Goal: Information Seeking & Learning: Learn about a topic

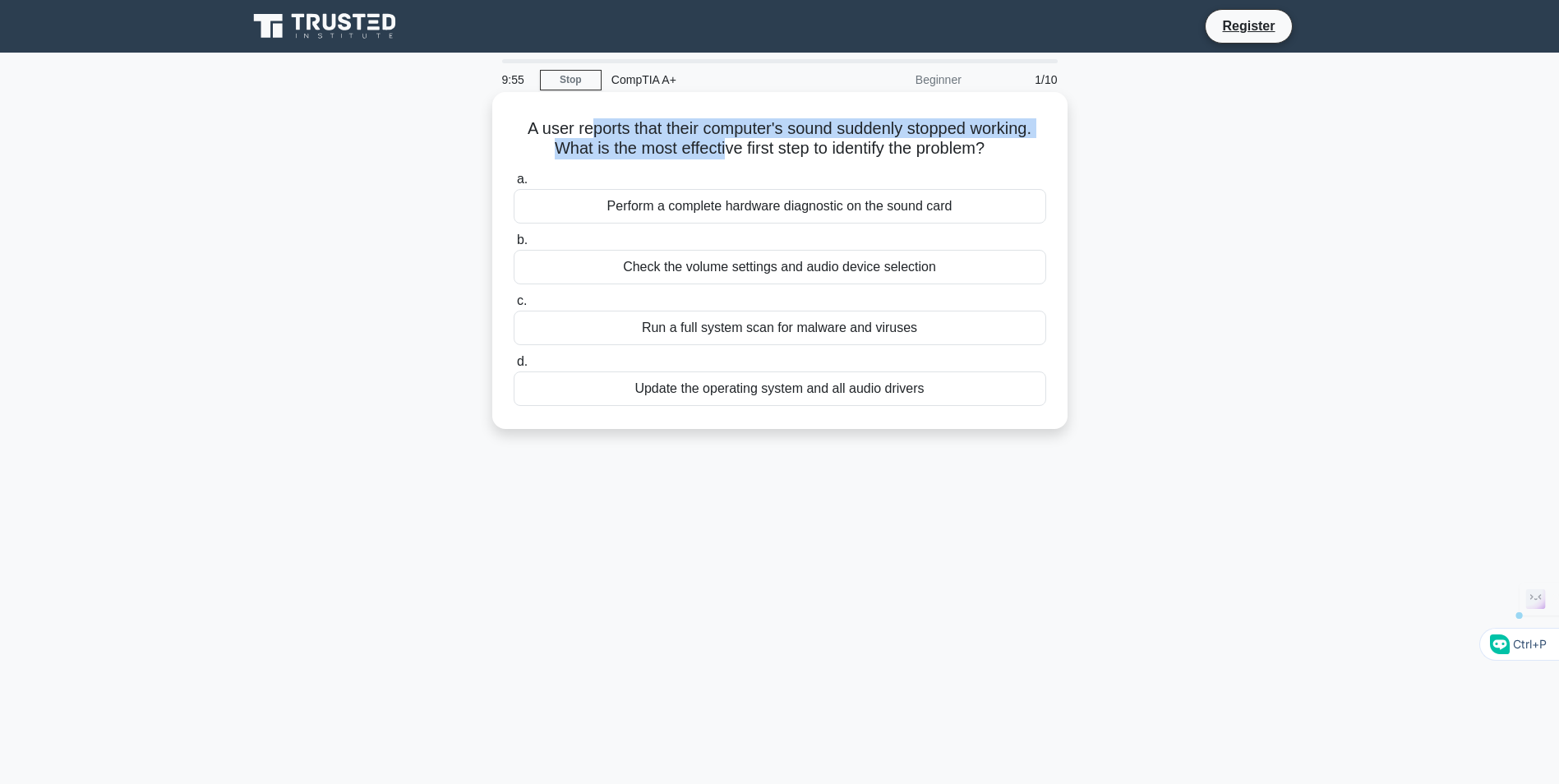
drag, startPoint x: 593, startPoint y: 128, endPoint x: 719, endPoint y: 150, distance: 127.9
click at [719, 150] on h5 "A user reports that their computer's sound suddenly stopped working. What is th…" at bounding box center [780, 139] width 536 height 41
drag, startPoint x: 719, startPoint y: 150, endPoint x: 896, endPoint y: 122, distance: 179.2
click at [896, 122] on h5 "A user reports that their computer's sound suddenly stopped working. What is th…" at bounding box center [780, 139] width 536 height 41
click at [877, 133] on h5 "A user reports that their computer's sound suddenly stopped working. What is th…" at bounding box center [780, 139] width 536 height 41
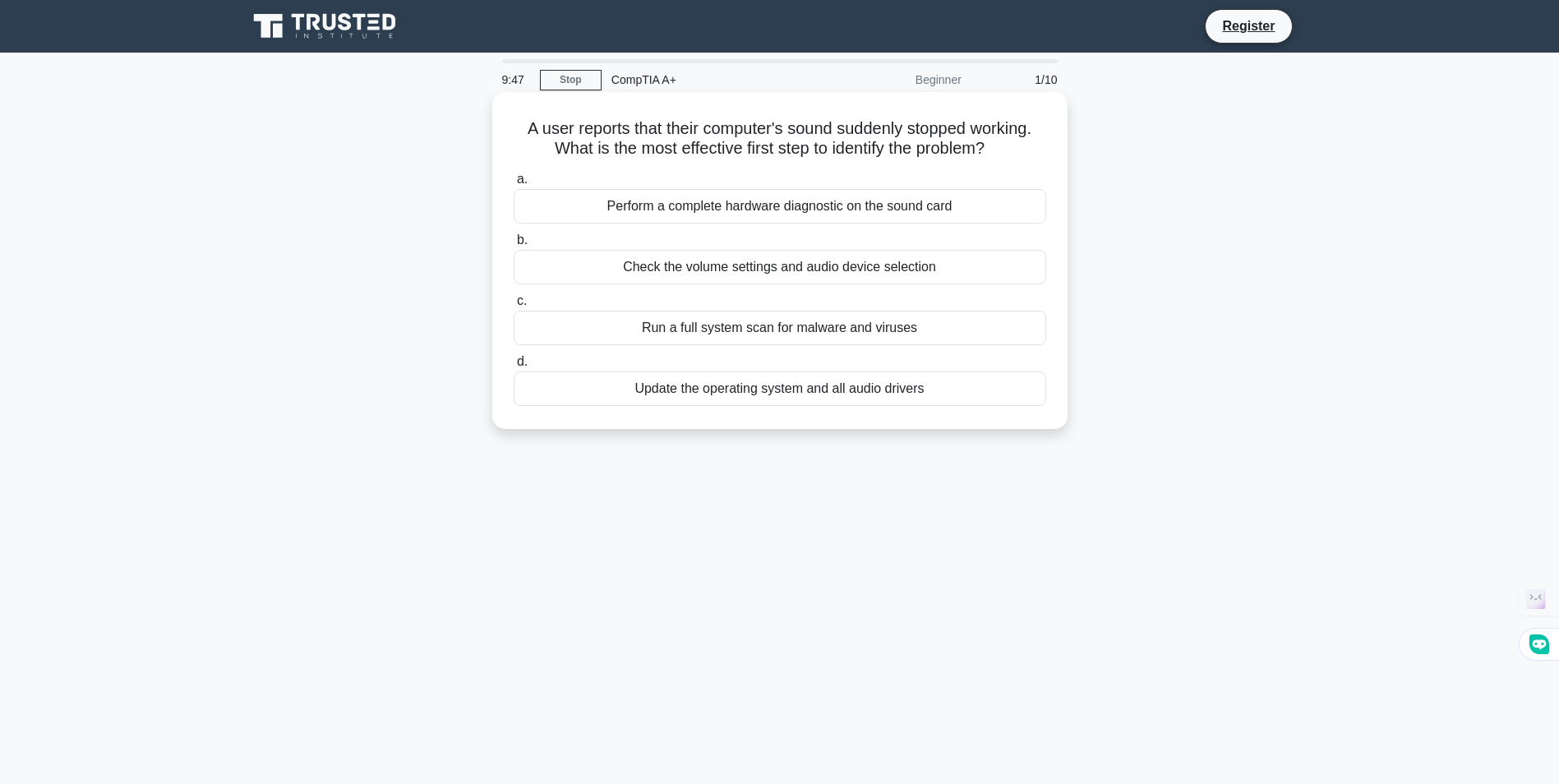
click at [773, 264] on div "Check the volume settings and audio device selection" at bounding box center [780, 267] width 532 height 35
click at [514, 246] on input "b. Check the volume settings and audio device selection" at bounding box center [514, 240] width 0 height 11
click at [770, 209] on div "Check the USB cable connection" at bounding box center [780, 206] width 532 height 35
click at [514, 185] on input "a. Check the USB cable connection" at bounding box center [514, 179] width 0 height 11
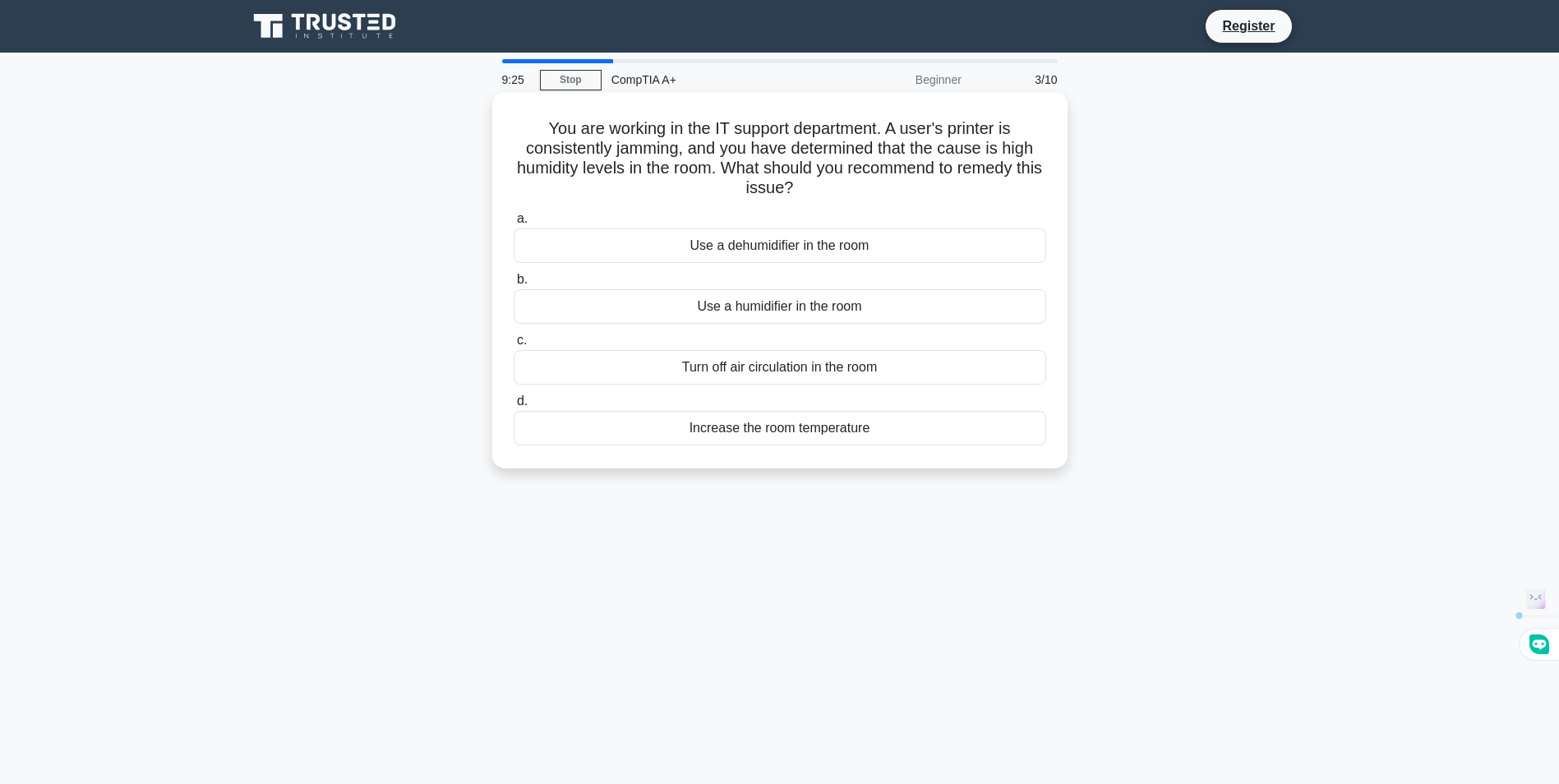
drag, startPoint x: 687, startPoint y: 125, endPoint x: 839, endPoint y: 189, distance: 164.9
click at [839, 189] on h5 "You are working in the IT support department. A user's printer is consistently …" at bounding box center [780, 158] width 536 height 80
drag, startPoint x: 839, startPoint y: 189, endPoint x: 769, endPoint y: 161, distance: 75.4
click at [769, 161] on h5 "You are working in the IT support department. A user's printer is consistently …" at bounding box center [780, 158] width 536 height 80
click at [799, 248] on div "Use a dehumidifier in the room" at bounding box center [780, 245] width 532 height 35
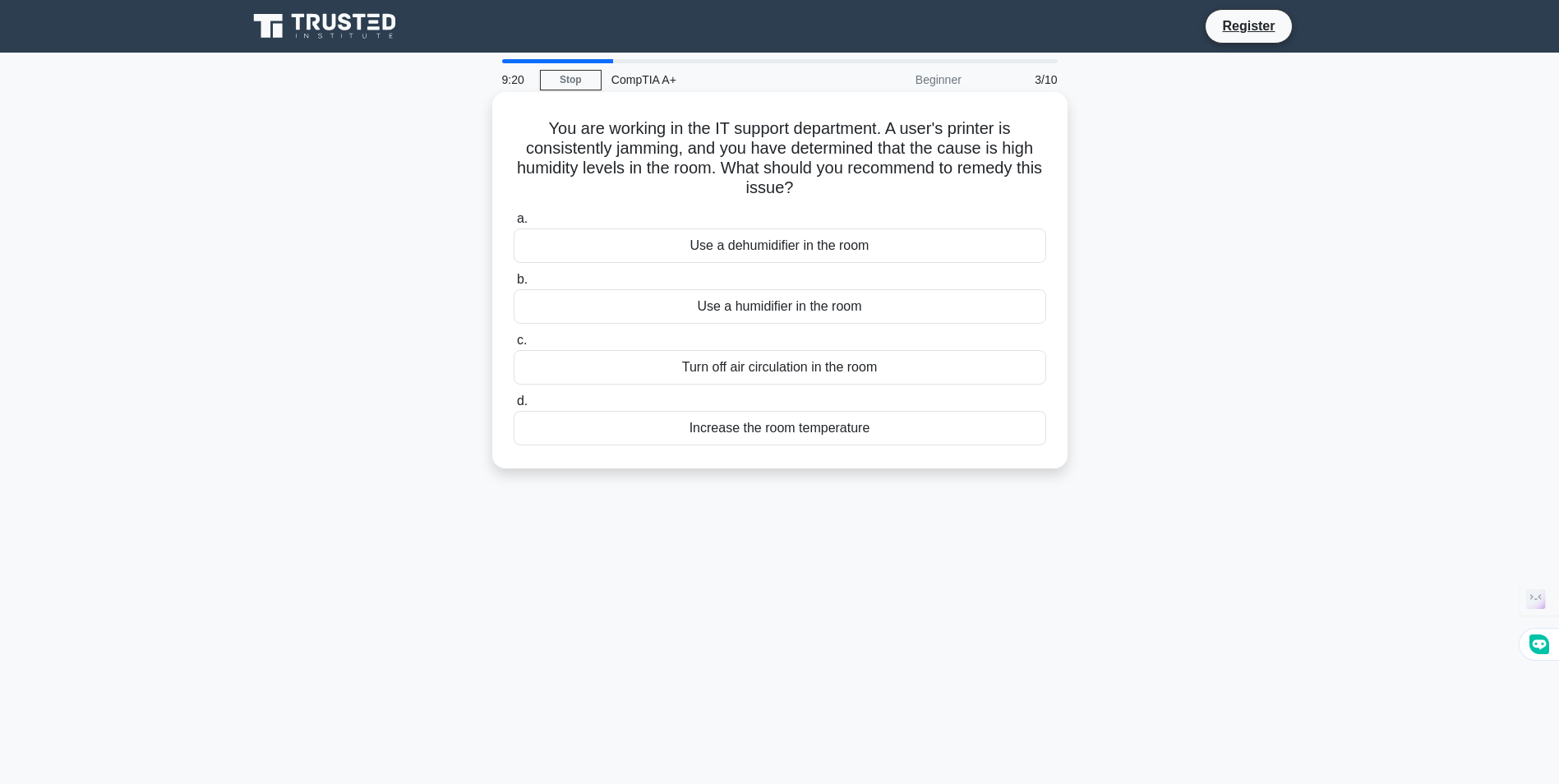
click at [514, 224] on input "a. Use a dehumidifier in the room" at bounding box center [514, 219] width 0 height 11
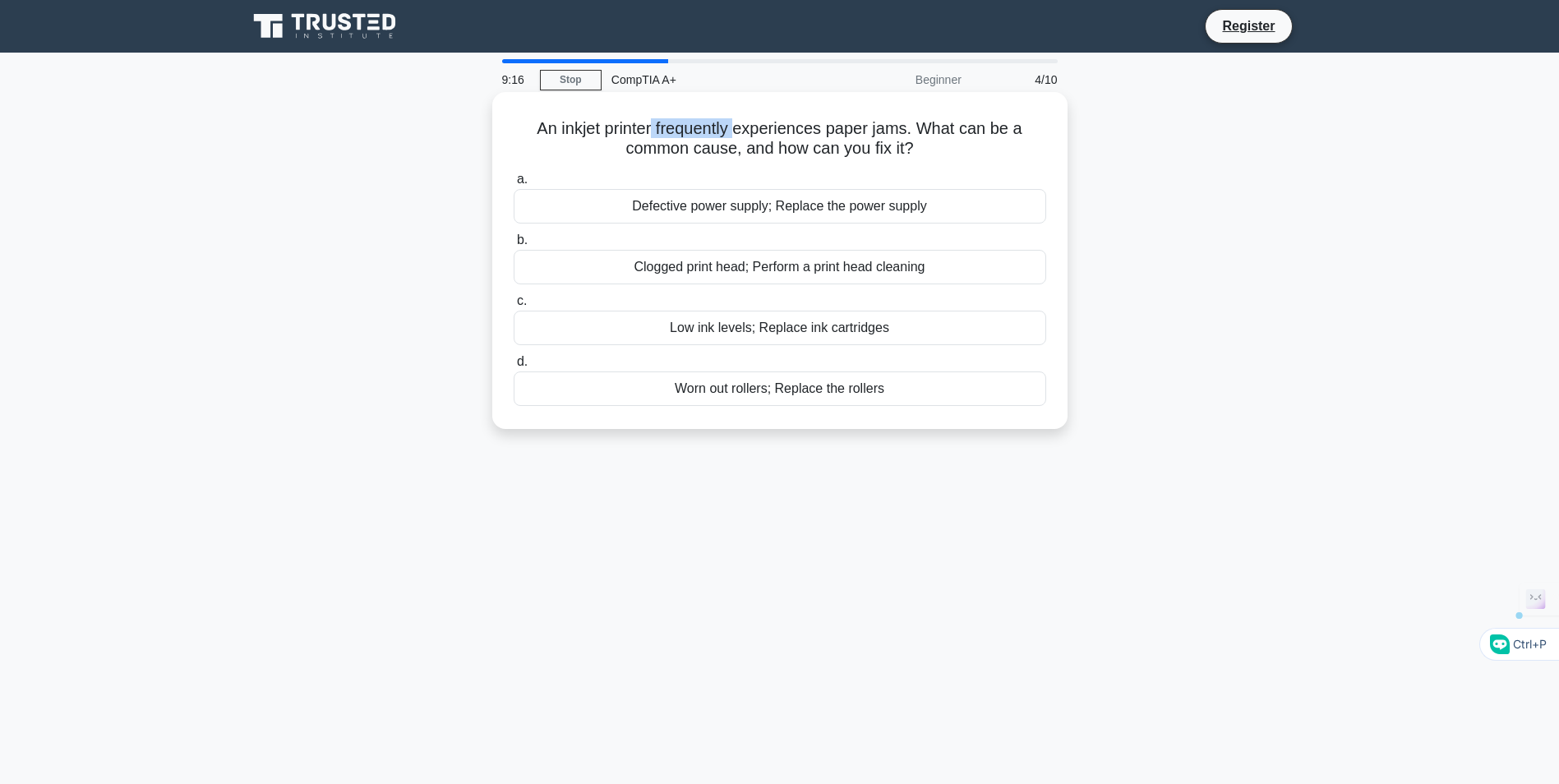
drag, startPoint x: 654, startPoint y: 131, endPoint x: 739, endPoint y: 133, distance: 85.0
click at [739, 133] on h5 "An inkjet printer frequently experiences paper jams. What can be a common cause…" at bounding box center [780, 139] width 536 height 41
drag, startPoint x: 739, startPoint y: 133, endPoint x: 864, endPoint y: 135, distance: 125.0
click at [864, 135] on h5 "An inkjet printer frequently experiences paper jams. What can be a common cause…" at bounding box center [780, 139] width 536 height 41
click at [744, 393] on div "Worn out rollers; Replace the rollers" at bounding box center [780, 389] width 532 height 35
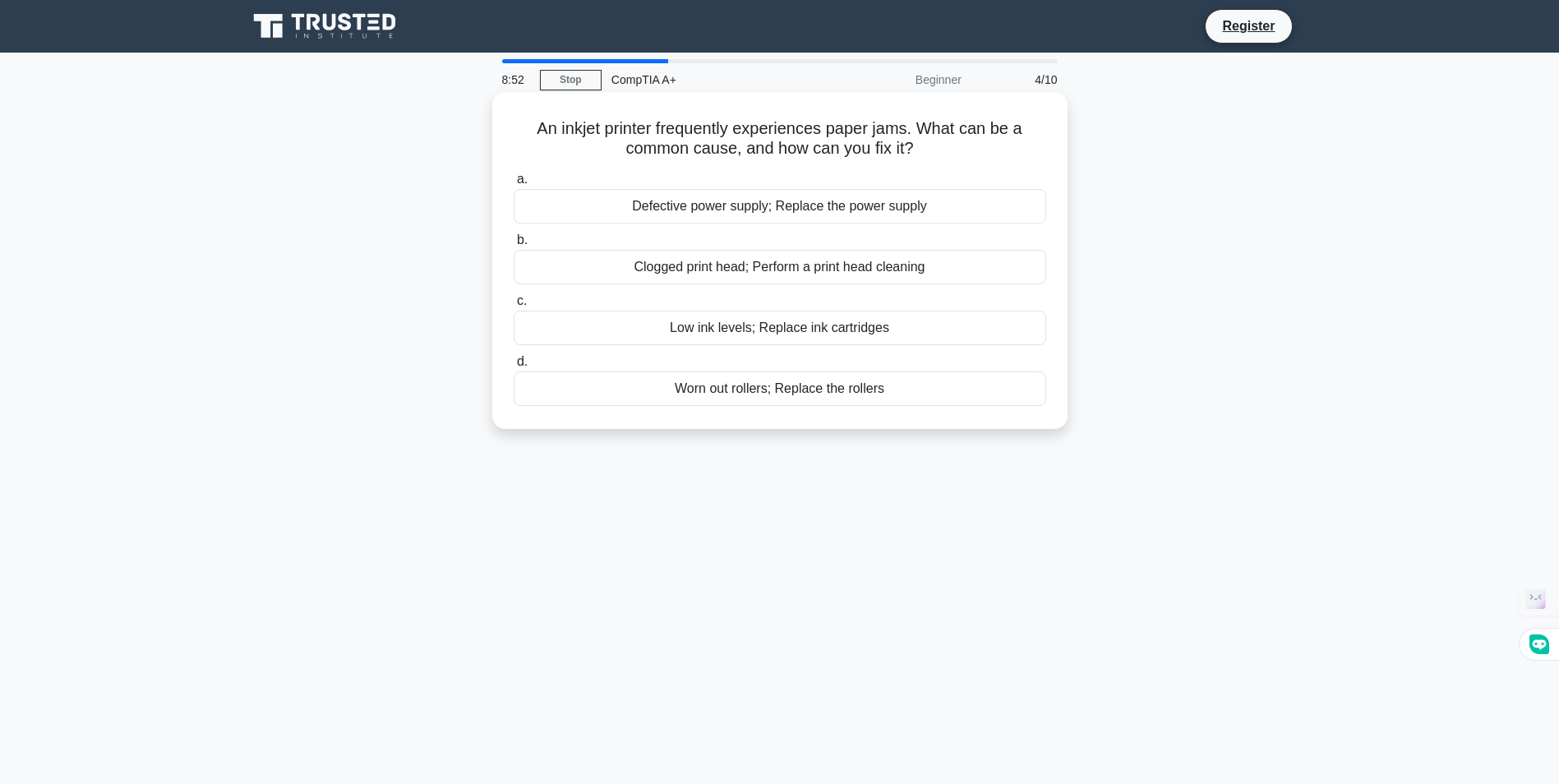
click at [514, 368] on input "d. Worn out rollers; Replace the rollers" at bounding box center [514, 362] width 0 height 11
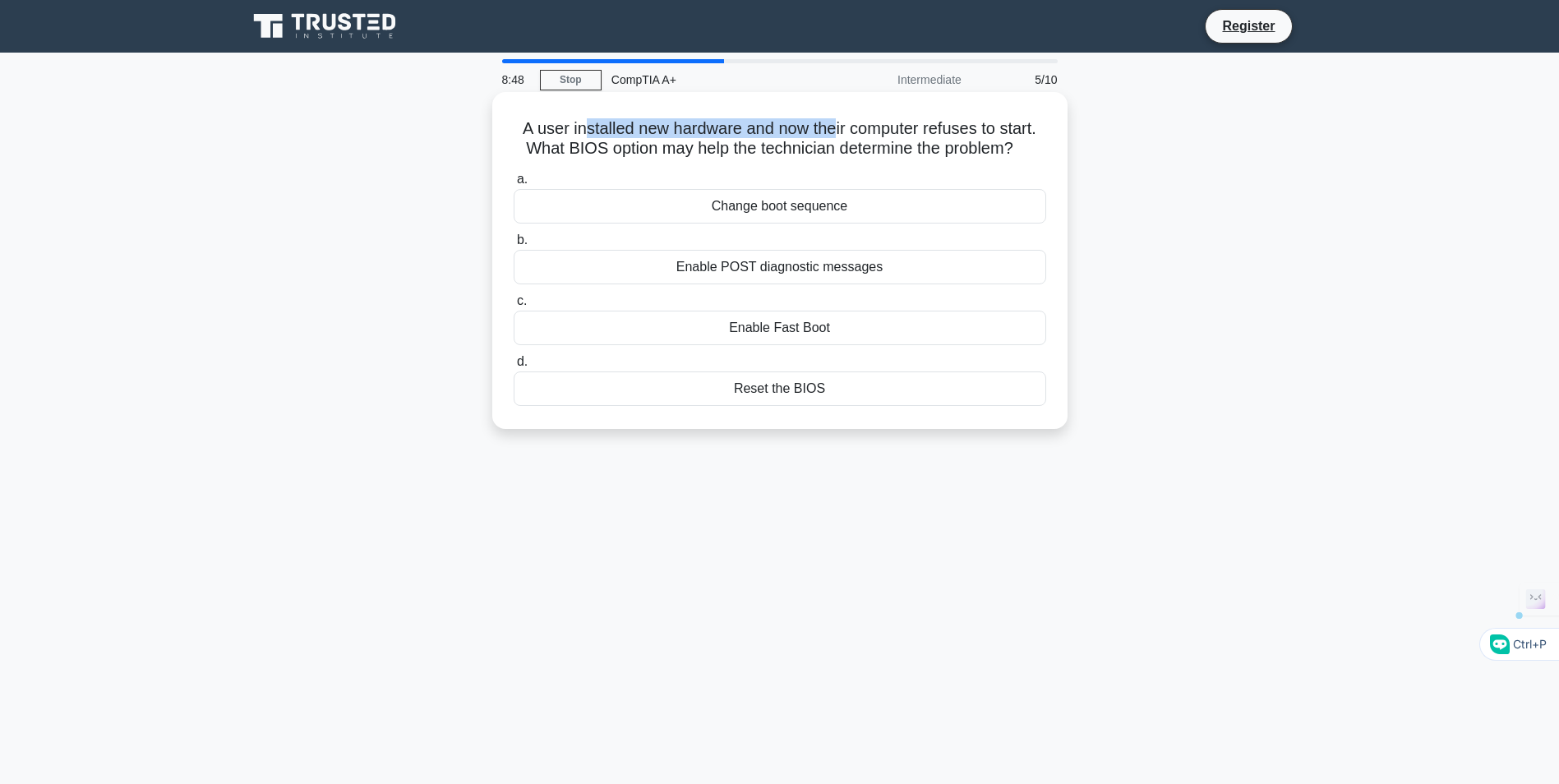
drag, startPoint x: 614, startPoint y: 124, endPoint x: 833, endPoint y: 131, distance: 219.1
click at [833, 131] on h5 "A user installed new hardware and now their computer refuses to start. What BIO…" at bounding box center [780, 139] width 536 height 41
drag, startPoint x: 833, startPoint y: 131, endPoint x: 977, endPoint y: 138, distance: 144.2
click at [977, 138] on h5 "A user installed new hardware and now their computer refuses to start. What BIO…" at bounding box center [780, 139] width 536 height 41
click at [788, 264] on div "Enable POST diagnostic messages" at bounding box center [780, 267] width 532 height 35
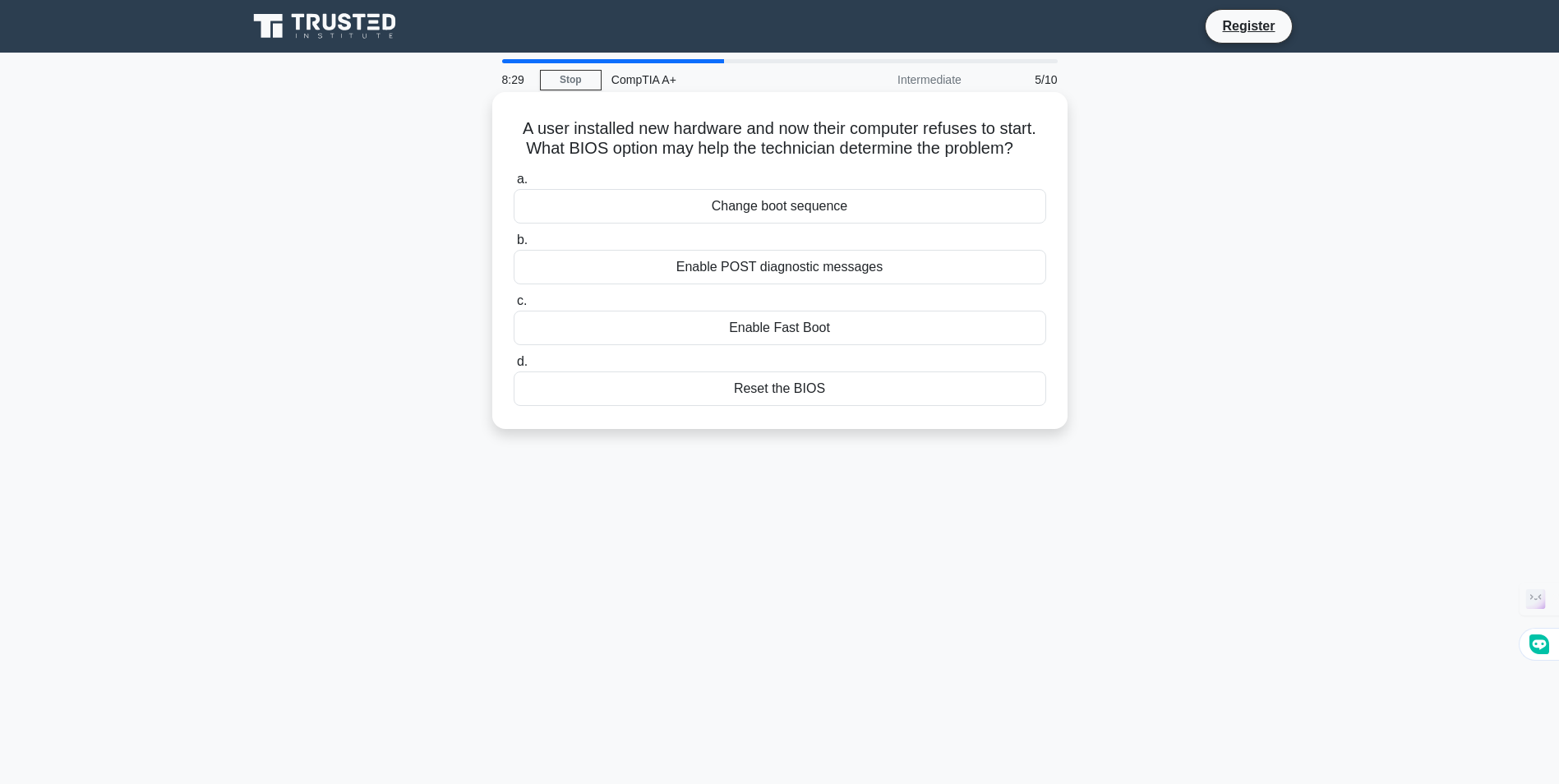
click at [514, 246] on input "b. Enable POST diagnostic messages" at bounding box center [514, 240] width 0 height 11
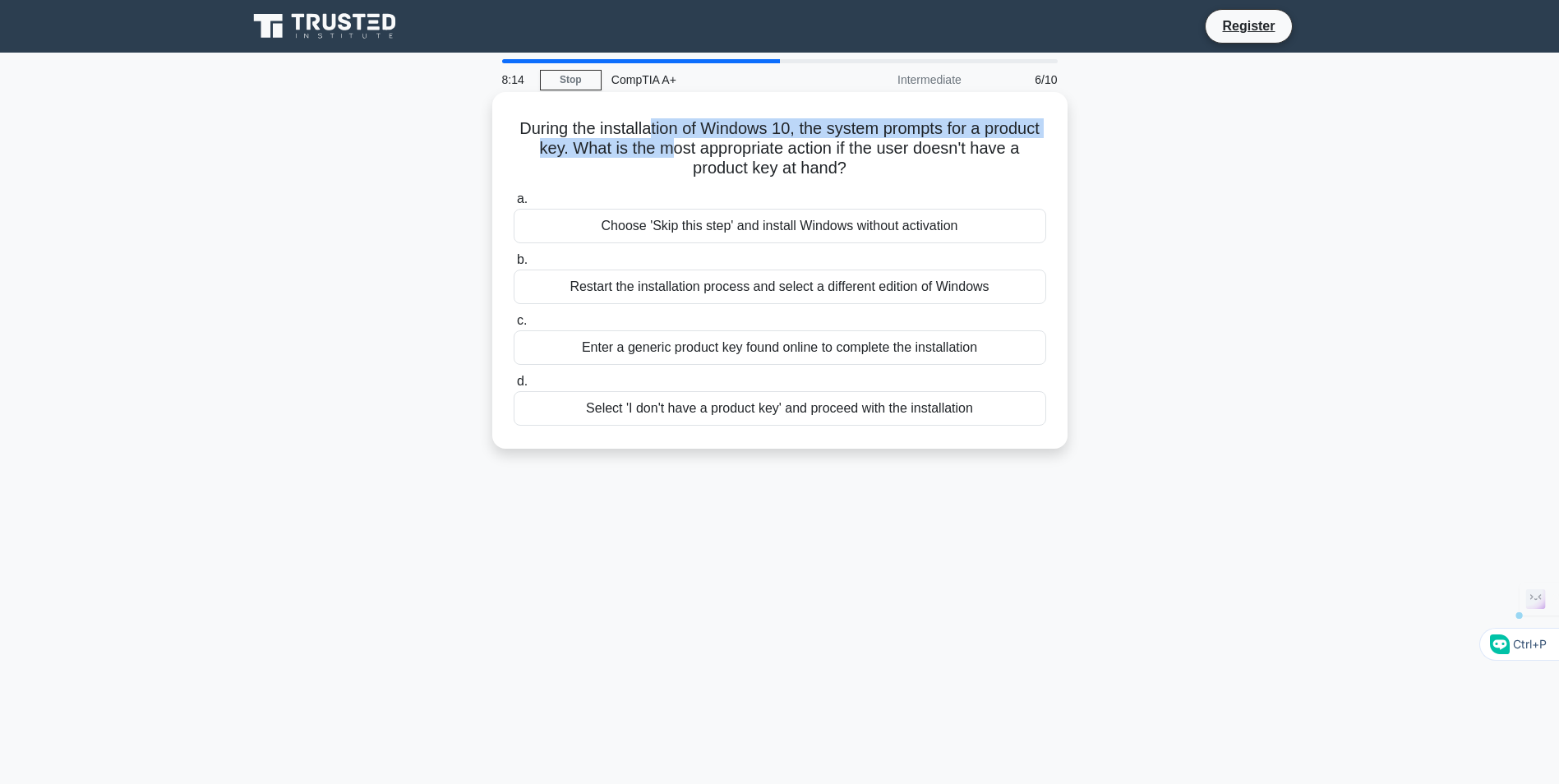
drag, startPoint x: 681, startPoint y: 127, endPoint x: 722, endPoint y: 149, distance: 46.5
click at [722, 149] on h5 "During the installation of Windows 10, the system prompts for a product key. Wh…" at bounding box center [780, 149] width 536 height 61
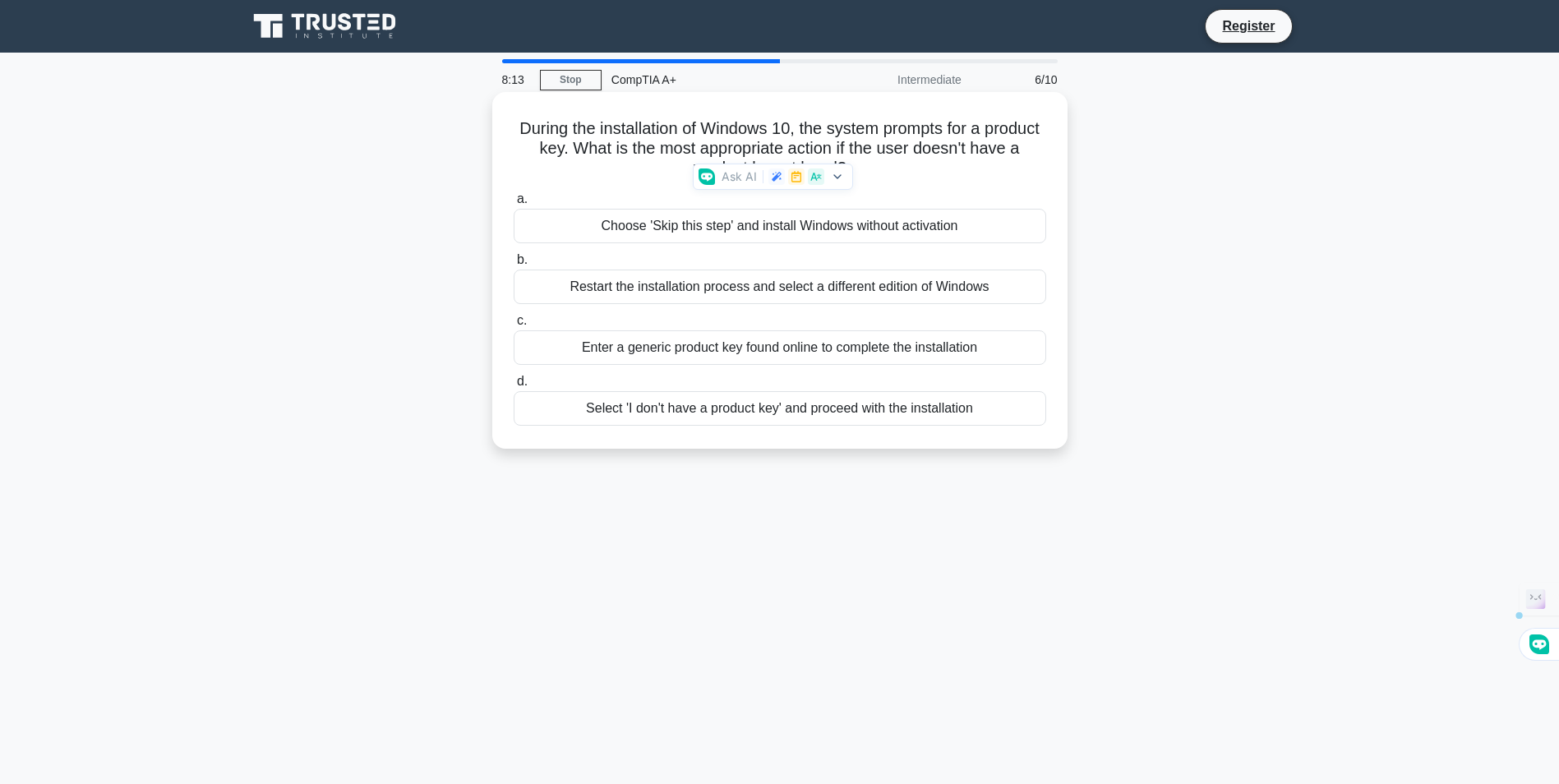
drag, startPoint x: 722, startPoint y: 149, endPoint x: 843, endPoint y: 147, distance: 121.0
click at [843, 147] on h5 "During the installation of Windows 10, the system prompts for a product key. Wh…" at bounding box center [780, 149] width 536 height 61
click at [730, 226] on div "Choose 'Skip this step' and install Windows without activation" at bounding box center [780, 226] width 532 height 35
click at [514, 204] on input "a. Choose 'Skip this step' and install Windows without activation" at bounding box center [514, 199] width 0 height 11
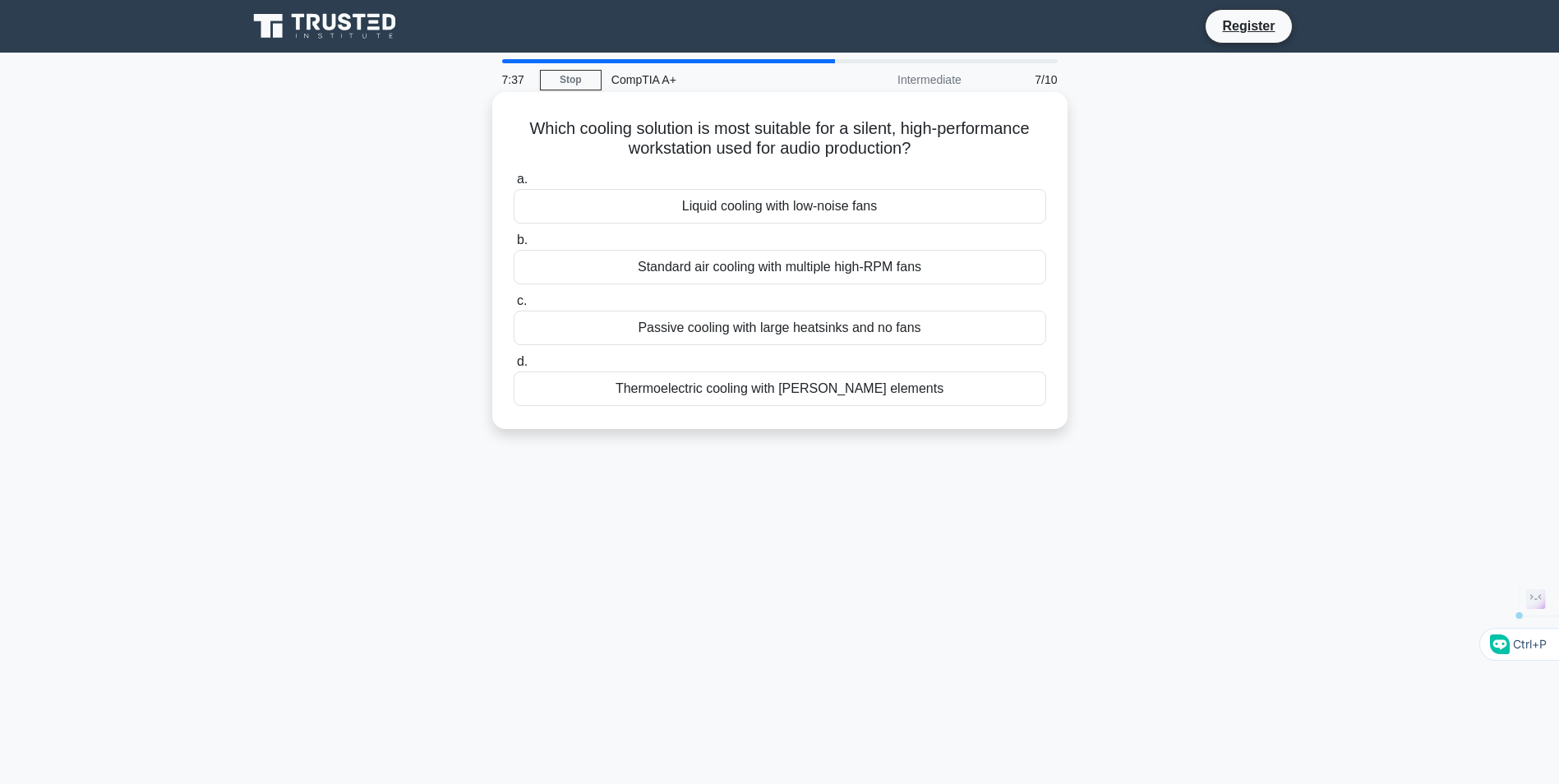
drag, startPoint x: 779, startPoint y: 270, endPoint x: 769, endPoint y: 211, distance: 59.8
click at [769, 211] on div "a. Liquid cooling with low-noise fans b. Standard air cooling with multiple hig…" at bounding box center [779, 287] width 552 height 243
drag, startPoint x: 769, startPoint y: 211, endPoint x: 757, endPoint y: 210, distance: 12.0
click at [757, 210] on div "Liquid cooling with low-noise fans" at bounding box center [780, 206] width 532 height 35
click at [514, 185] on input "a. Liquid cooling with low-noise fans" at bounding box center [514, 179] width 0 height 11
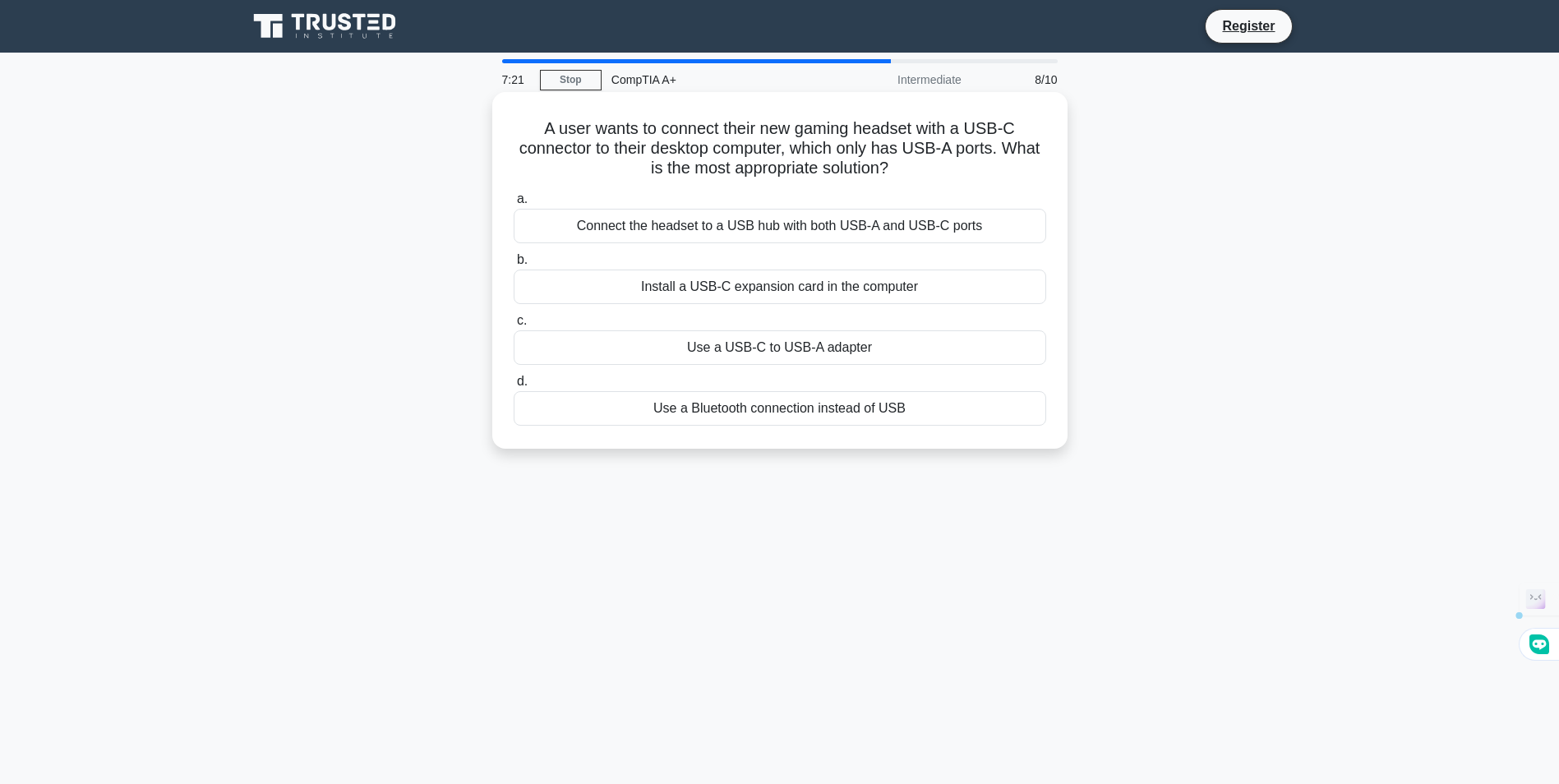
drag, startPoint x: 591, startPoint y: 123, endPoint x: 951, endPoint y: 169, distance: 362.9
click at [951, 169] on h5 "A user wants to connect their new gaming headset with a USB-C connector to thei…" at bounding box center [780, 149] width 536 height 61
drag, startPoint x: 951, startPoint y: 169, endPoint x: 819, endPoint y: 166, distance: 132.0
click at [819, 166] on h5 "A user wants to connect their new gaming headset with a USB-C connector to thei…" at bounding box center [780, 149] width 536 height 61
click at [869, 223] on div "Connect the headset to a USB hub with both USB-A and USB-C ports" at bounding box center [780, 226] width 532 height 35
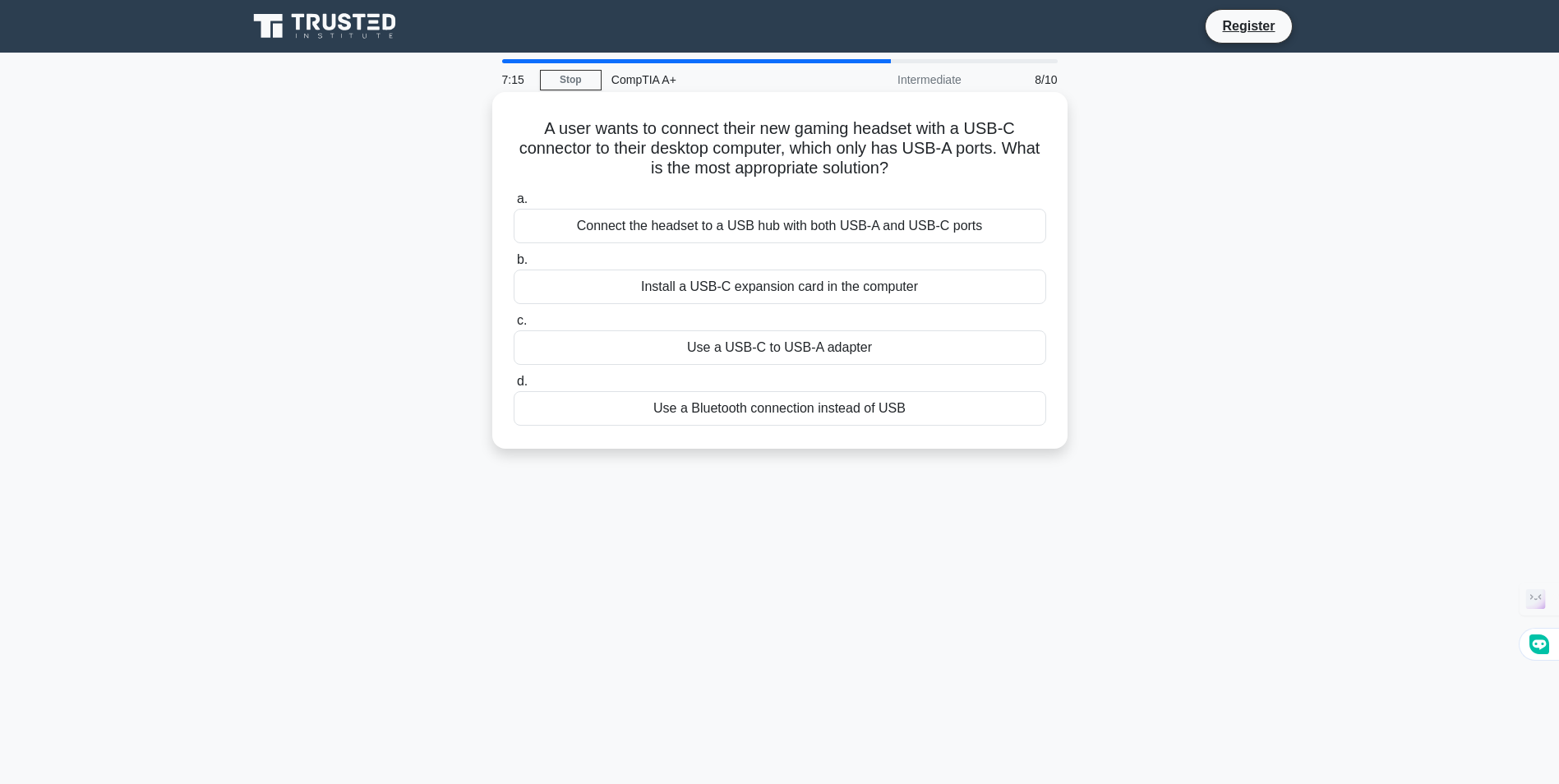
click at [514, 204] on input "a. Connect the headset to a USB hub with both USB-A and USB-C ports" at bounding box center [514, 199] width 0 height 11
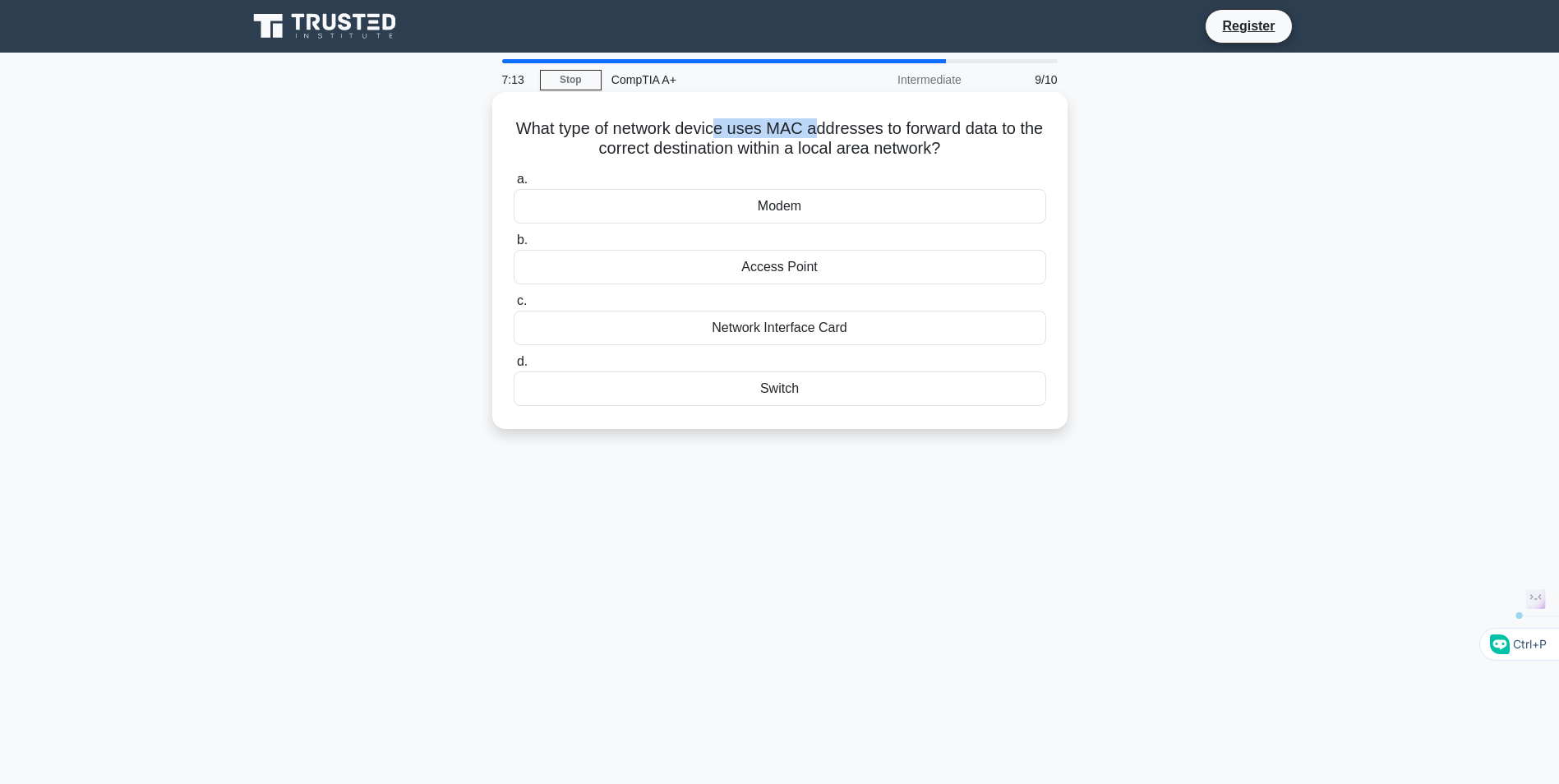
drag, startPoint x: 735, startPoint y: 131, endPoint x: 829, endPoint y: 132, distance: 94.0
click at [829, 132] on h5 "What type of network device uses MAC addresses to forward data to the correct d…" at bounding box center [780, 139] width 536 height 41
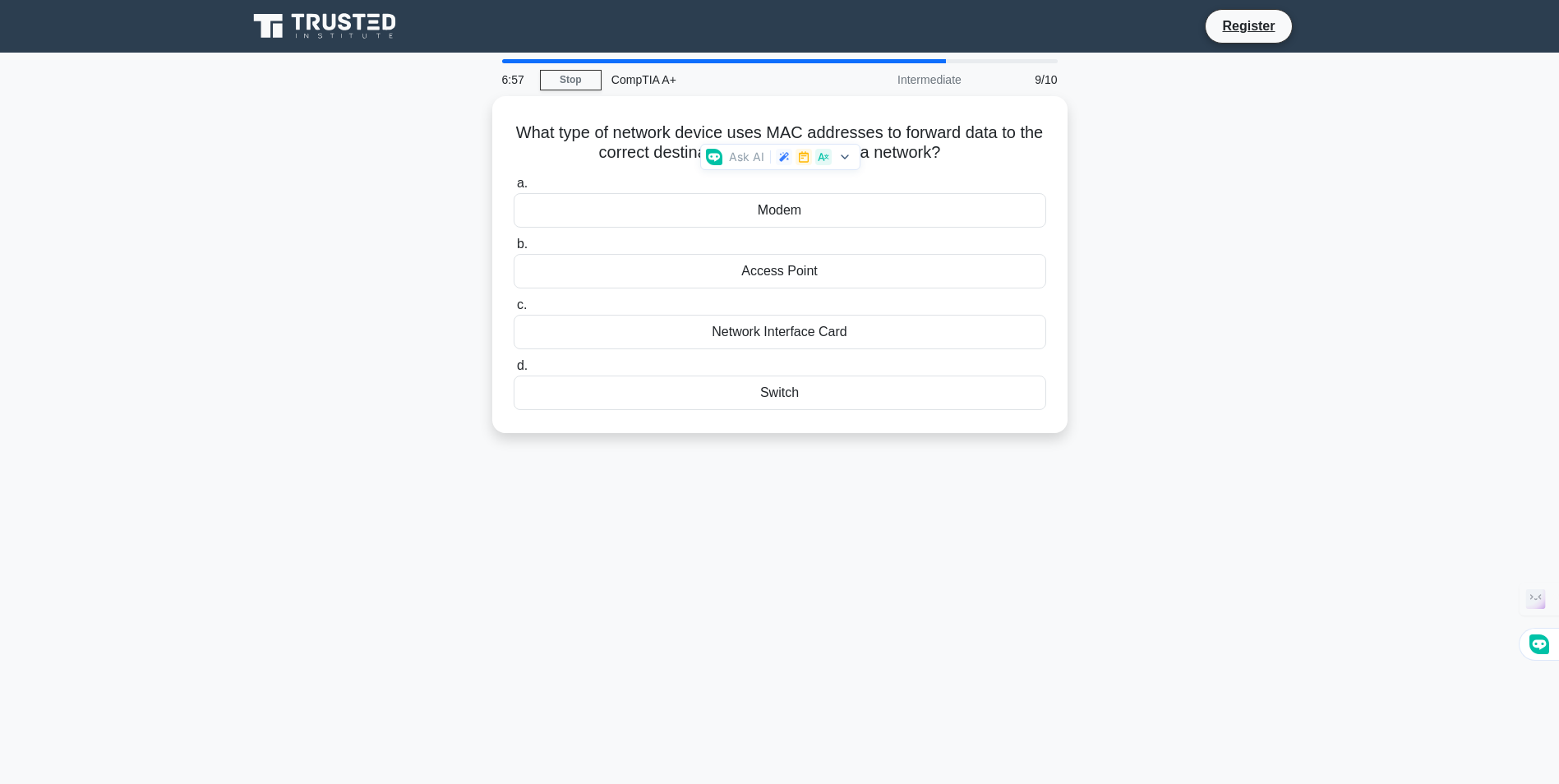
click at [812, 512] on div "6:57 Stop CompTIA A+ Intermediate 9/10 What type of network device uses MAC add…" at bounding box center [780, 470] width 1085 height 821
click at [834, 393] on div "Switch" at bounding box center [780, 389] width 532 height 35
click at [514, 368] on input "d. Switch" at bounding box center [514, 362] width 0 height 11
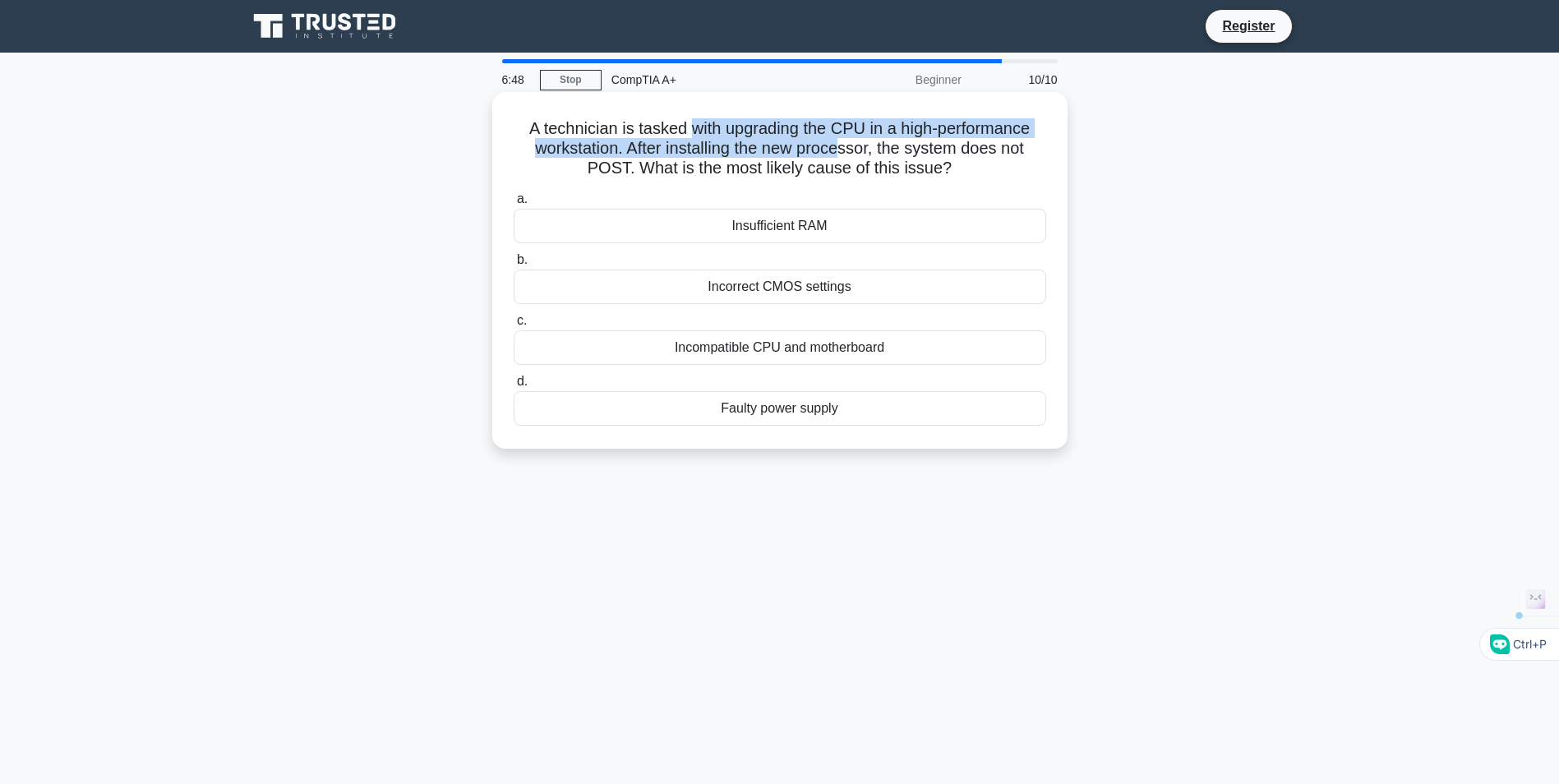
drag, startPoint x: 699, startPoint y: 122, endPoint x: 848, endPoint y: 142, distance: 150.3
click at [848, 142] on h5 "A technician is tasked with upgrading the CPU in a high-performance workstation…" at bounding box center [780, 149] width 536 height 61
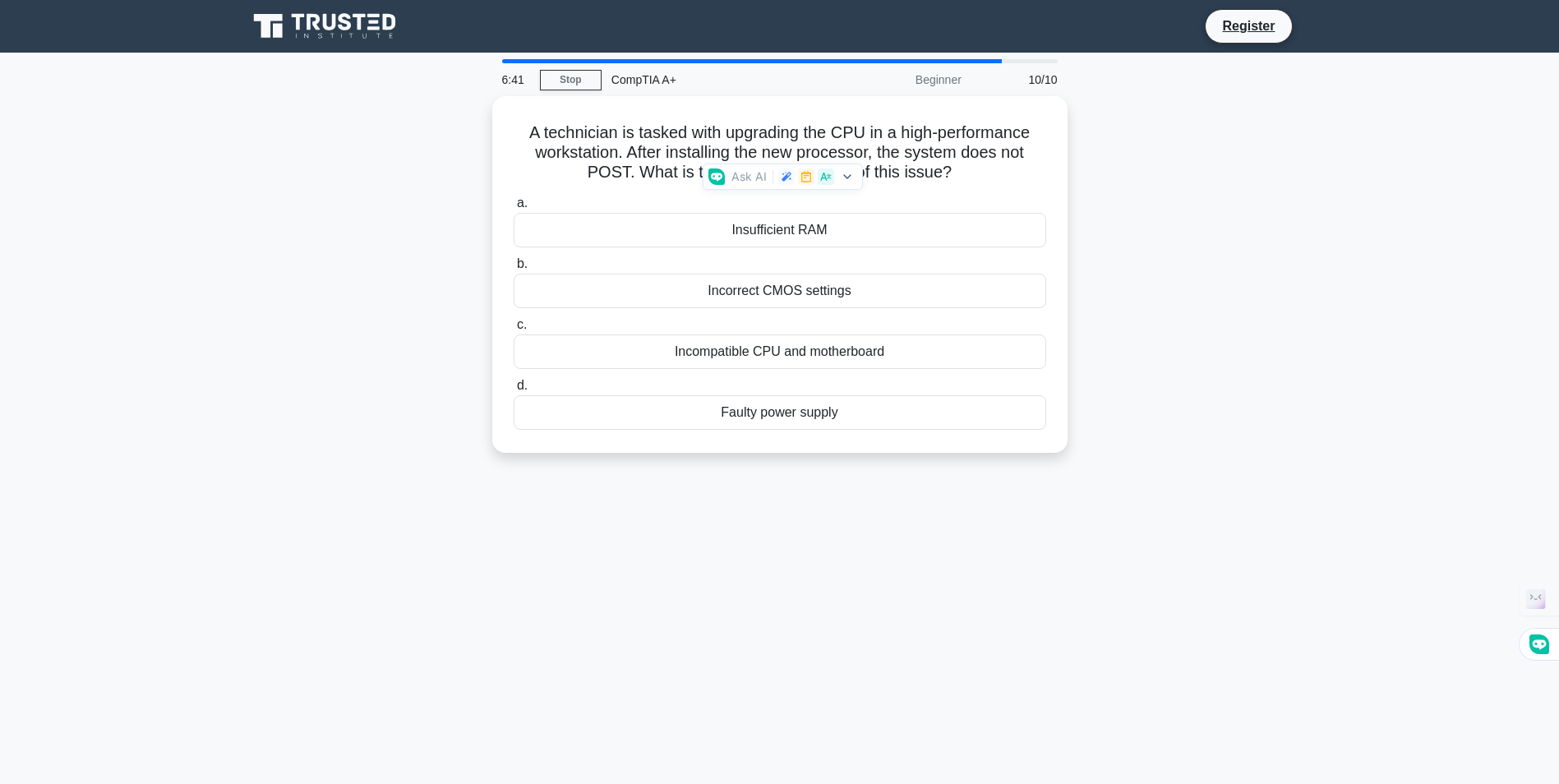
drag, startPoint x: 892, startPoint y: 129, endPoint x: 362, endPoint y: 271, distance: 548.7
click at [362, 271] on div "A technician is tasked with upgrading the CPU in a high-performance workstation…" at bounding box center [780, 284] width 1085 height 376
drag, startPoint x: 809, startPoint y: 137, endPoint x: 1147, endPoint y: 177, distance: 340.4
click at [1147, 177] on div "A technician is tasked with upgrading the CPU in a high-performance workstation…" at bounding box center [780, 284] width 1085 height 376
drag, startPoint x: 1147, startPoint y: 177, endPoint x: 1132, endPoint y: 226, distance: 51.2
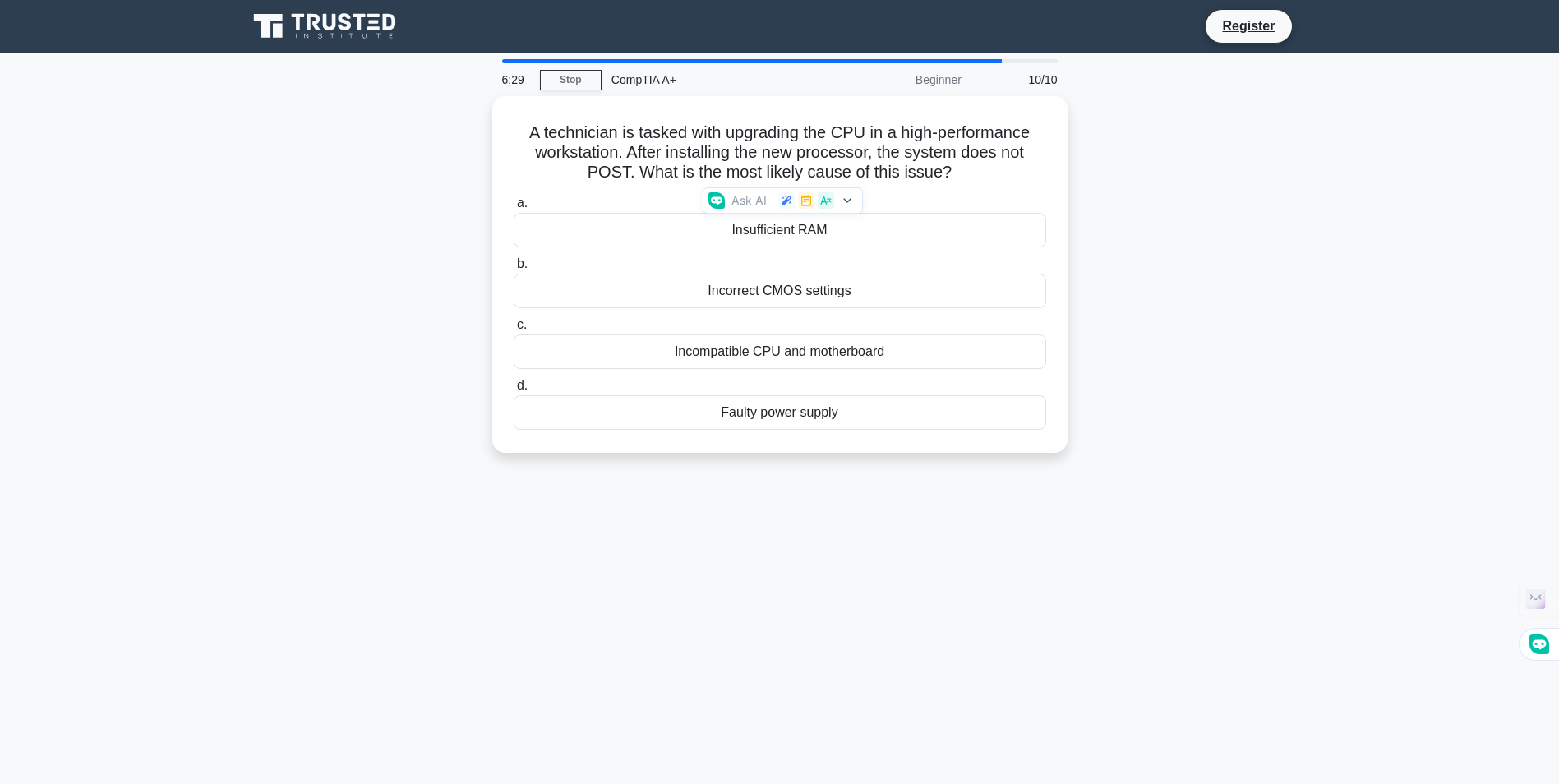
click at [1132, 226] on div "A technician is tasked with upgrading the CPU in a high-performance workstation…" at bounding box center [780, 284] width 1085 height 376
click at [724, 343] on div "Incompatible CPU and motherboard" at bounding box center [780, 347] width 532 height 35
click at [514, 326] on input "c. Incompatible CPU and motherboard" at bounding box center [514, 320] width 0 height 11
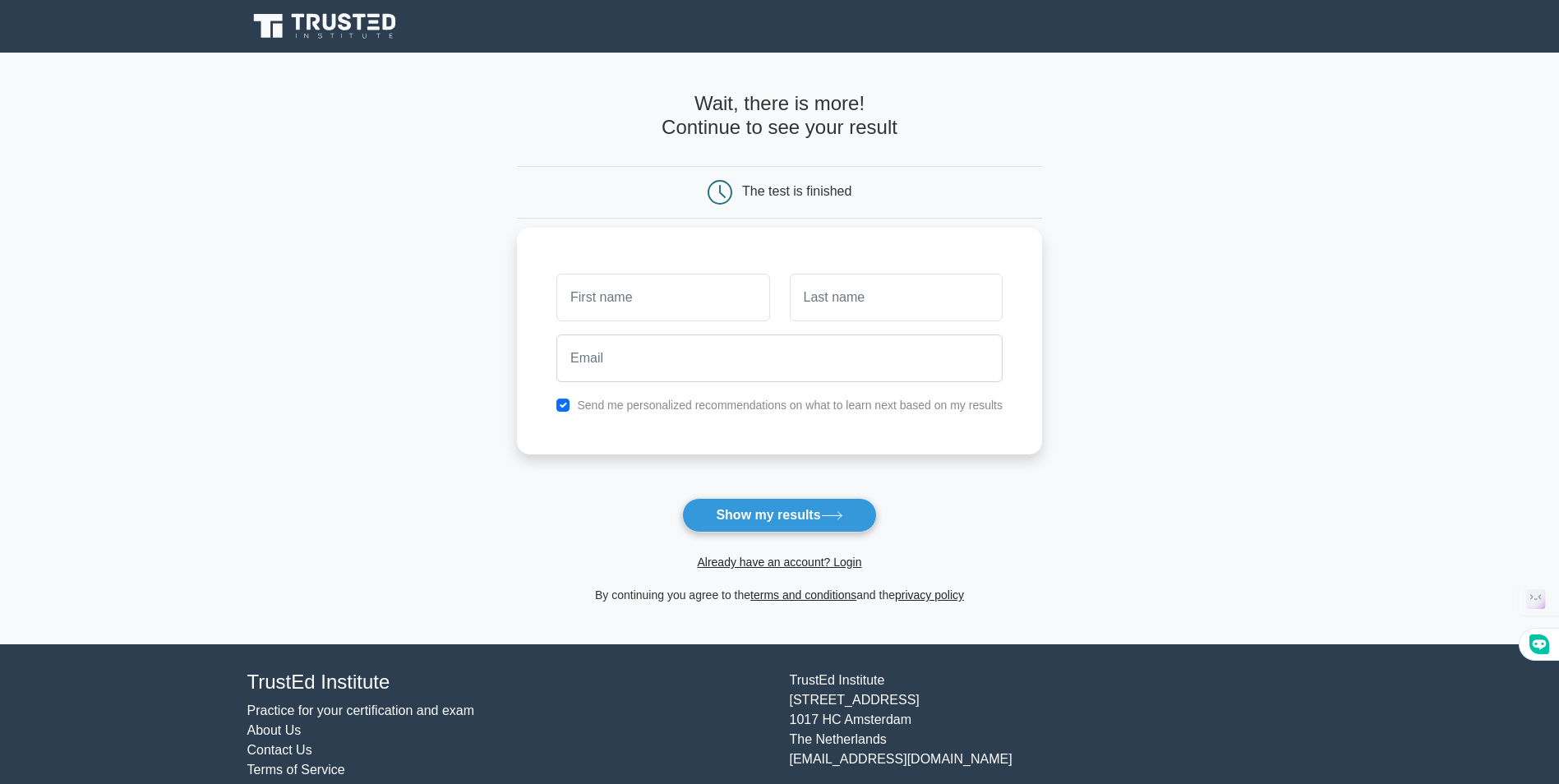
click at [669, 310] on input "text" at bounding box center [662, 297] width 213 height 47
type input "Constantin Alexandru"
click at [829, 286] on input "text" at bounding box center [896, 297] width 213 height 47
type input "Danceanu"
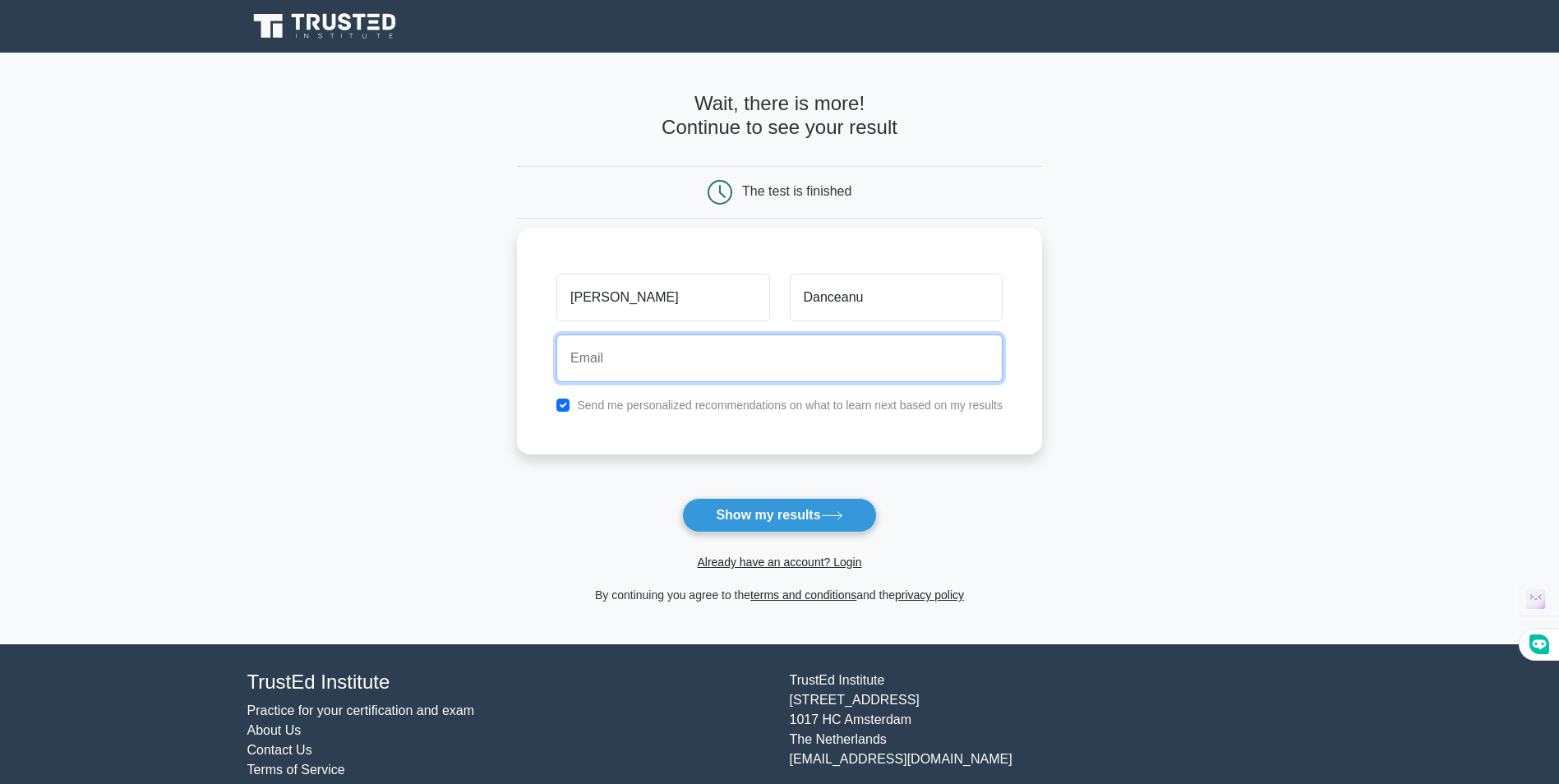
click at [830, 368] on input "email" at bounding box center [779, 358] width 446 height 47
type input "contact@cyberfix.ro"
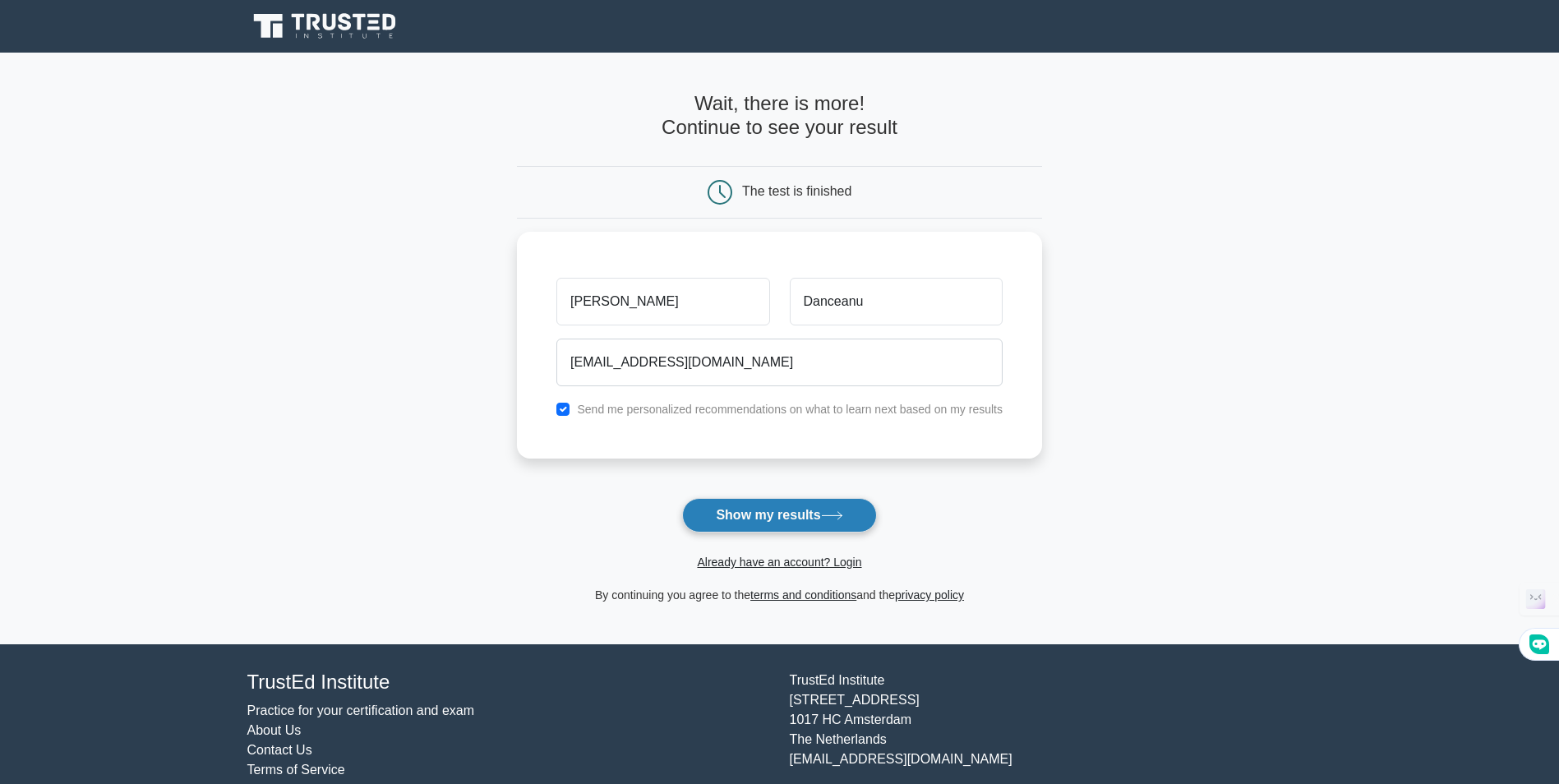
click at [802, 517] on button "Show my results" at bounding box center [778, 514] width 194 height 35
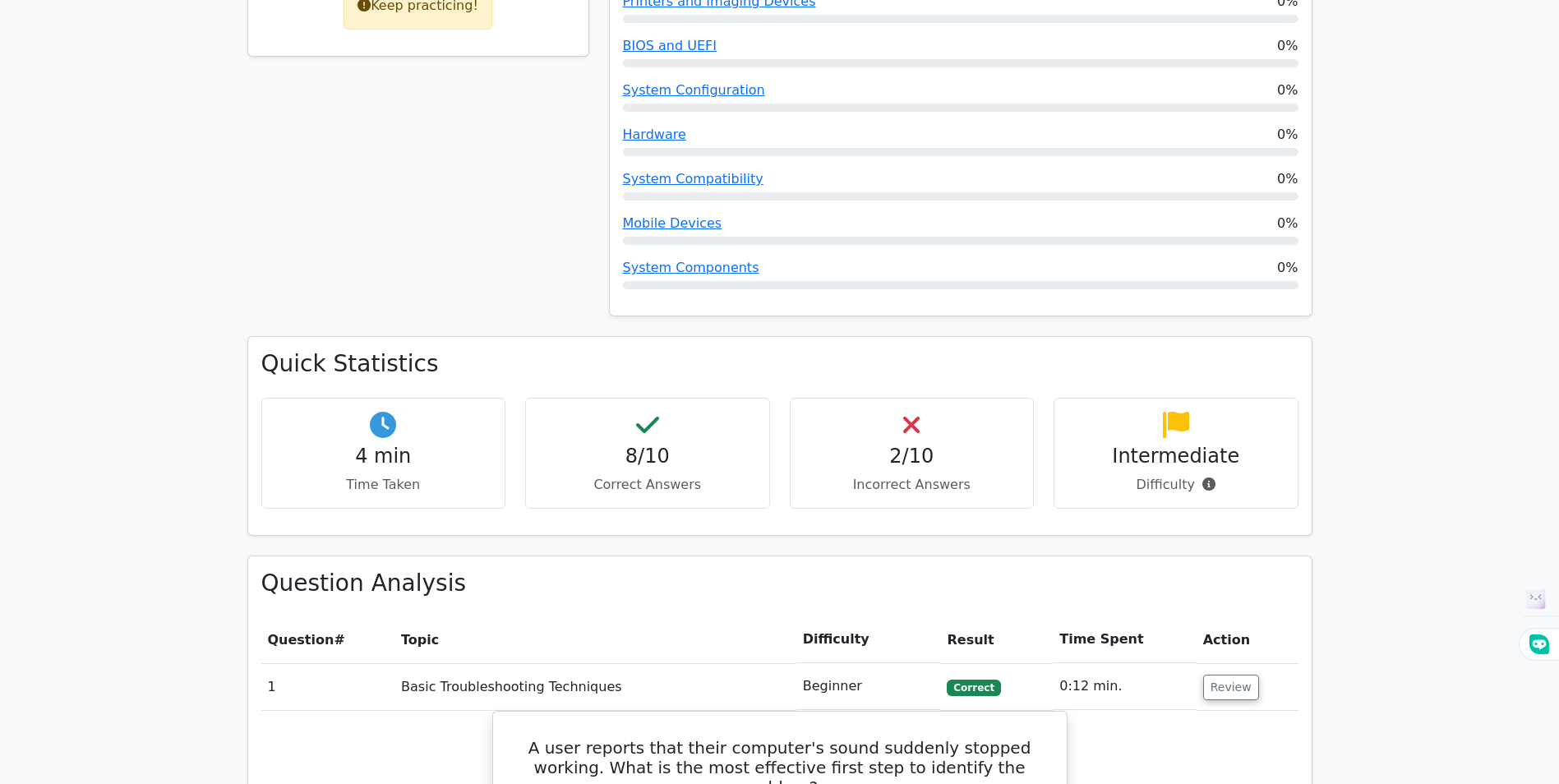
scroll to position [904, 0]
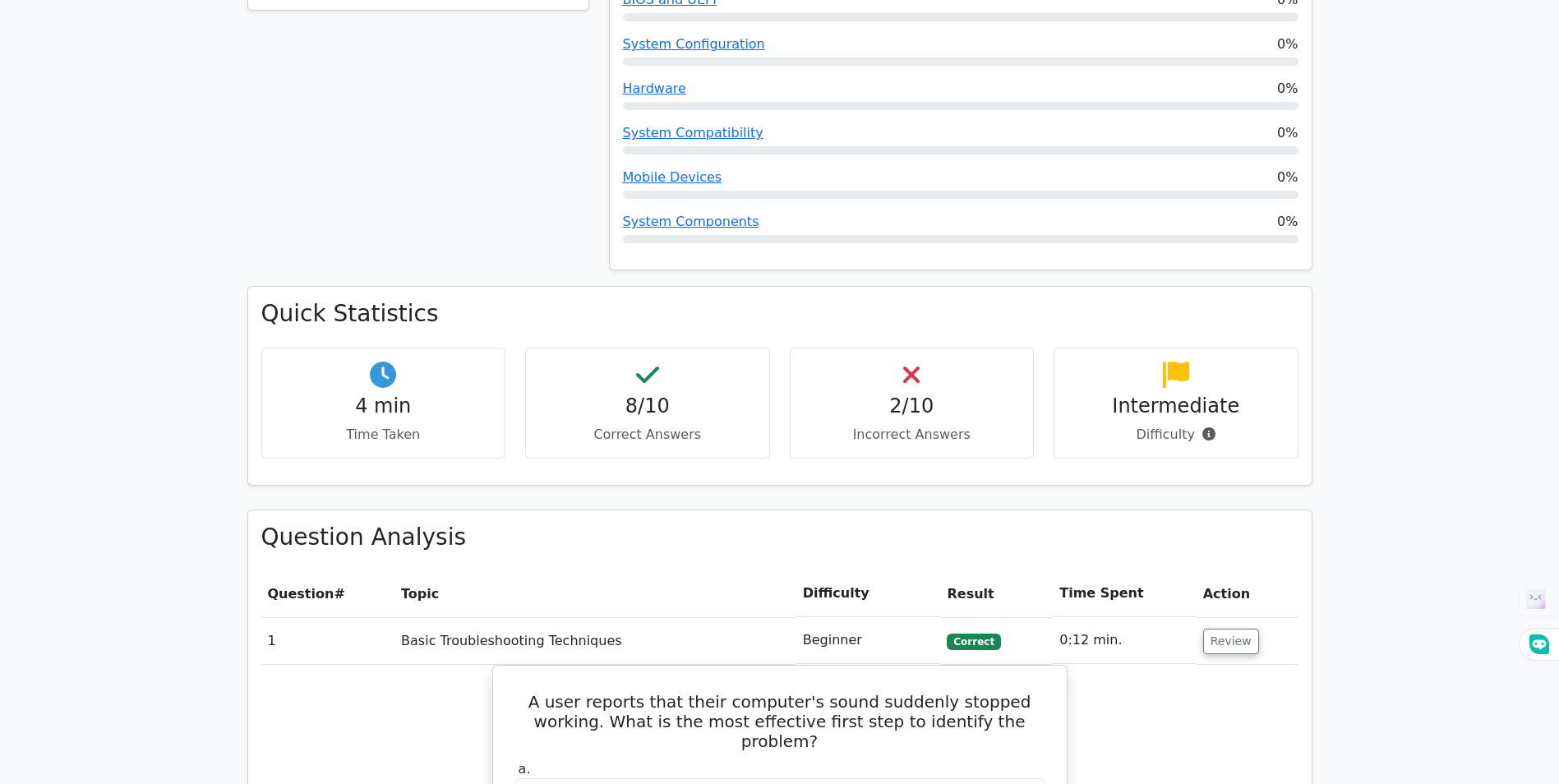
click at [909, 395] on h4 "2/10" at bounding box center [912, 406] width 217 height 24
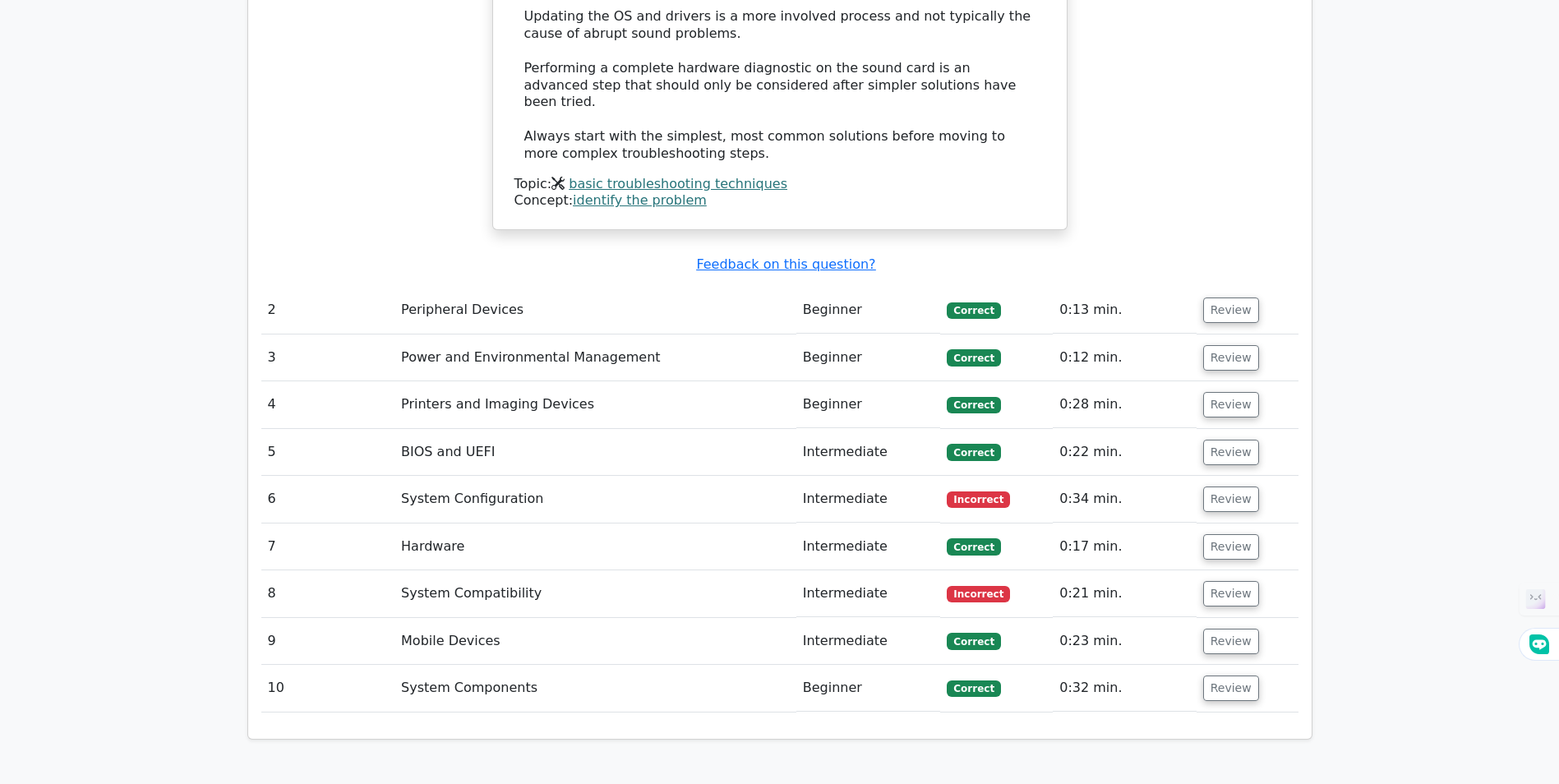
scroll to position [2218, 0]
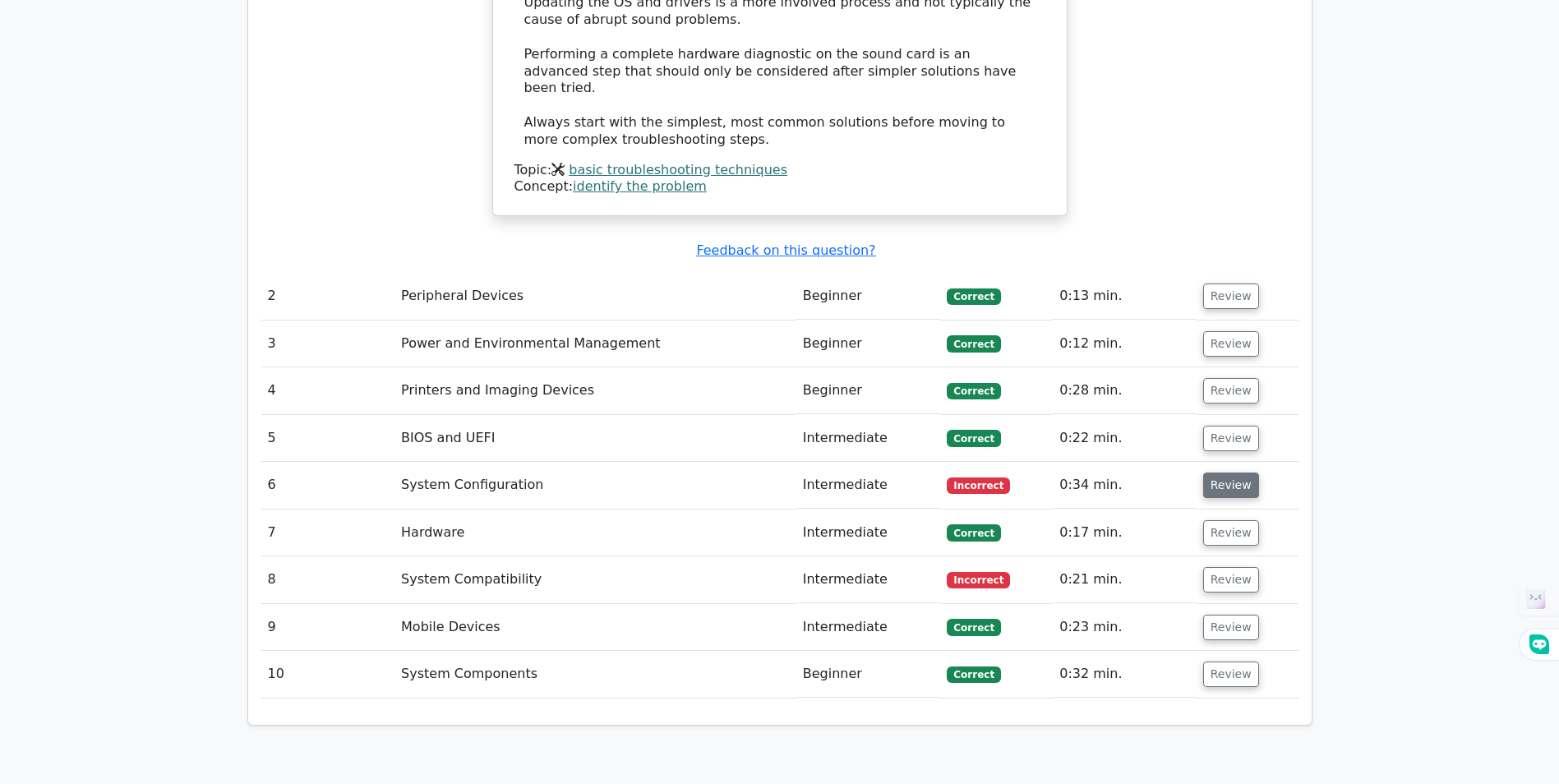
click at [1218, 472] on button "Review" at bounding box center [1231, 485] width 56 height 25
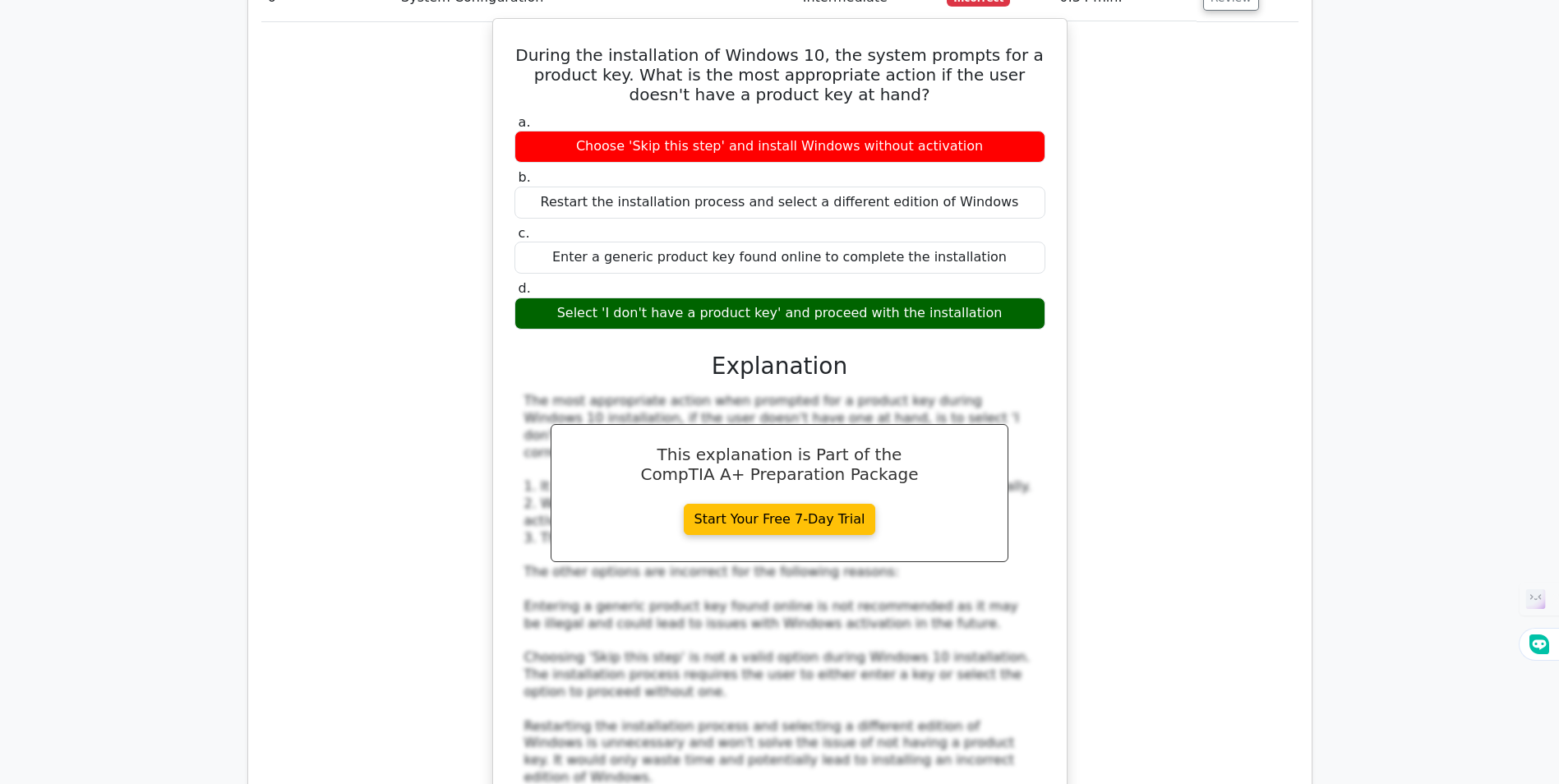
scroll to position [2711, 0]
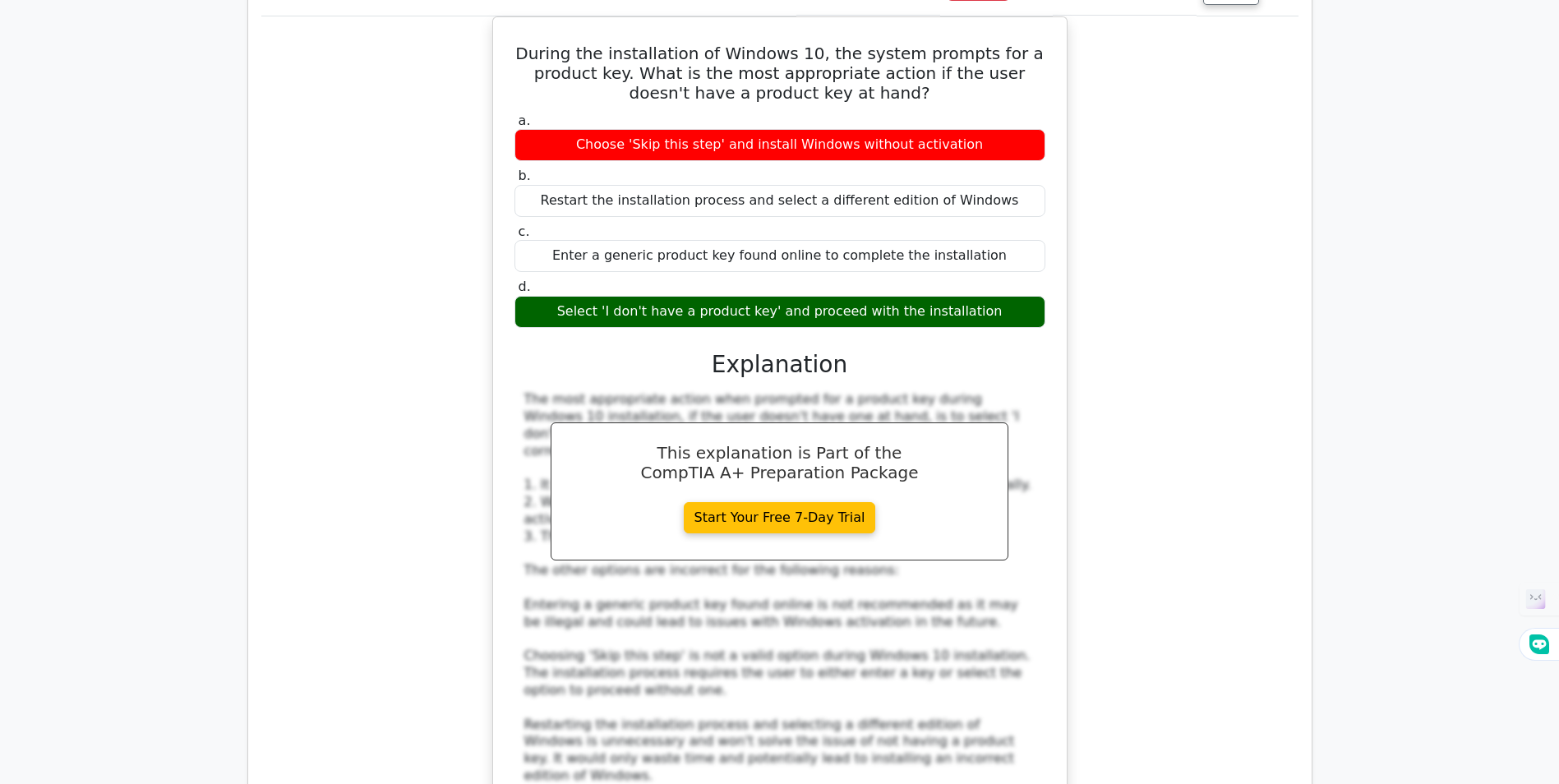
click at [379, 401] on div "During the installation of Windows 10, the system prompts for a product key. Wh…" at bounding box center [779, 444] width 1037 height 856
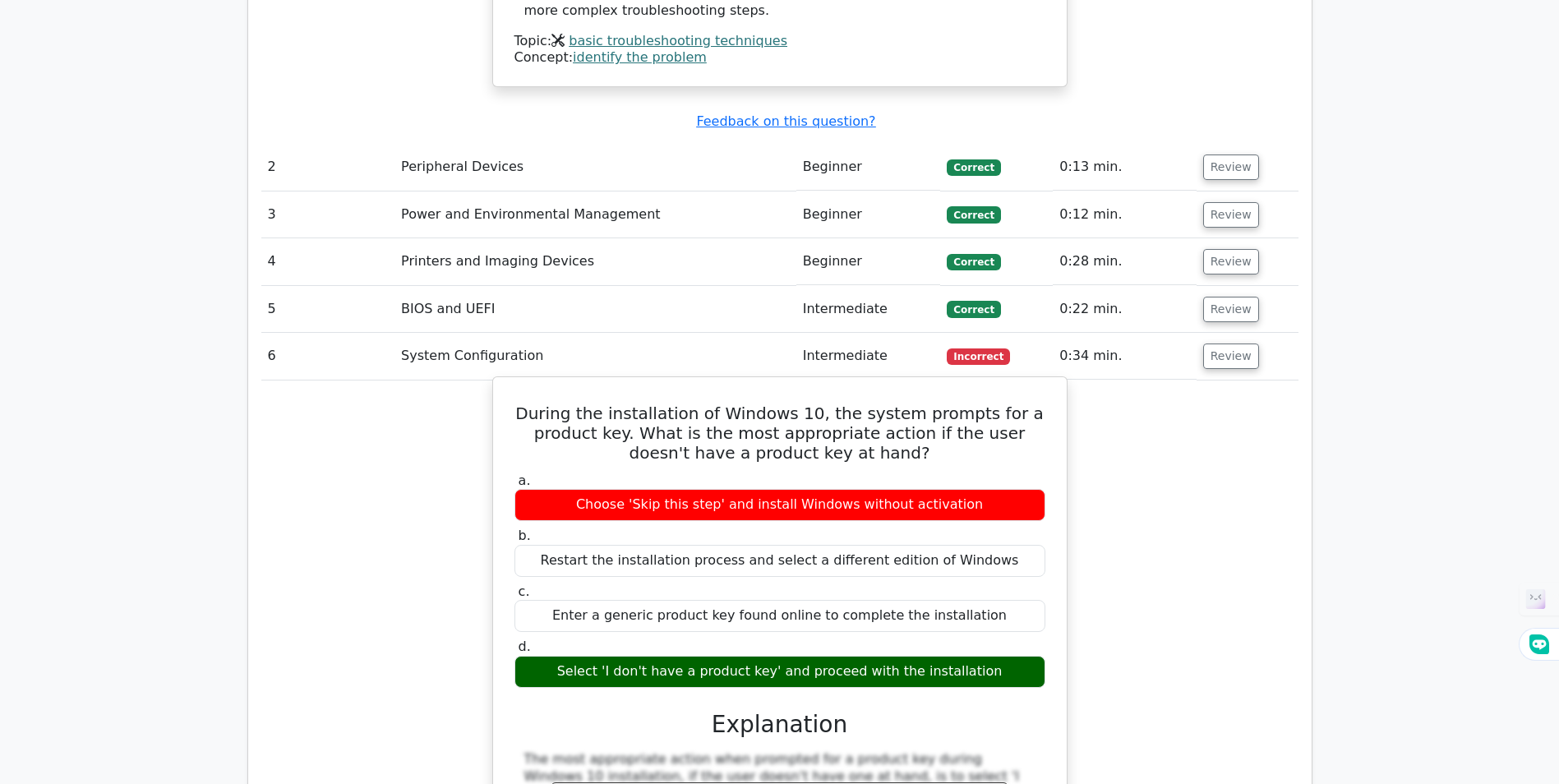
scroll to position [2300, 0]
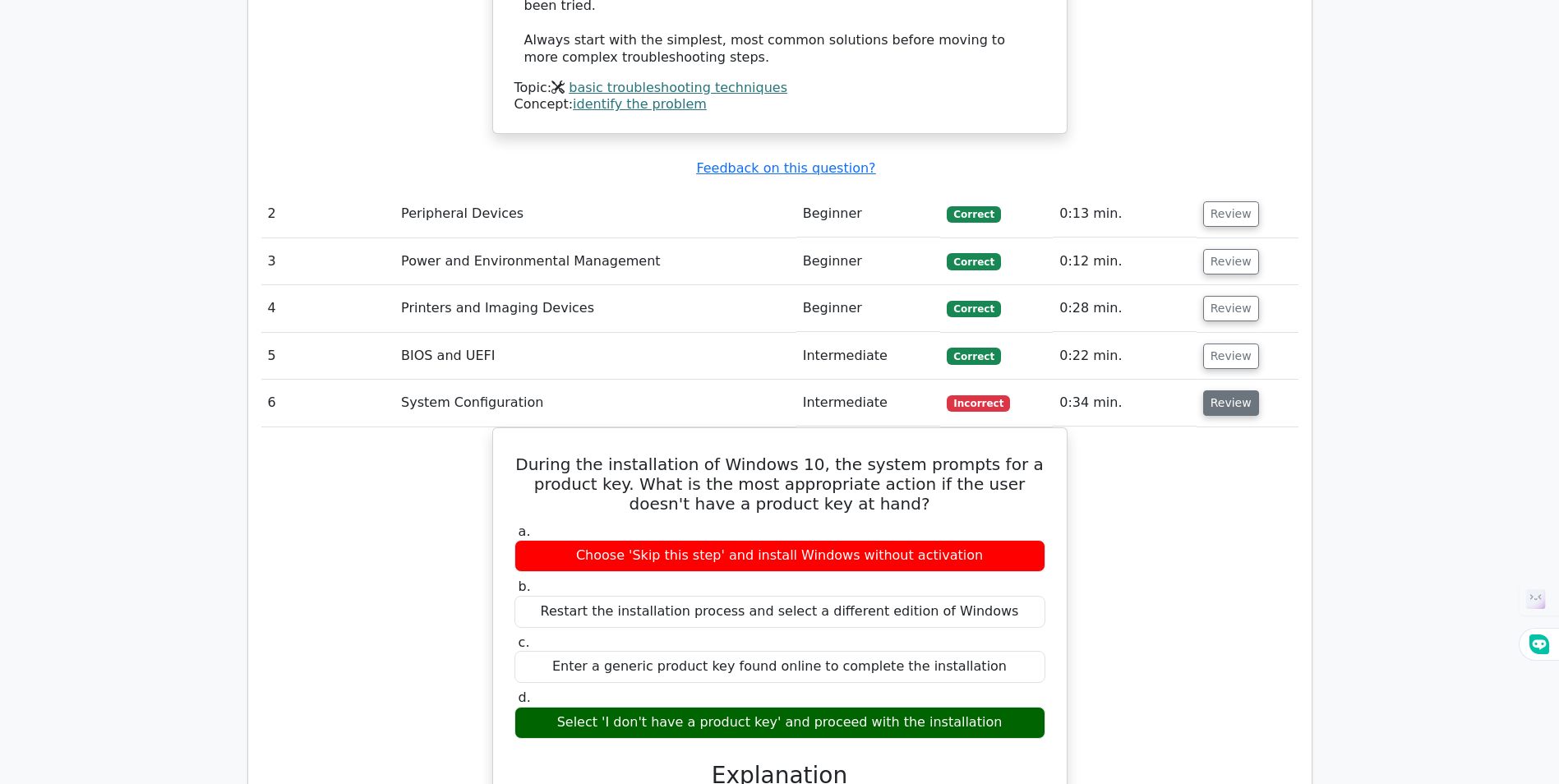
click at [1208, 390] on button "Review" at bounding box center [1231, 403] width 56 height 25
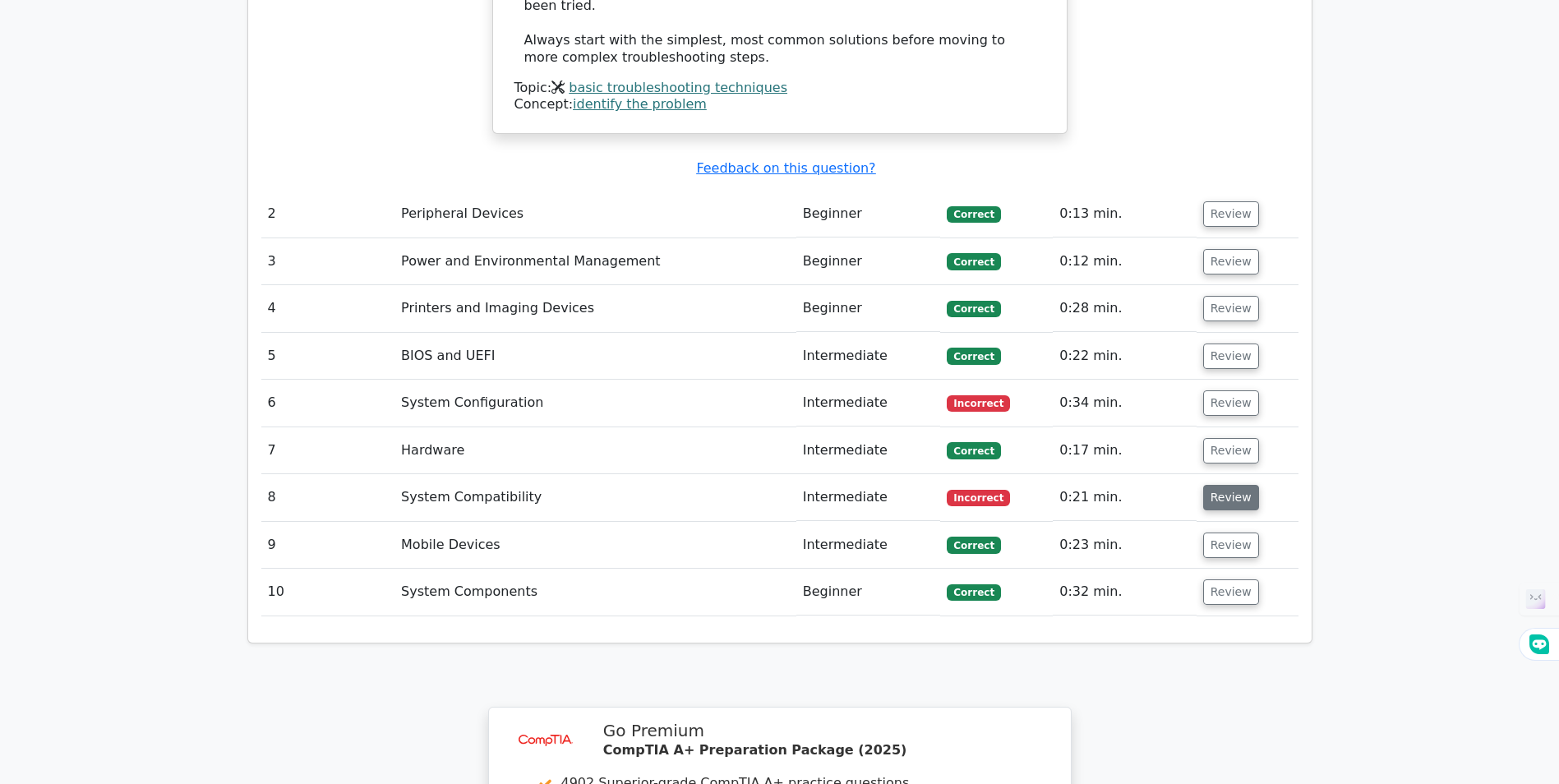
click at [1240, 485] on button "Review" at bounding box center [1231, 498] width 56 height 25
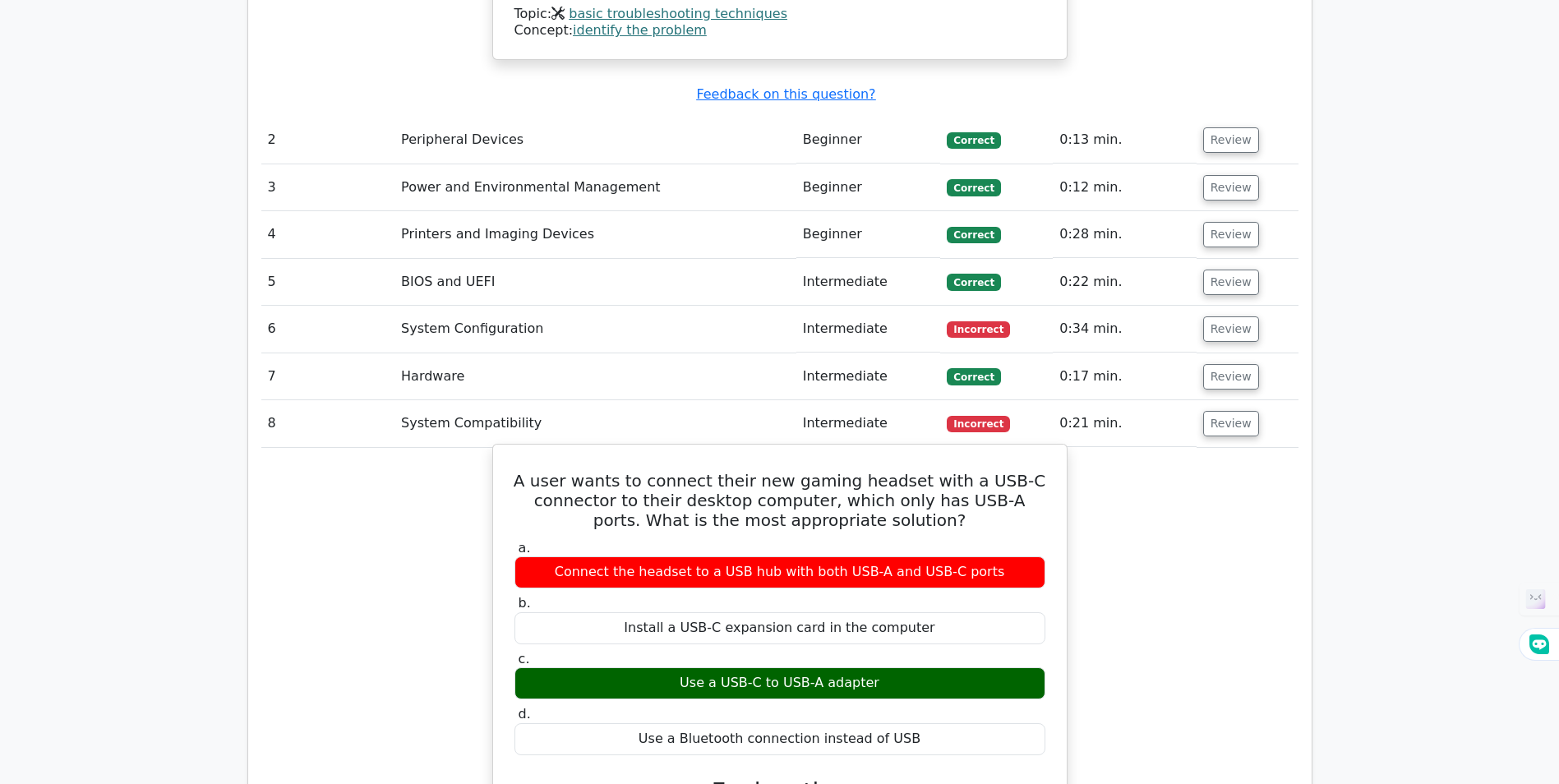
scroll to position [2382, 0]
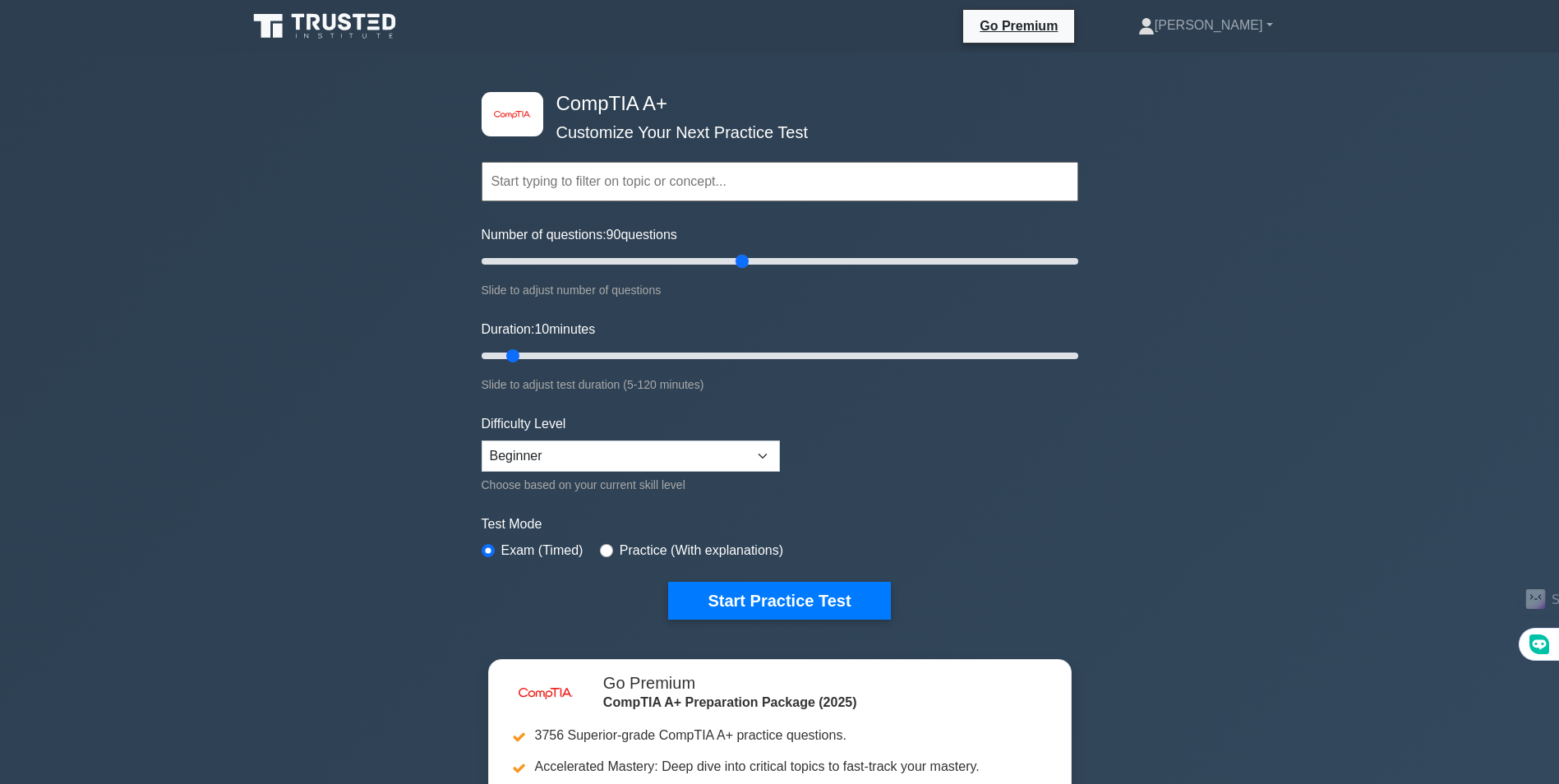
drag, startPoint x: 505, startPoint y: 254, endPoint x: 744, endPoint y: 279, distance: 240.3
click at [744, 271] on input "Number of questions: 90 questions" at bounding box center [780, 261] width 597 height 19
drag, startPoint x: 742, startPoint y: 264, endPoint x: 750, endPoint y: 263, distance: 8.1
type input "95"
click at [750, 263] on input "Number of questions: 95 questions" at bounding box center [780, 261] width 597 height 19
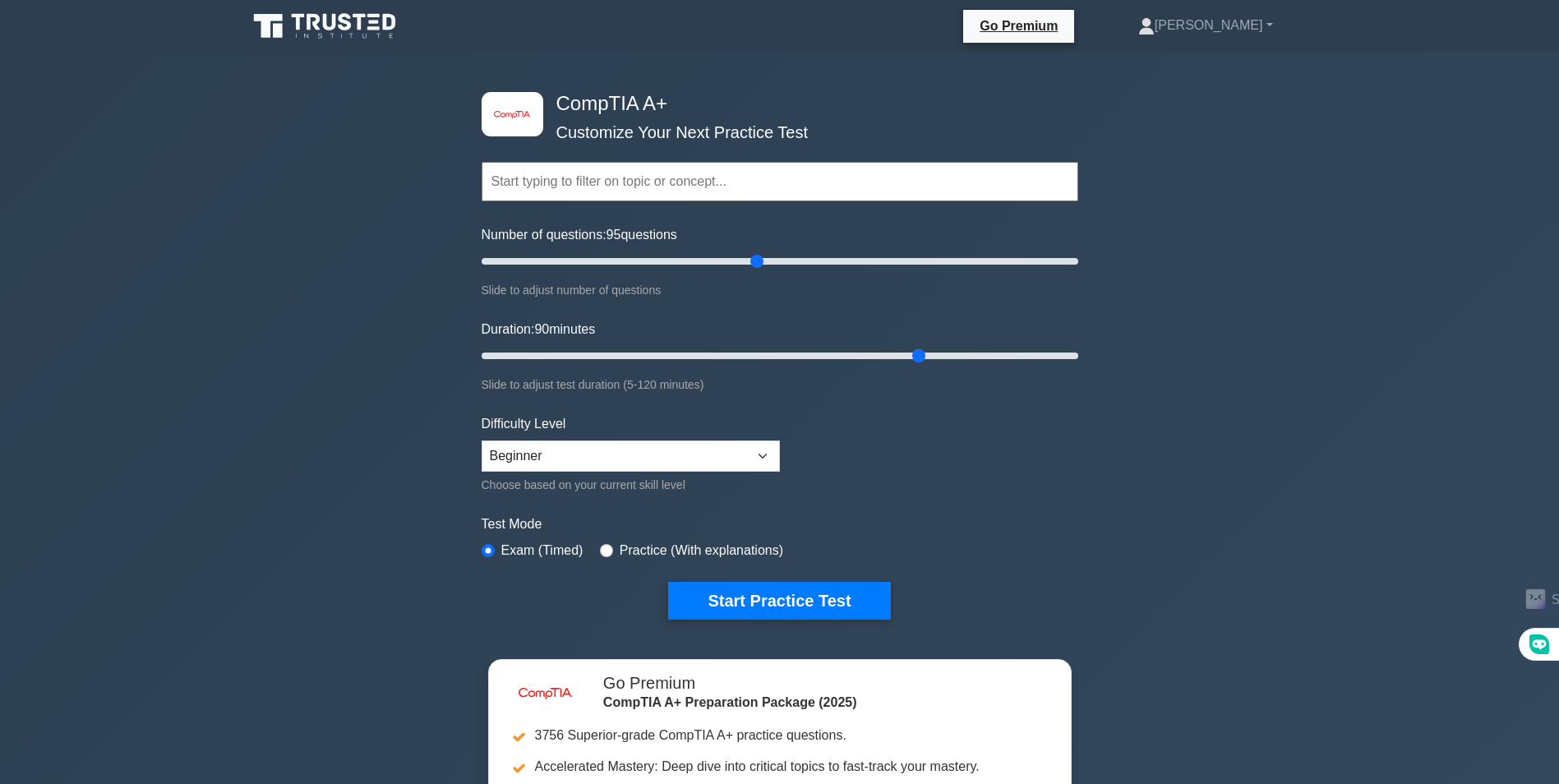
drag, startPoint x: 522, startPoint y: 355, endPoint x: 915, endPoint y: 350, distance: 393.0
type input "90"
click at [915, 350] on input "Duration: 90 minutes" at bounding box center [780, 355] width 597 height 19
click at [635, 461] on select "Beginner Intermediate Expert" at bounding box center [630, 455] width 298 height 31
select select "expert"
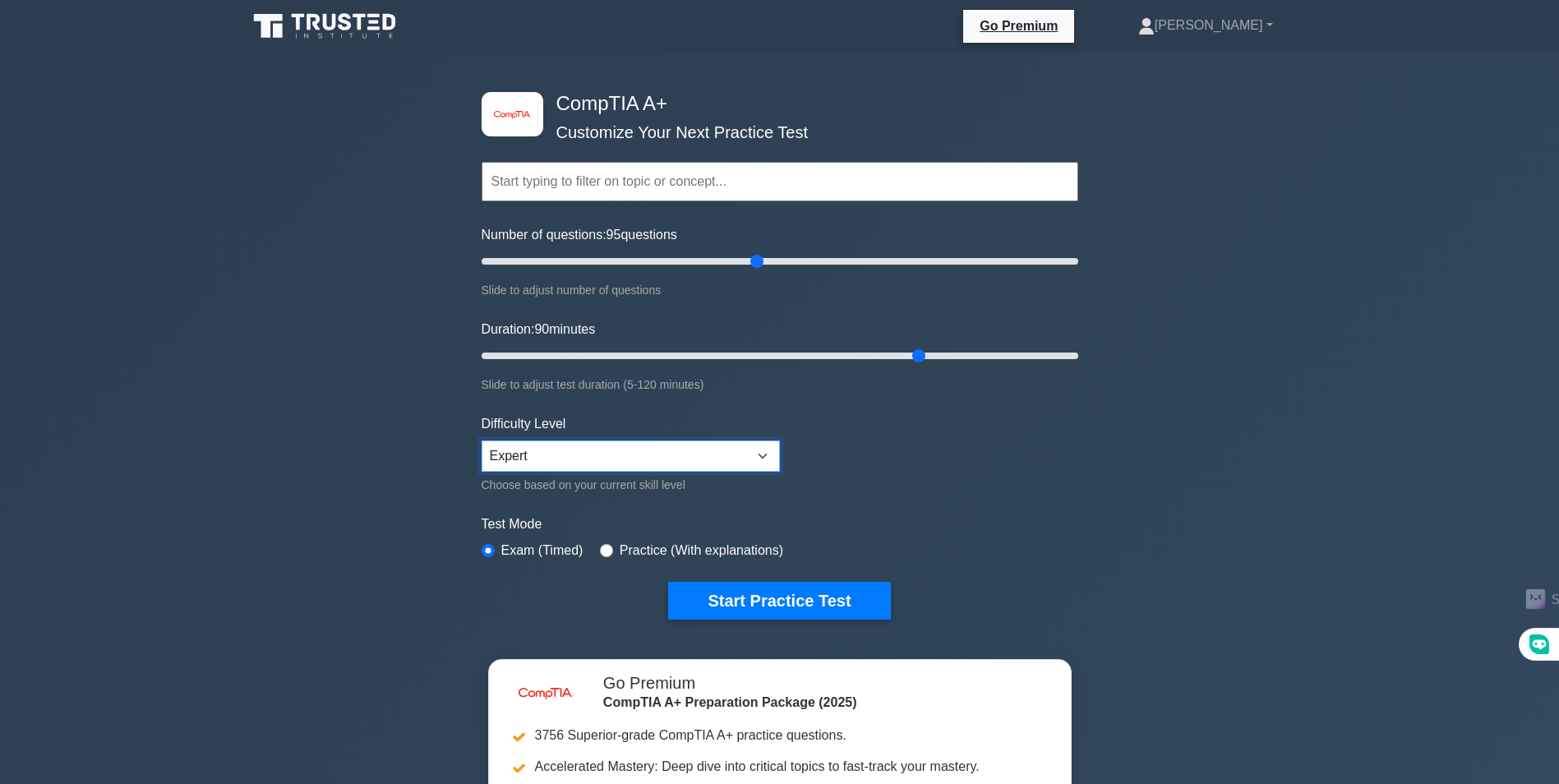
click at [482, 440] on select "Beginner Intermediate Expert" at bounding box center [630, 455] width 298 height 31
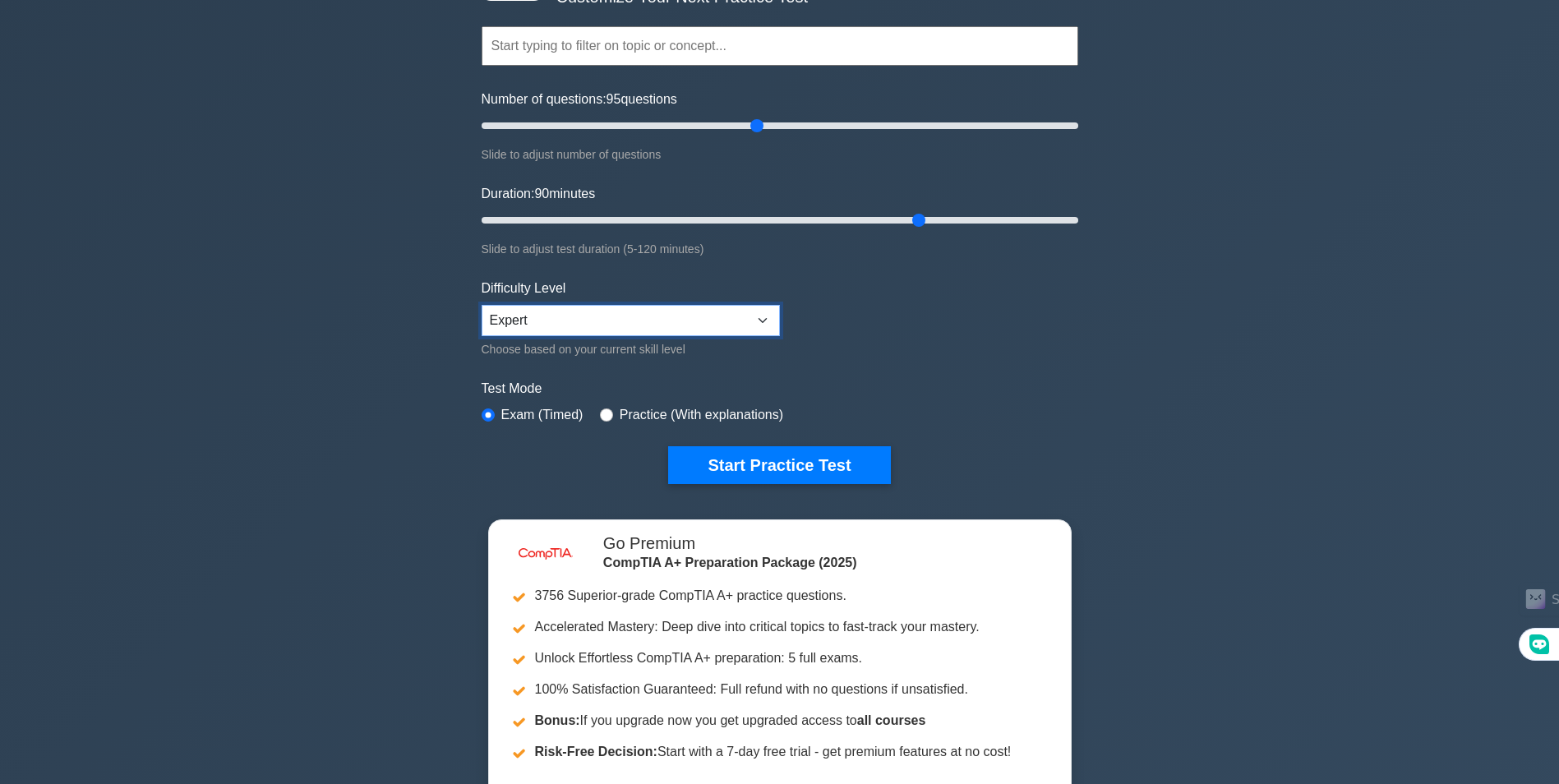
scroll to position [164, 0]
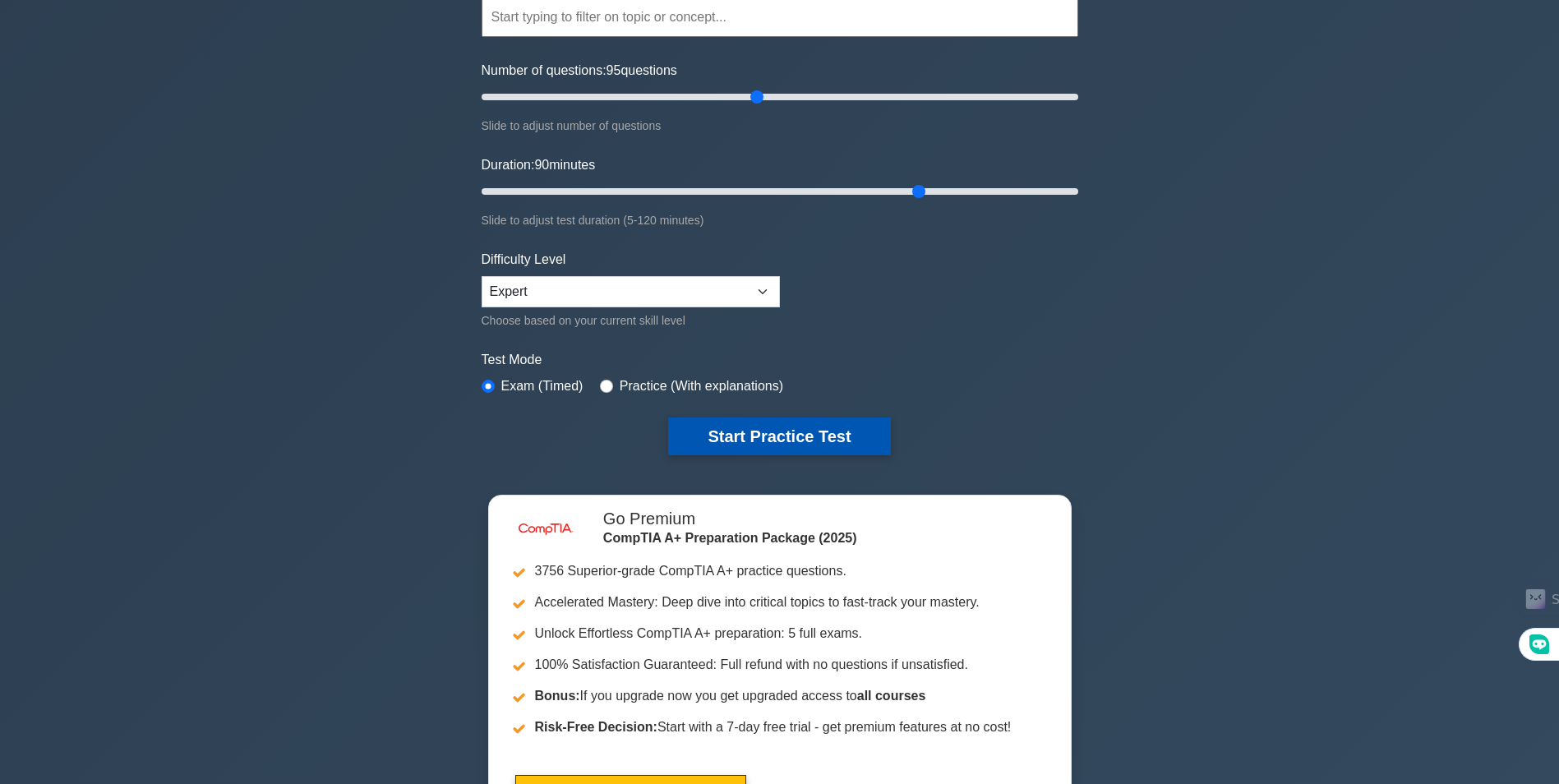
click at [819, 432] on button "Start Practice Test" at bounding box center [779, 436] width 222 height 38
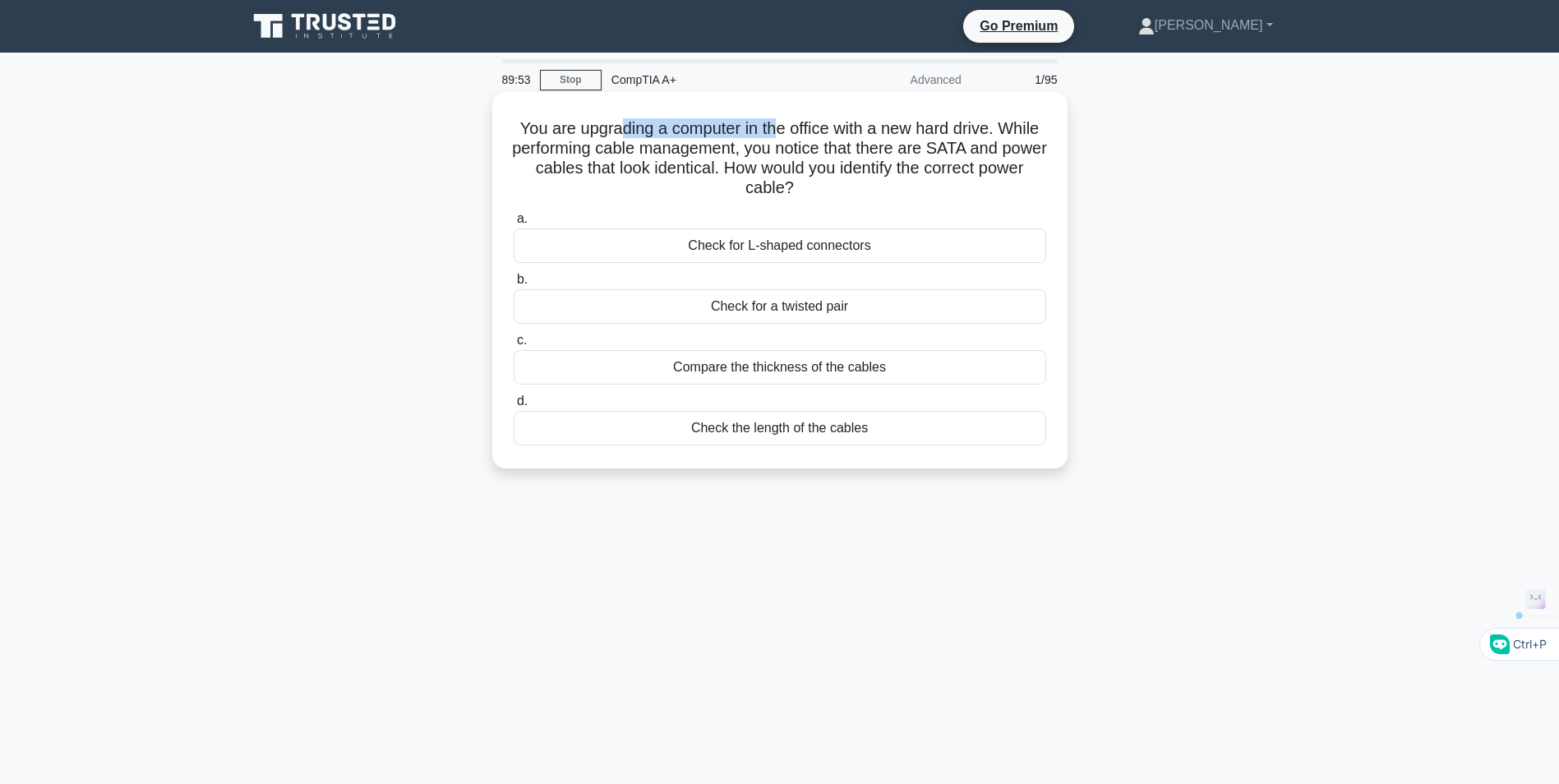
drag, startPoint x: 641, startPoint y: 122, endPoint x: 800, endPoint y: 133, distance: 159.4
click at [800, 133] on h5 "You are upgrading a computer in the office with a new hard drive. While perform…" at bounding box center [780, 158] width 536 height 80
drag, startPoint x: 800, startPoint y: 133, endPoint x: 960, endPoint y: 141, distance: 160.2
click at [960, 141] on h5 "You are upgrading a computer in the office with a new hard drive. While perform…" at bounding box center [780, 158] width 536 height 80
click at [792, 243] on div "Check for L-shaped connectors" at bounding box center [780, 245] width 532 height 35
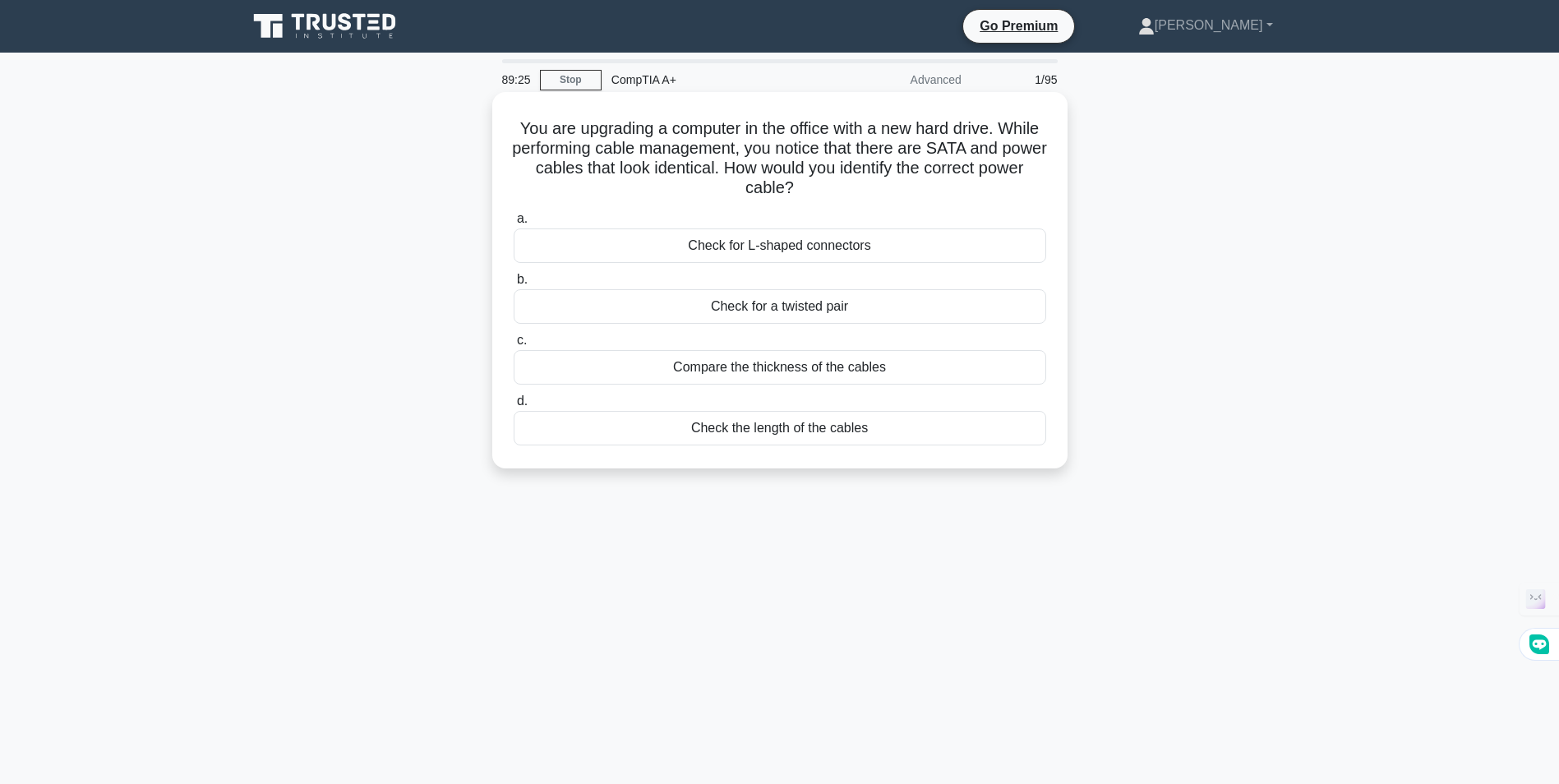
click at [514, 224] on input "a. Check for L-shaped connectors" at bounding box center [514, 219] width 0 height 11
click at [824, 426] on div "[TECHNICAL_ID]" at bounding box center [780, 427] width 532 height 35
click at [514, 406] on input "d. [TECHNICAL_ID]" at bounding box center [514, 401] width 0 height 11
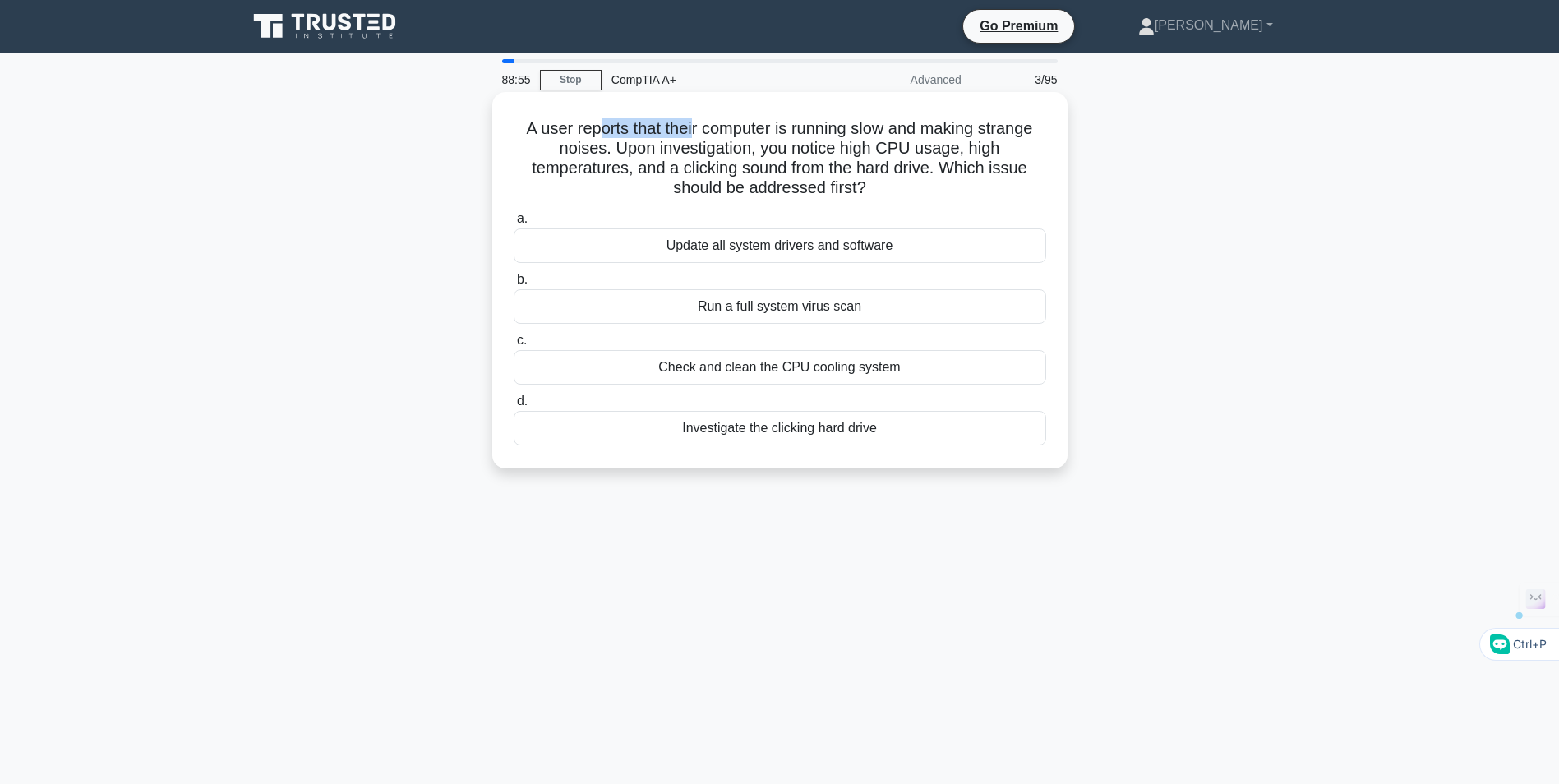
drag, startPoint x: 613, startPoint y: 137, endPoint x: 688, endPoint y: 130, distance: 75.3
click at [688, 130] on h5 "A user reports that their computer is running slow and making strange noises. U…" at bounding box center [780, 158] width 536 height 80
click at [1000, 133] on h5 "A user reports that their computer is running slow and making strange noises. U…" at bounding box center [780, 158] width 536 height 80
click at [761, 376] on div "Check and clean the CPU cooling system" at bounding box center [780, 367] width 532 height 35
click at [514, 346] on input "c. Check and clean the CPU cooling system" at bounding box center [514, 340] width 0 height 11
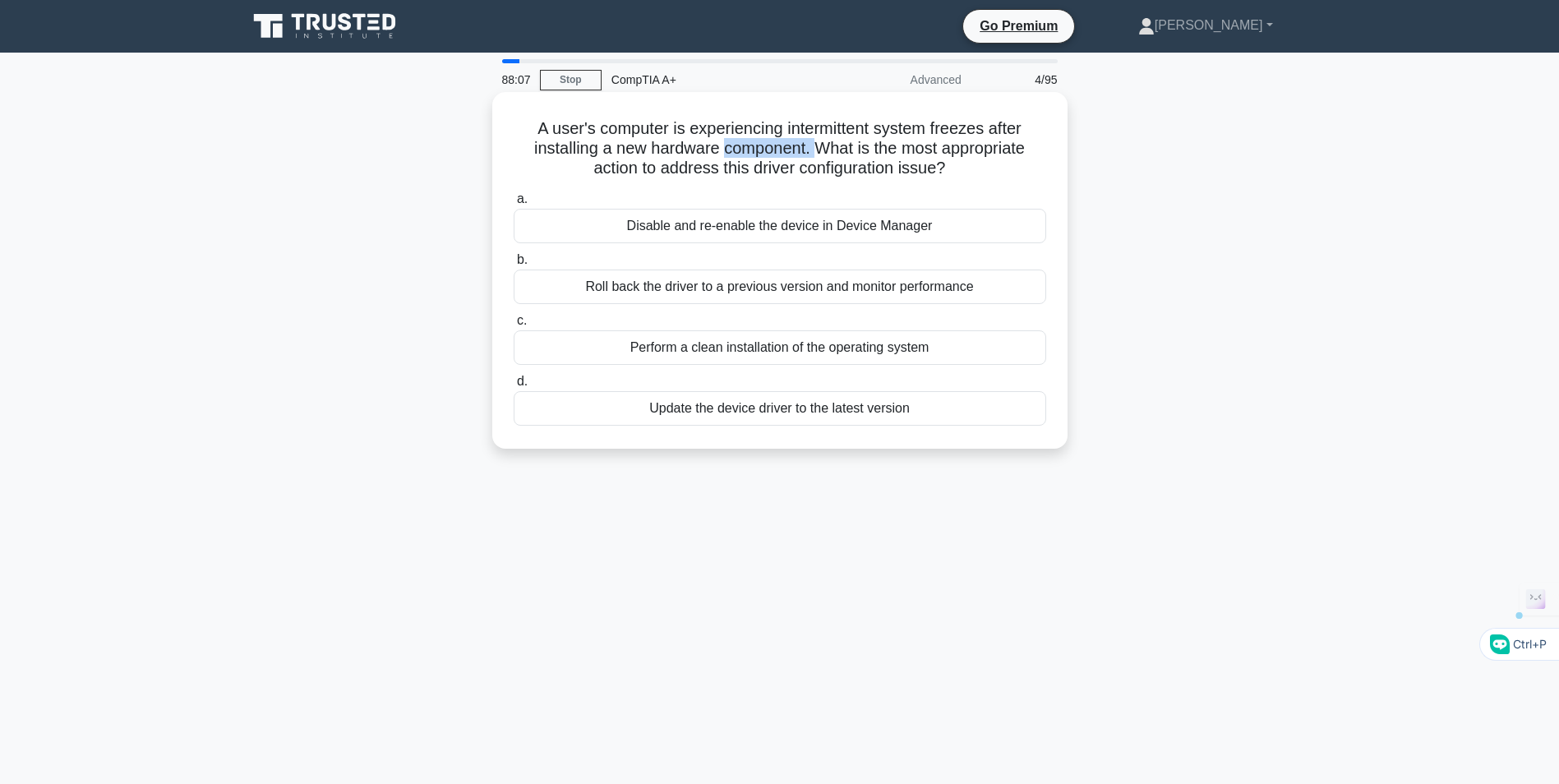
drag, startPoint x: 722, startPoint y: 145, endPoint x: 821, endPoint y: 145, distance: 99.0
click at [821, 145] on h5 "A user's computer is experiencing intermittent system freezes after installing …" at bounding box center [780, 149] width 536 height 61
drag, startPoint x: 821, startPoint y: 145, endPoint x: 994, endPoint y: 149, distance: 173.0
click at [994, 149] on h5 "A user's computer is experiencing intermittent system freezes after installing …" at bounding box center [780, 149] width 536 height 61
drag, startPoint x: 871, startPoint y: 125, endPoint x: 983, endPoint y: 171, distance: 121.1
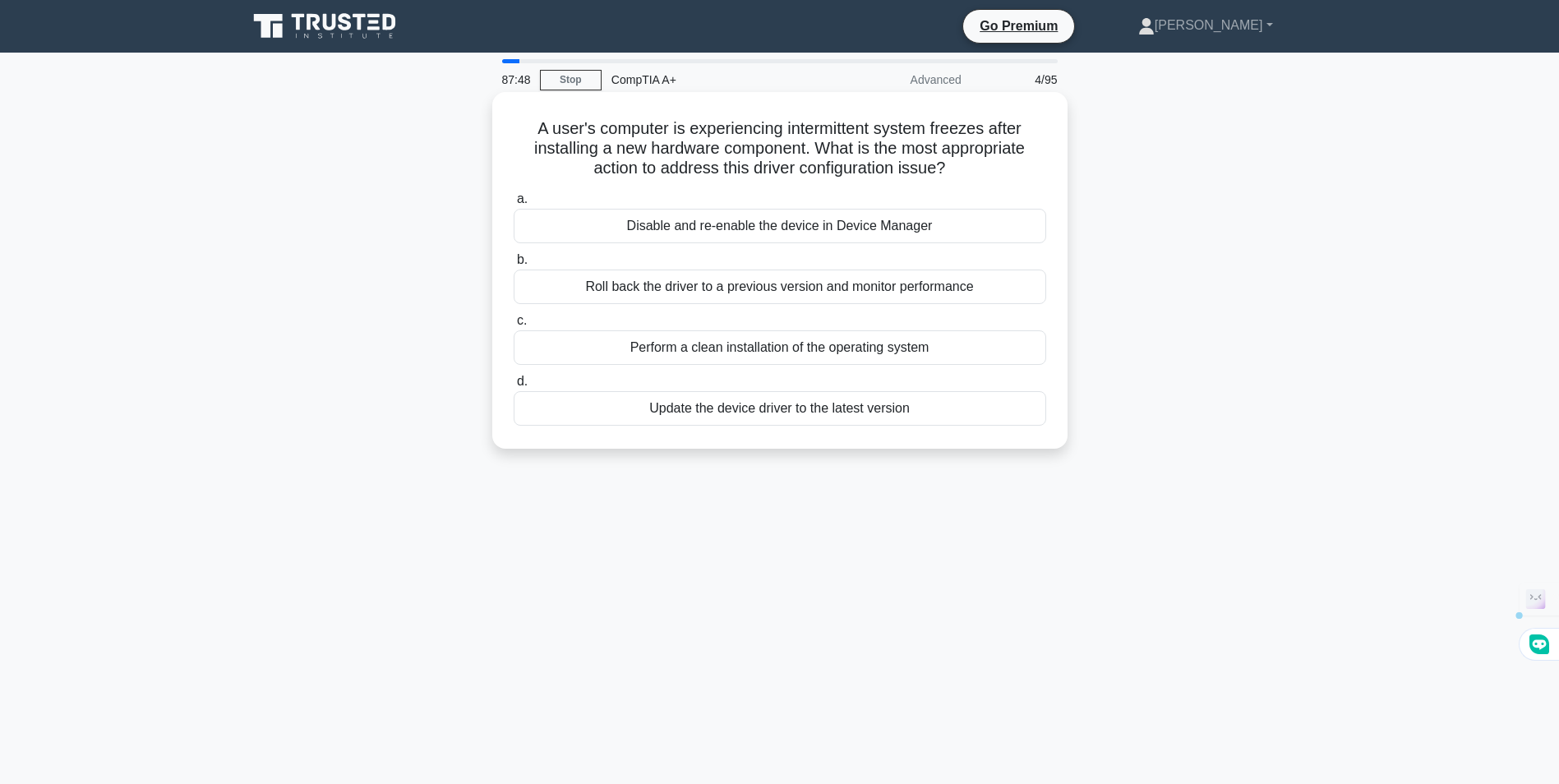
click at [983, 171] on h5 "A user's computer is experiencing intermittent system freezes after installing …" at bounding box center [780, 149] width 536 height 61
click at [979, 177] on h5 "A user's computer is experiencing intermittent system freezes after installing …" at bounding box center [780, 149] width 536 height 61
click at [804, 410] on div "Update the device driver to the latest version" at bounding box center [780, 408] width 532 height 35
click at [514, 387] on input "d. Update the device driver to the latest version" at bounding box center [514, 381] width 0 height 11
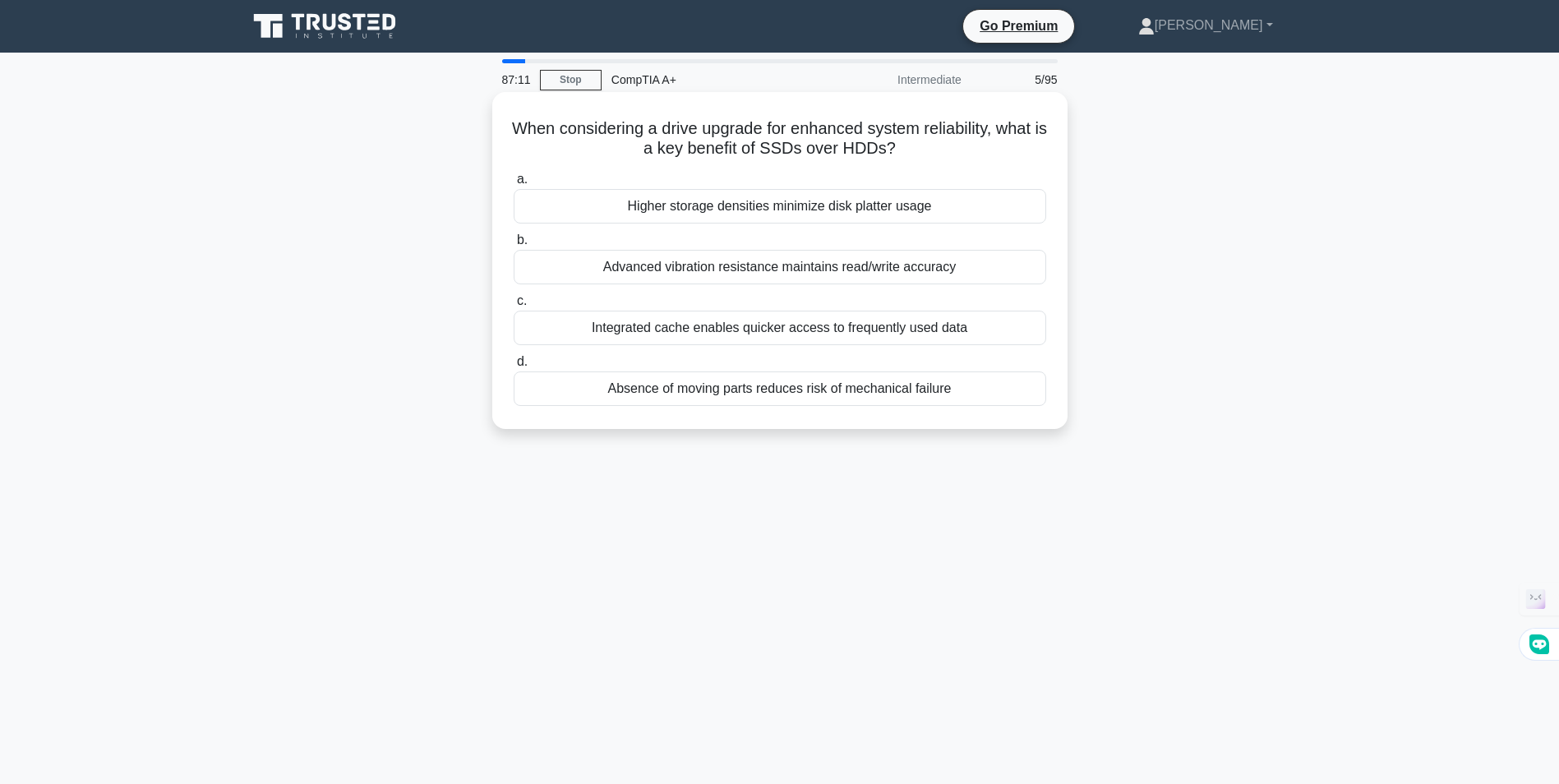
click at [728, 394] on div "Absence of moving parts reduces risk of mechanical failure" at bounding box center [780, 389] width 532 height 35
click at [514, 368] on input "d. Absence of moving parts reduces risk of mechanical failure" at bounding box center [514, 362] width 0 height 11
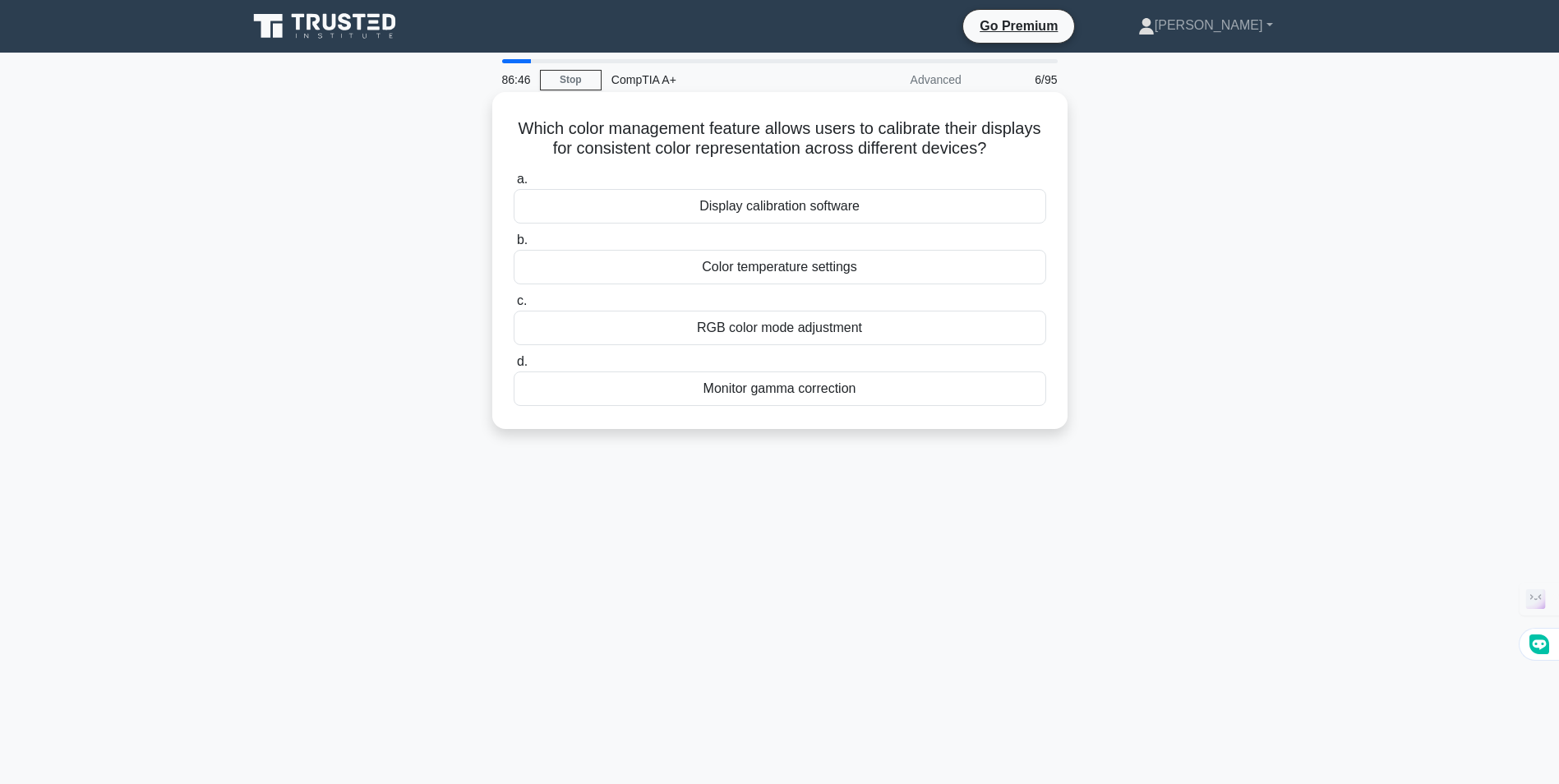
click at [793, 213] on div "Display calibration software" at bounding box center [780, 206] width 532 height 35
click at [514, 185] on input "a. Display calibration software" at bounding box center [514, 179] width 0 height 11
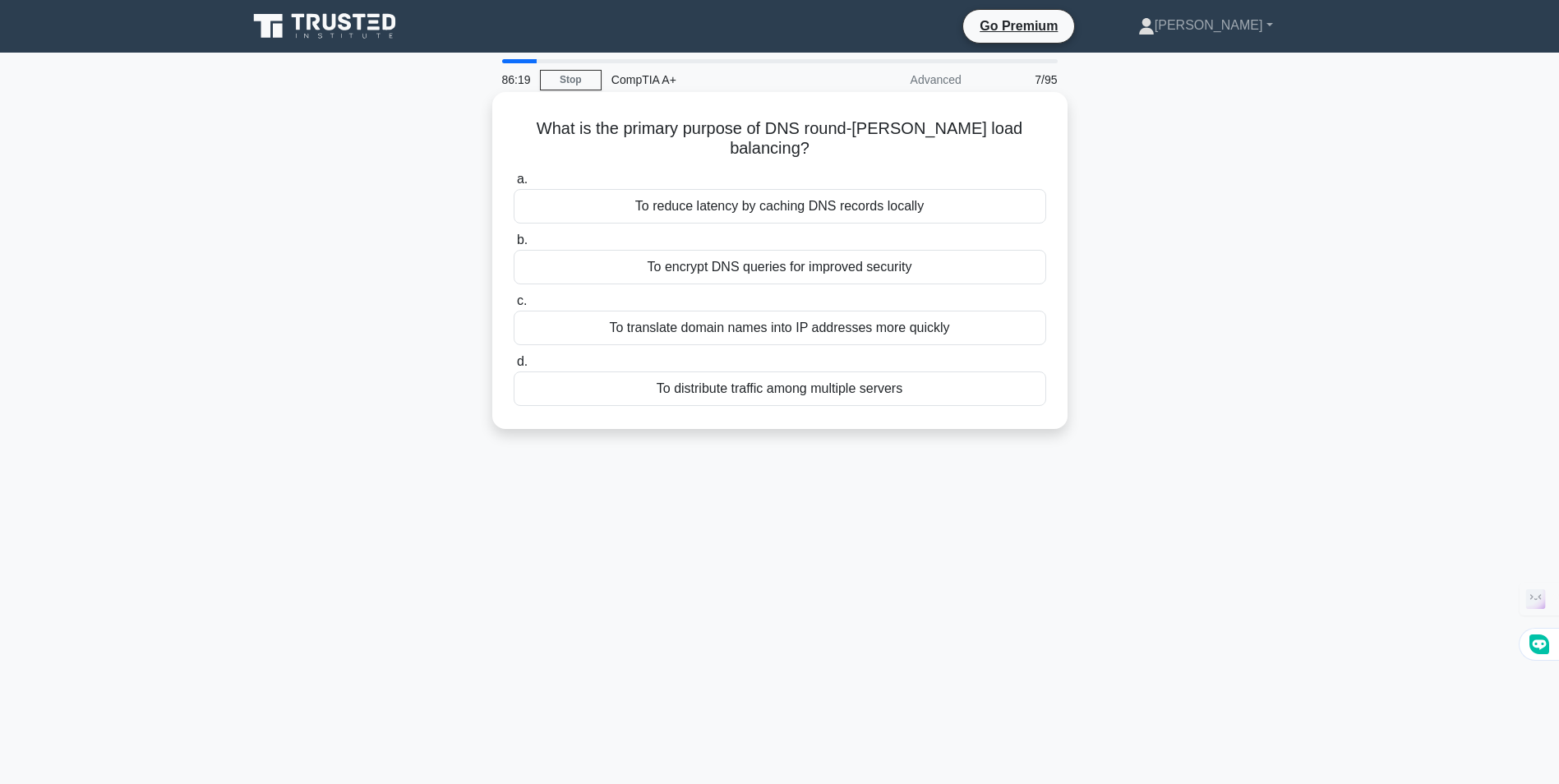
click at [756, 311] on div "To translate domain names into IP addresses more quickly" at bounding box center [780, 328] width 532 height 35
click at [514, 307] on input "c. To translate domain names into IP addresses more quickly" at bounding box center [514, 301] width 0 height 11
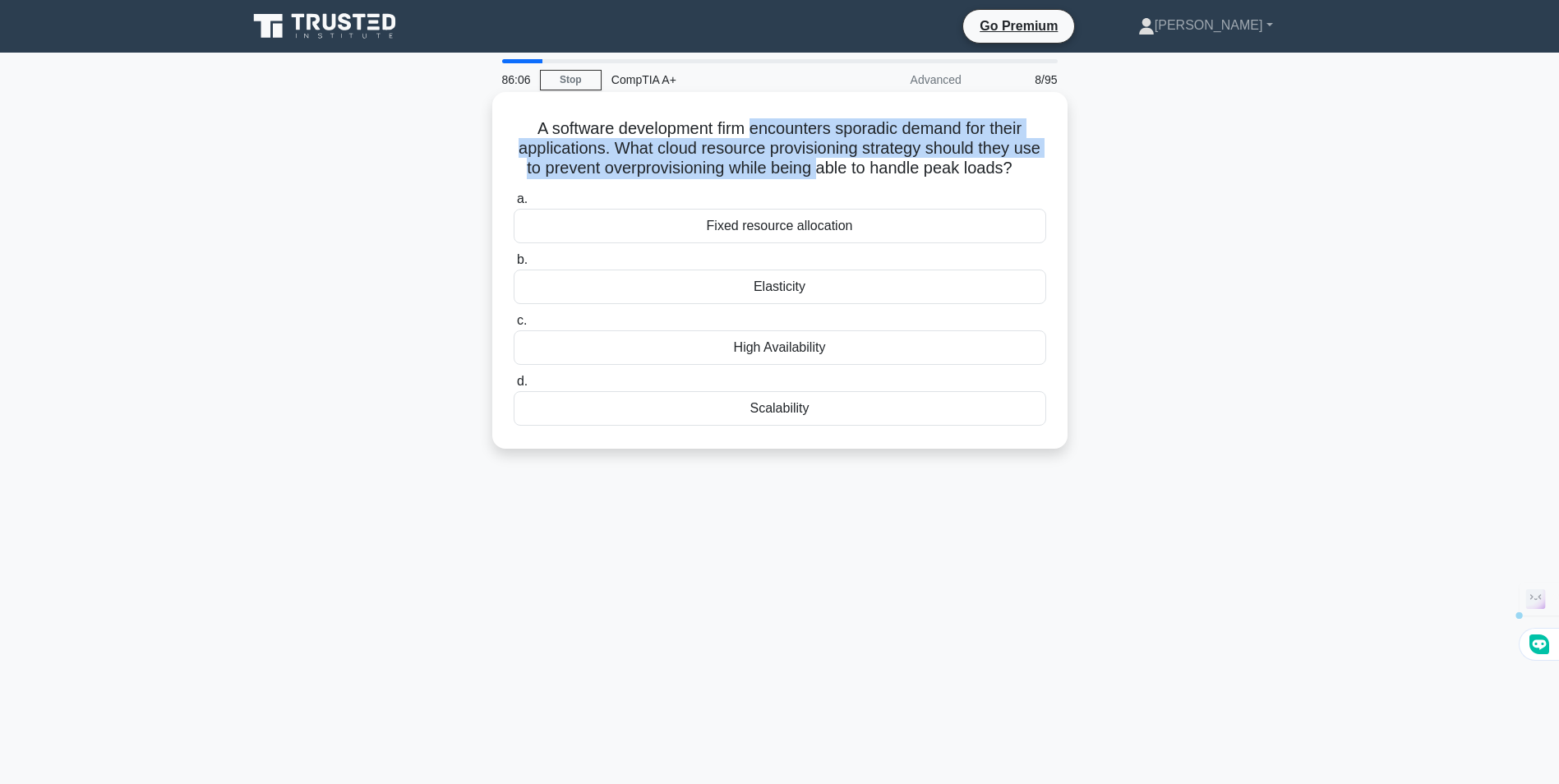
drag, startPoint x: 787, startPoint y: 133, endPoint x: 847, endPoint y: 173, distance: 72.1
click at [847, 173] on h5 "A software development firm encounters sporadic demand for their applications. …" at bounding box center [780, 149] width 536 height 61
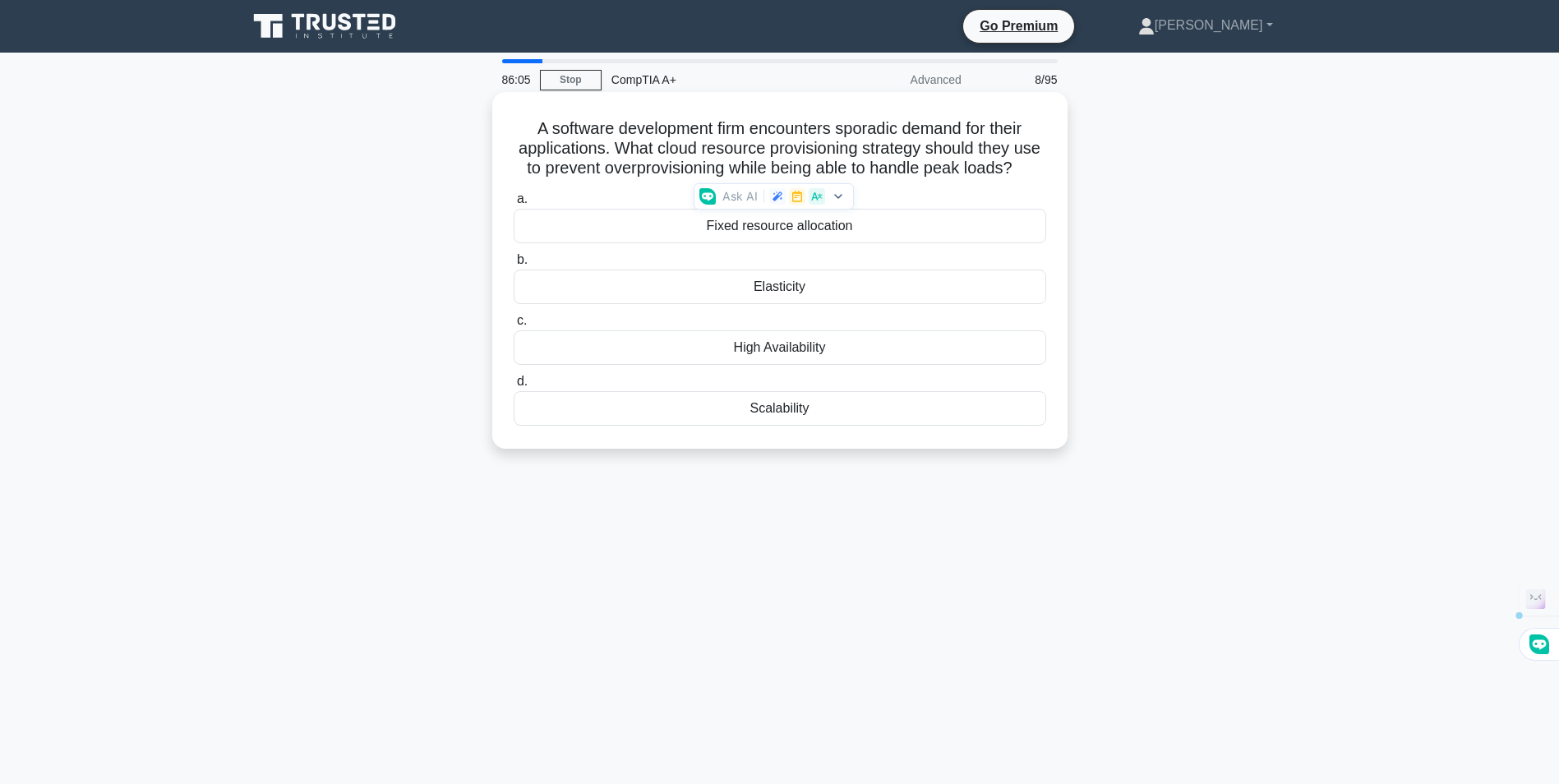
drag, startPoint x: 847, startPoint y: 173, endPoint x: 978, endPoint y: 178, distance: 131.1
click at [978, 178] on h5 "A software development firm encounters sporadic demand for their applications. …" at bounding box center [780, 149] width 536 height 61
click at [788, 303] on div "Elasticity" at bounding box center [780, 286] width 532 height 35
click at [514, 265] on input "b. Elasticity" at bounding box center [514, 259] width 0 height 11
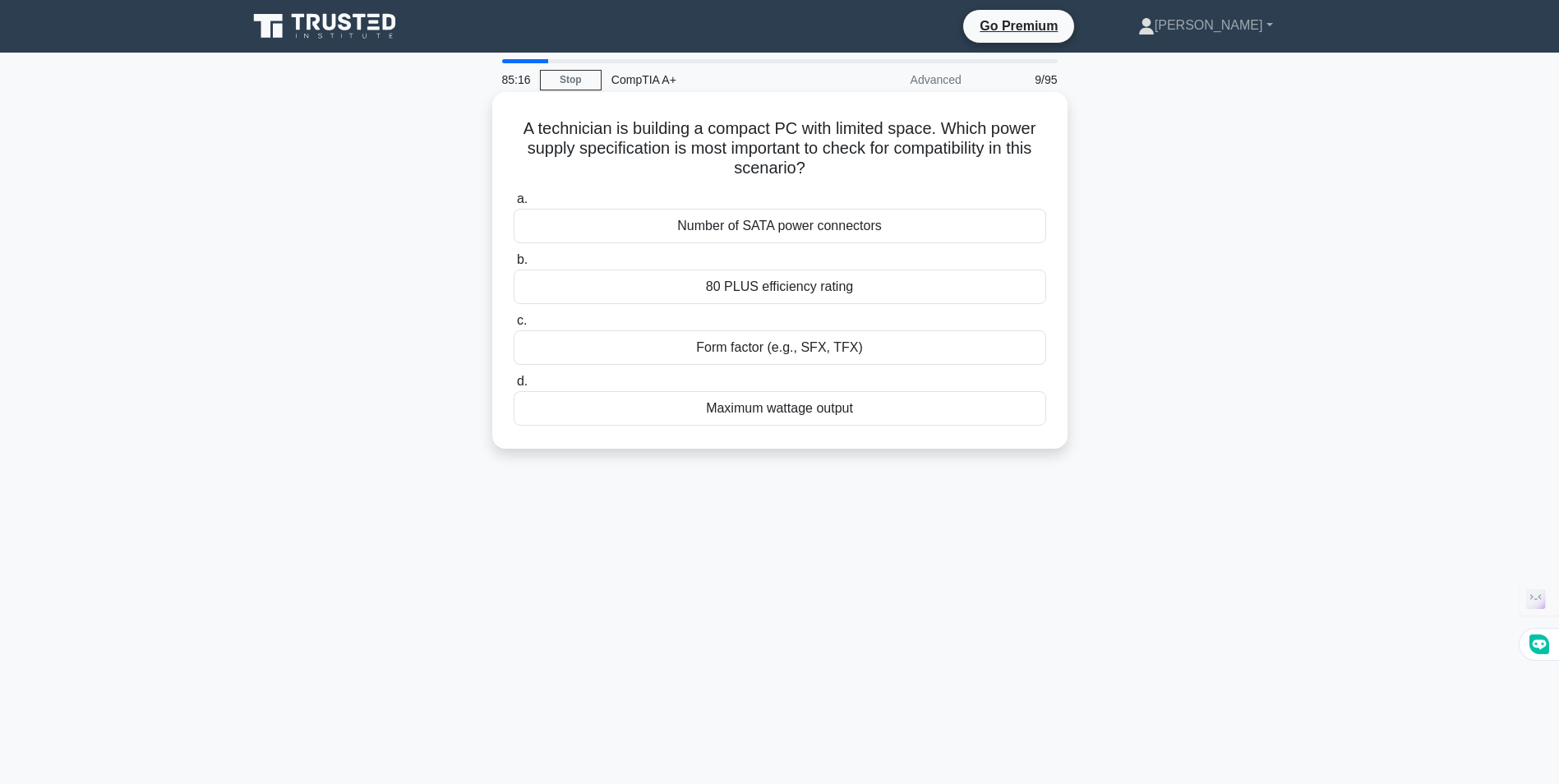
click at [815, 281] on div "80 PLUS efficiency rating" at bounding box center [780, 286] width 532 height 35
click at [514, 265] on input "b. 80 PLUS efficiency rating" at bounding box center [514, 259] width 0 height 11
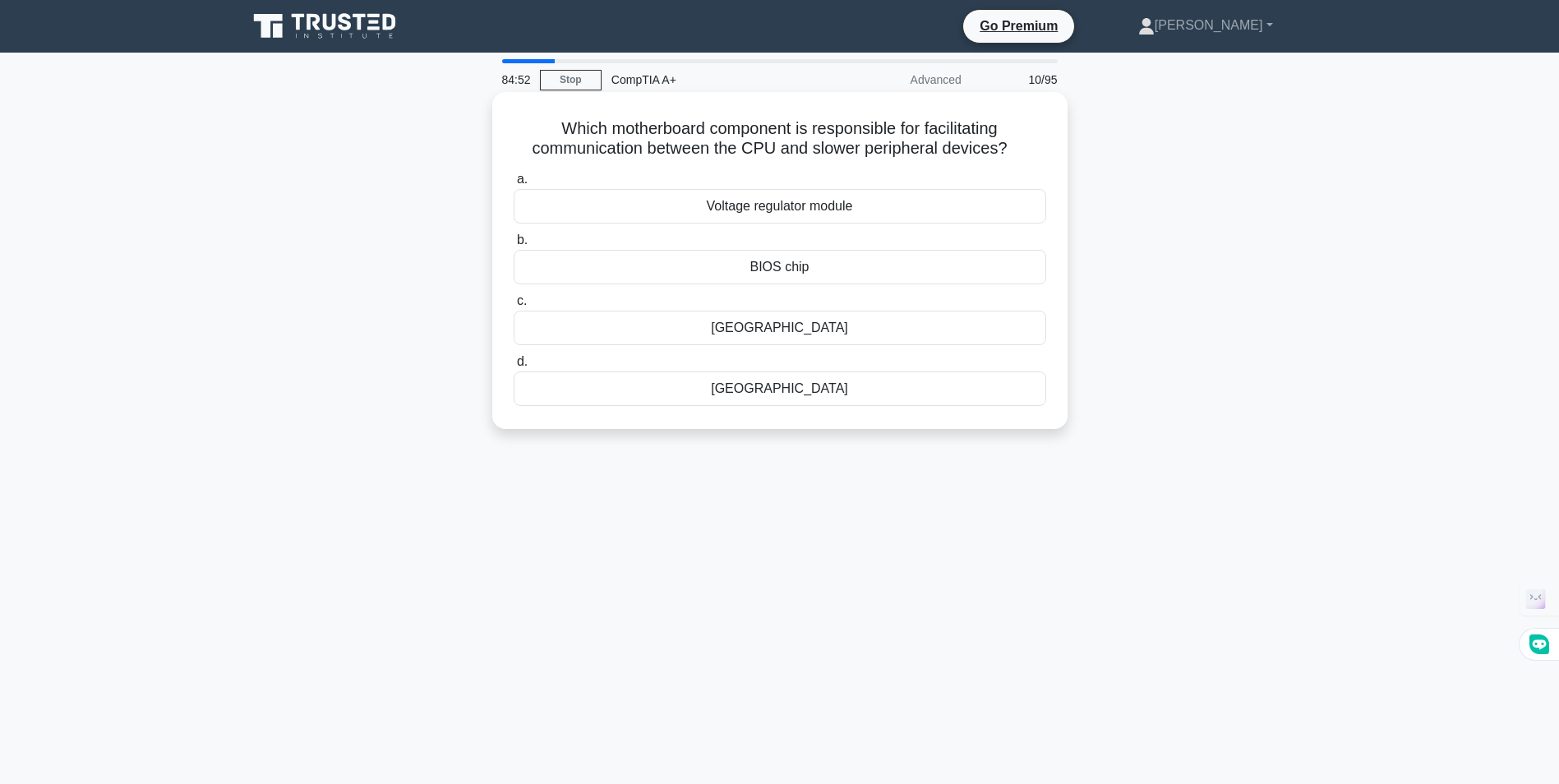
click at [757, 389] on div "[GEOGRAPHIC_DATA]" at bounding box center [780, 389] width 532 height 35
click at [514, 368] on input "d. [GEOGRAPHIC_DATA]" at bounding box center [514, 362] width 0 height 11
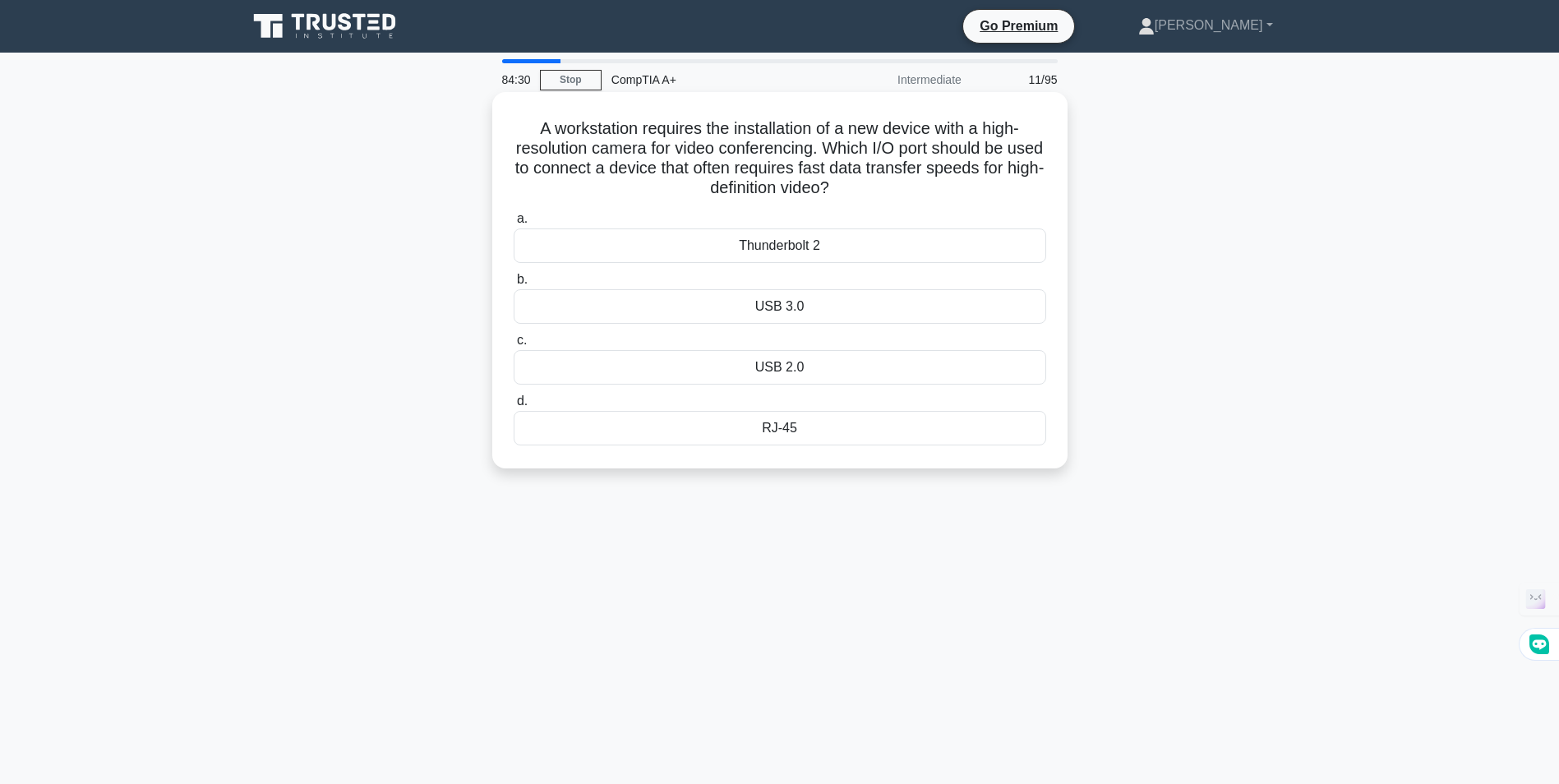
click at [791, 304] on div "USB 3.0" at bounding box center [780, 306] width 532 height 35
click at [514, 285] on input "b. USB 3.0" at bounding box center [514, 280] width 0 height 11
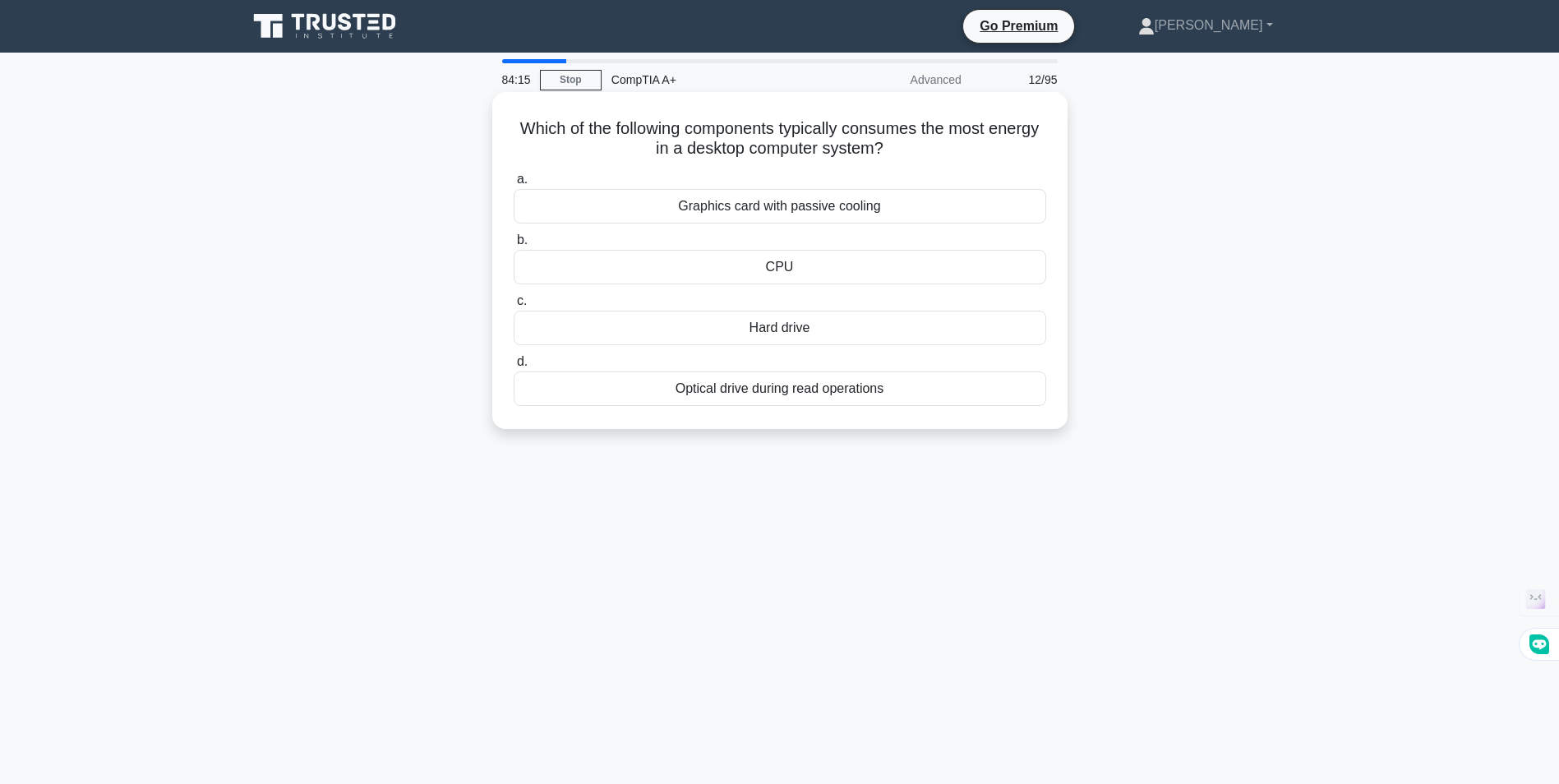
click at [806, 210] on div "Graphics card with passive cooling" at bounding box center [780, 206] width 532 height 35
click at [514, 185] on input "a. Graphics card with passive cooling" at bounding box center [514, 179] width 0 height 11
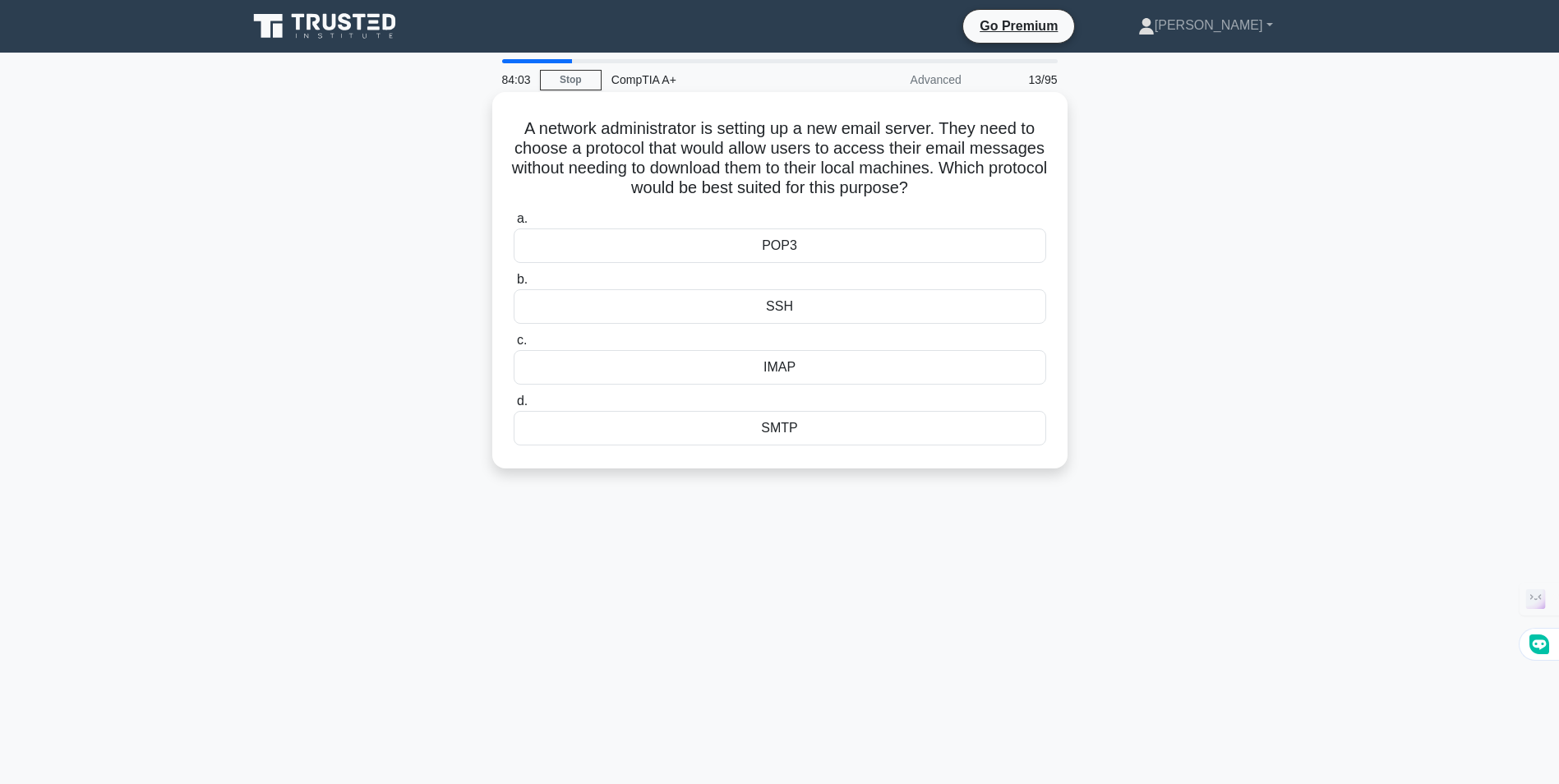
click at [772, 248] on div "POP3" at bounding box center [780, 245] width 532 height 35
click at [514, 224] on input "a. POP3" at bounding box center [514, 219] width 0 height 11
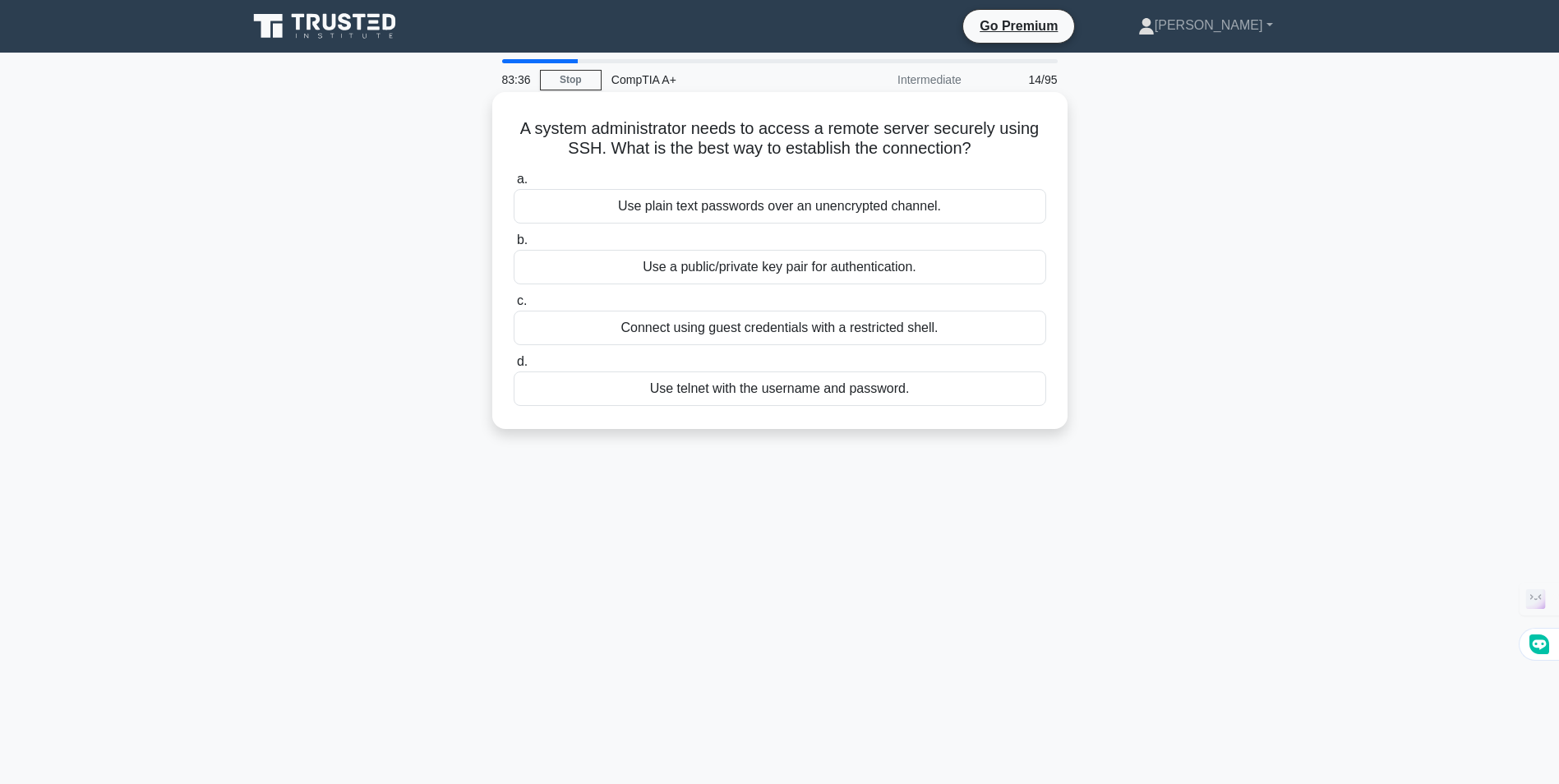
click at [762, 332] on div "Connect using guest credentials with a restricted shell." at bounding box center [780, 328] width 532 height 35
click at [514, 307] on input "c. Connect using guest credentials with a restricted shell." at bounding box center [514, 301] width 0 height 11
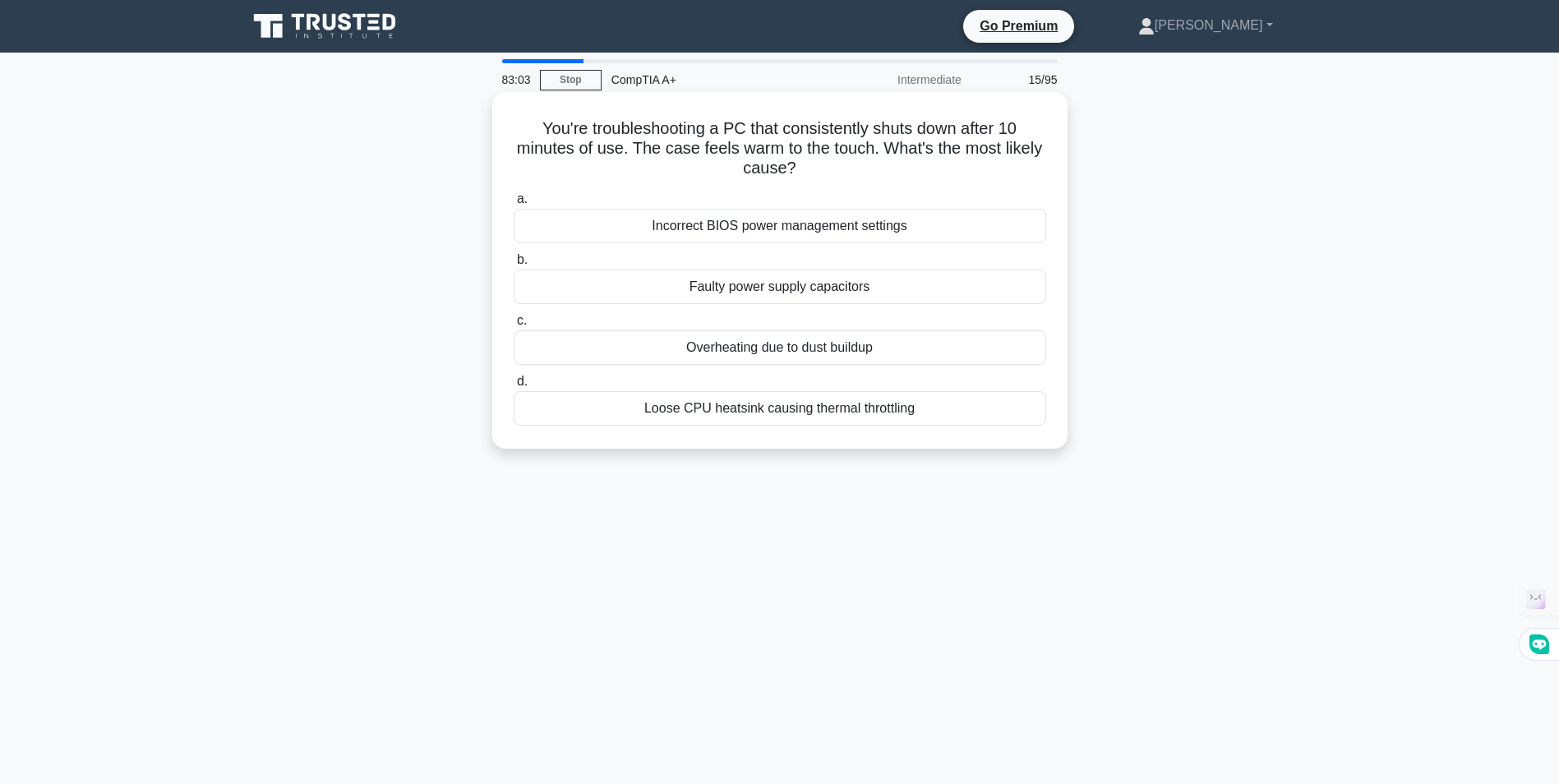
click at [786, 351] on div "Overheating due to dust buildup" at bounding box center [780, 347] width 532 height 35
click at [514, 326] on input "c. Overheating due to dust buildup" at bounding box center [514, 320] width 0 height 11
click at [776, 228] on div "Domain Name System (DNS)" at bounding box center [780, 226] width 532 height 35
click at [514, 204] on input "a. Domain Name System (DNS)" at bounding box center [514, 199] width 0 height 11
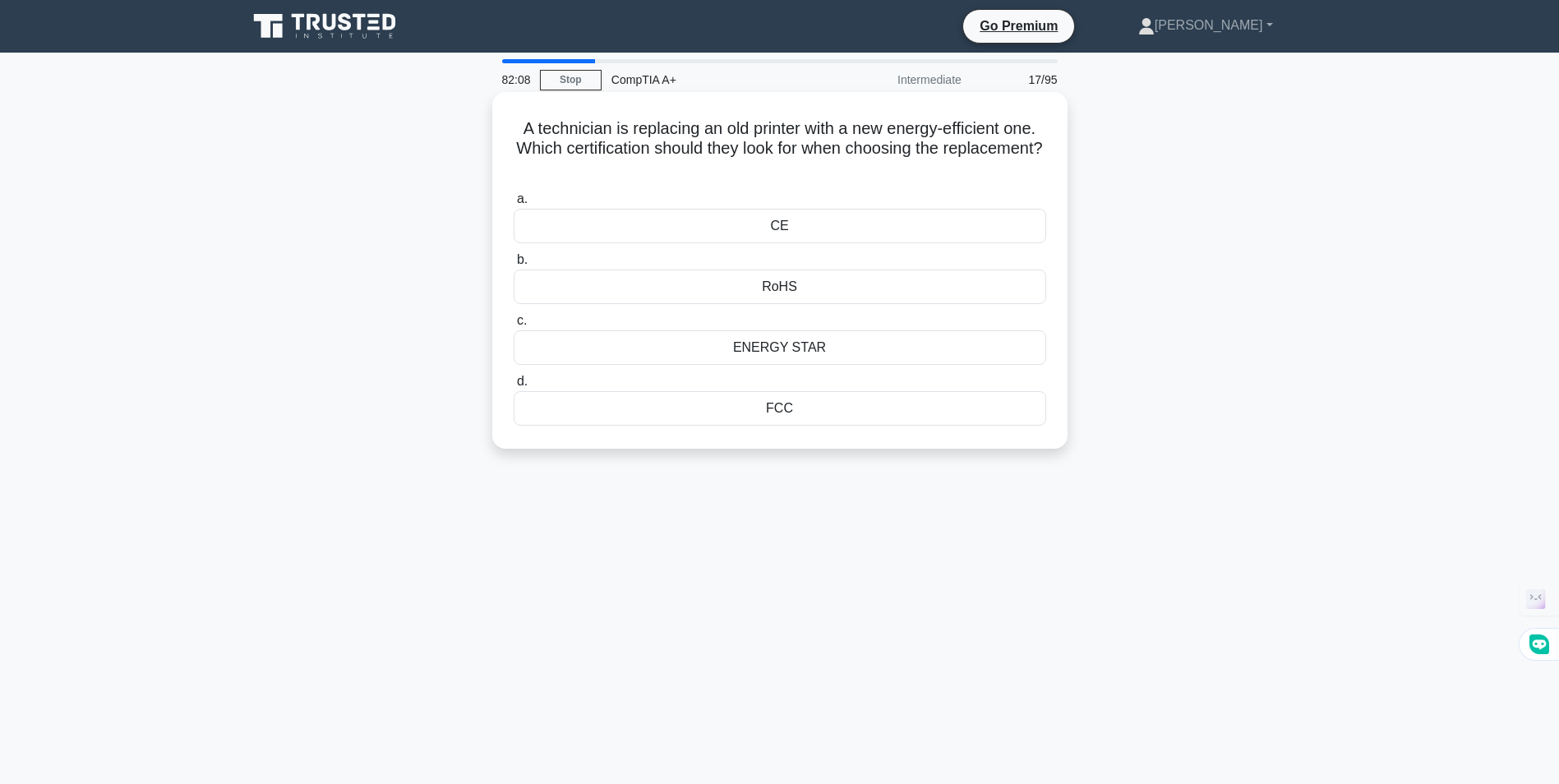
click at [785, 411] on div "FCC" at bounding box center [780, 408] width 532 height 35
click at [514, 387] on input "d. FCC" at bounding box center [514, 381] width 0 height 11
click at [788, 391] on div "Socket type" at bounding box center [780, 408] width 532 height 35
click at [514, 387] on input "d. Socket type" at bounding box center [514, 381] width 0 height 11
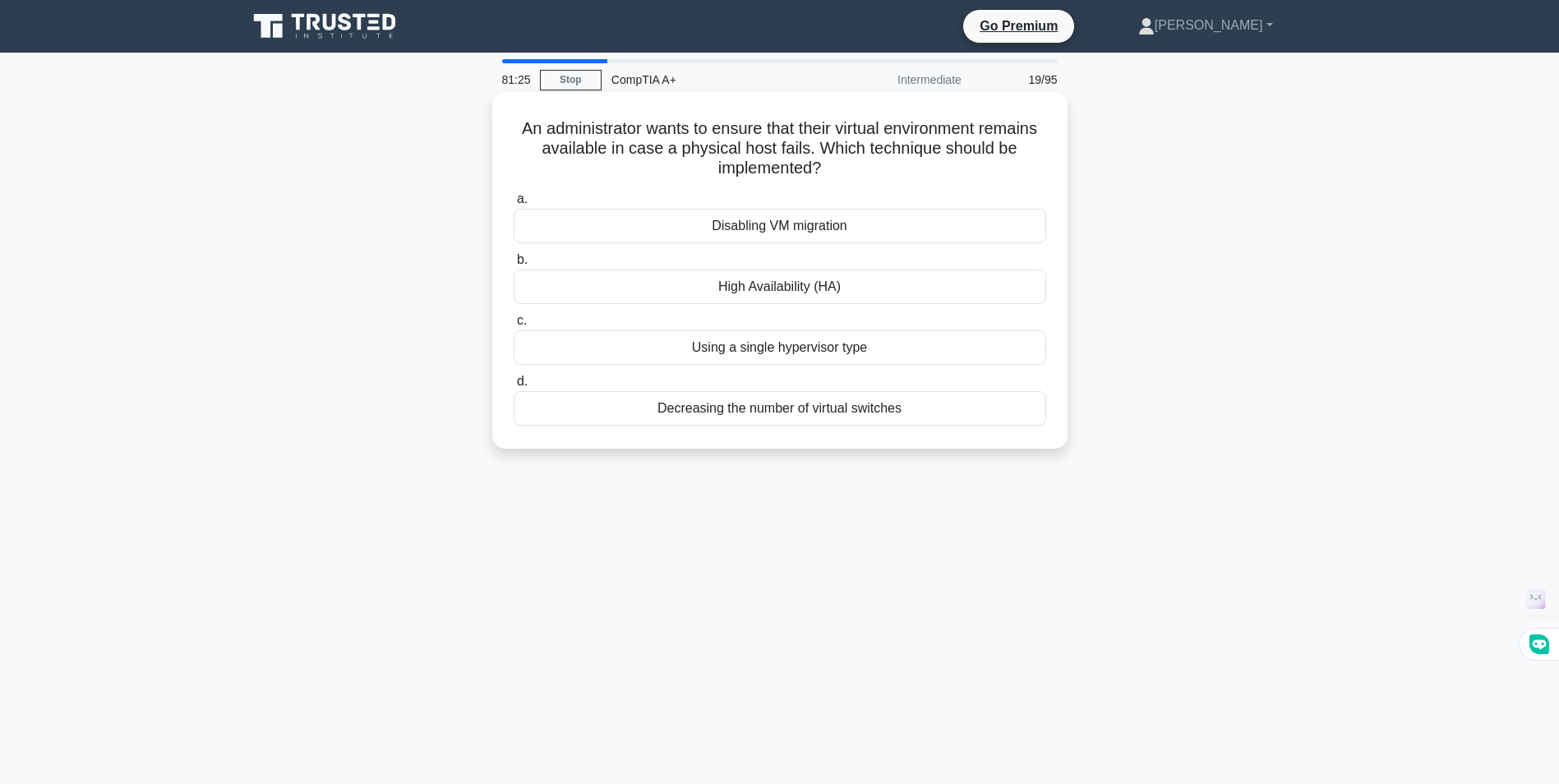
click at [785, 287] on div "High Availability (HA)" at bounding box center [780, 286] width 532 height 35
click at [514, 265] on input "b. High Availability (HA)" at bounding box center [514, 259] width 0 height 11
drag, startPoint x: 760, startPoint y: 128, endPoint x: 844, endPoint y: 124, distance: 84.1
click at [843, 124] on h5 "When discussing operating system stability and performance, what aspect of the …" at bounding box center [780, 149] width 536 height 61
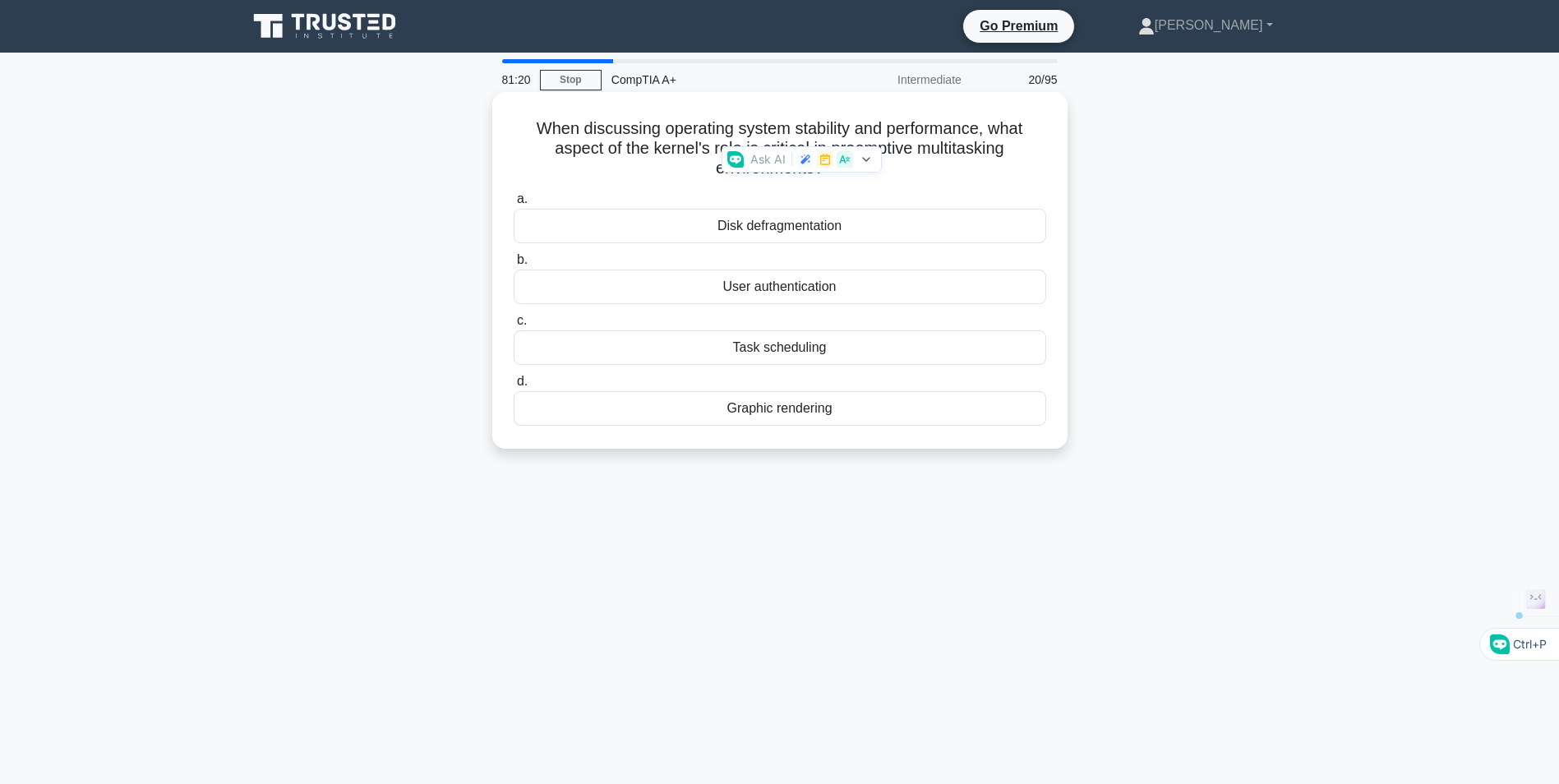
drag, startPoint x: 844, startPoint y: 124, endPoint x: 1038, endPoint y: 150, distance: 195.7
click at [1038, 150] on h5 "When discussing operating system stability and performance, what aspect of the …" at bounding box center [780, 149] width 536 height 61
click at [771, 347] on div "Task scheduling" at bounding box center [780, 347] width 532 height 35
click at [514, 326] on input "c. Task scheduling" at bounding box center [514, 320] width 0 height 11
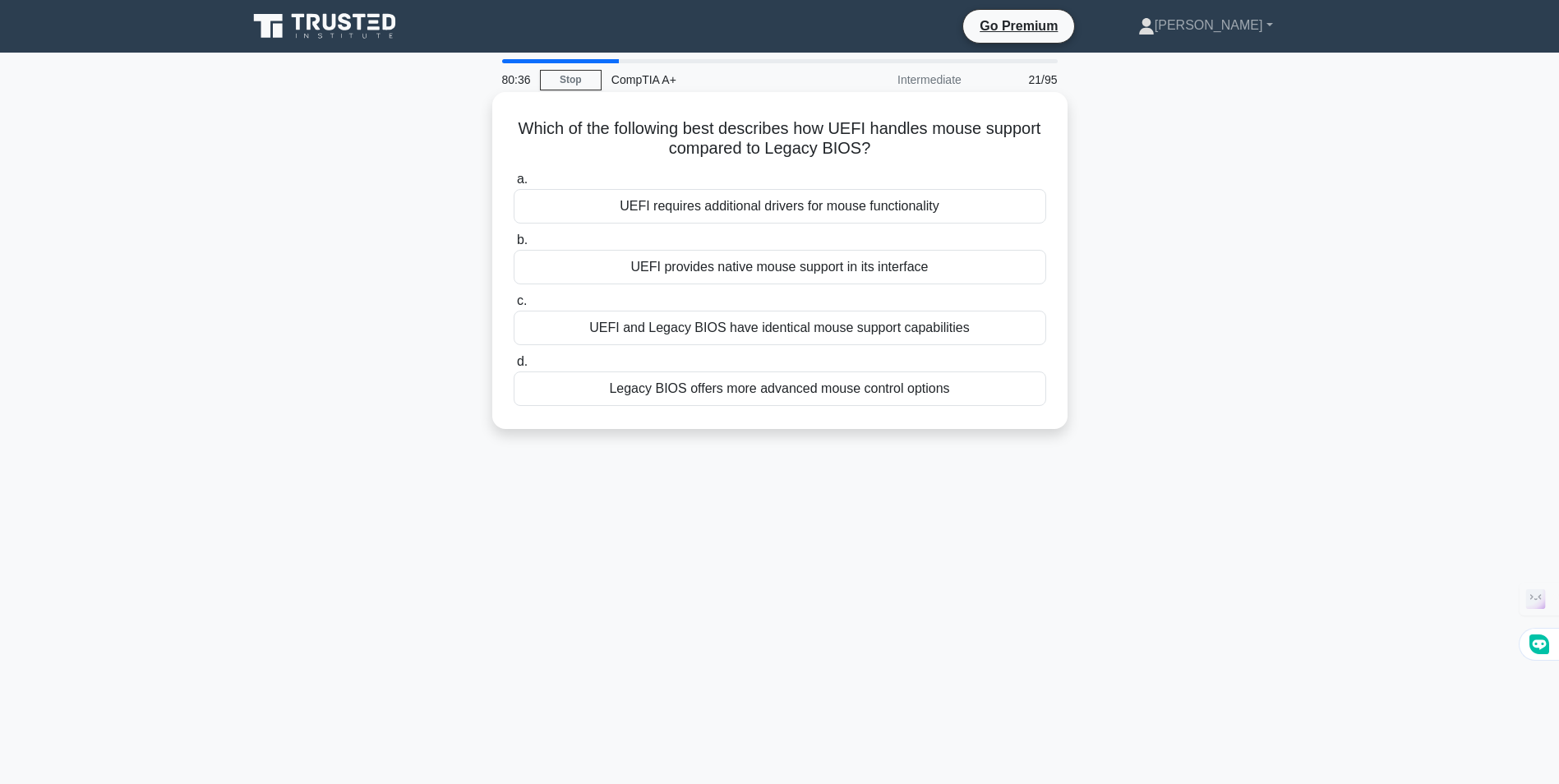
click at [766, 271] on div "UEFI provides native mouse support in its interface" at bounding box center [780, 267] width 532 height 35
click at [514, 246] on input "b. UEFI provides native mouse support in its interface" at bounding box center [514, 240] width 0 height 11
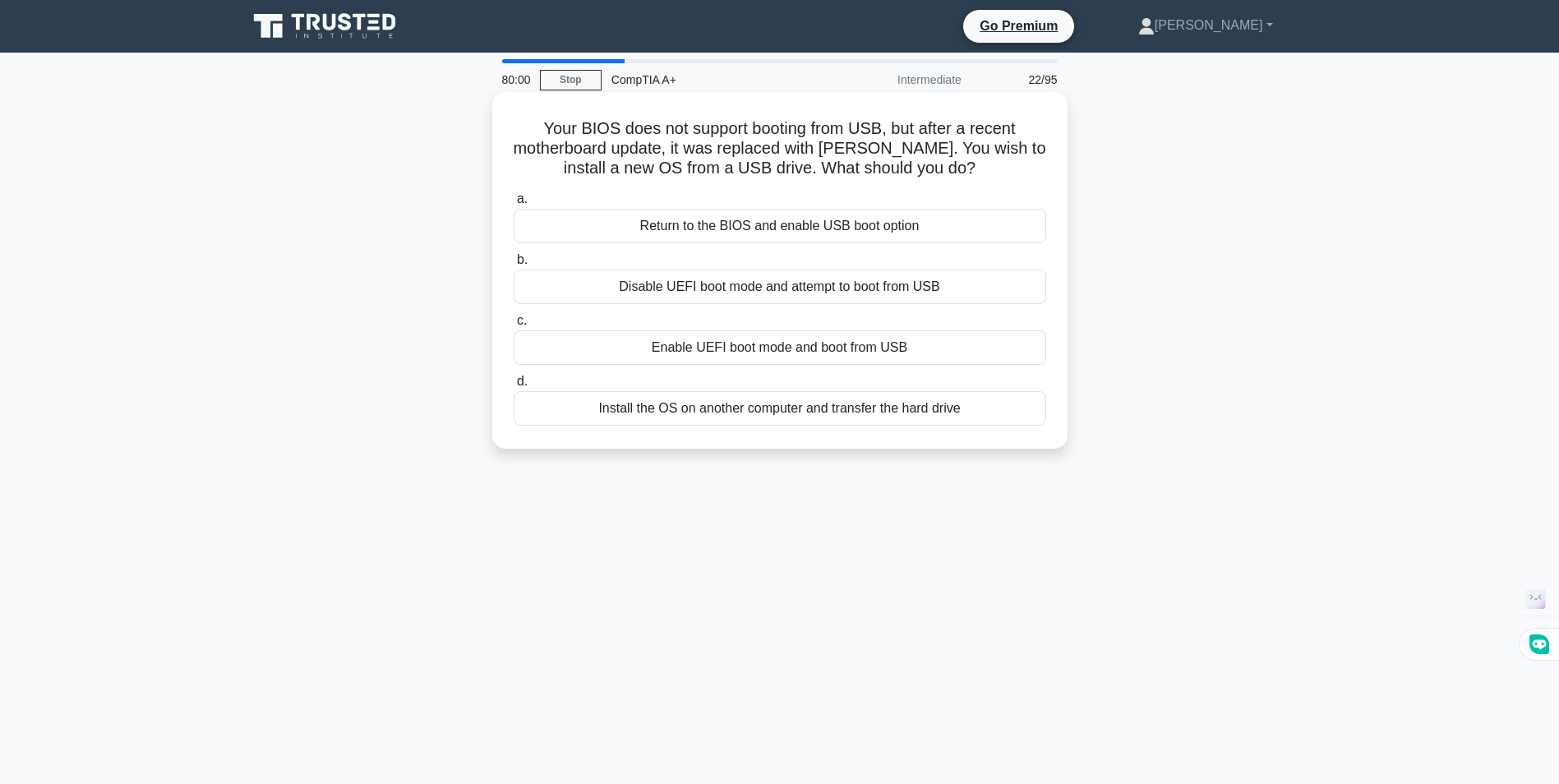
click at [729, 350] on div "Enable UEFI boot mode and boot from USB" at bounding box center [780, 347] width 532 height 35
click at [514, 326] on input "c. Enable UEFI boot mode and boot from USB" at bounding box center [514, 320] width 0 height 11
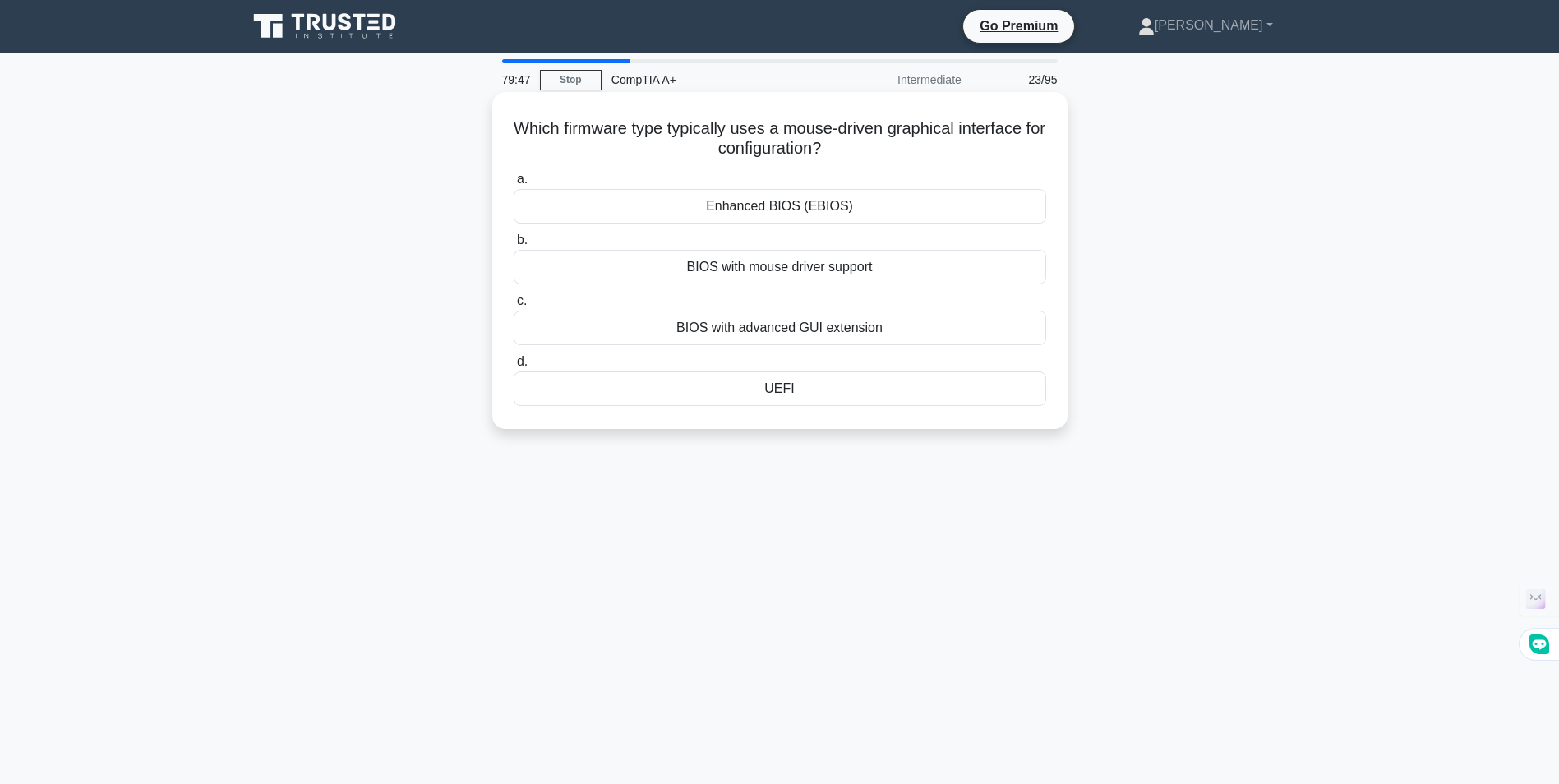
click at [804, 392] on div "UEFI" at bounding box center [780, 389] width 532 height 35
click at [514, 368] on input "d. [GEOGRAPHIC_DATA]" at bounding box center [514, 362] width 0 height 11
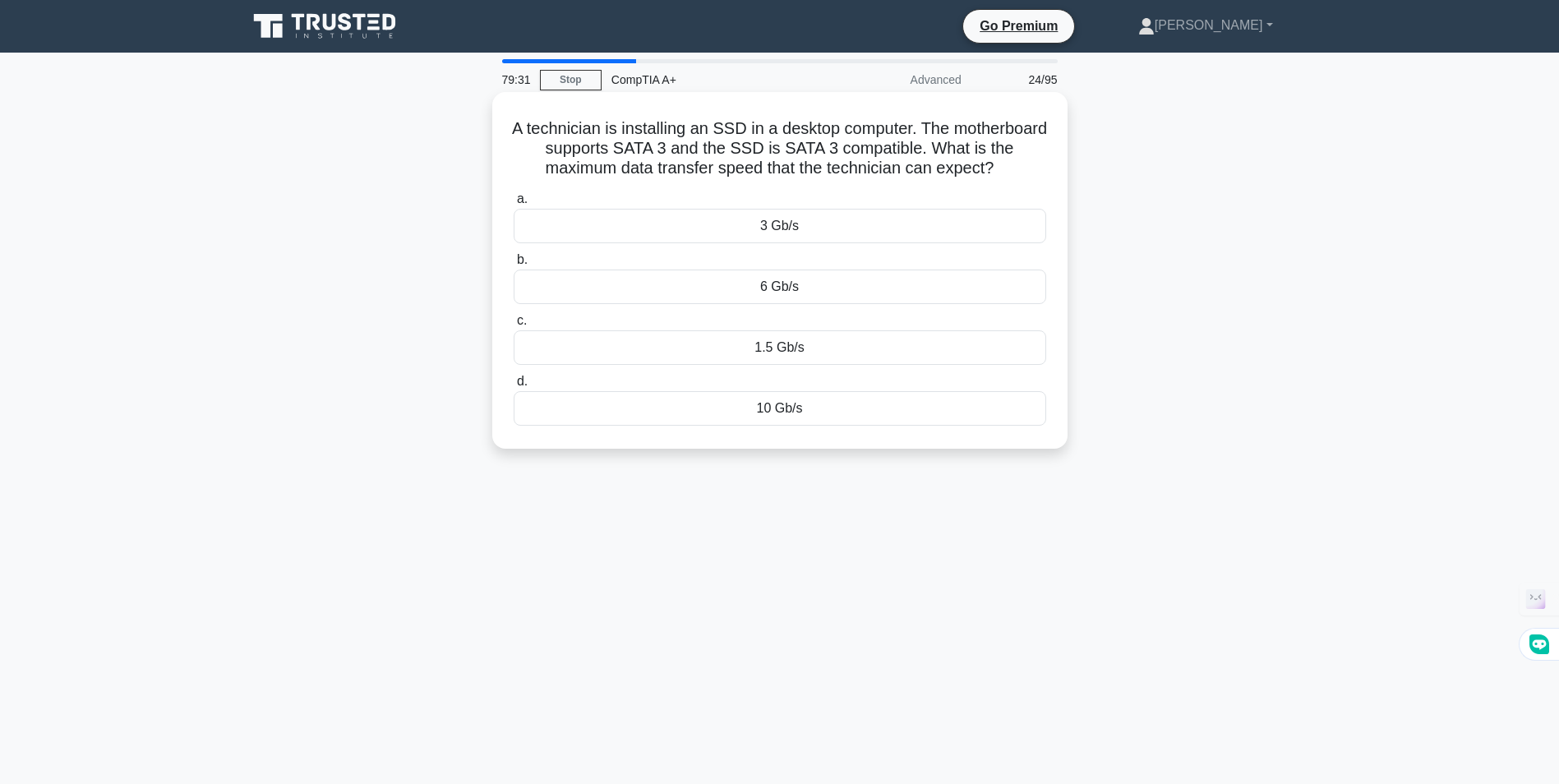
click at [777, 414] on div "10 Gb/s" at bounding box center [780, 408] width 532 height 35
click at [514, 387] on input "d. 10 Gb/s" at bounding box center [514, 381] width 0 height 11
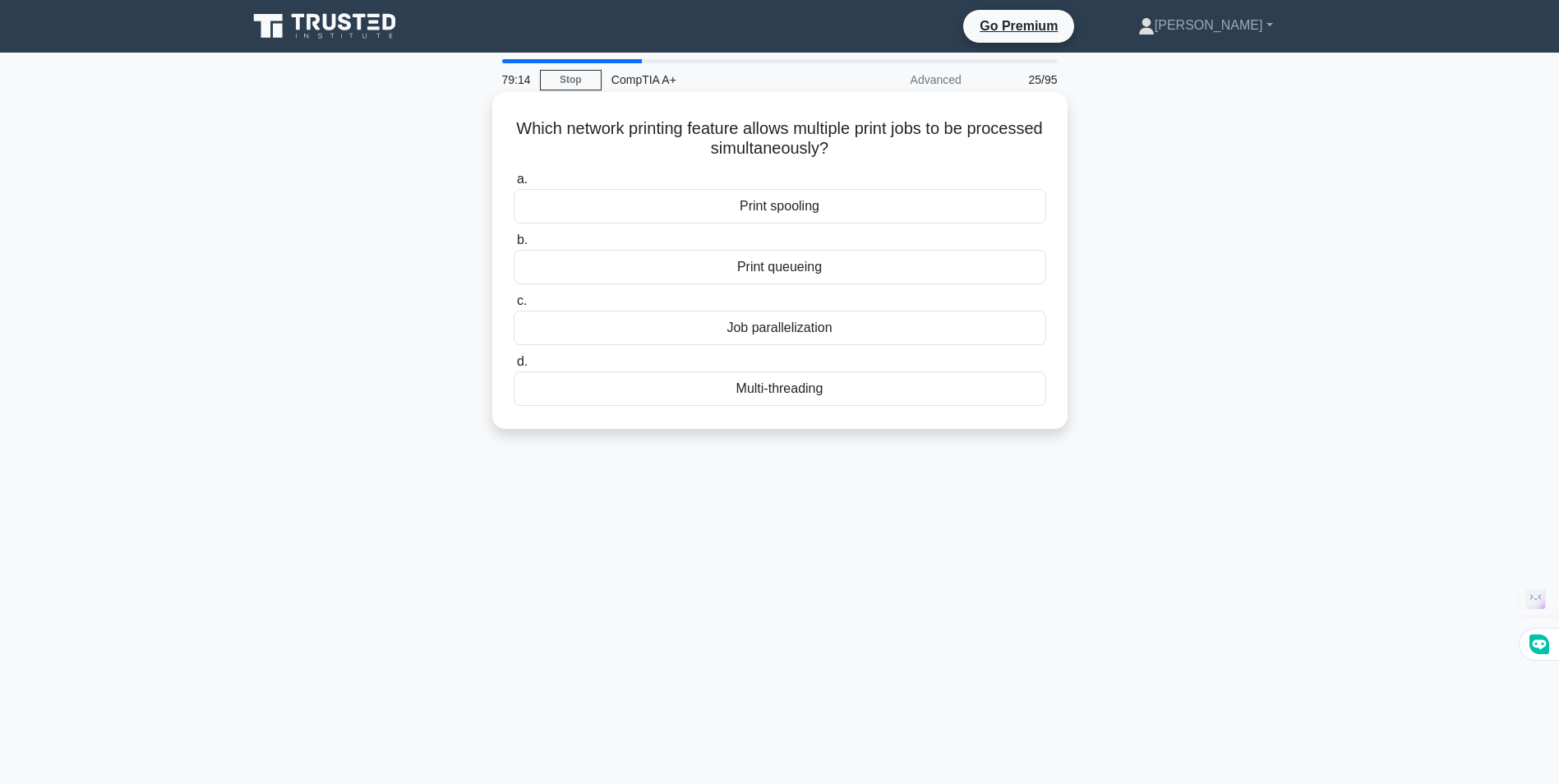
click at [809, 207] on div "Print spooling" at bounding box center [780, 206] width 532 height 35
click at [514, 185] on input "a. Print spooling" at bounding box center [514, 179] width 0 height 11
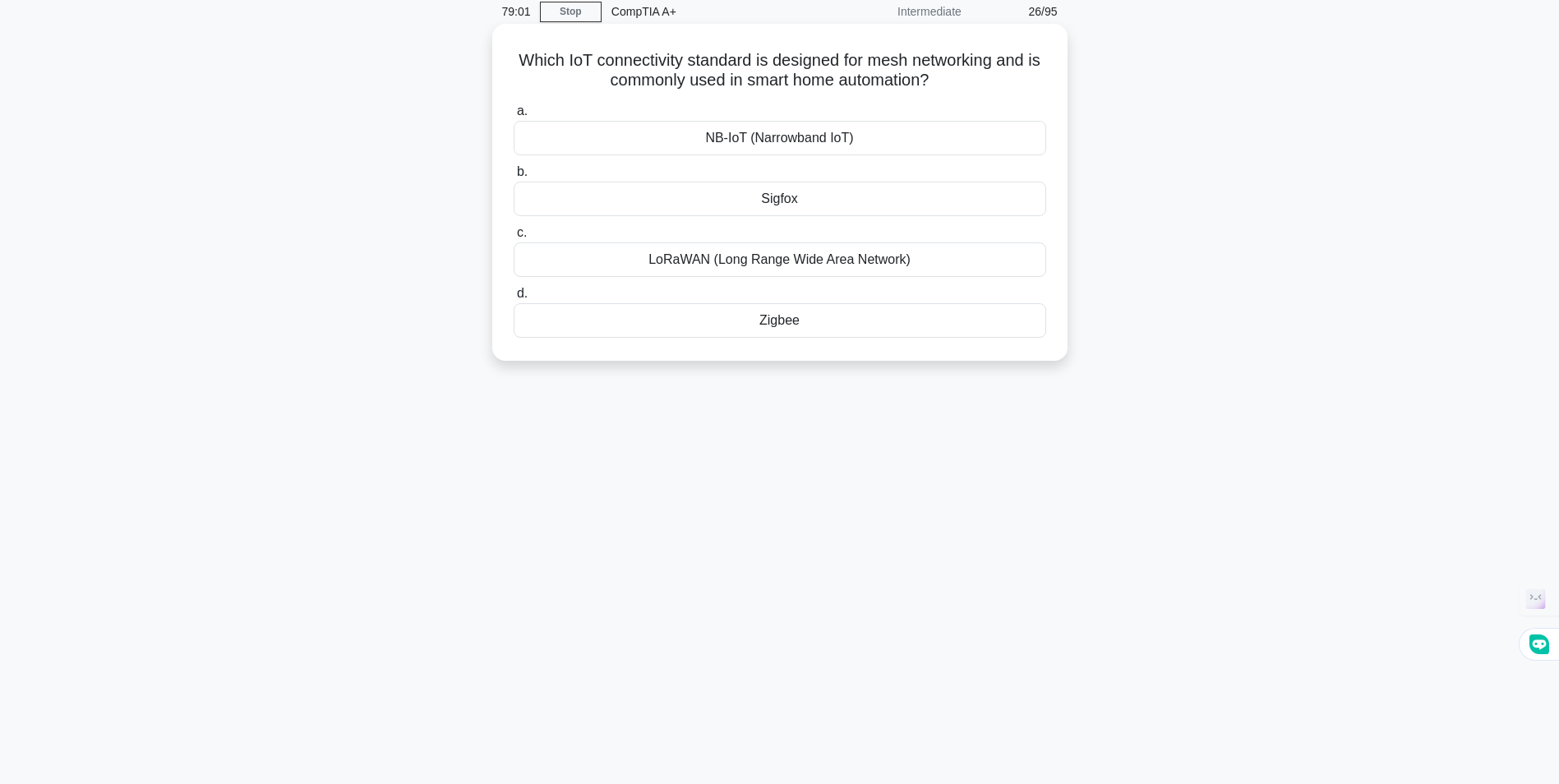
scroll to position [82, 0]
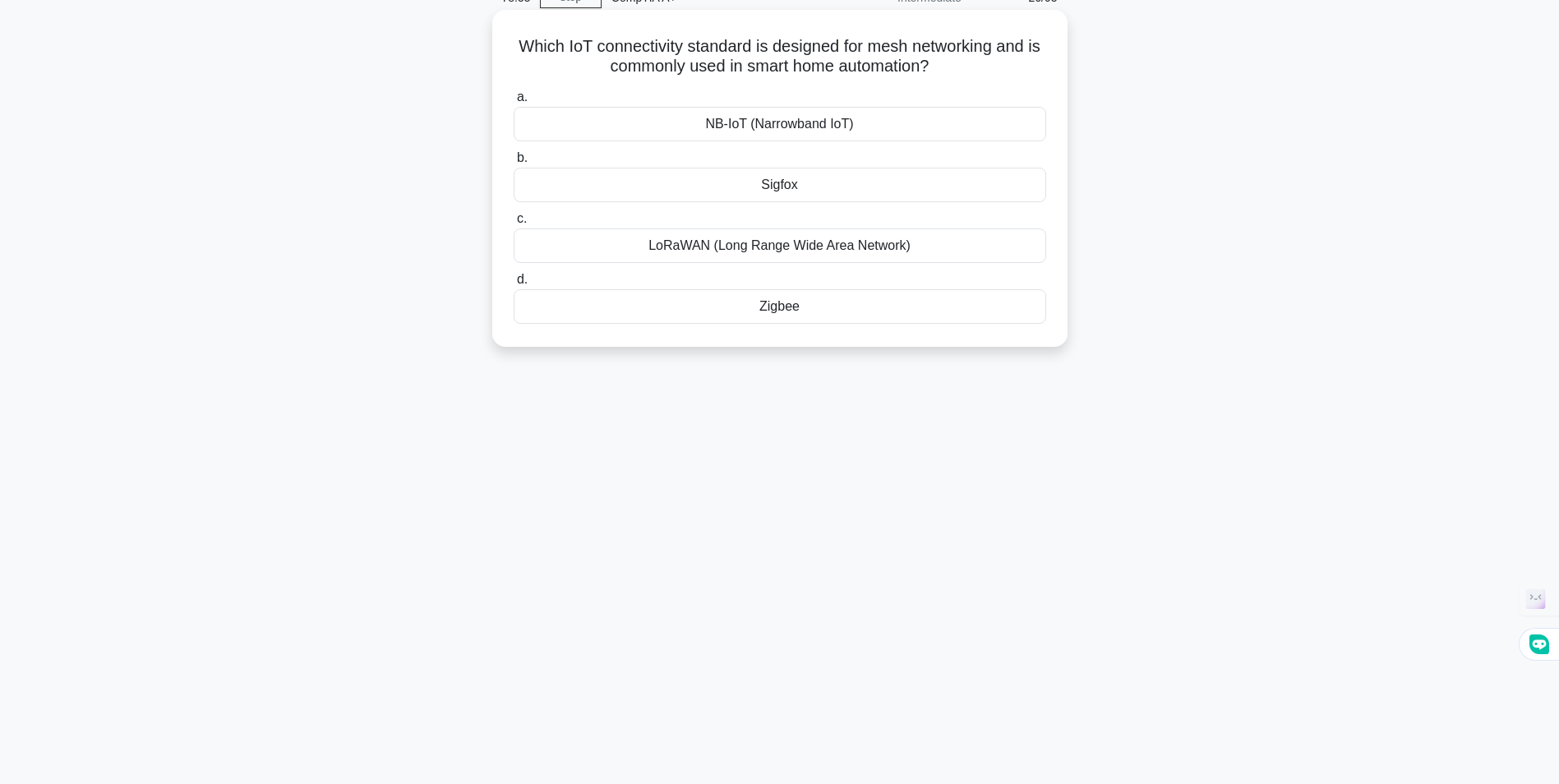
click at [801, 310] on div "Zigbee" at bounding box center [780, 306] width 532 height 35
click at [514, 285] on input "d. Zigbee" at bounding box center [514, 280] width 0 height 11
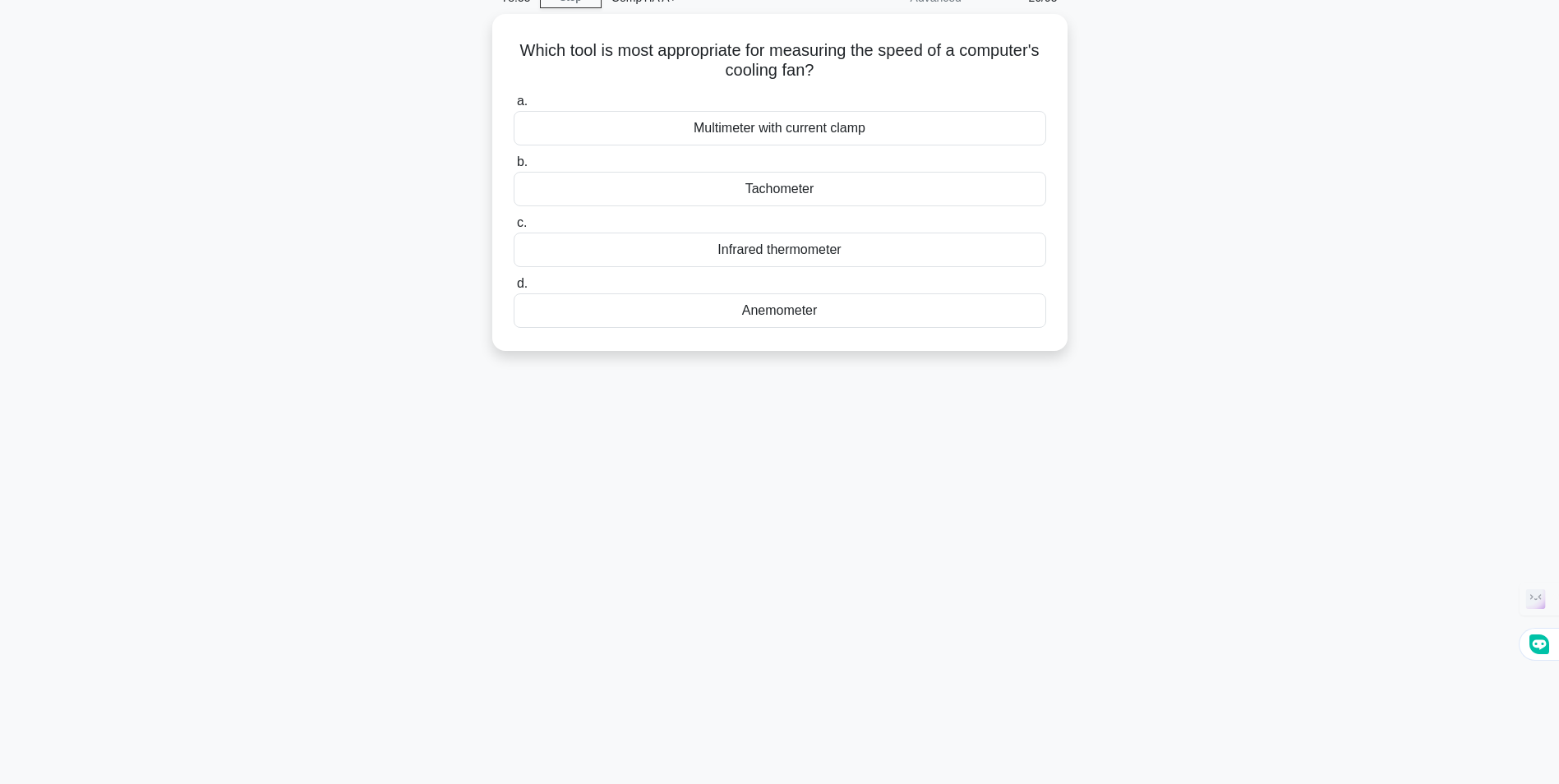
scroll to position [0, 0]
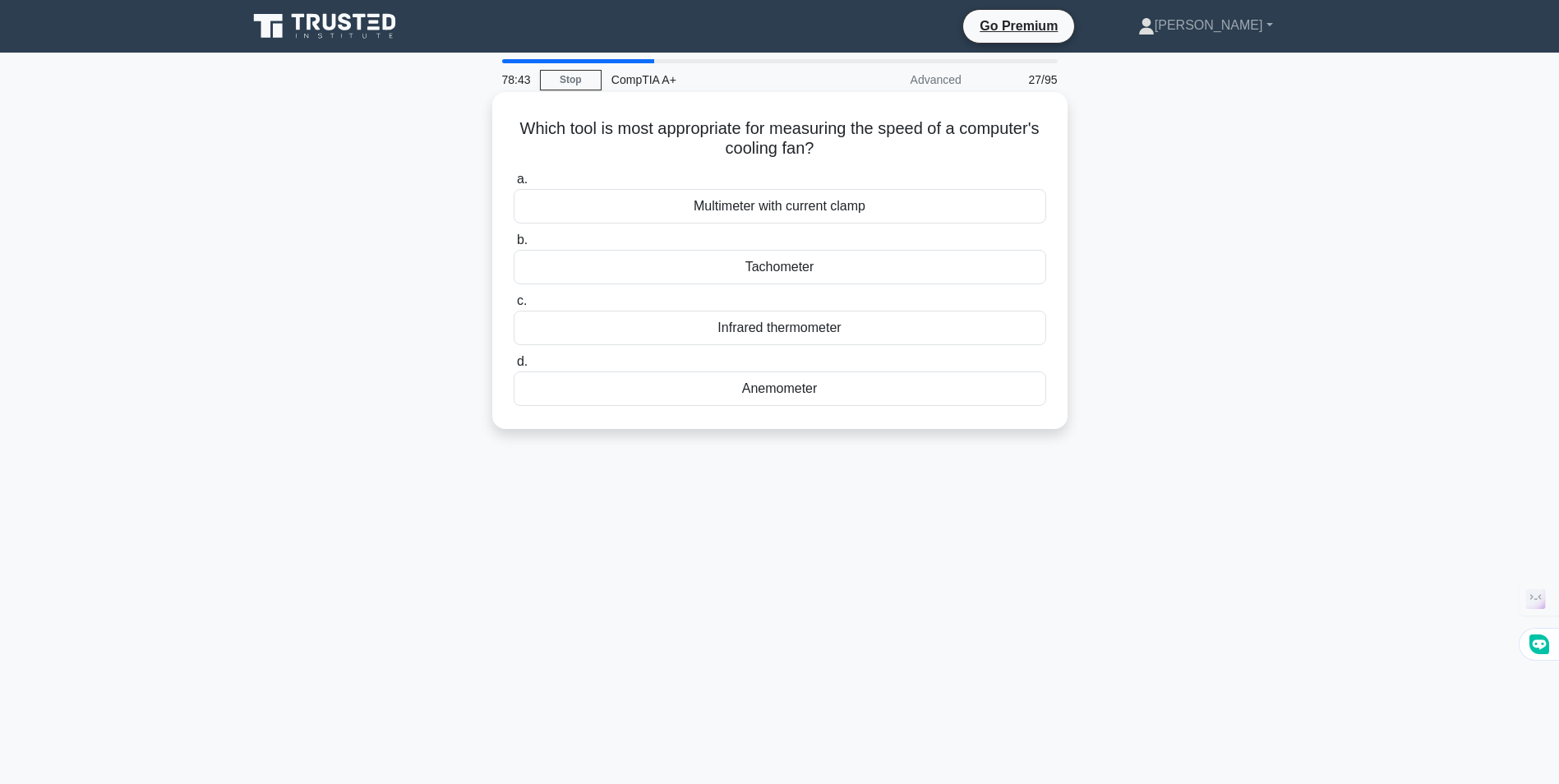
click at [809, 264] on div "Tachometer" at bounding box center [780, 267] width 532 height 35
click at [514, 246] on input "b. Tachometer" at bounding box center [514, 240] width 0 height 11
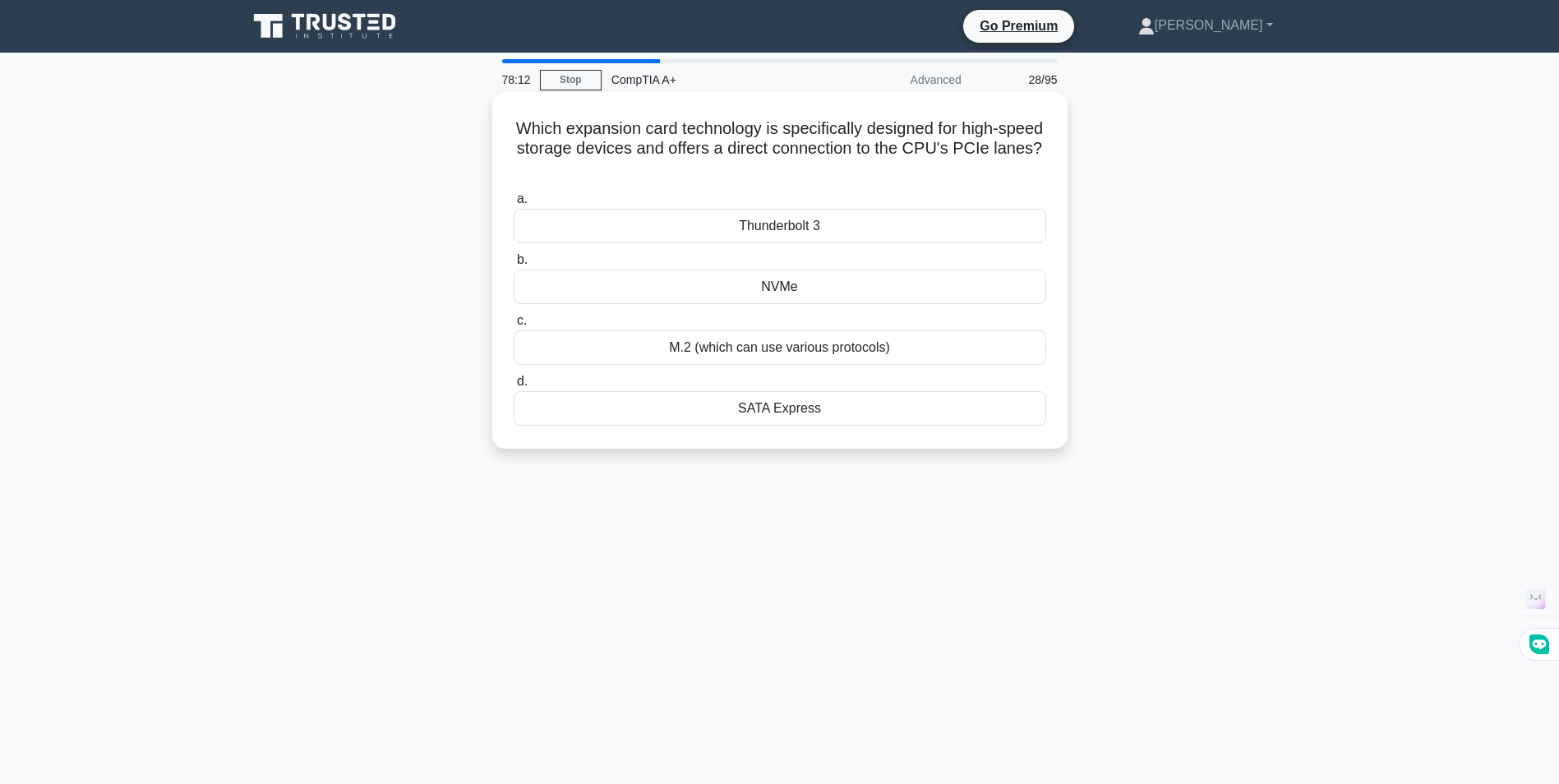
click at [776, 284] on div "NVMe" at bounding box center [780, 286] width 532 height 35
click at [514, 265] on input "b. NVMe" at bounding box center [514, 259] width 0 height 11
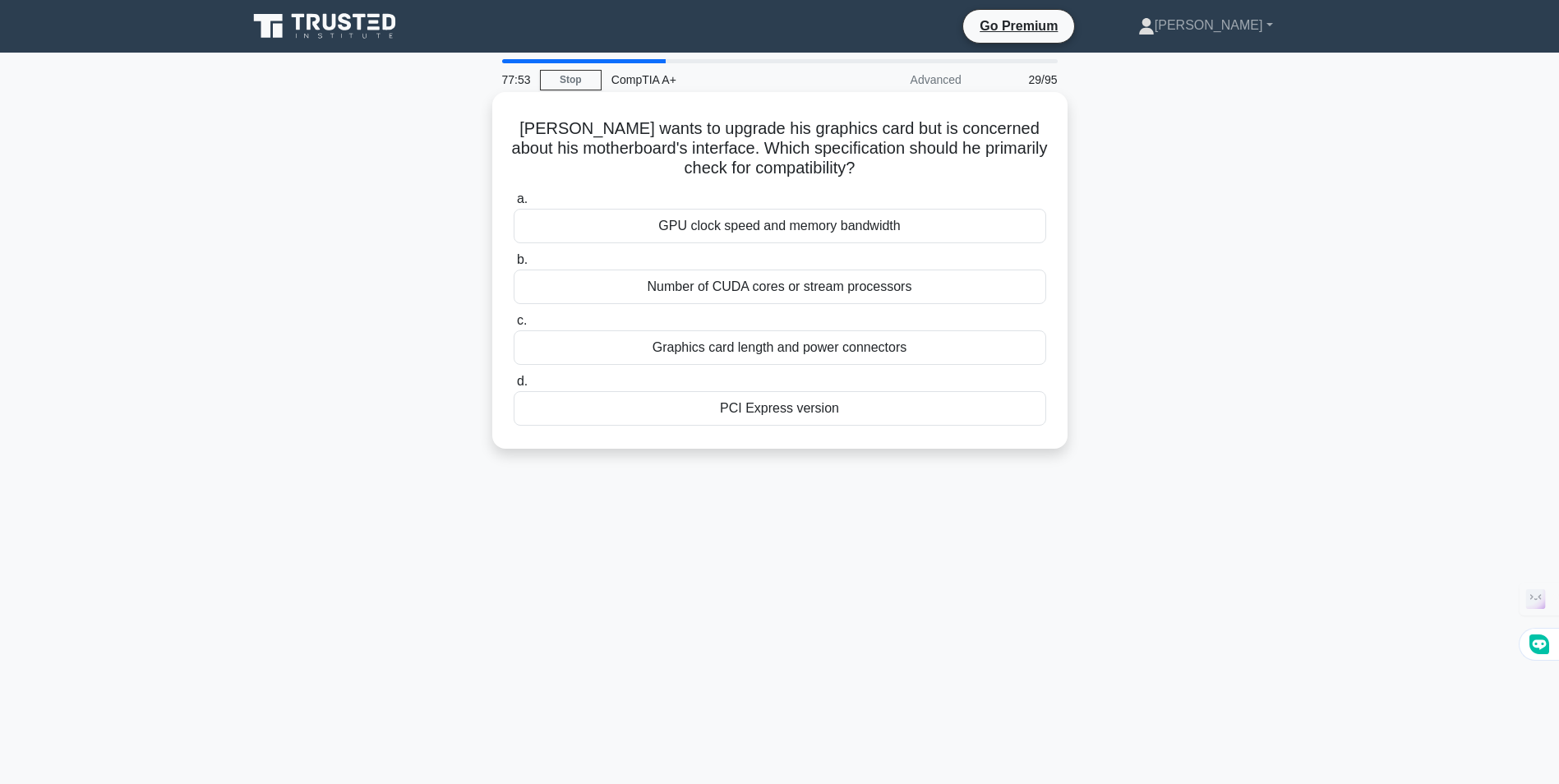
click at [738, 406] on div "PCI Express version" at bounding box center [780, 408] width 532 height 35
click at [514, 387] on input "d. PCI Express version" at bounding box center [514, 381] width 0 height 11
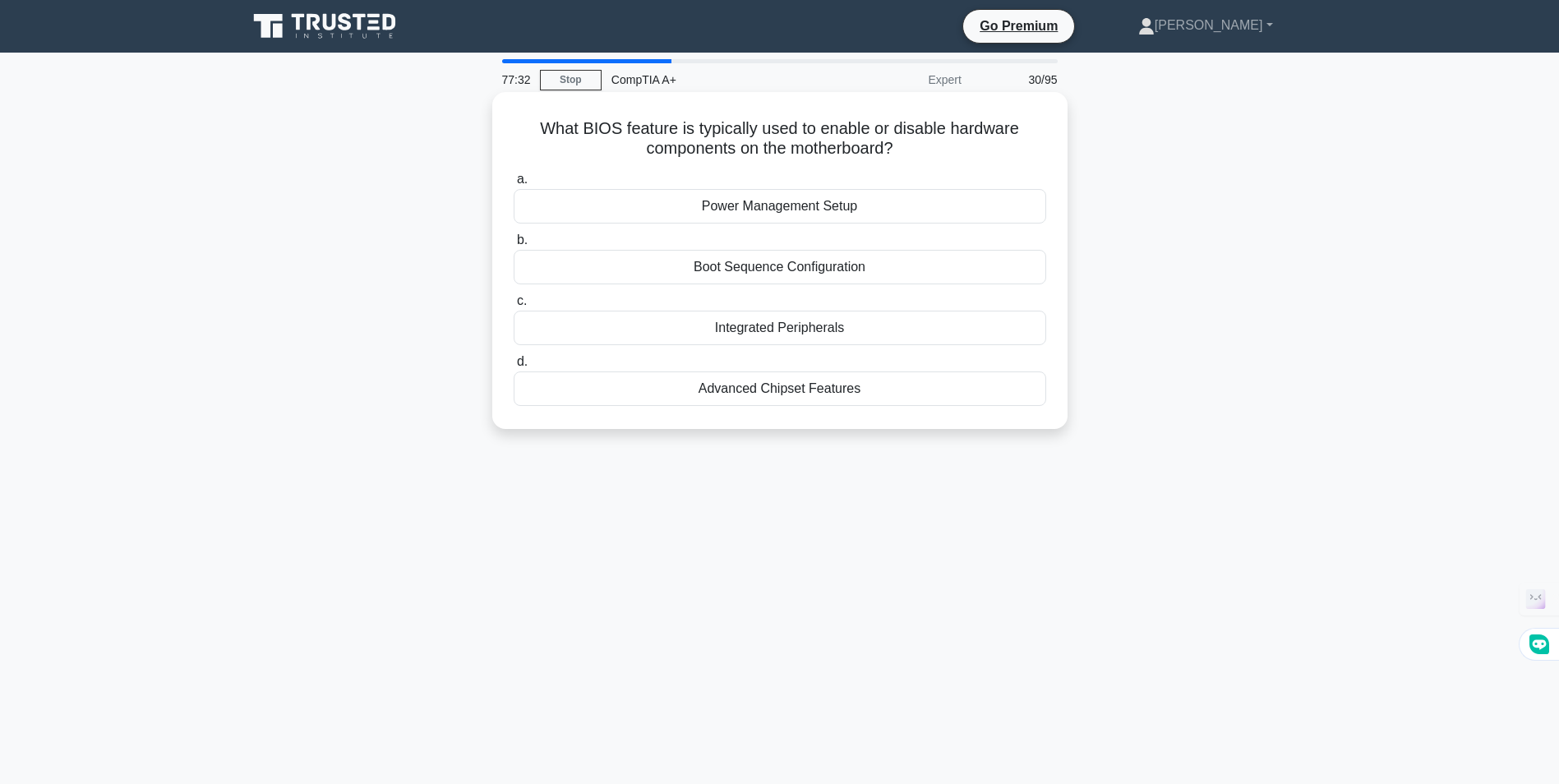
click at [812, 329] on div "Integrated Peripherals" at bounding box center [780, 328] width 532 height 35
click at [514, 307] on input "c. Integrated Peripherals" at bounding box center [514, 301] width 0 height 11
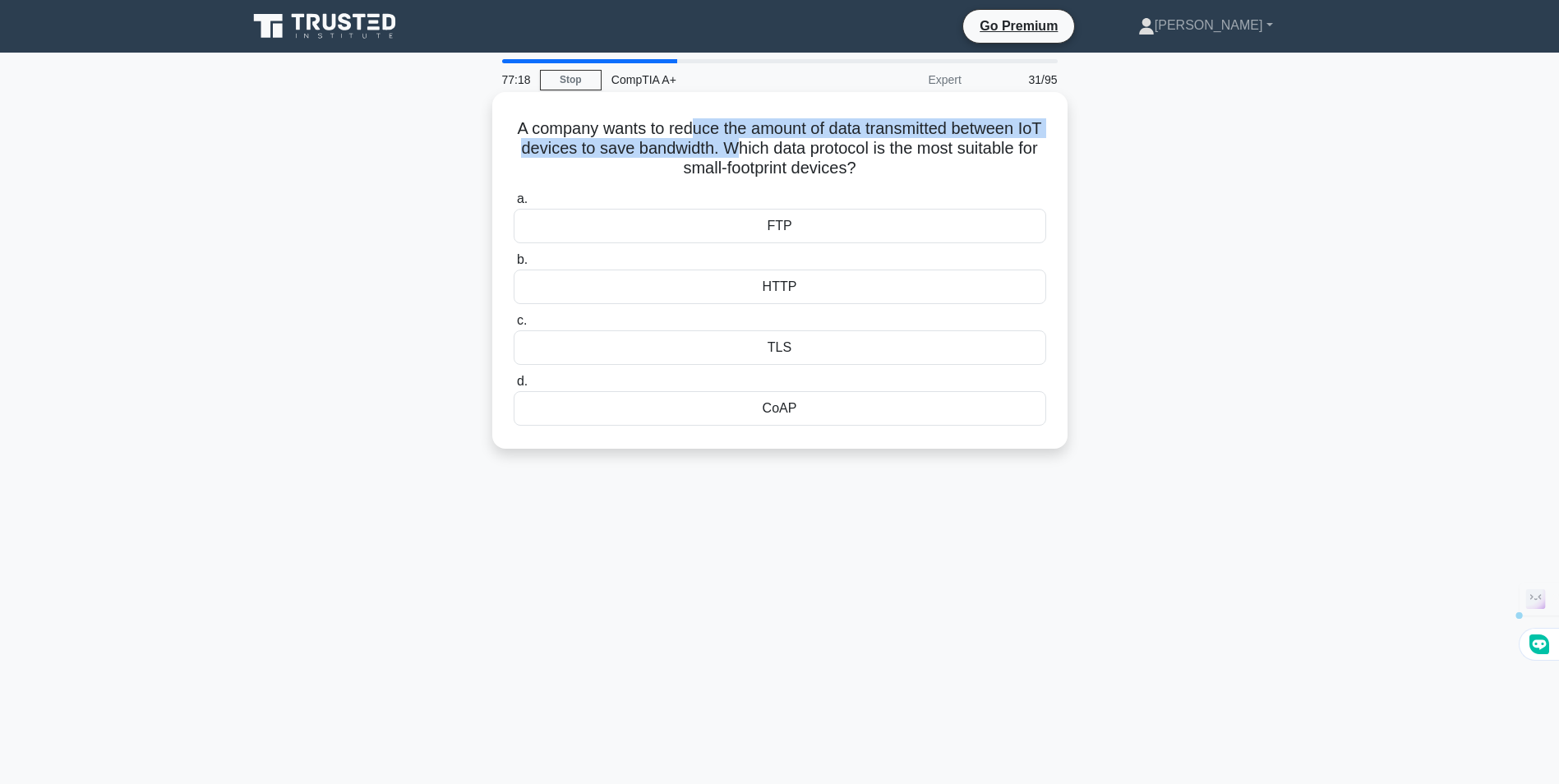
drag, startPoint x: 709, startPoint y: 130, endPoint x: 761, endPoint y: 148, distance: 55.0
click at [761, 148] on h5 "A company wants to reduce the amount of data transmitted between IoT devices to…" at bounding box center [780, 149] width 536 height 61
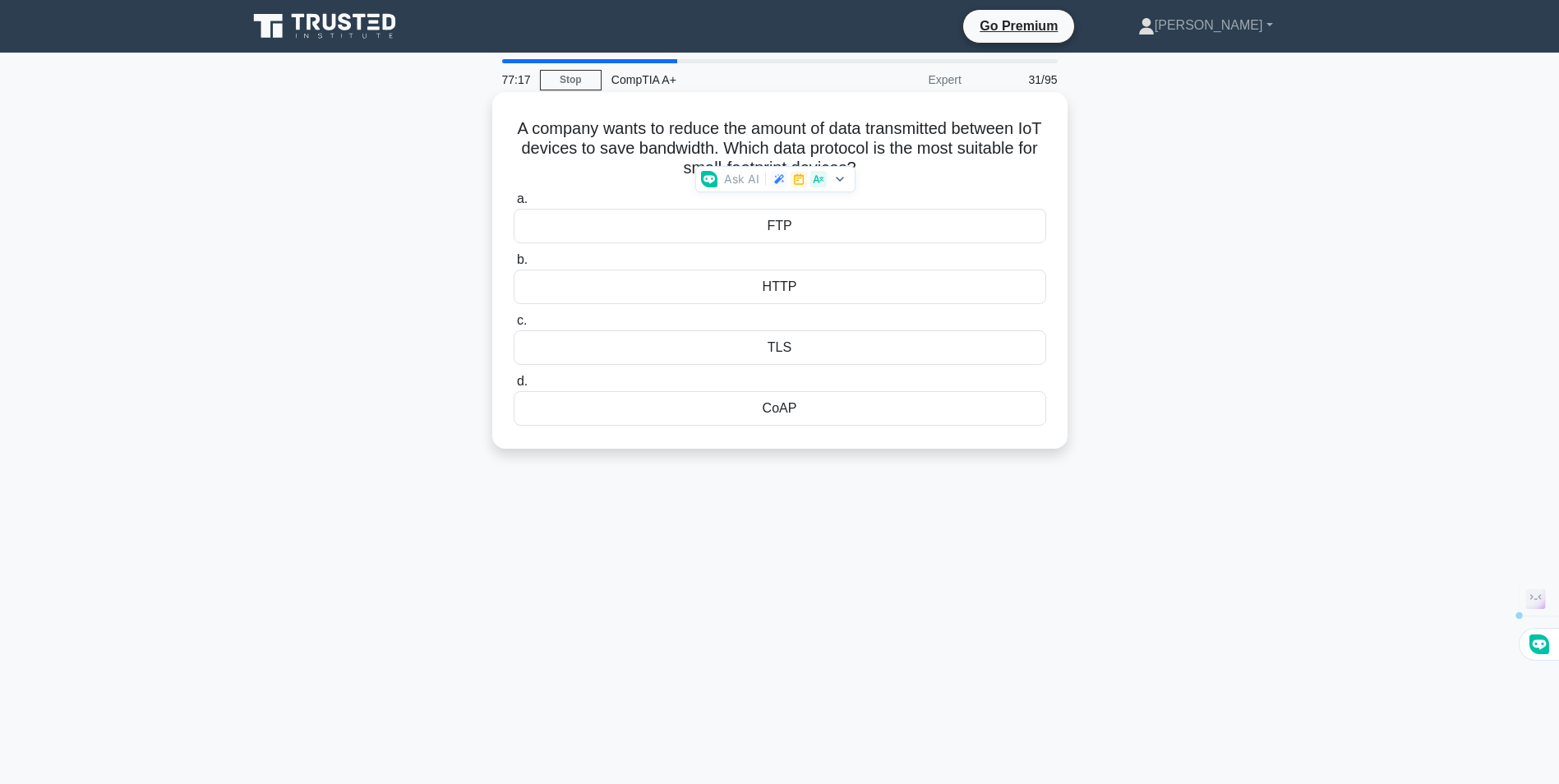
drag, startPoint x: 761, startPoint y: 148, endPoint x: 974, endPoint y: 155, distance: 213.1
click at [974, 155] on h5 "A company wants to reduce the amount of data transmitted between IoT devices to…" at bounding box center [780, 149] width 536 height 61
click at [814, 228] on div "FTP" at bounding box center [780, 226] width 532 height 35
click at [514, 204] on input "a. FTP" at bounding box center [514, 199] width 0 height 11
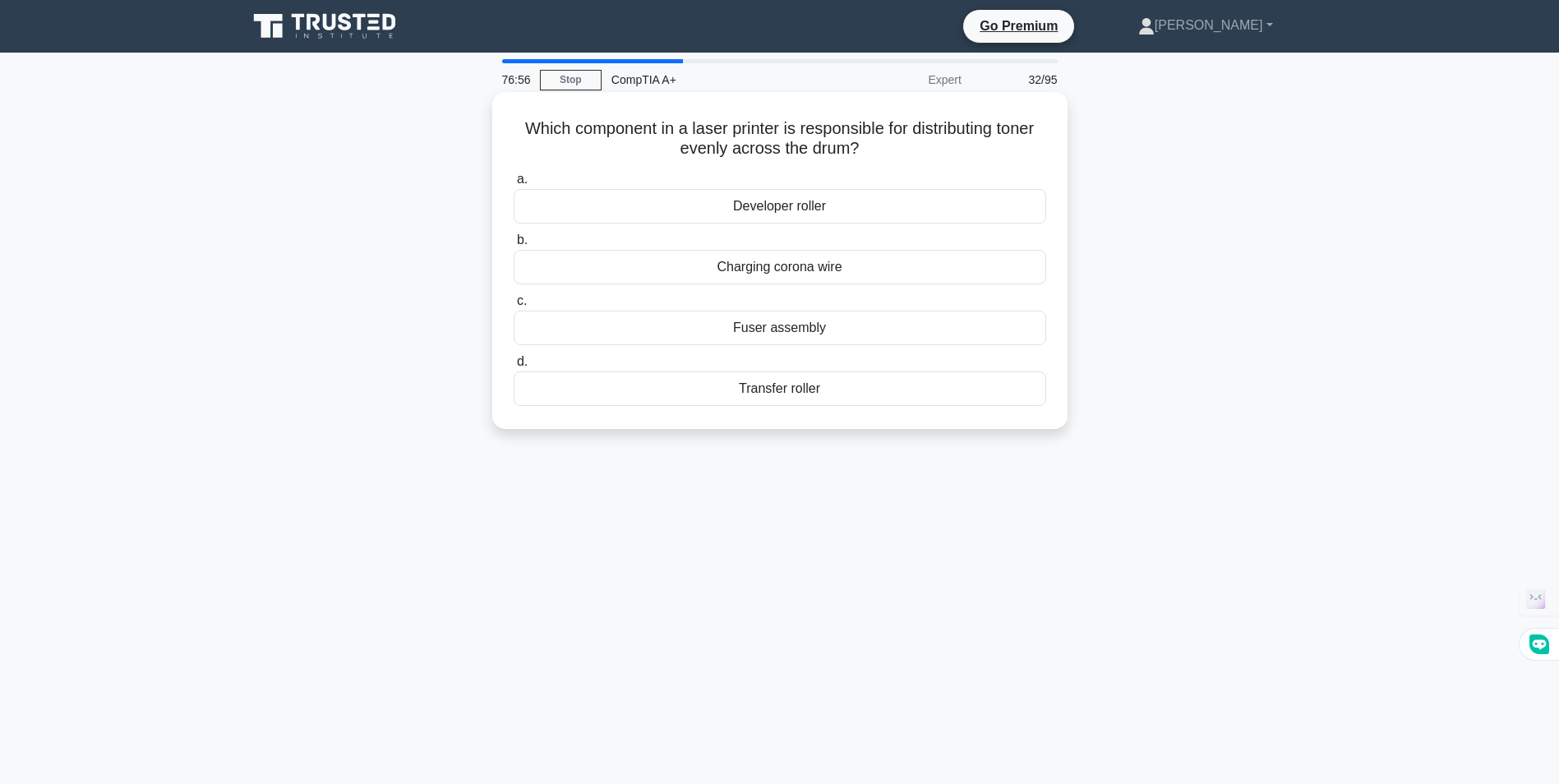
click at [794, 389] on div "Transfer roller" at bounding box center [780, 389] width 532 height 35
click at [514, 368] on input "d. Transfer roller" at bounding box center [514, 362] width 0 height 11
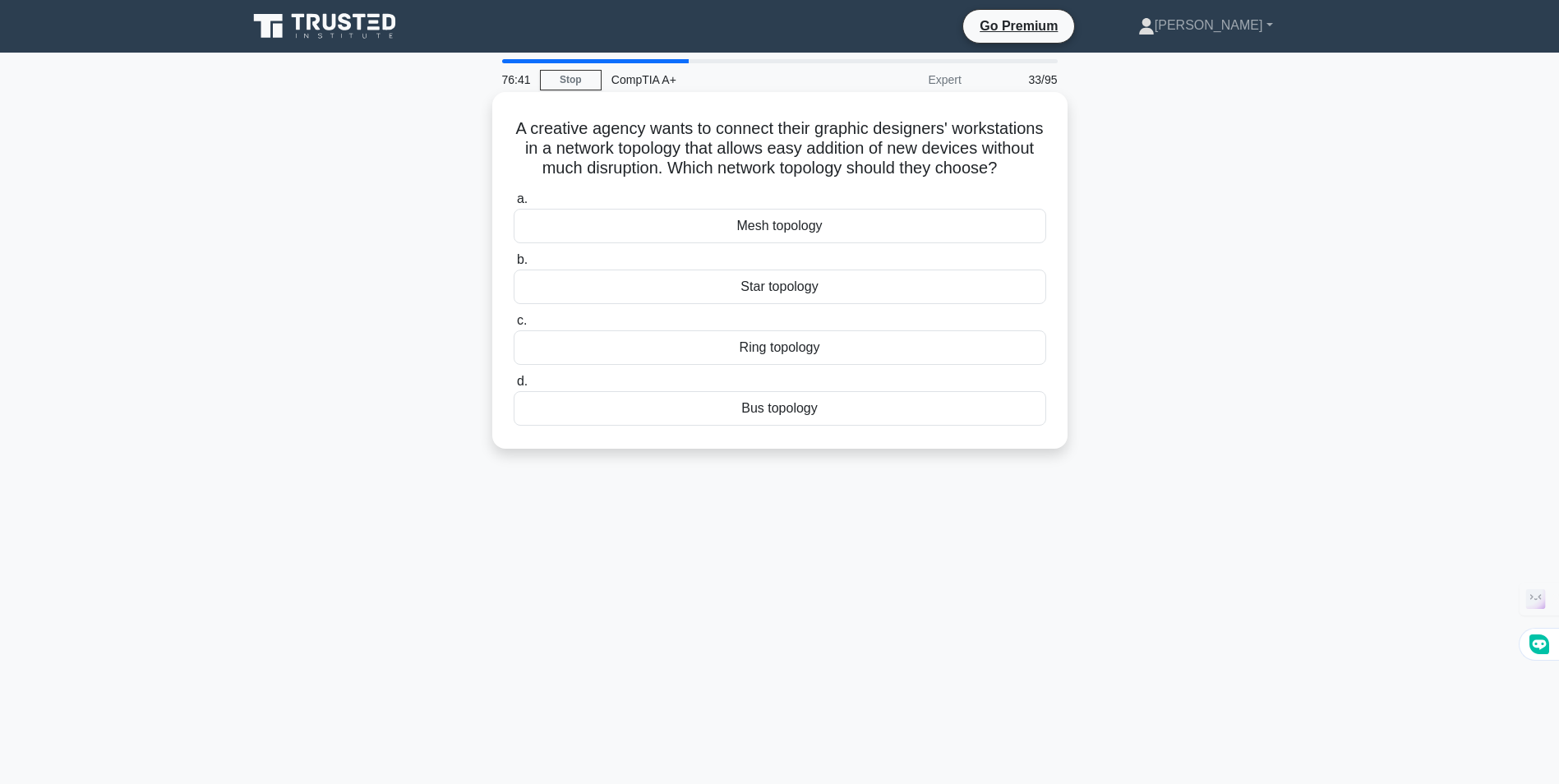
click at [798, 243] on div "Mesh topology" at bounding box center [780, 226] width 532 height 35
click at [514, 204] on input "a. Mesh topology" at bounding box center [514, 199] width 0 height 11
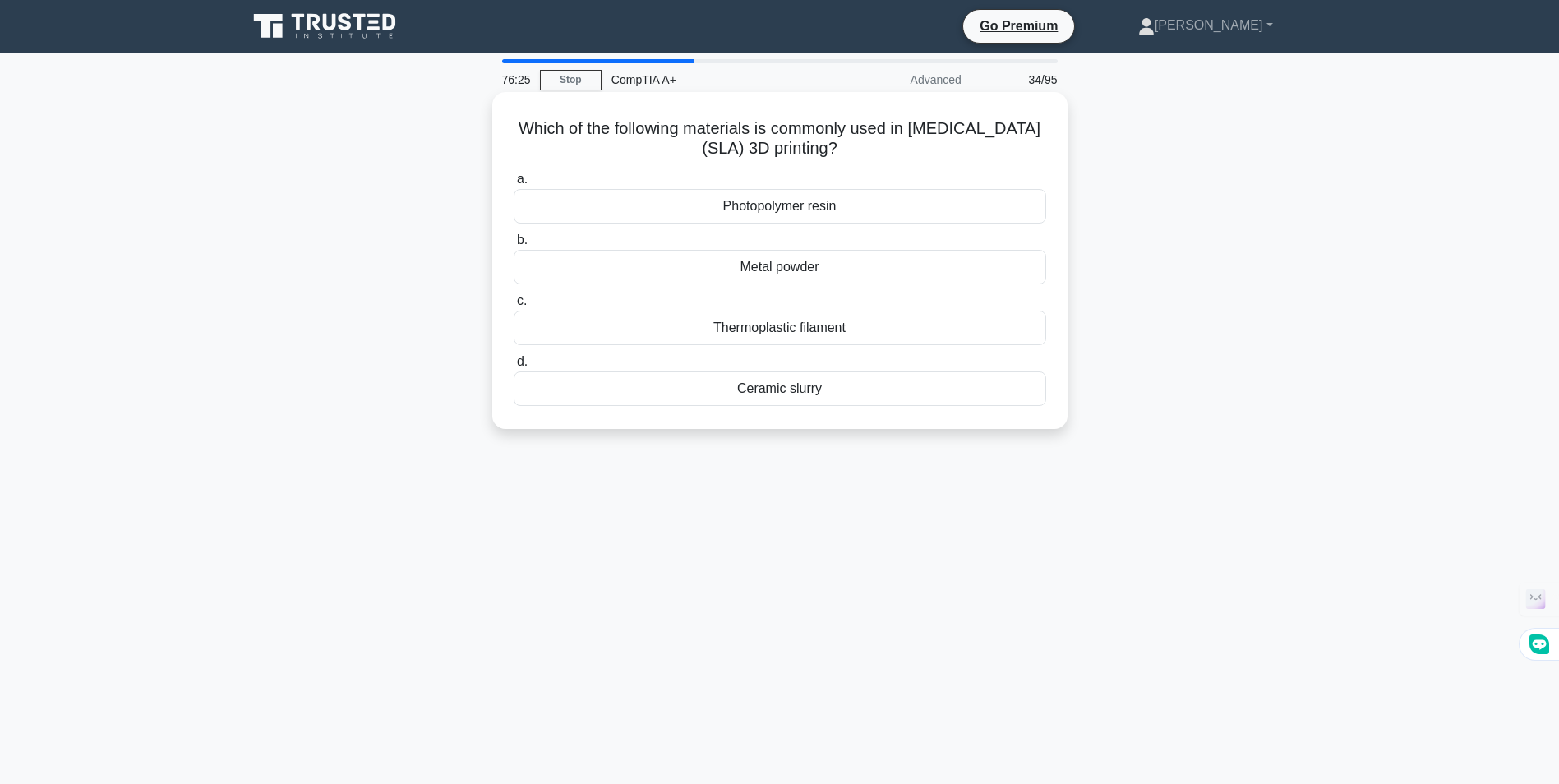
click at [802, 207] on div "Photopolymer resin" at bounding box center [780, 206] width 532 height 35
click at [514, 185] on input "a. Photopolymer resin" at bounding box center [514, 179] width 0 height 11
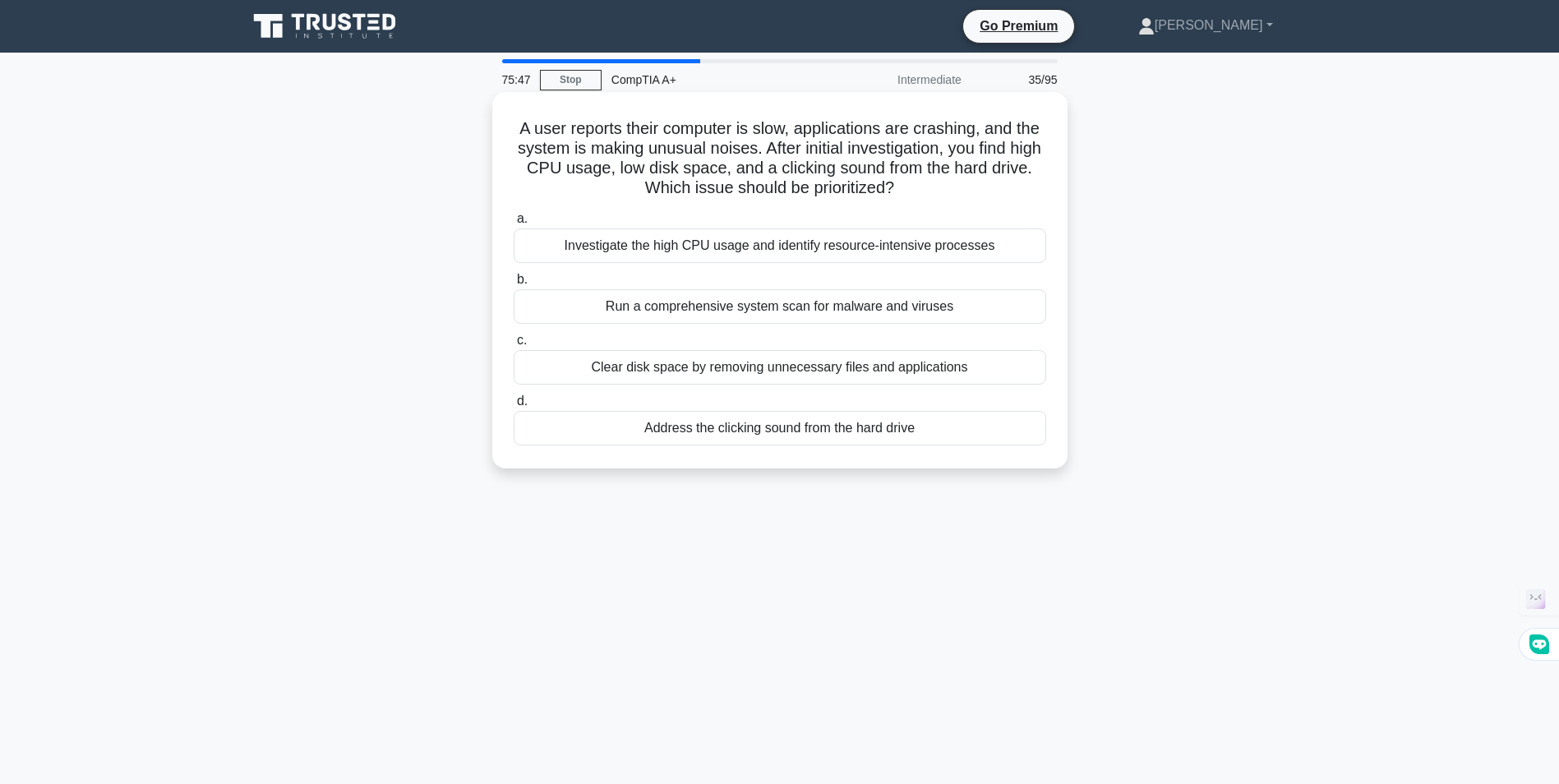
click at [769, 430] on div "Address the clicking sound from the hard drive" at bounding box center [780, 427] width 532 height 35
click at [514, 406] on input "d. Address the clicking sound from the hard drive" at bounding box center [514, 401] width 0 height 11
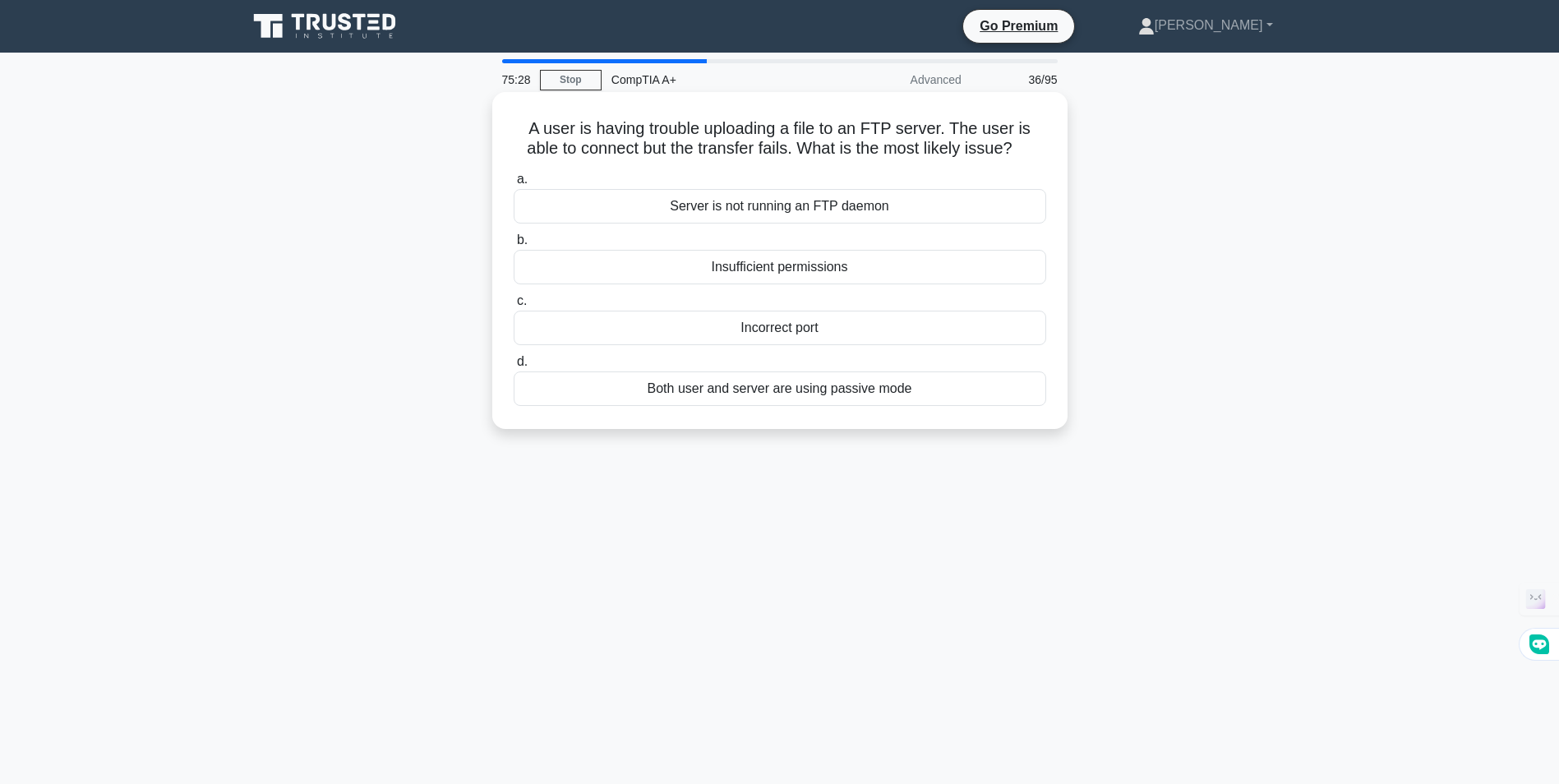
click at [793, 265] on div "Insufficient permissions" at bounding box center [780, 267] width 532 height 35
click at [514, 246] on input "b. Insufficient permissions" at bounding box center [514, 240] width 0 height 11
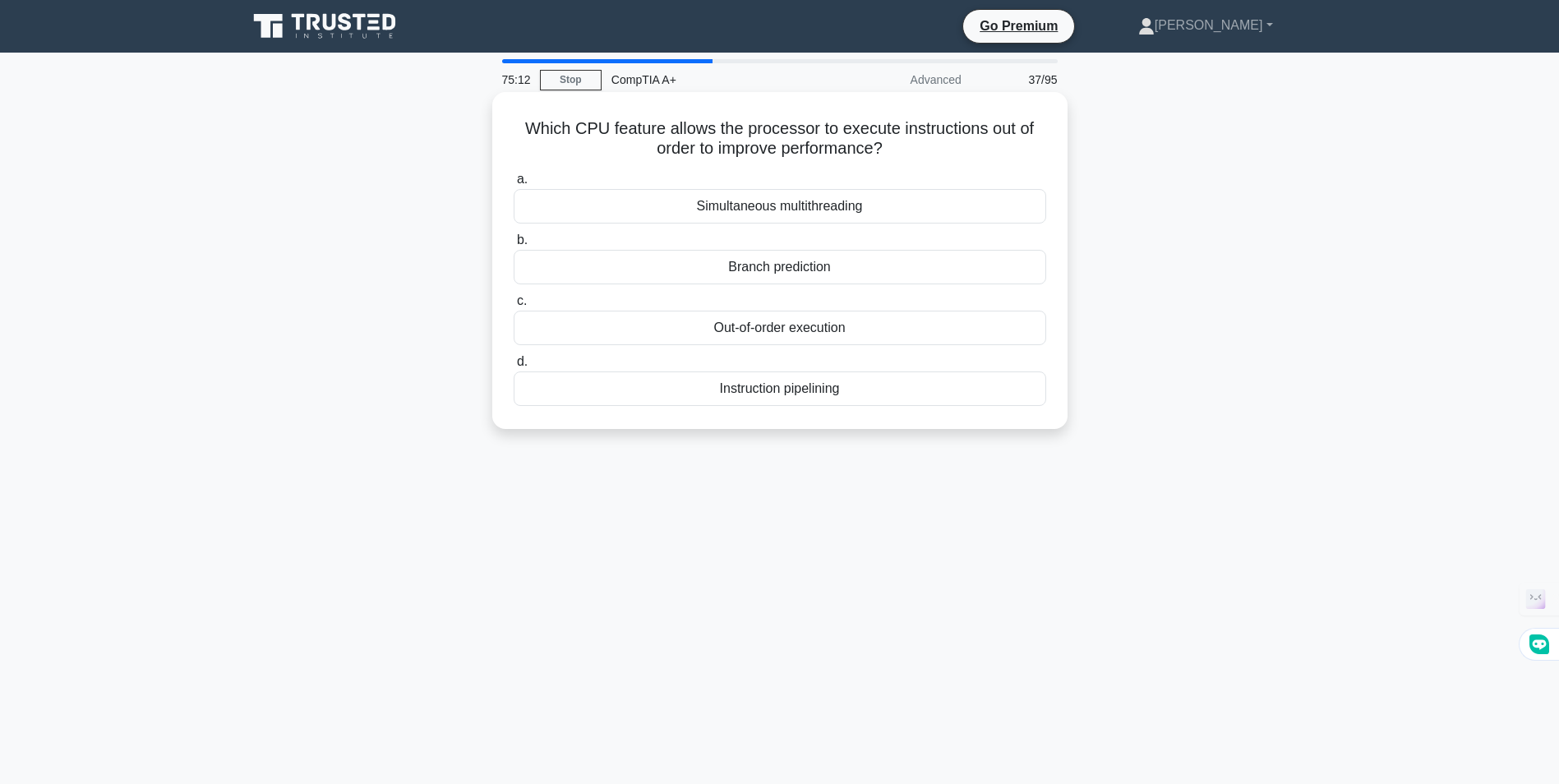
click at [787, 262] on div "Branch prediction" at bounding box center [780, 267] width 532 height 35
click at [514, 246] on input "b. Branch prediction" at bounding box center [514, 240] width 0 height 11
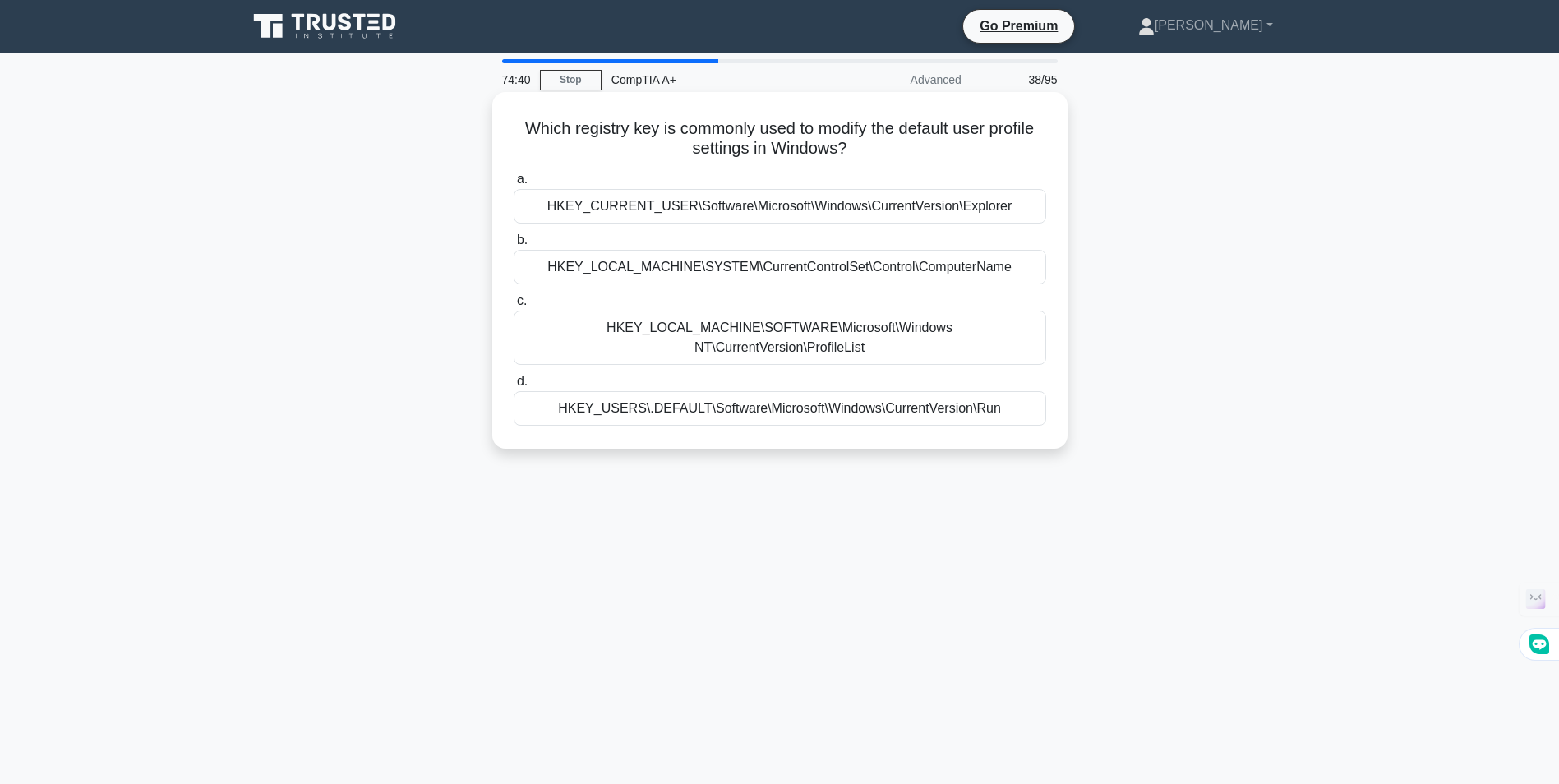
click at [673, 206] on div "HKEY_CURRENT_USER\Software\Microsoft\Windows\CurrentVersion\Explorer" at bounding box center [780, 206] width 532 height 35
click at [514, 185] on input "a. HKEY_CURRENT_USER\Software\Microsoft\Windows\CurrentVersion\Explorer" at bounding box center [514, 179] width 0 height 11
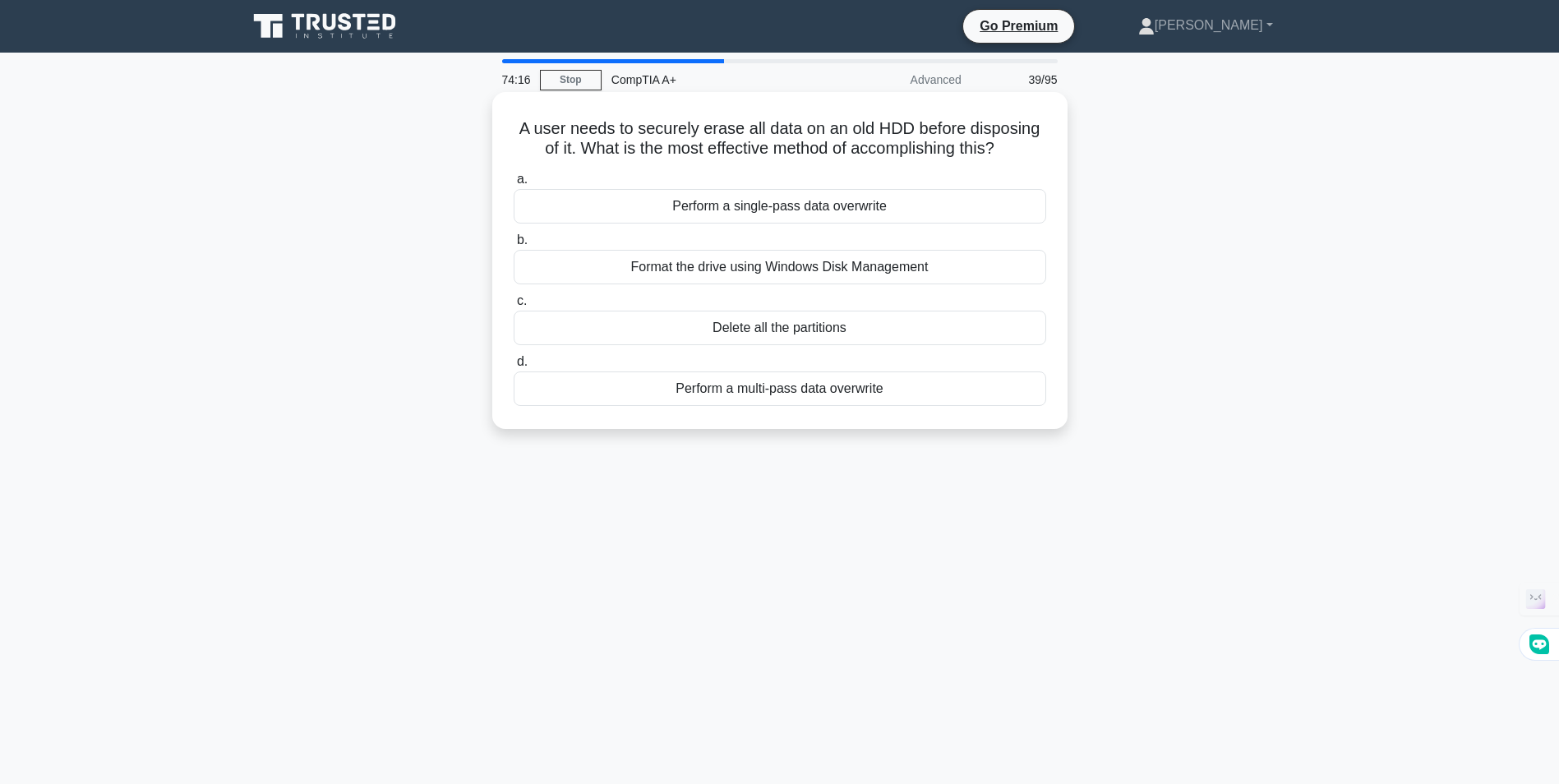
click at [784, 391] on div "Perform a multi-pass data overwrite" at bounding box center [780, 389] width 532 height 35
click at [514, 368] on input "d. Perform a multi-pass data overwrite" at bounding box center [514, 362] width 0 height 11
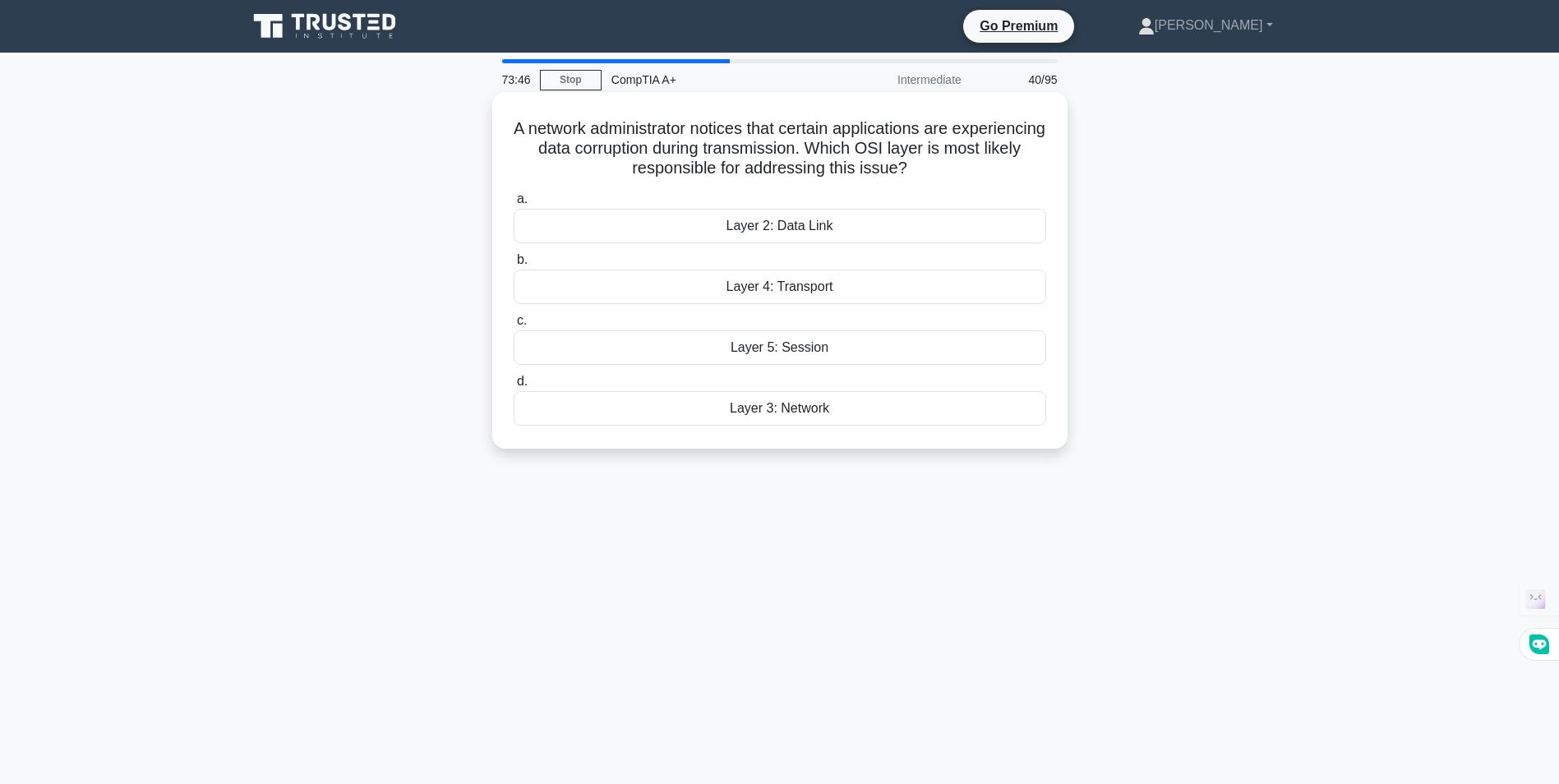
click at [793, 225] on div "Layer 2: Data Link" at bounding box center [780, 226] width 532 height 35
click at [514, 204] on input "a. Layer 2: Data Link" at bounding box center [514, 199] width 0 height 11
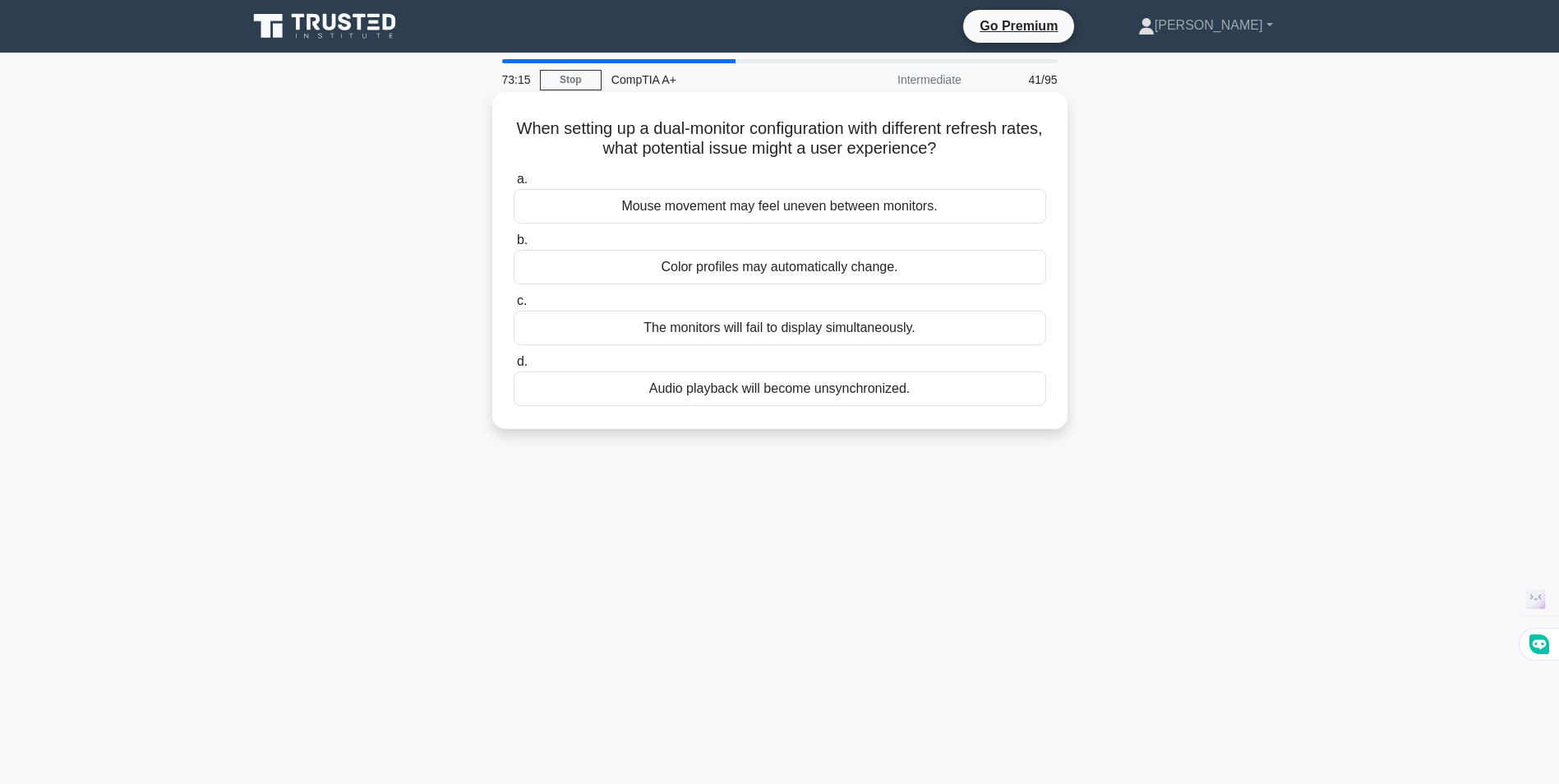
click at [728, 328] on div "The monitors will fail to display simultaneously." at bounding box center [780, 328] width 532 height 35
click at [514, 307] on input "c. The monitors will fail to display simultaneously." at bounding box center [514, 301] width 0 height 11
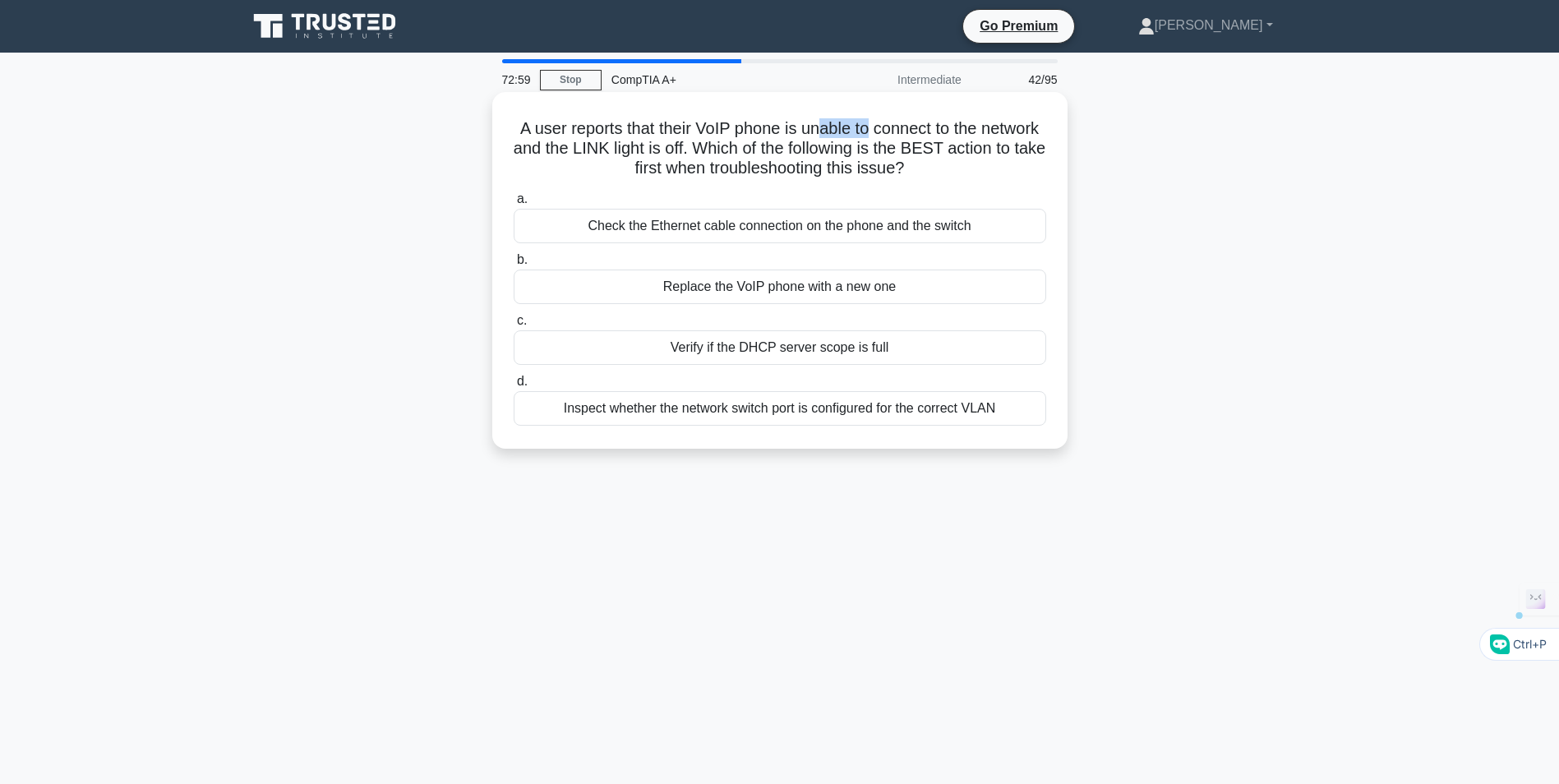
drag, startPoint x: 865, startPoint y: 130, endPoint x: 905, endPoint y: 133, distance: 40.1
click at [905, 133] on h5 "A user reports that their VoIP phone is unable to connect to the network and th…" at bounding box center [780, 149] width 536 height 61
click at [586, 147] on h5 "A user reports that their VoIP phone is unable to connect to the network and th…" at bounding box center [780, 149] width 536 height 61
click at [862, 220] on div "Check the Ethernet cable connection on the phone and the switch" at bounding box center [780, 226] width 532 height 35
click at [514, 204] on input "a. Check the Ethernet cable connection on the phone and the switch" at bounding box center [514, 199] width 0 height 11
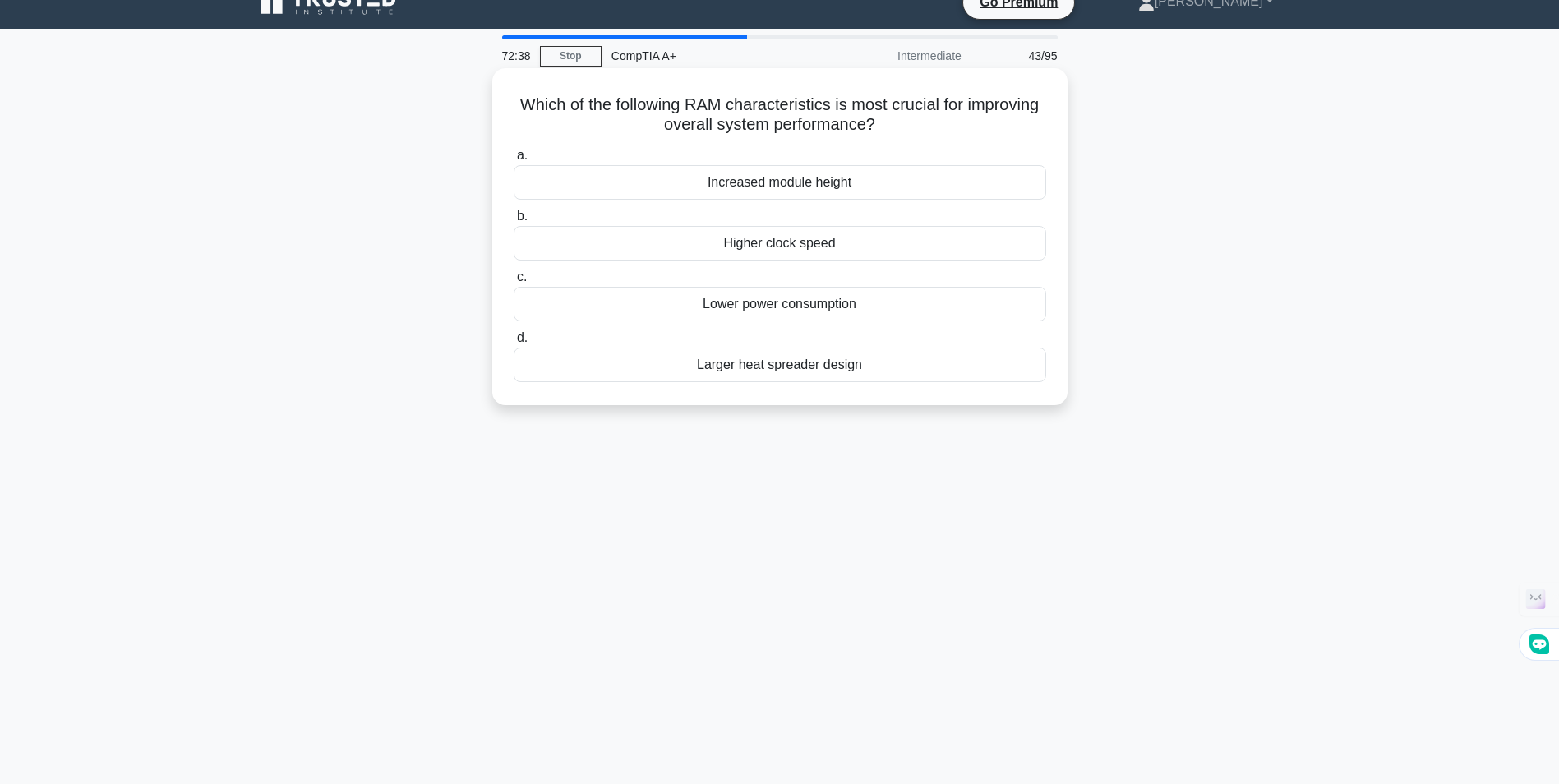
scroll to position [82, 0]
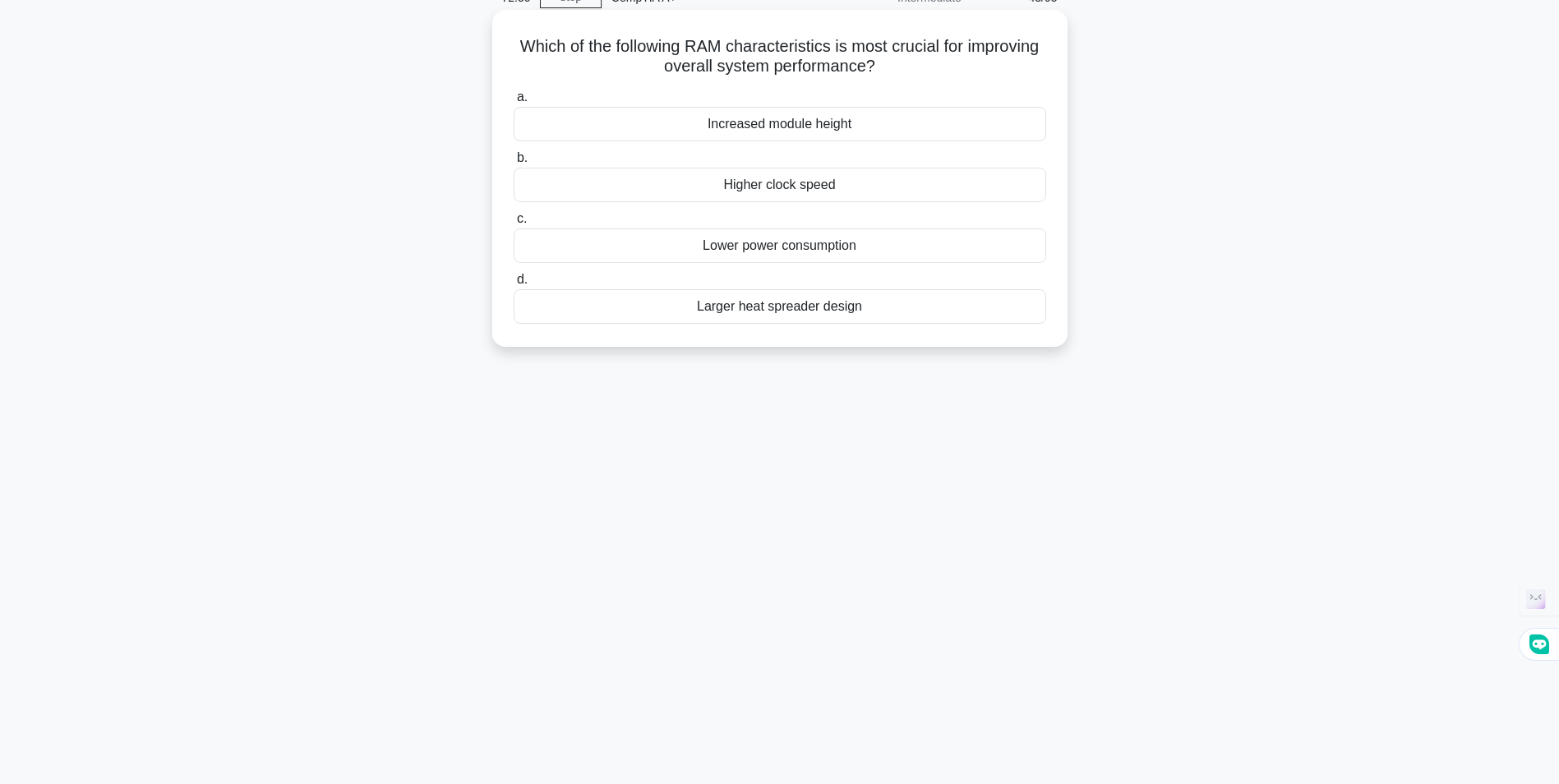
click at [764, 179] on div "Higher clock speed" at bounding box center [780, 184] width 532 height 35
click at [514, 164] on input "b. Higher clock speed" at bounding box center [514, 158] width 0 height 11
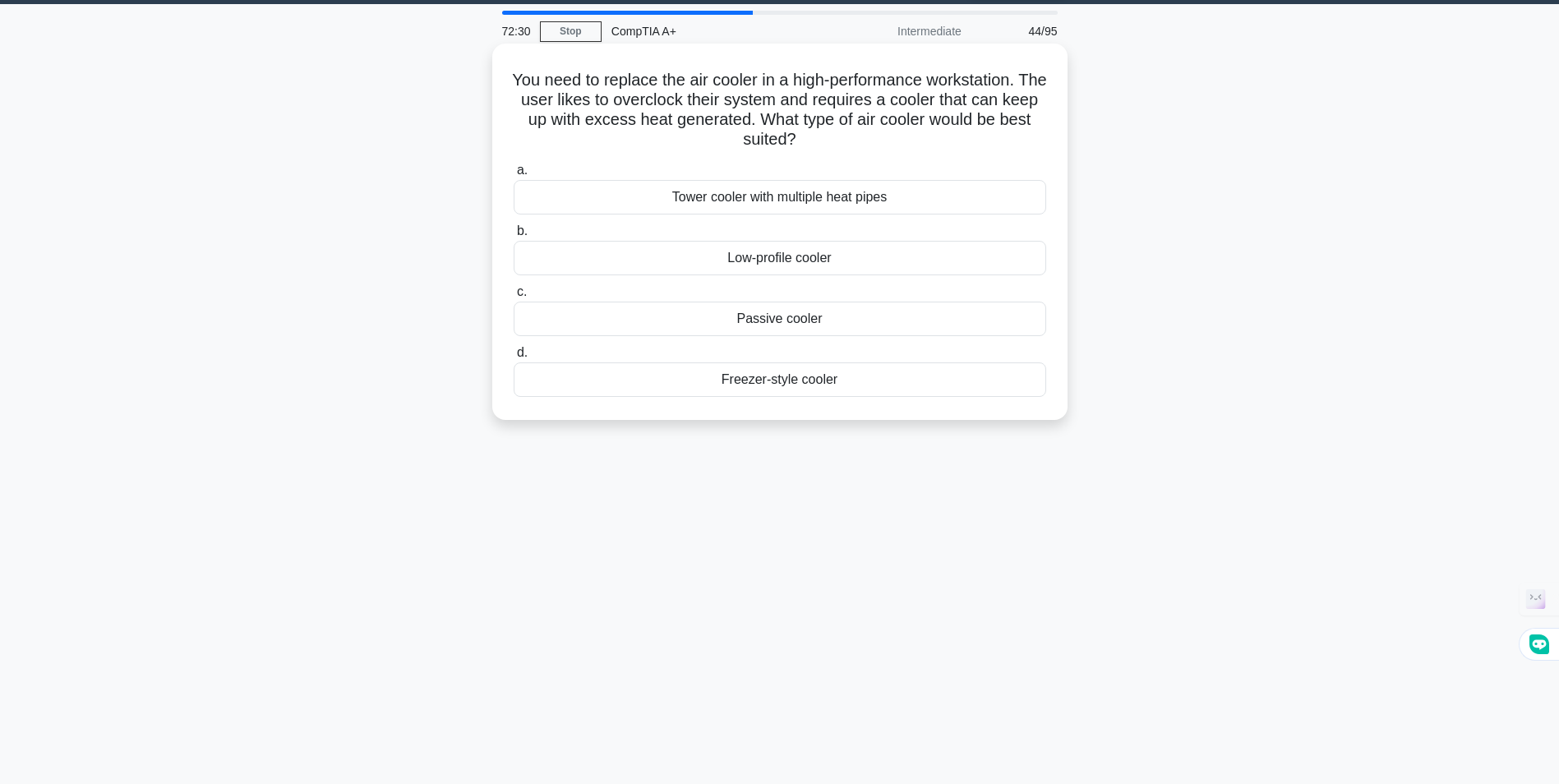
scroll to position [0, 0]
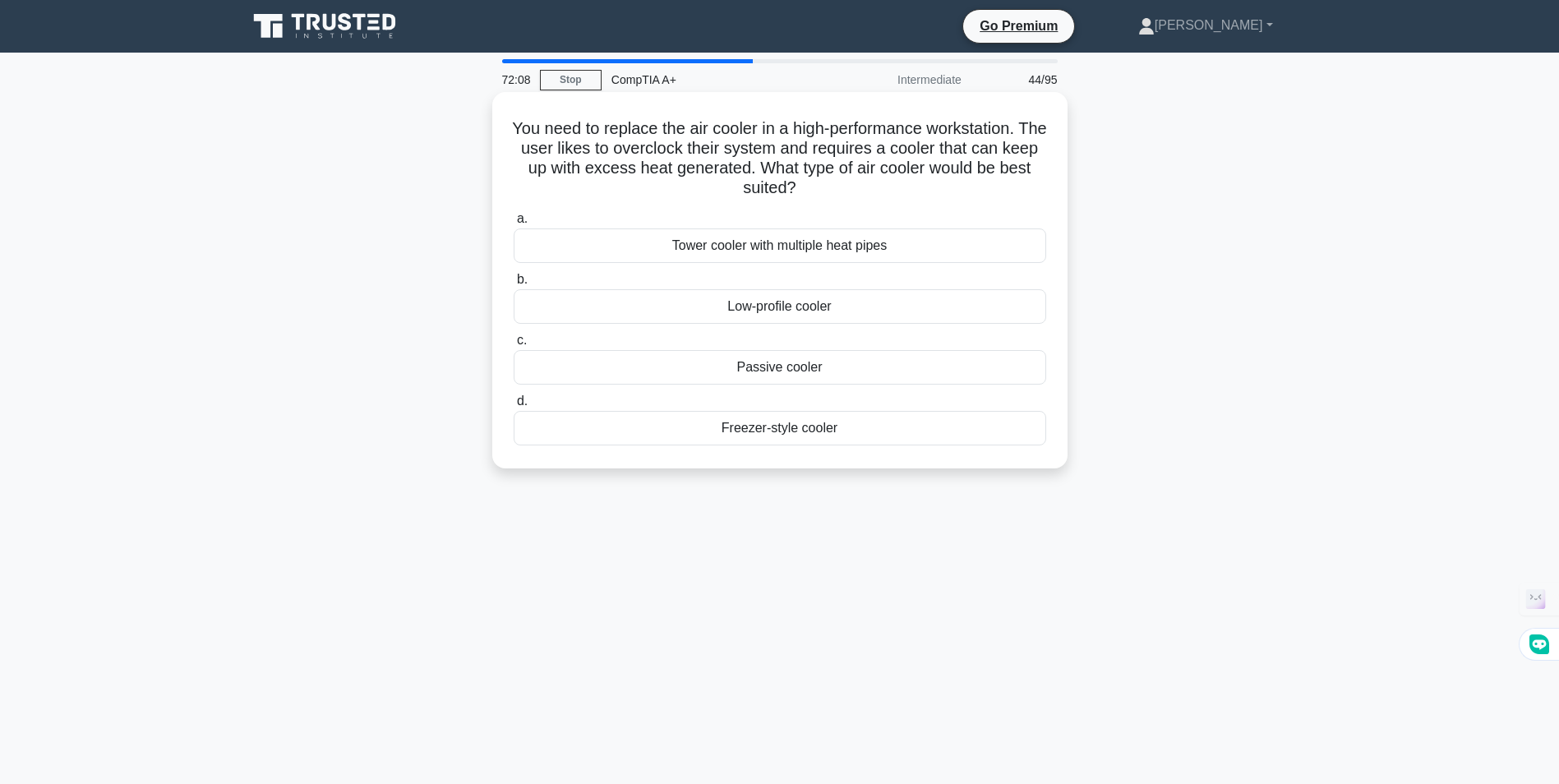
click at [815, 250] on div "Tower cooler with multiple heat pipes" at bounding box center [780, 245] width 532 height 35
click at [514, 224] on input "a. Tower cooler with multiple heat pipes" at bounding box center [514, 219] width 0 height 11
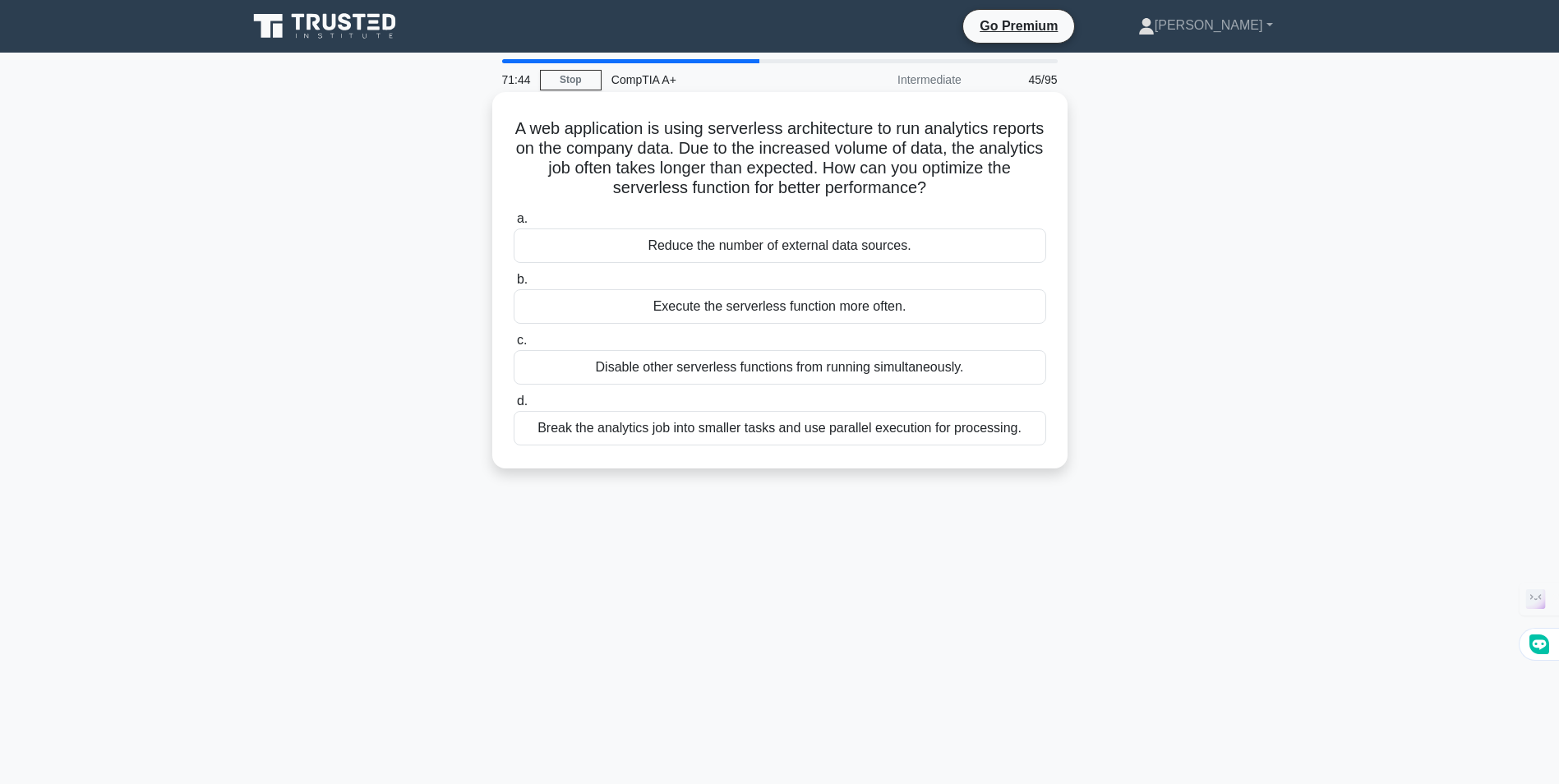
click at [794, 426] on div "Break the analytics job into smaller tasks and use parallel execution for proce…" at bounding box center [780, 427] width 532 height 35
click at [514, 406] on input "d. Break the analytics job into smaller tasks and use parallel execution for pr…" at bounding box center [514, 401] width 0 height 11
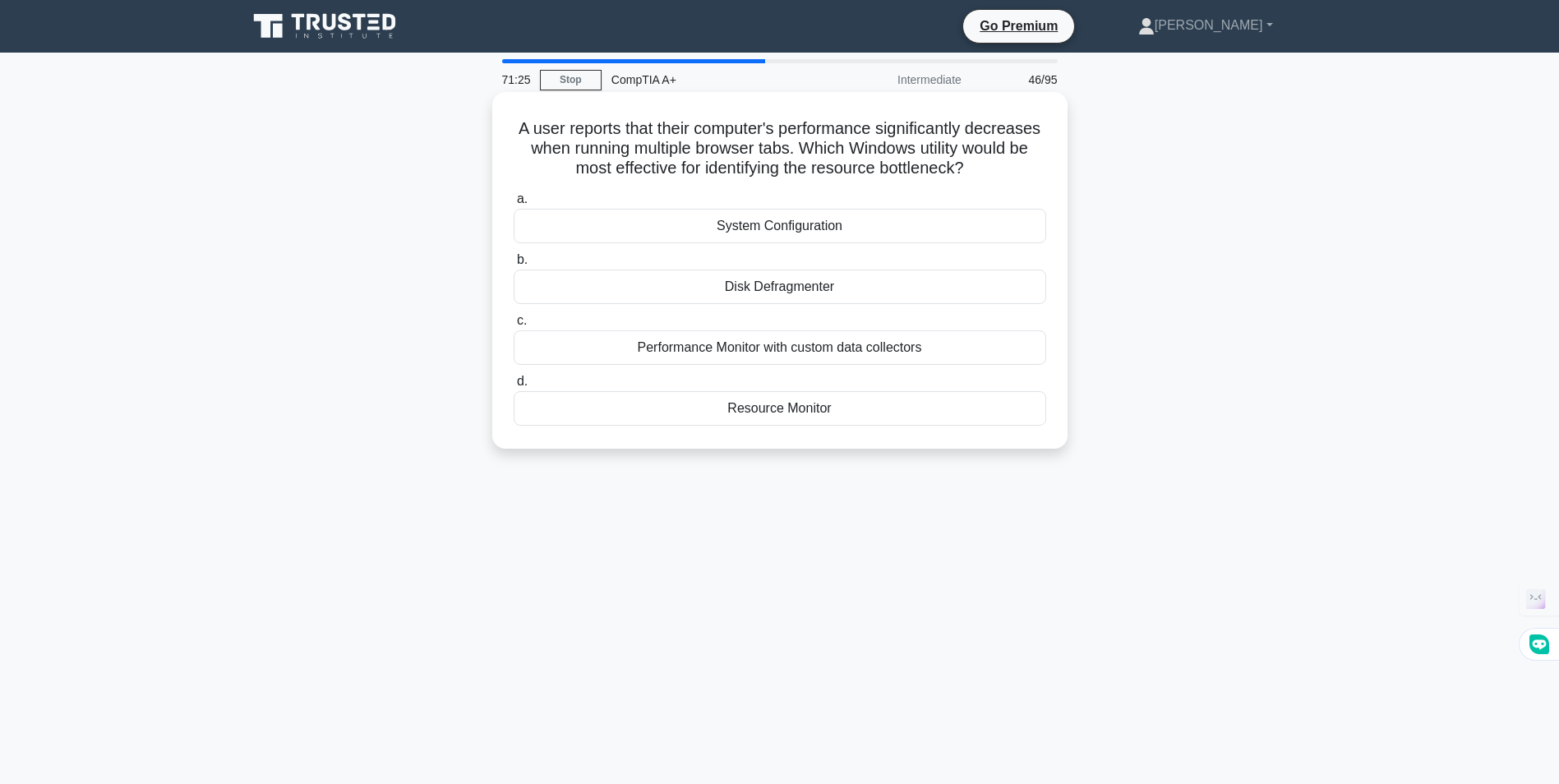
click at [781, 347] on div "Performance Monitor with custom data collectors" at bounding box center [780, 347] width 532 height 35
click at [514, 326] on input "c. Performance Monitor with custom data collectors" at bounding box center [514, 320] width 0 height 11
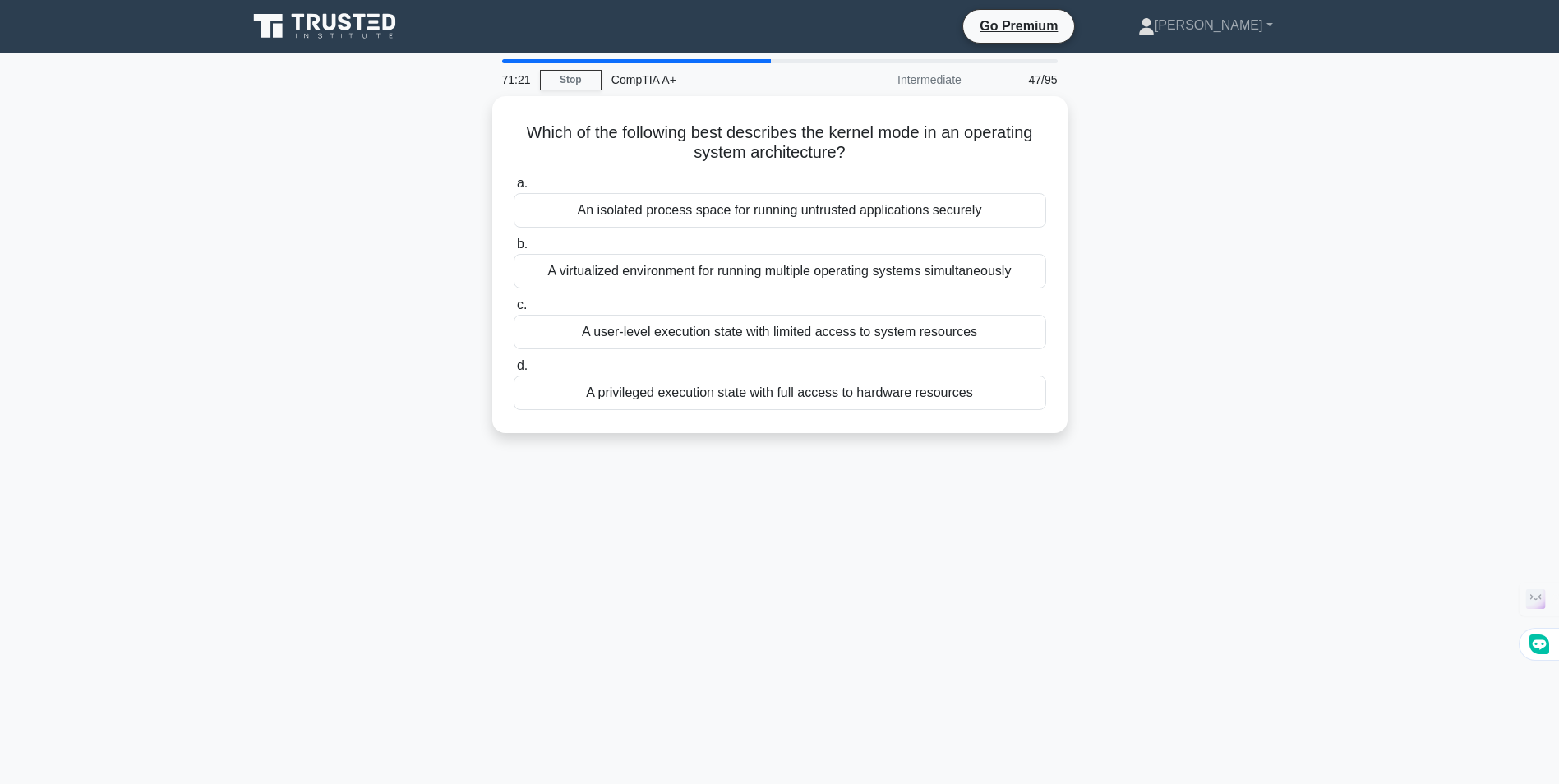
click at [919, 72] on div "Intermediate" at bounding box center [899, 79] width 144 height 33
click at [949, 75] on div "Intermediate" at bounding box center [899, 79] width 144 height 33
drag, startPoint x: 949, startPoint y: 75, endPoint x: 831, endPoint y: 72, distance: 118.0
click at [831, 72] on div "Intermediate" at bounding box center [899, 79] width 144 height 33
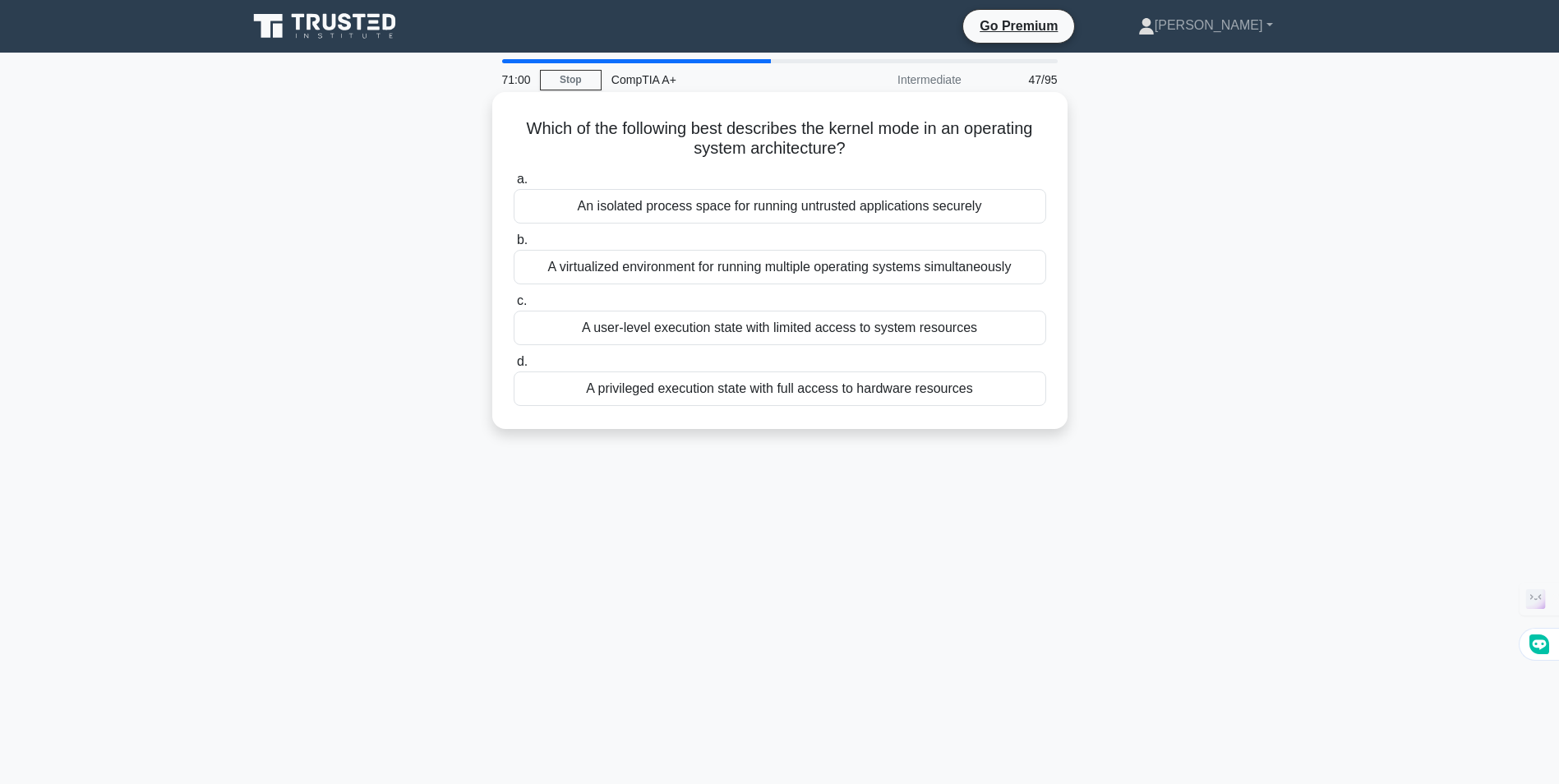
click at [759, 269] on div "A virtualized environment for running multiple operating systems simultaneously" at bounding box center [780, 267] width 532 height 35
click at [514, 246] on input "b. A virtualized environment for running multiple operating systems simultaneou…" at bounding box center [514, 240] width 0 height 11
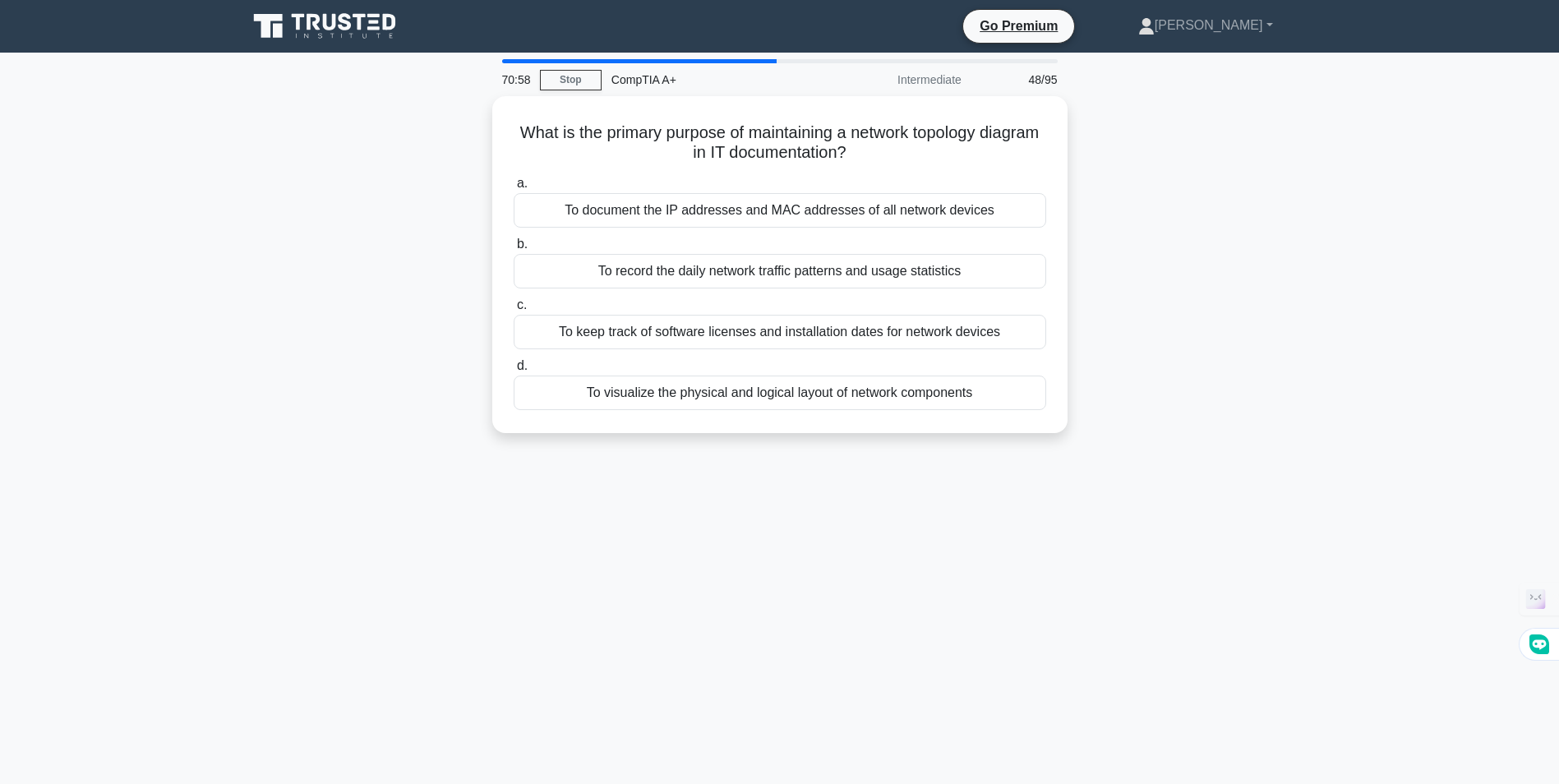
click at [901, 78] on div "Intermediate" at bounding box center [899, 79] width 144 height 33
click at [712, 77] on div "CompTIA A+" at bounding box center [714, 79] width 226 height 33
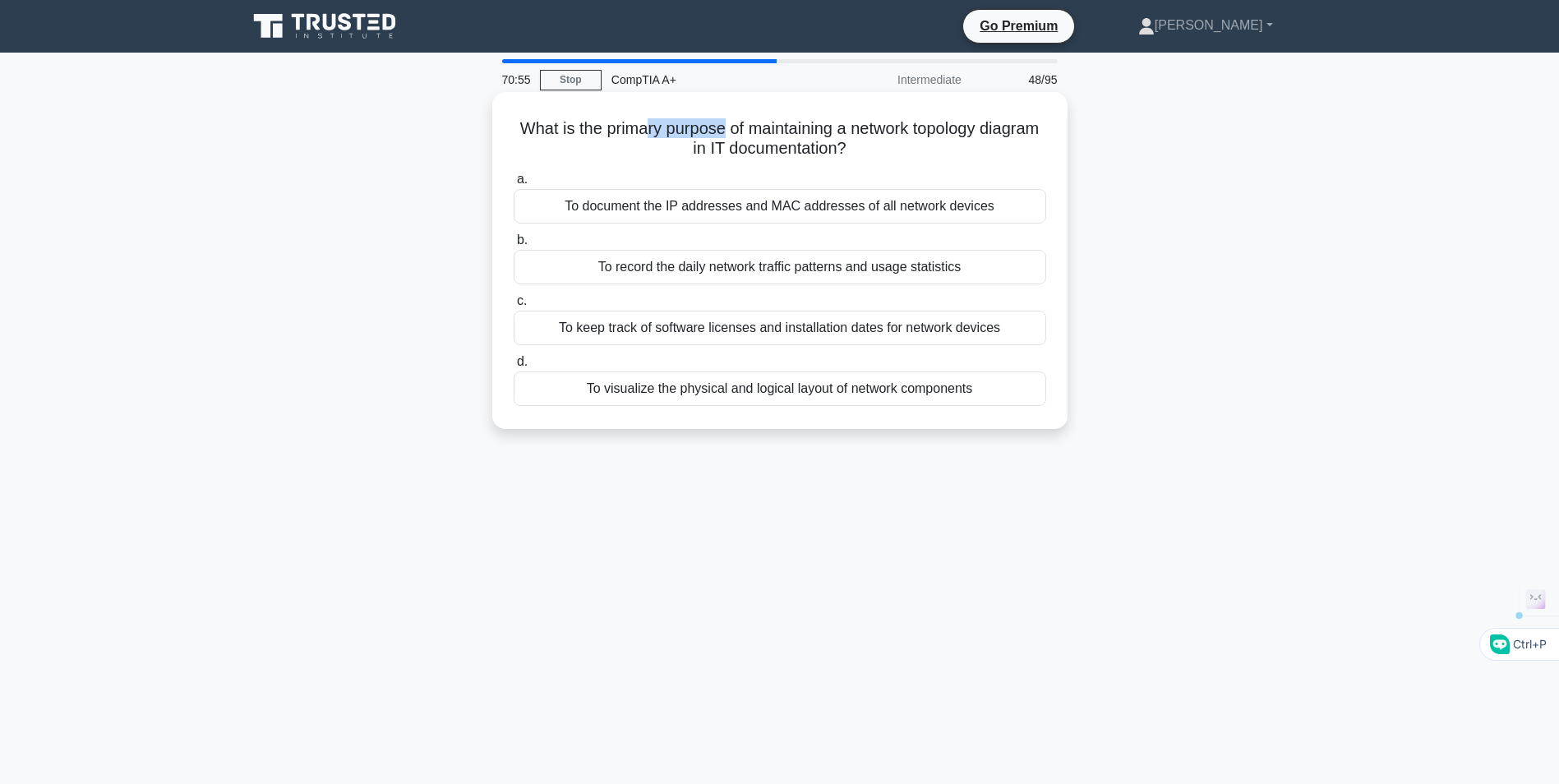
drag, startPoint x: 688, startPoint y: 129, endPoint x: 751, endPoint y: 128, distance: 63.0
click at [751, 128] on h5 "What is the primary purpose of maintaining a network topology diagram in IT doc…" at bounding box center [780, 139] width 536 height 41
drag, startPoint x: 751, startPoint y: 128, endPoint x: 935, endPoint y: 142, distance: 184.5
click at [935, 142] on h5 "What is the primary purpose of maintaining a network topology diagram in IT doc…" at bounding box center [780, 139] width 536 height 41
click at [772, 393] on div "To visualize the physical and logical layout of network components" at bounding box center [780, 389] width 532 height 35
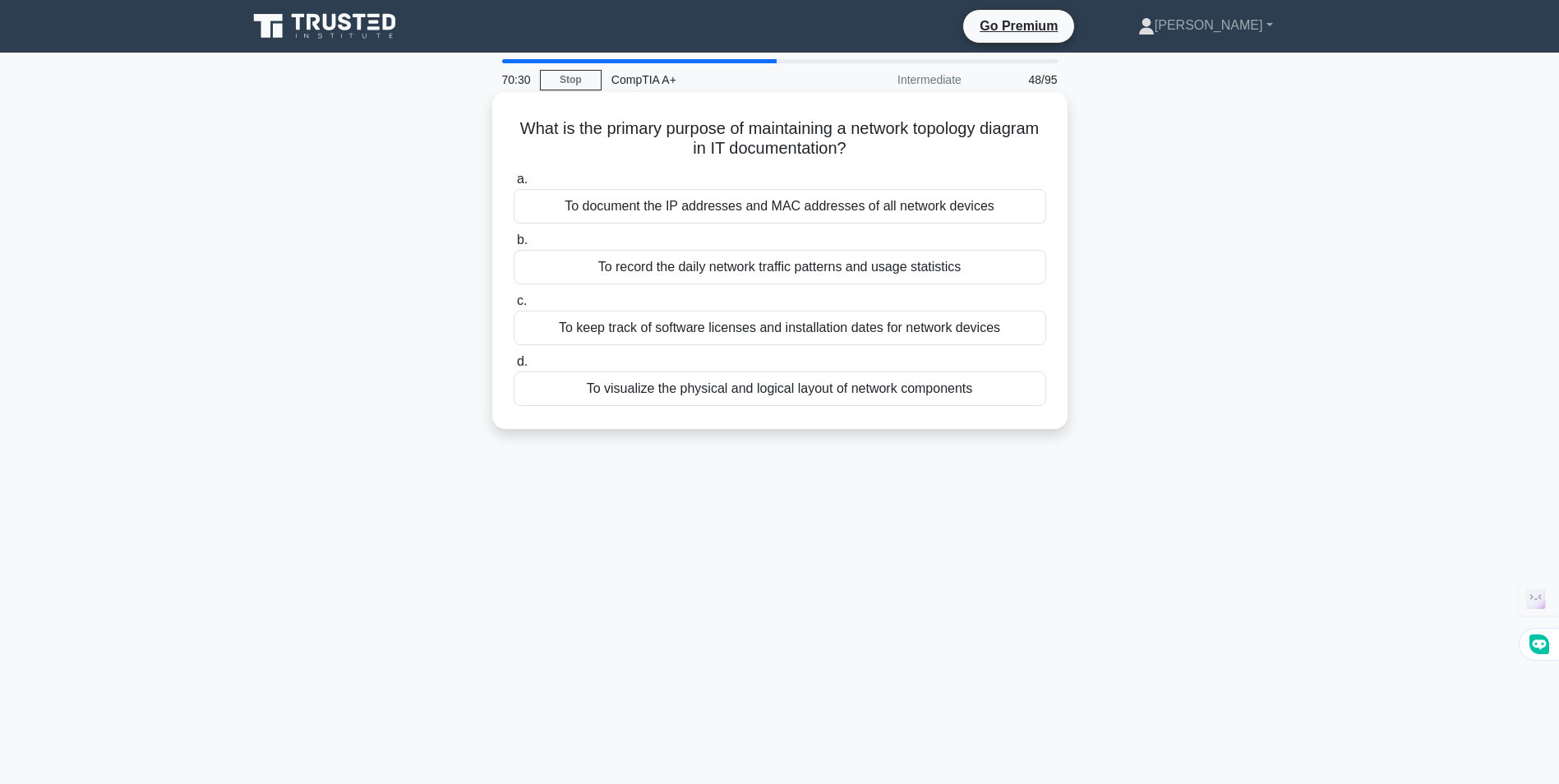
click at [514, 368] on input "d. To visualize the physical and logical layout of network components" at bounding box center [514, 362] width 0 height 11
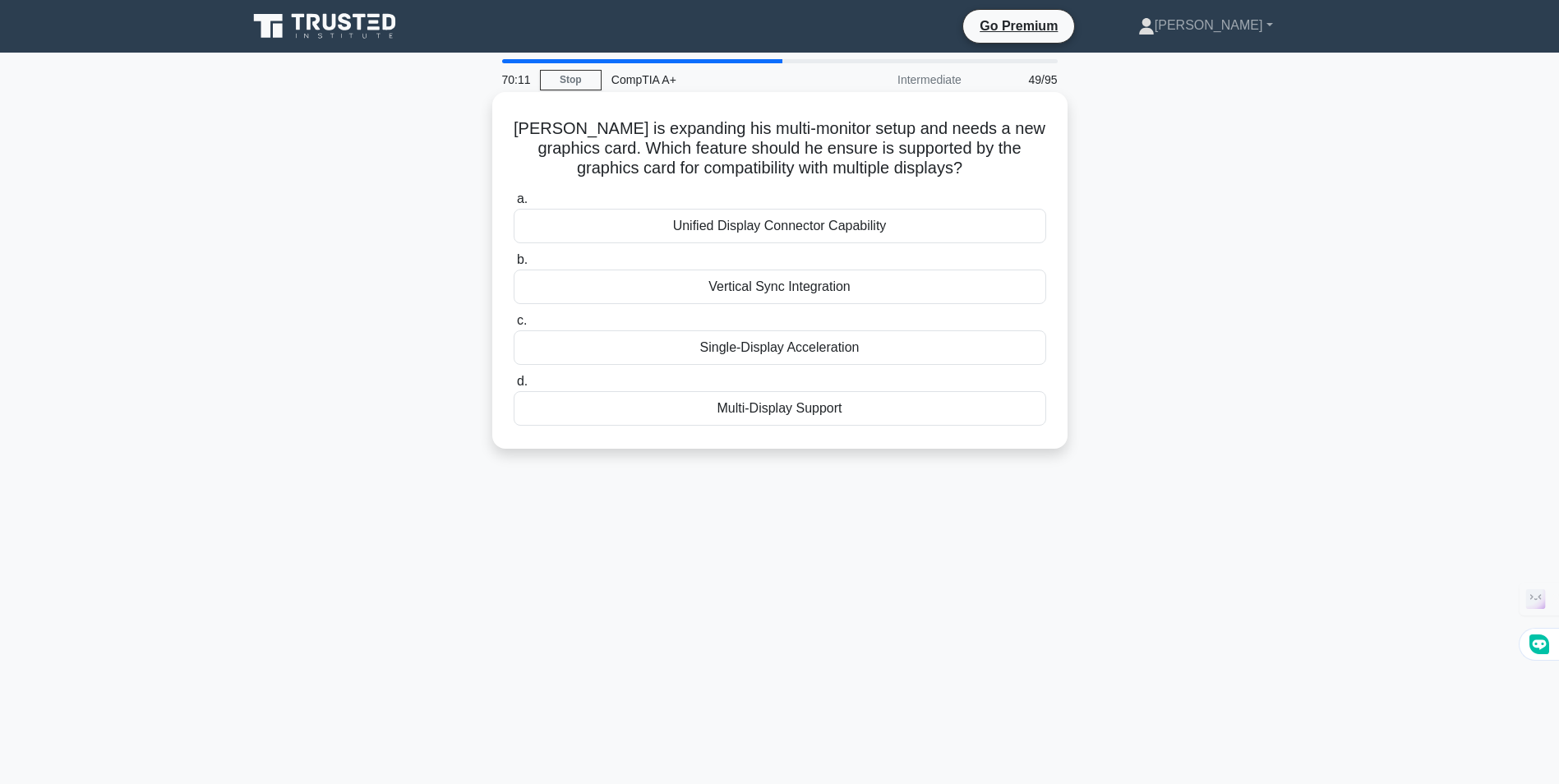
click at [757, 406] on div "Multi-Display Support" at bounding box center [780, 408] width 532 height 35
click at [514, 387] on input "d. Multi-Display Support" at bounding box center [514, 381] width 0 height 11
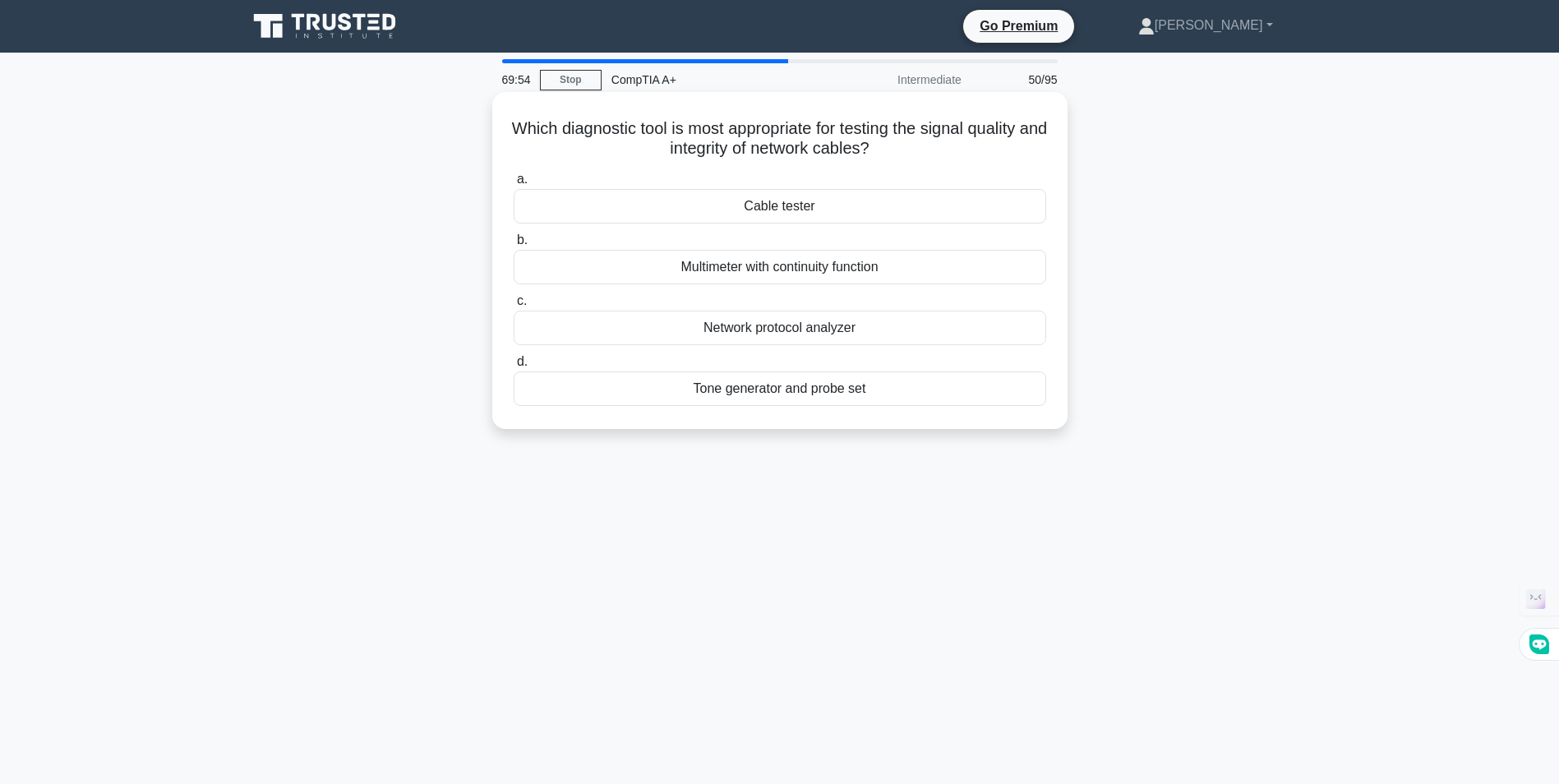
click at [784, 215] on div "Cable tester" at bounding box center [780, 206] width 532 height 35
click at [514, 185] on input "a. Cable tester" at bounding box center [514, 179] width 0 height 11
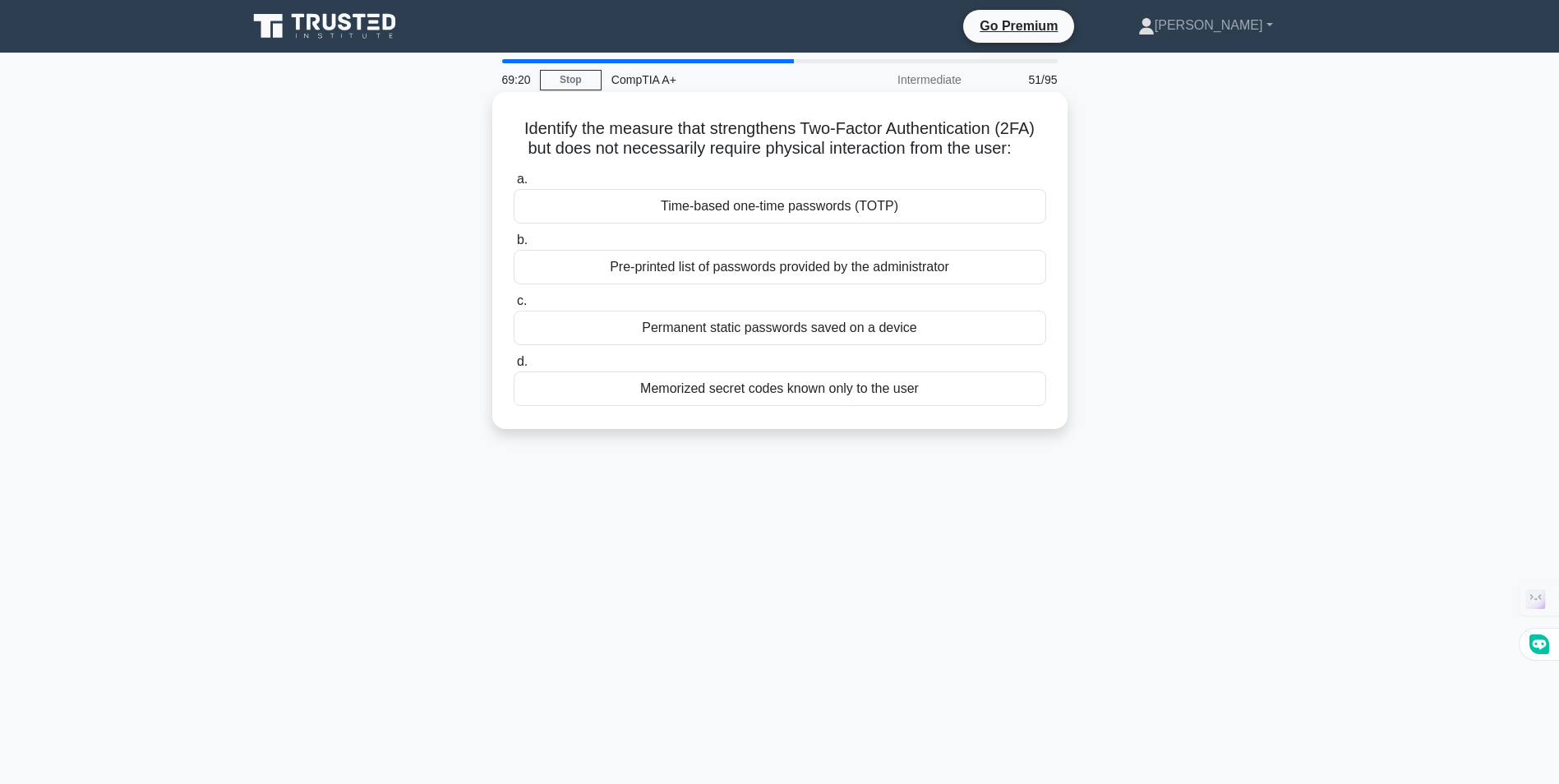
click at [777, 212] on div "Time-based one-time passwords (TOTP)" at bounding box center [780, 206] width 532 height 35
click at [514, 185] on input "a. Time-based one-time passwords (TOTP)" at bounding box center [514, 179] width 0 height 11
click at [751, 270] on div "Change the screen resolution of the external monitor" at bounding box center [780, 267] width 532 height 35
click at [514, 246] on input "b. Change the screen resolution of the external monitor" at bounding box center [514, 240] width 0 height 11
click at [728, 394] on div "Configure VLAN on the switch" at bounding box center [780, 389] width 532 height 35
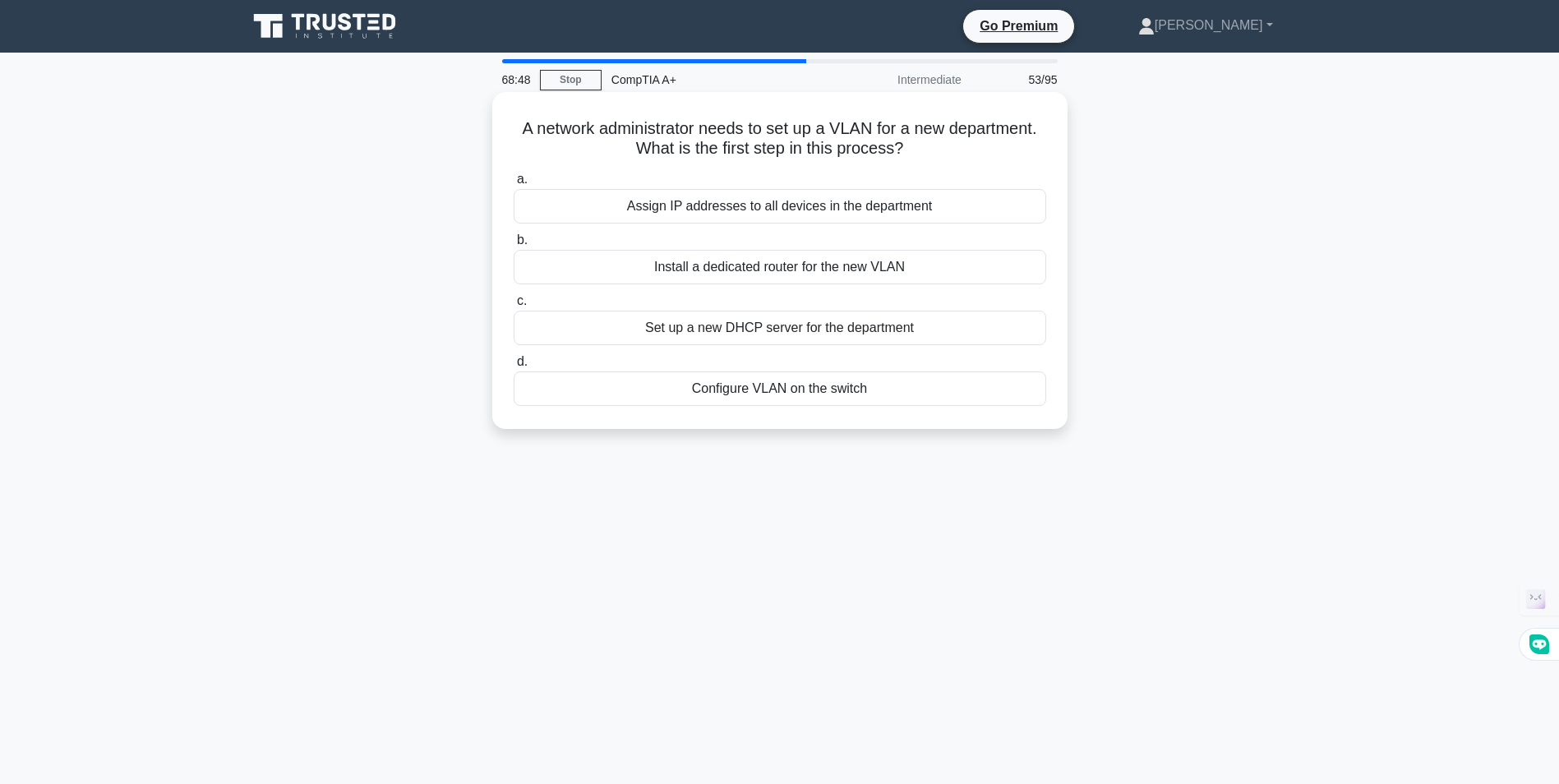
click at [514, 368] on input "d. Configure VLAN on the switch" at bounding box center [514, 362] width 0 height 11
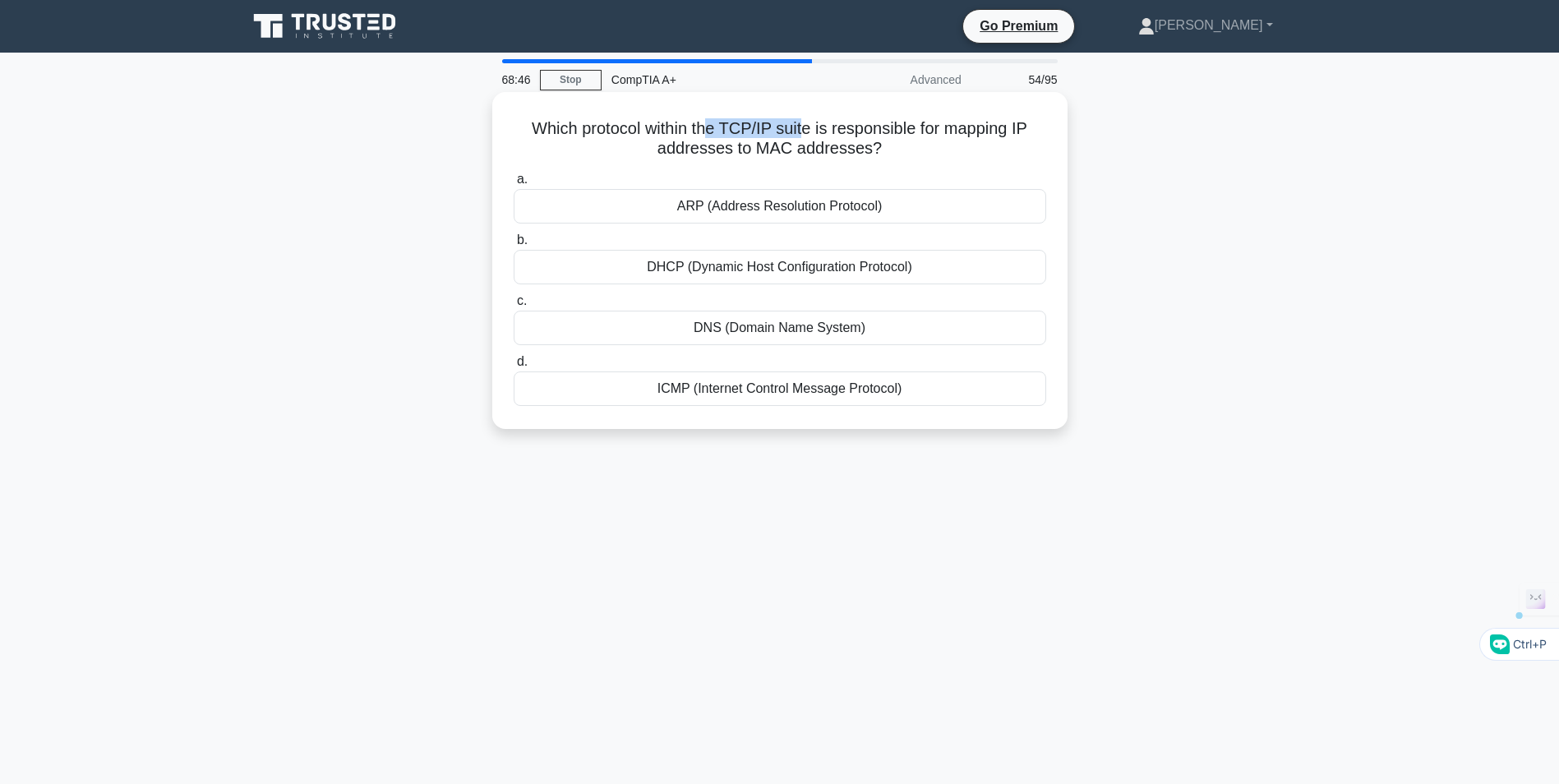
drag, startPoint x: 710, startPoint y: 116, endPoint x: 809, endPoint y: 117, distance: 99.0
click at [809, 117] on div "Which protocol within the TCP/IP suite is responsible for mapping IP addresses …" at bounding box center [779, 260] width 562 height 324
drag, startPoint x: 809, startPoint y: 117, endPoint x: 1007, endPoint y: 143, distance: 199.7
click at [1007, 143] on h5 "Which protocol within the TCP/IP suite is responsible for mapping IP addresses …" at bounding box center [780, 139] width 536 height 41
click at [772, 209] on div "ARP (Address Resolution Protocol)" at bounding box center [780, 206] width 532 height 35
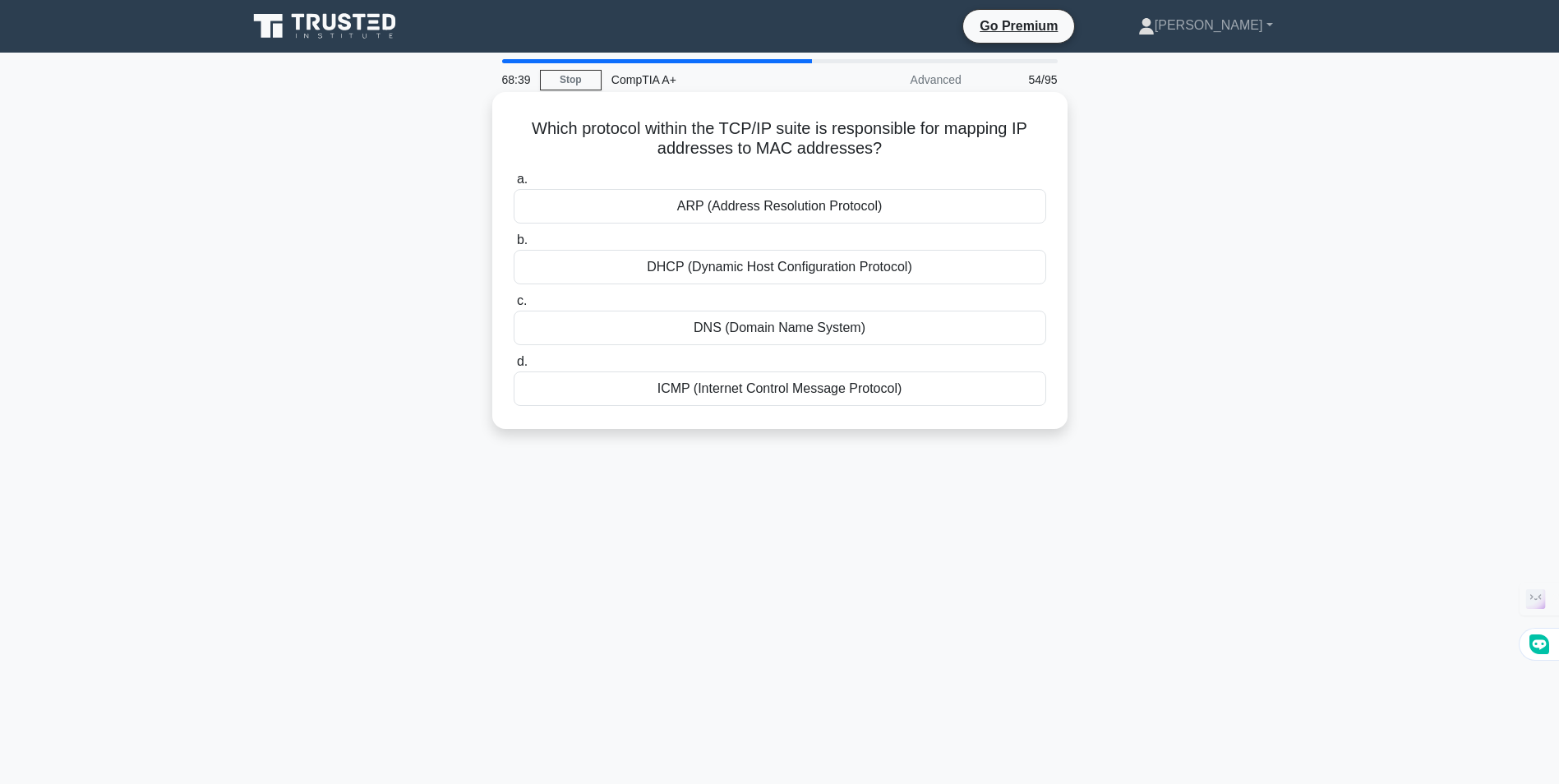
click at [514, 185] on input "[PERSON_NAME] (Address Resolution Protocol)" at bounding box center [514, 179] width 0 height 11
click at [775, 206] on div "LoRaWAN" at bounding box center [780, 206] width 532 height 35
click at [514, 185] on input "a. [GEOGRAPHIC_DATA]" at bounding box center [514, 179] width 0 height 11
click at [715, 390] on div "Enable WPA3 encryption on the printer's Wi-Fi" at bounding box center [780, 389] width 532 height 35
click at [514, 368] on input "d. Enable WPA3 encryption on the printer's Wi-Fi" at bounding box center [514, 362] width 0 height 11
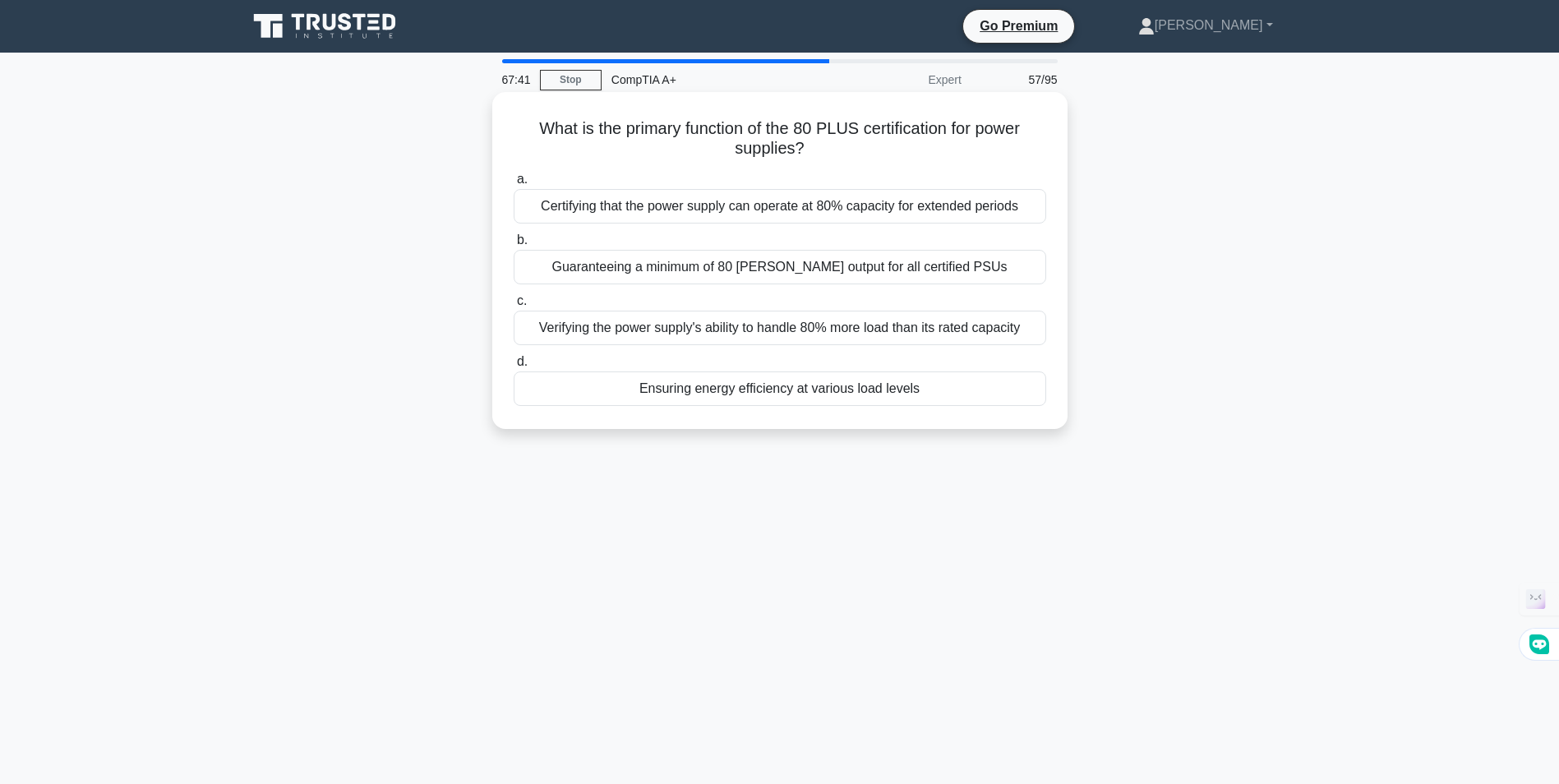
click at [835, 204] on div "Certifying that the power supply can operate at 80% capacity for extended perio…" at bounding box center [780, 206] width 532 height 35
click at [514, 185] on input "a. Certifying that the power supply can operate at 80% capacity for extended pe…" at bounding box center [514, 179] width 0 height 11
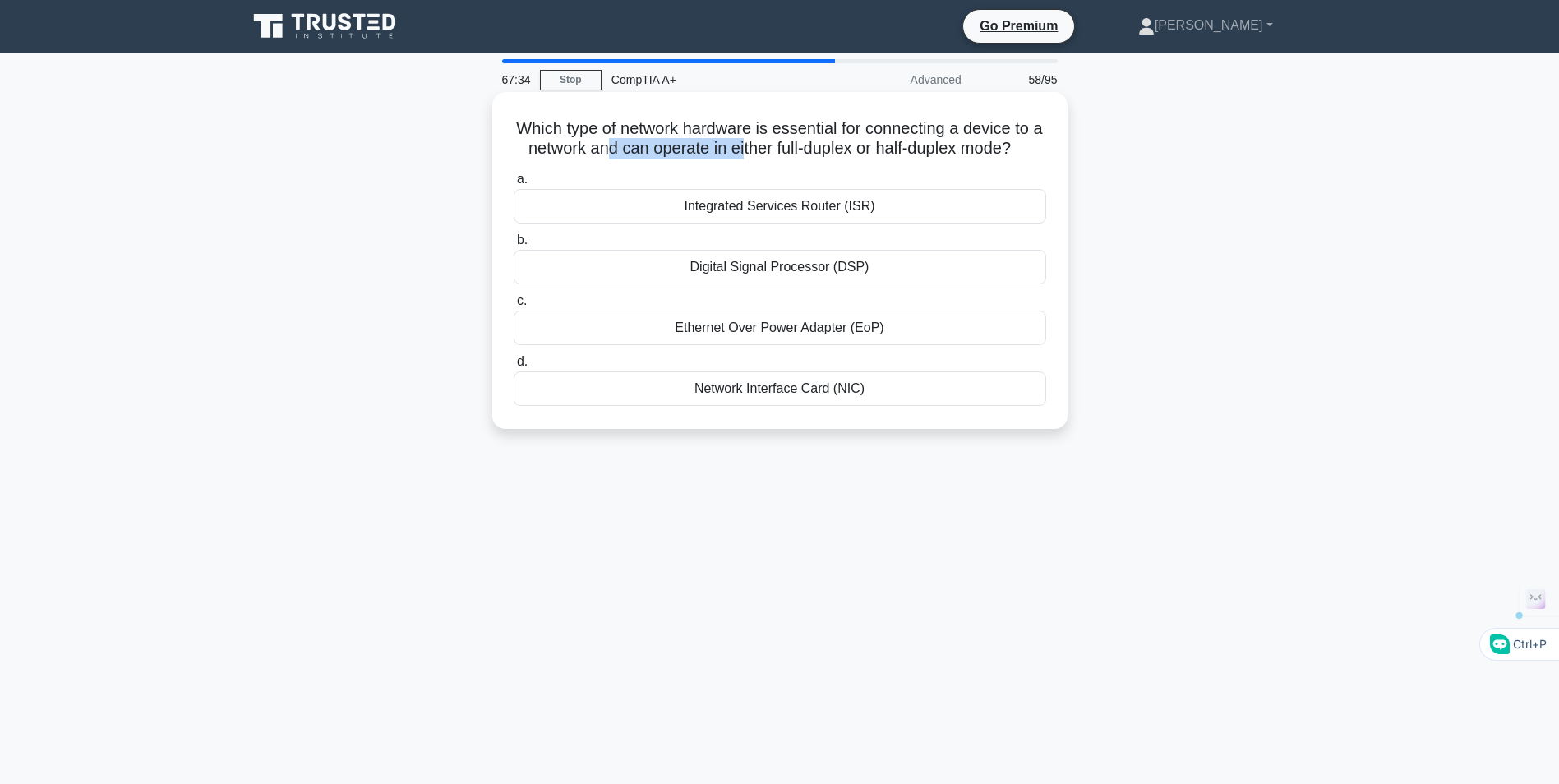
drag, startPoint x: 631, startPoint y: 147, endPoint x: 759, endPoint y: 153, distance: 128.1
click at [759, 153] on h5 "Which type of network hardware is essential for connecting a device to a networ…" at bounding box center [780, 139] width 536 height 41
drag, startPoint x: 759, startPoint y: 153, endPoint x: 937, endPoint y: 150, distance: 178.0
click at [937, 150] on h5 "Which type of network hardware is essential for connecting a device to a networ…" at bounding box center [780, 139] width 536 height 41
drag, startPoint x: 937, startPoint y: 150, endPoint x: 809, endPoint y: 158, distance: 128.2
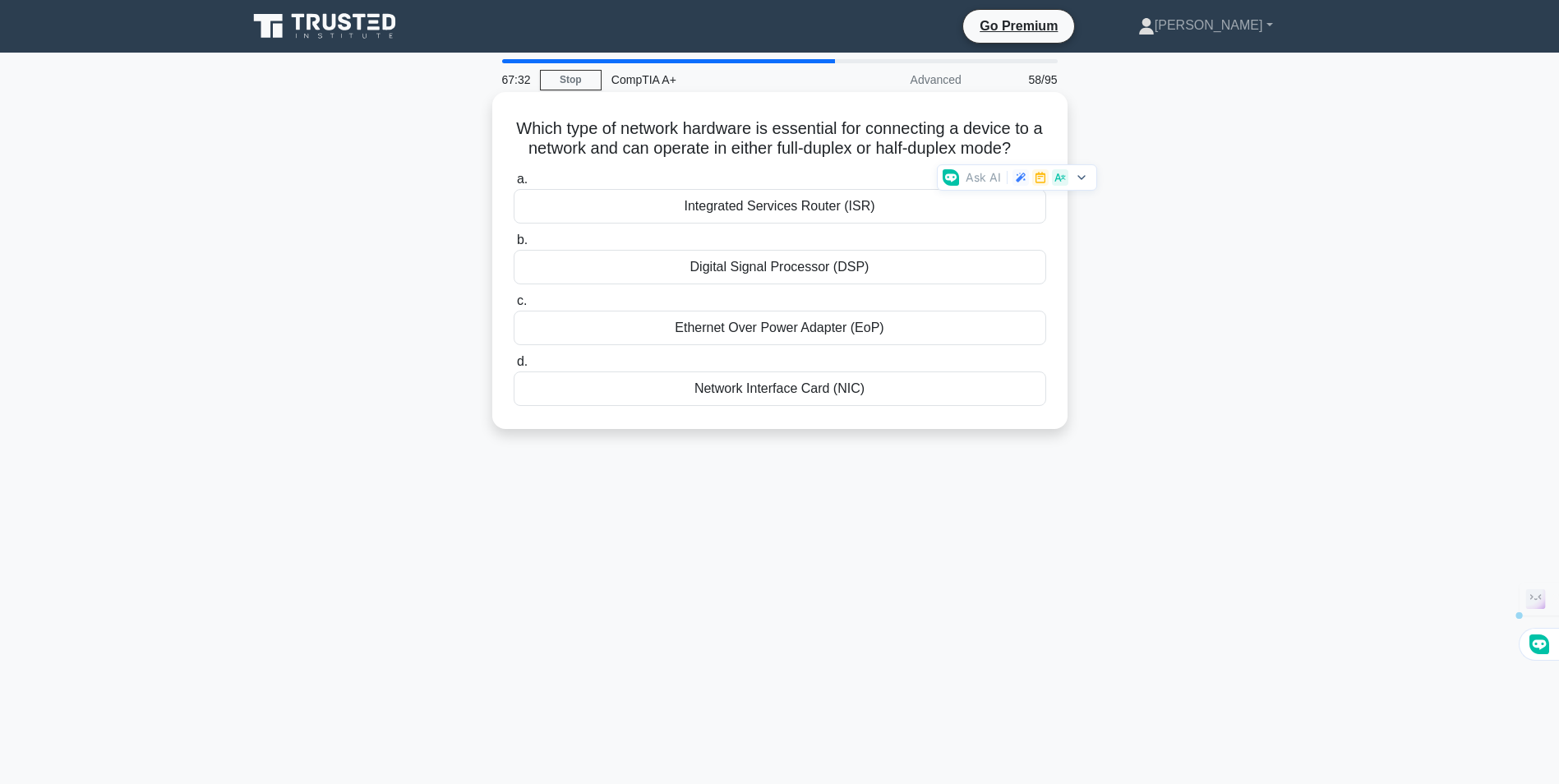
click at [809, 158] on h5 "Which type of network hardware is essential for connecting a device to a networ…" at bounding box center [780, 139] width 536 height 41
drag, startPoint x: 638, startPoint y: 130, endPoint x: 655, endPoint y: 130, distance: 17.0
click at [655, 130] on h5 "Which type of network hardware is essential for connecting a device to a networ…" at bounding box center [780, 139] width 536 height 41
drag, startPoint x: 655, startPoint y: 130, endPoint x: 973, endPoint y: 201, distance: 325.8
click at [973, 201] on label "a. Integrated Services Router (ISR)" at bounding box center [780, 196] width 532 height 54
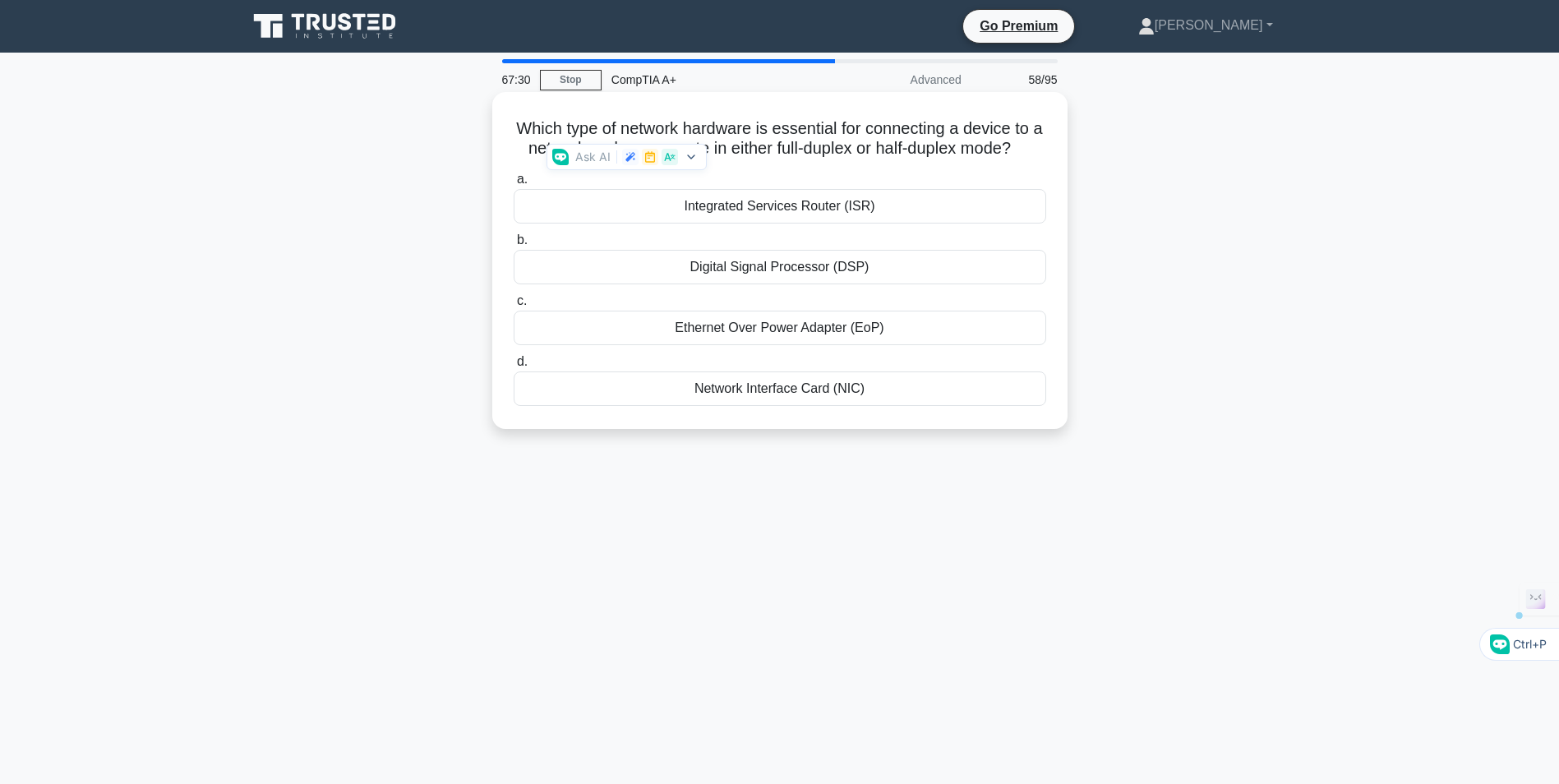
click at [514, 185] on input "a. Integrated Services Router (ISR)" at bounding box center [514, 179] width 0 height 11
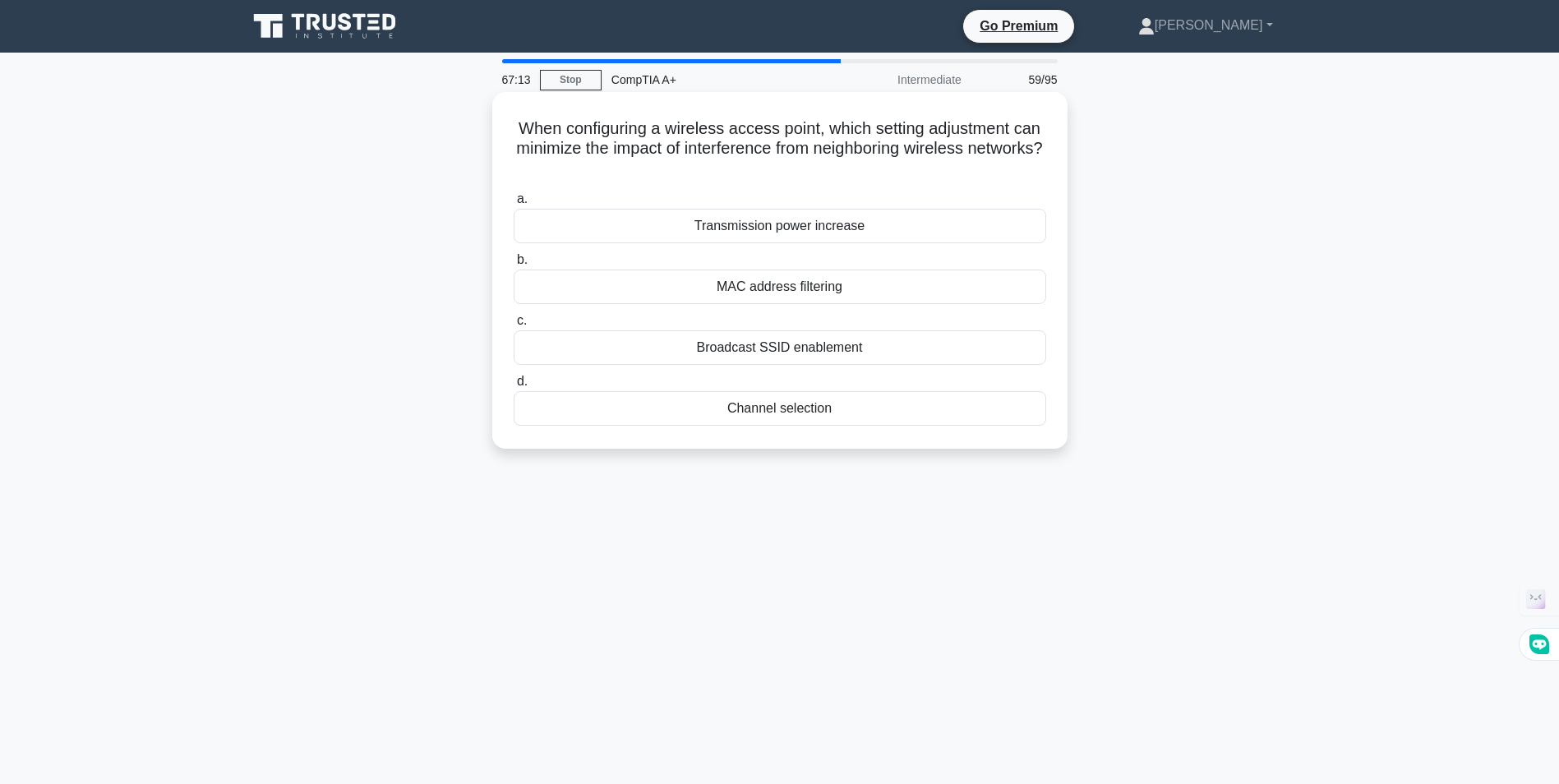
click at [795, 408] on div "Channel selection" at bounding box center [780, 408] width 532 height 35
click at [514, 387] on input "d. Channel selection" at bounding box center [514, 381] width 0 height 11
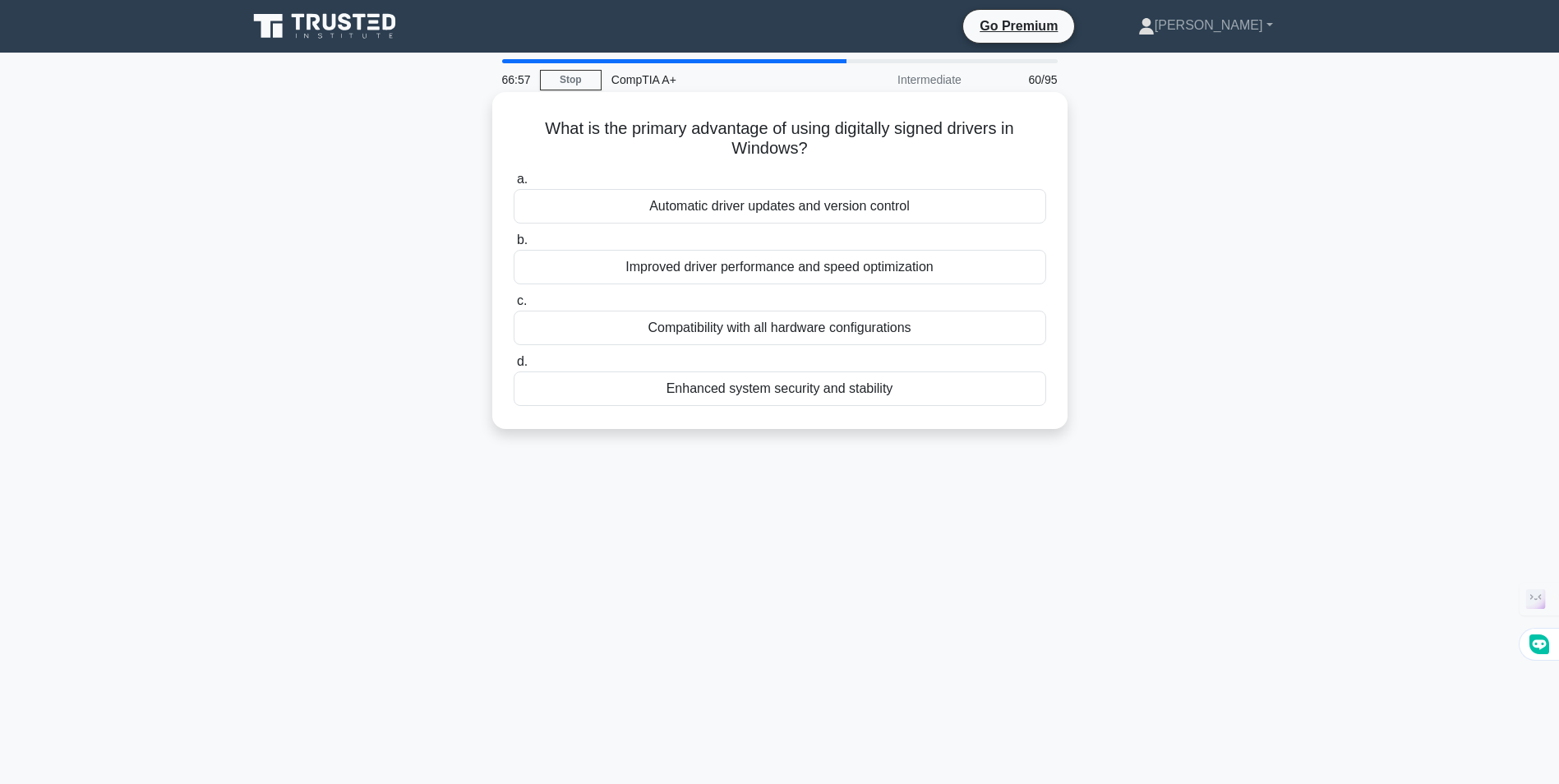
click at [765, 395] on div "Enhanced system security and stability" at bounding box center [780, 389] width 532 height 35
click at [514, 368] on input "d. Enhanced system security and stability" at bounding box center [514, 362] width 0 height 11
click at [783, 273] on div "Stand on an insulated foam mat" at bounding box center [780, 267] width 532 height 35
click at [514, 246] on input "b. Stand on an insulated foam mat" at bounding box center [514, 240] width 0 height 11
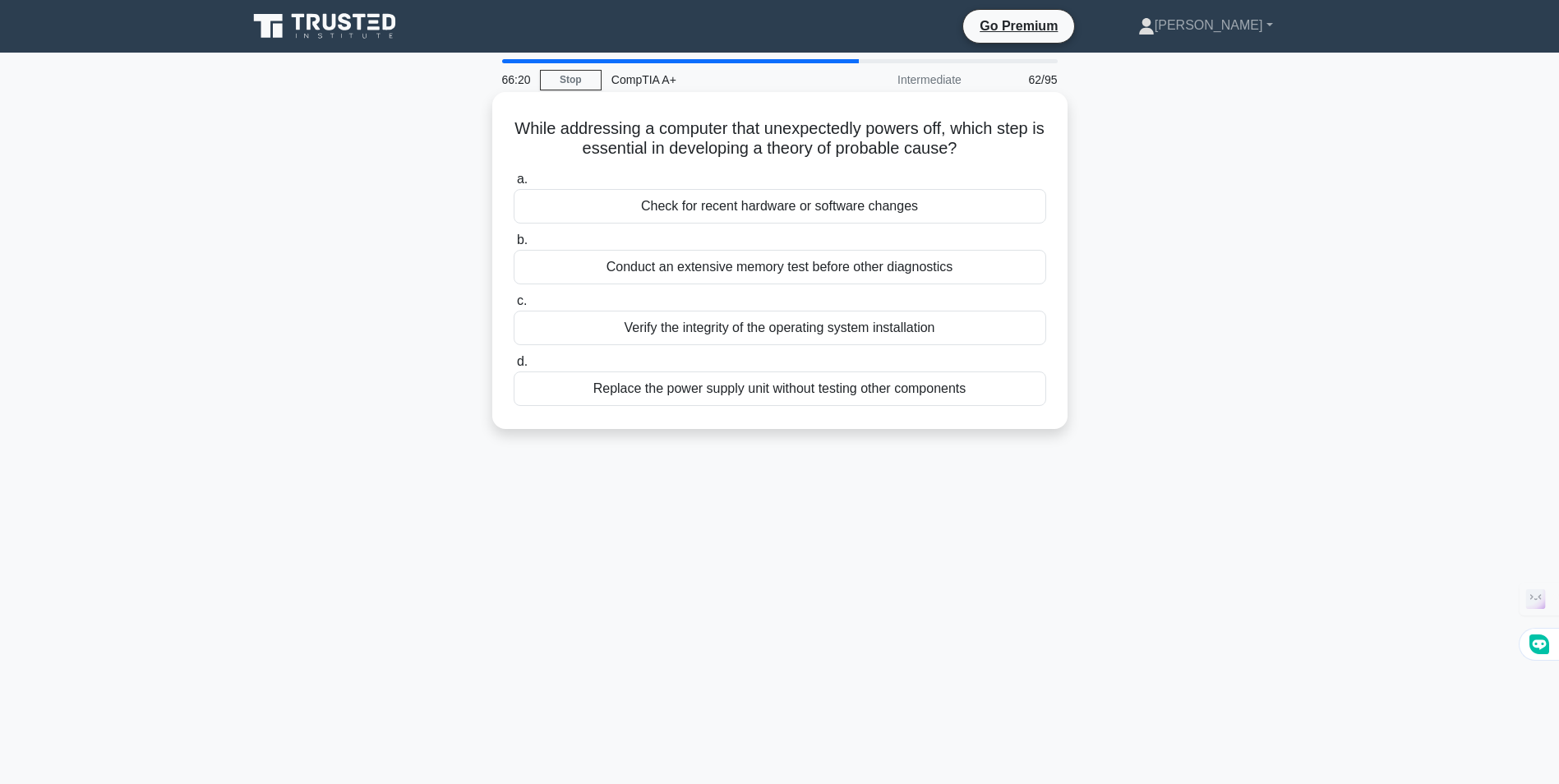
click at [777, 209] on div "Check for recent hardware or software changes" at bounding box center [780, 206] width 532 height 35
click at [514, 185] on input "a. Check for recent hardware or software changes" at bounding box center [514, 179] width 0 height 11
click at [760, 205] on div "Using a security cable with a combination lock" at bounding box center [780, 206] width 532 height 35
click at [514, 185] on input "a. Using a security cable with a combination lock" at bounding box center [514, 179] width 0 height 11
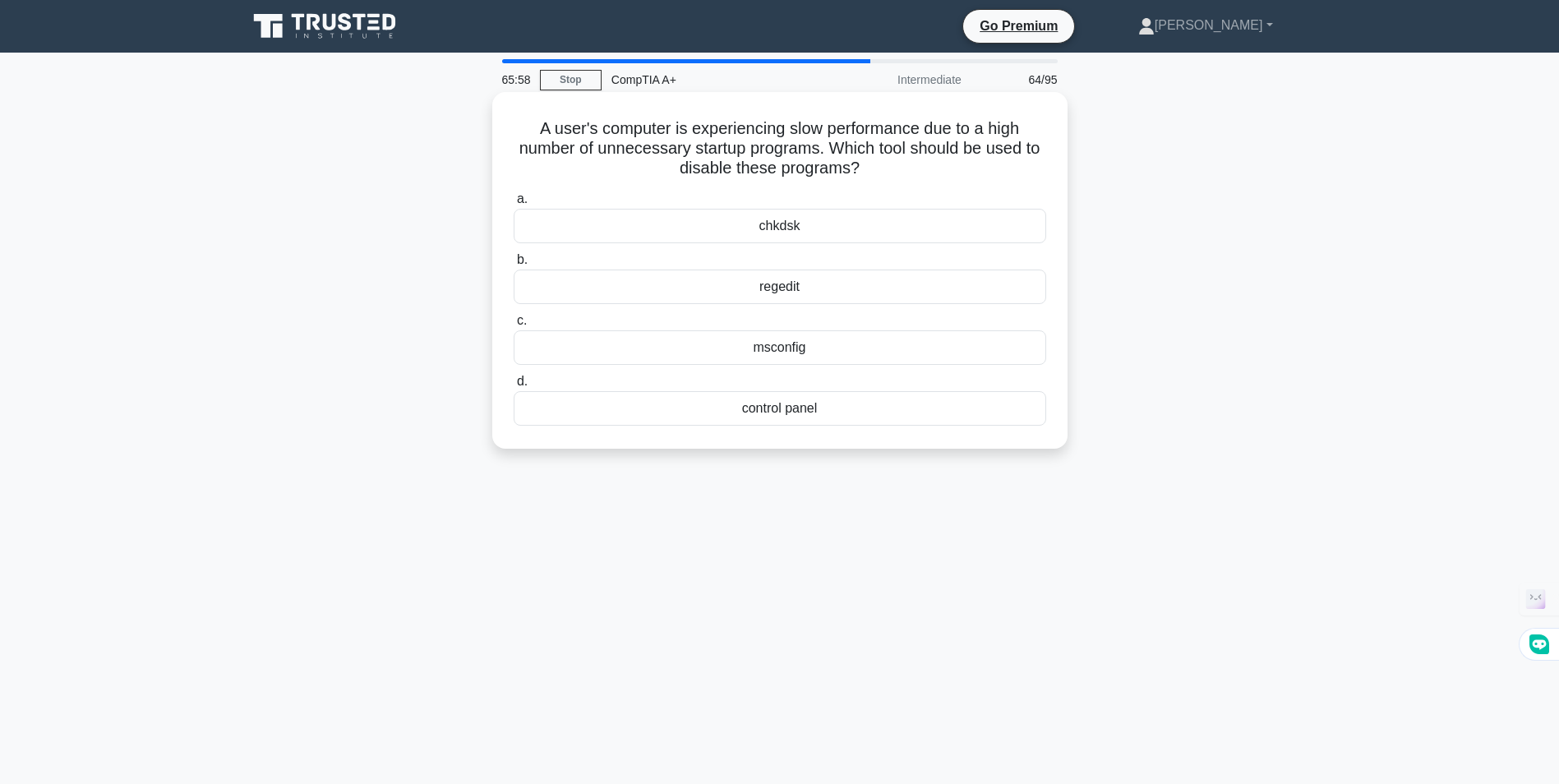
click at [801, 407] on div "control panel" at bounding box center [780, 408] width 532 height 35
click at [514, 387] on input "d. control panel" at bounding box center [514, 381] width 0 height 11
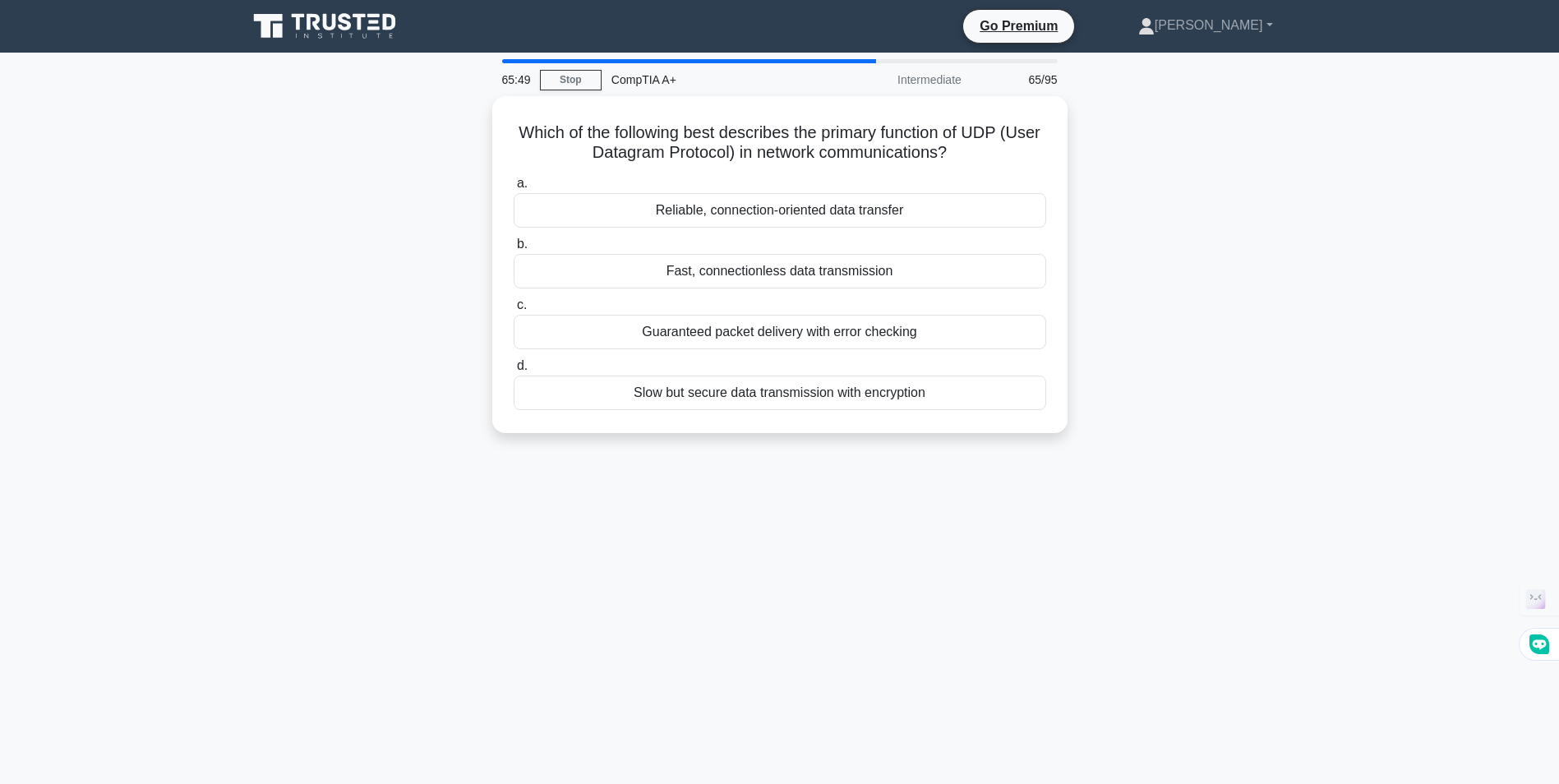
click at [1044, 82] on div "65/95" at bounding box center [1019, 79] width 96 height 33
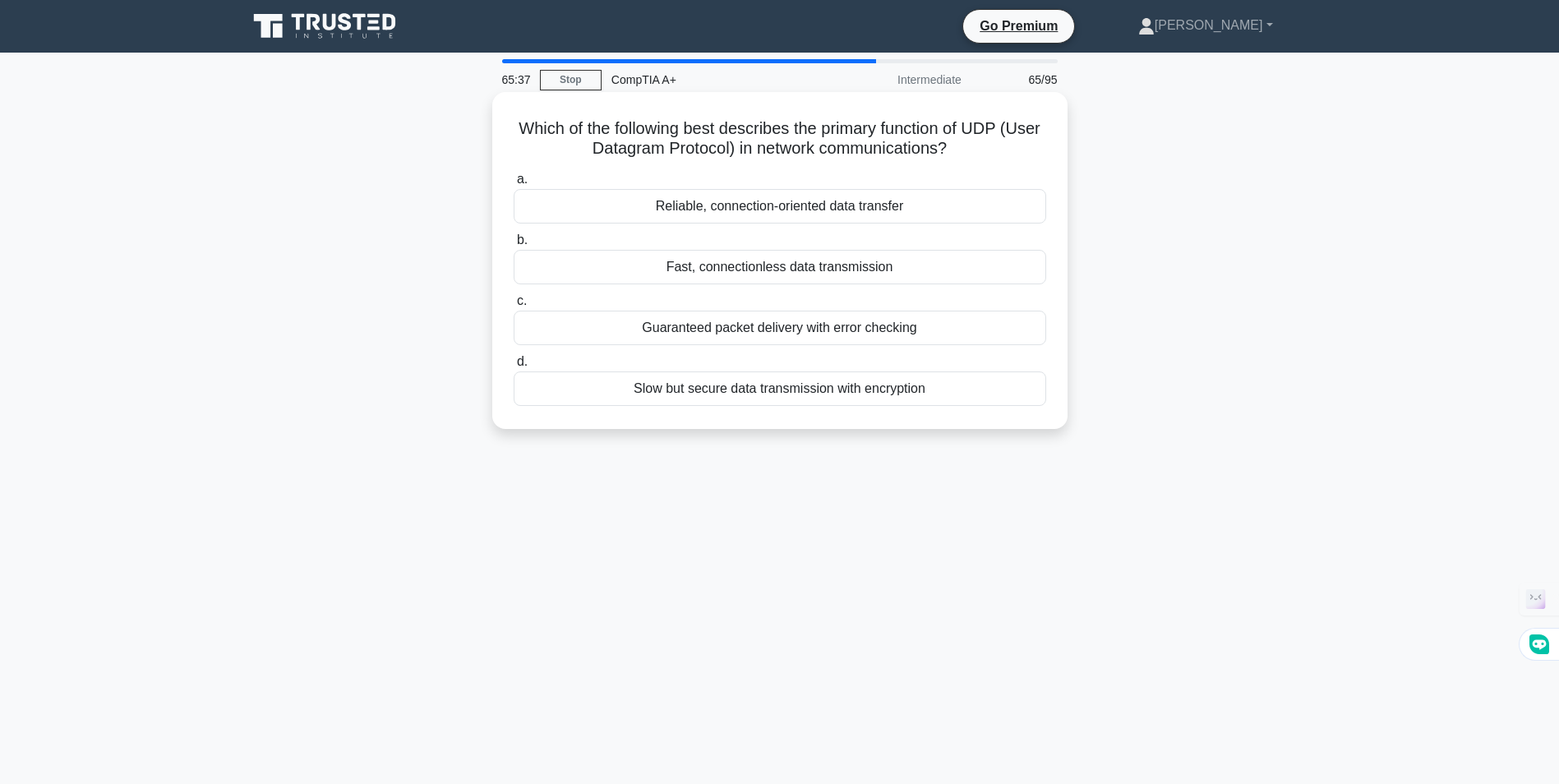
click at [882, 267] on div "Fast, connectionless data transmission" at bounding box center [780, 267] width 532 height 35
click at [514, 246] on input "b. Fast, connectionless data transmission" at bounding box center [514, 240] width 0 height 11
click at [757, 332] on div "Device Manager" at bounding box center [780, 328] width 532 height 35
click at [514, 307] on input "c. Device Manager" at bounding box center [514, 301] width 0 height 11
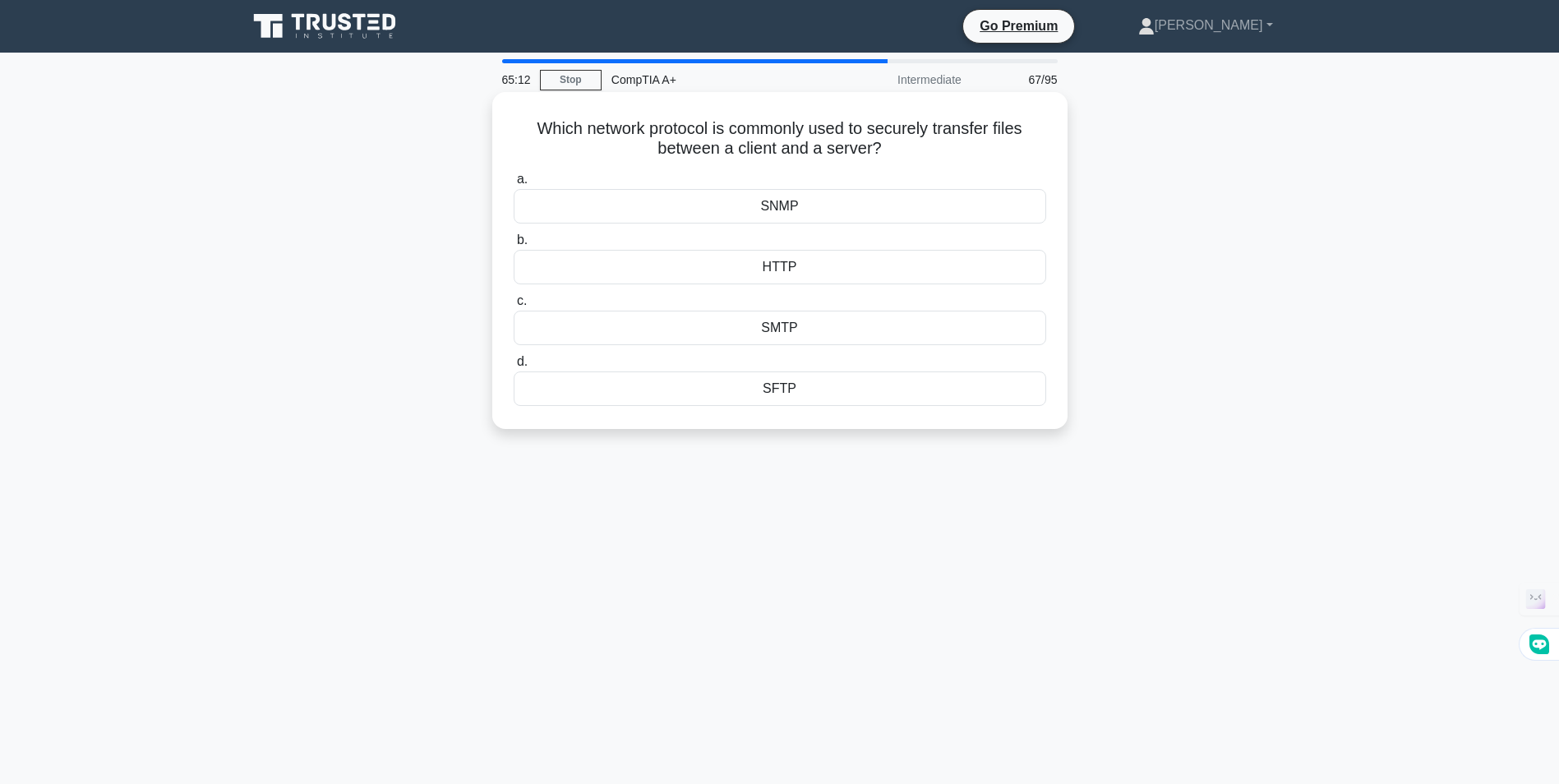
click at [788, 392] on div "SFTP" at bounding box center [780, 389] width 532 height 35
click at [514, 368] on input "d. SFTP" at bounding box center [514, 362] width 0 height 11
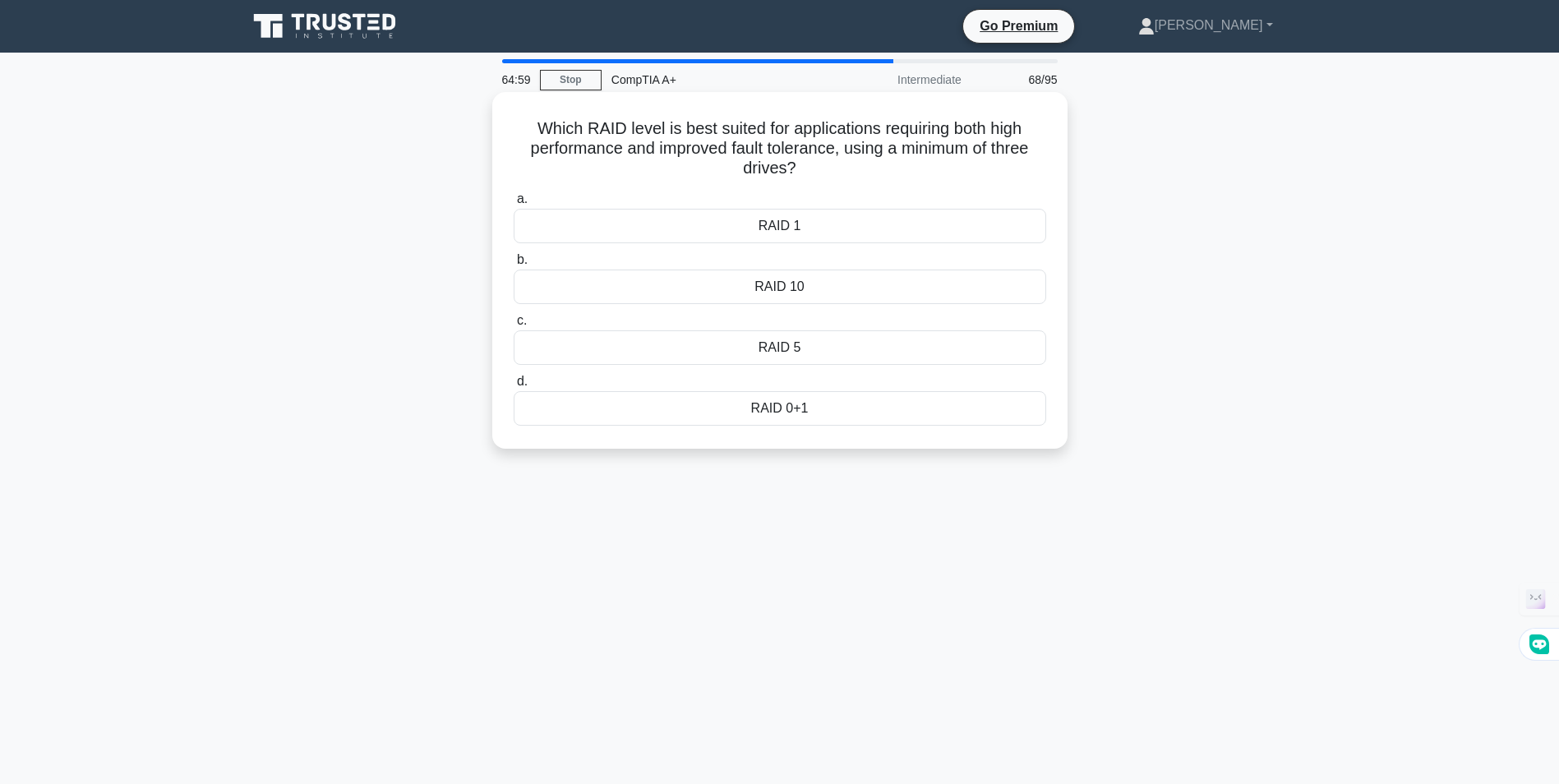
click at [770, 347] on div "RAID 5" at bounding box center [780, 347] width 532 height 35
click at [514, 326] on input "c. RAID 5" at bounding box center [514, 320] width 0 height 11
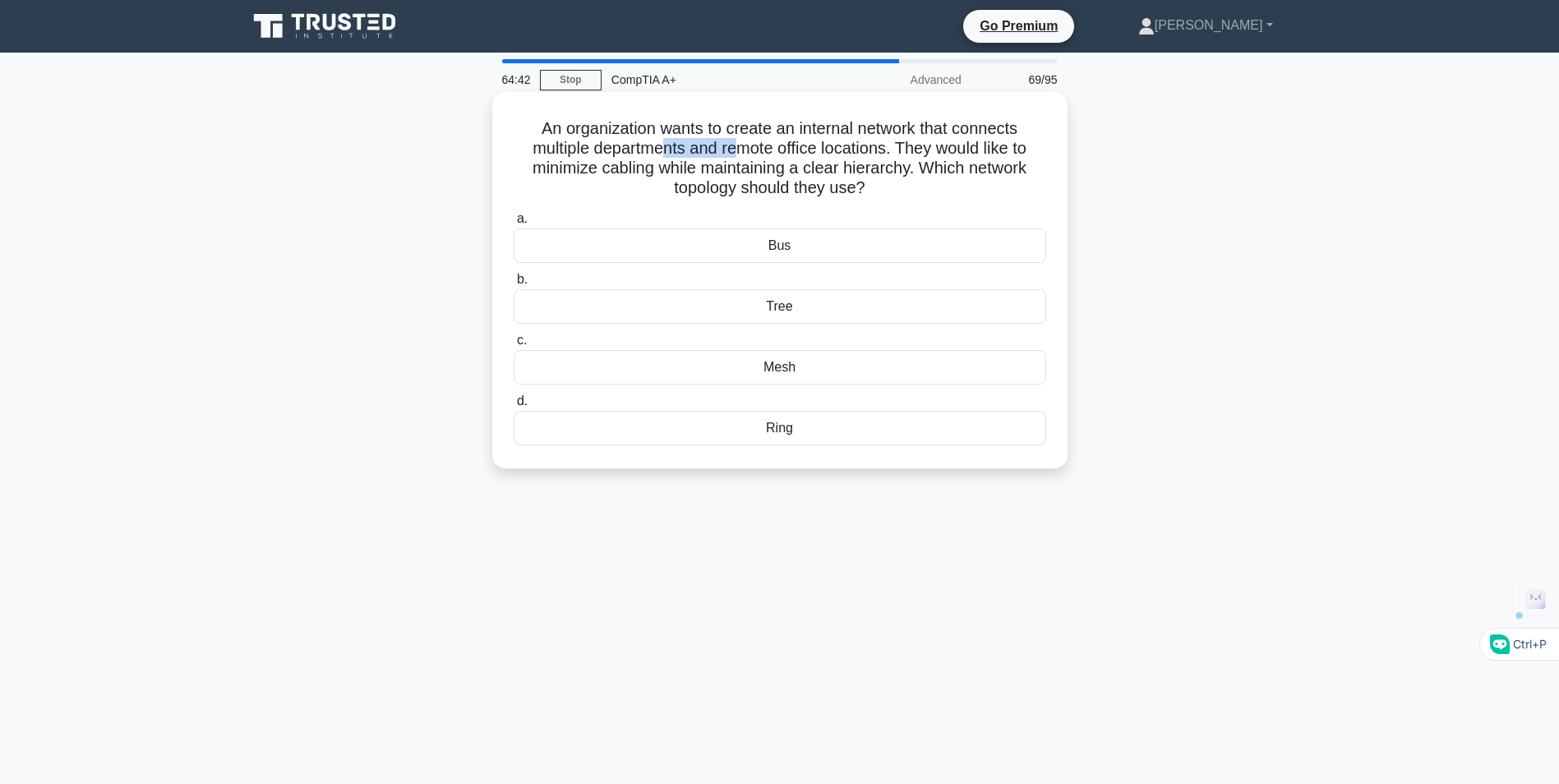
drag, startPoint x: 673, startPoint y: 147, endPoint x: 733, endPoint y: 148, distance: 60.0
click at [733, 148] on h5 "An organization wants to create an internal network that connects multiple depa…" at bounding box center [780, 158] width 536 height 80
drag, startPoint x: 733, startPoint y: 148, endPoint x: 946, endPoint y: 153, distance: 213.1
click at [946, 153] on h5 "An organization wants to create an internal network that connects multiple depa…" at bounding box center [780, 158] width 536 height 80
click at [791, 311] on div "Tree" at bounding box center [780, 306] width 532 height 35
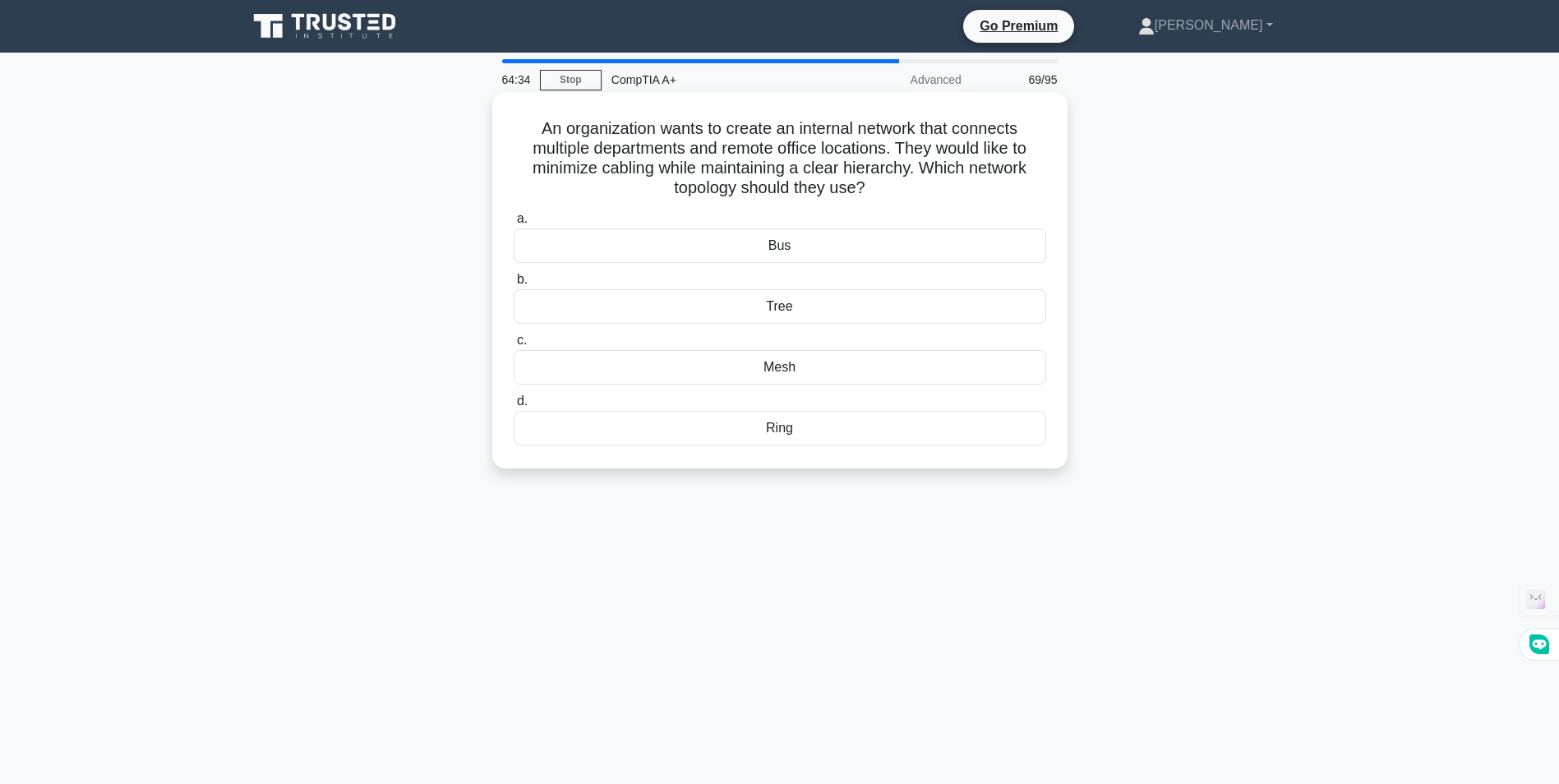
click at [514, 285] on input "b. Tree" at bounding box center [514, 280] width 0 height 11
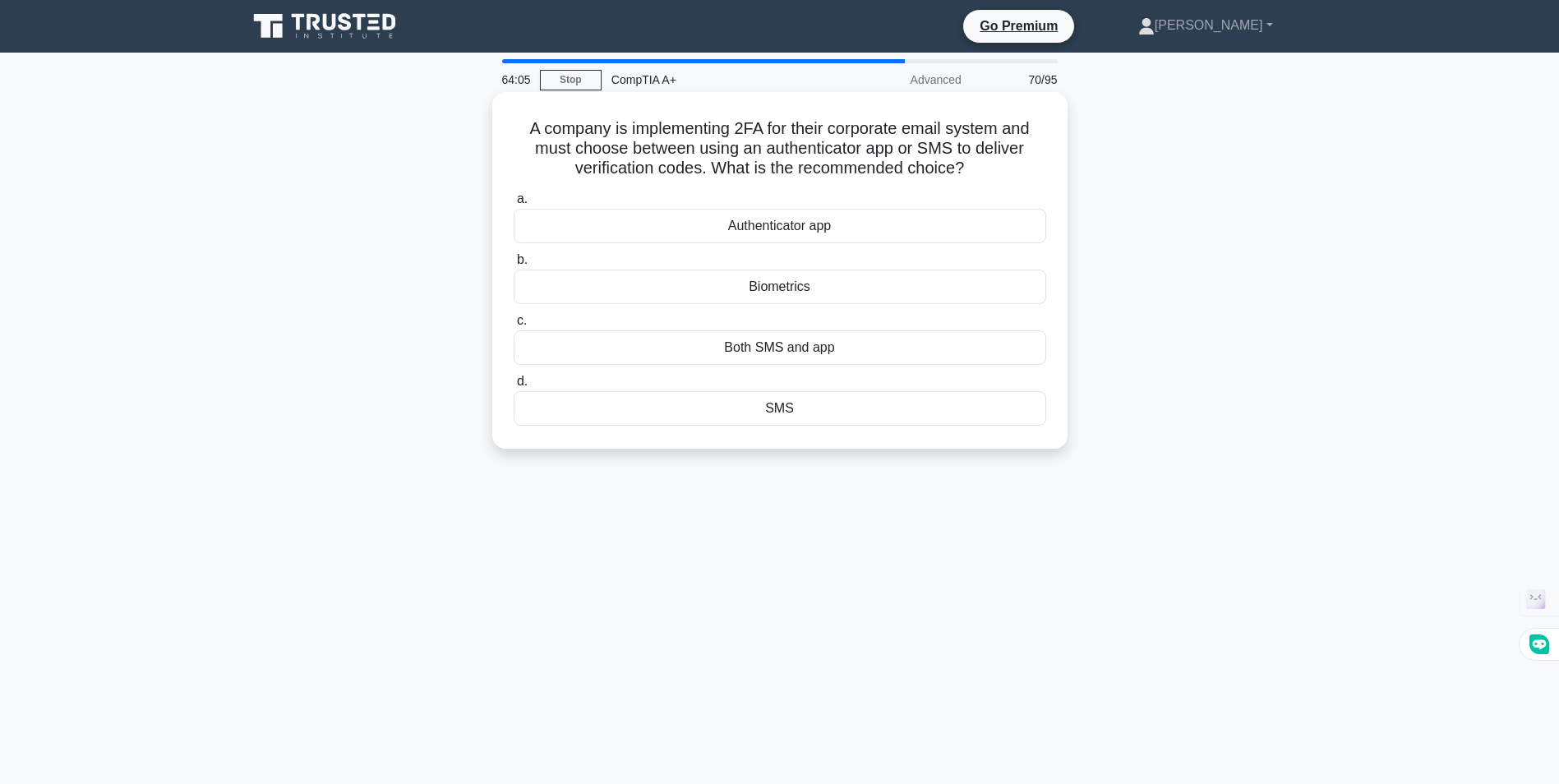
click at [818, 226] on div "Authenticator app" at bounding box center [780, 226] width 532 height 35
click at [514, 204] on input "a. Authenticator app" at bounding box center [514, 199] width 0 height 11
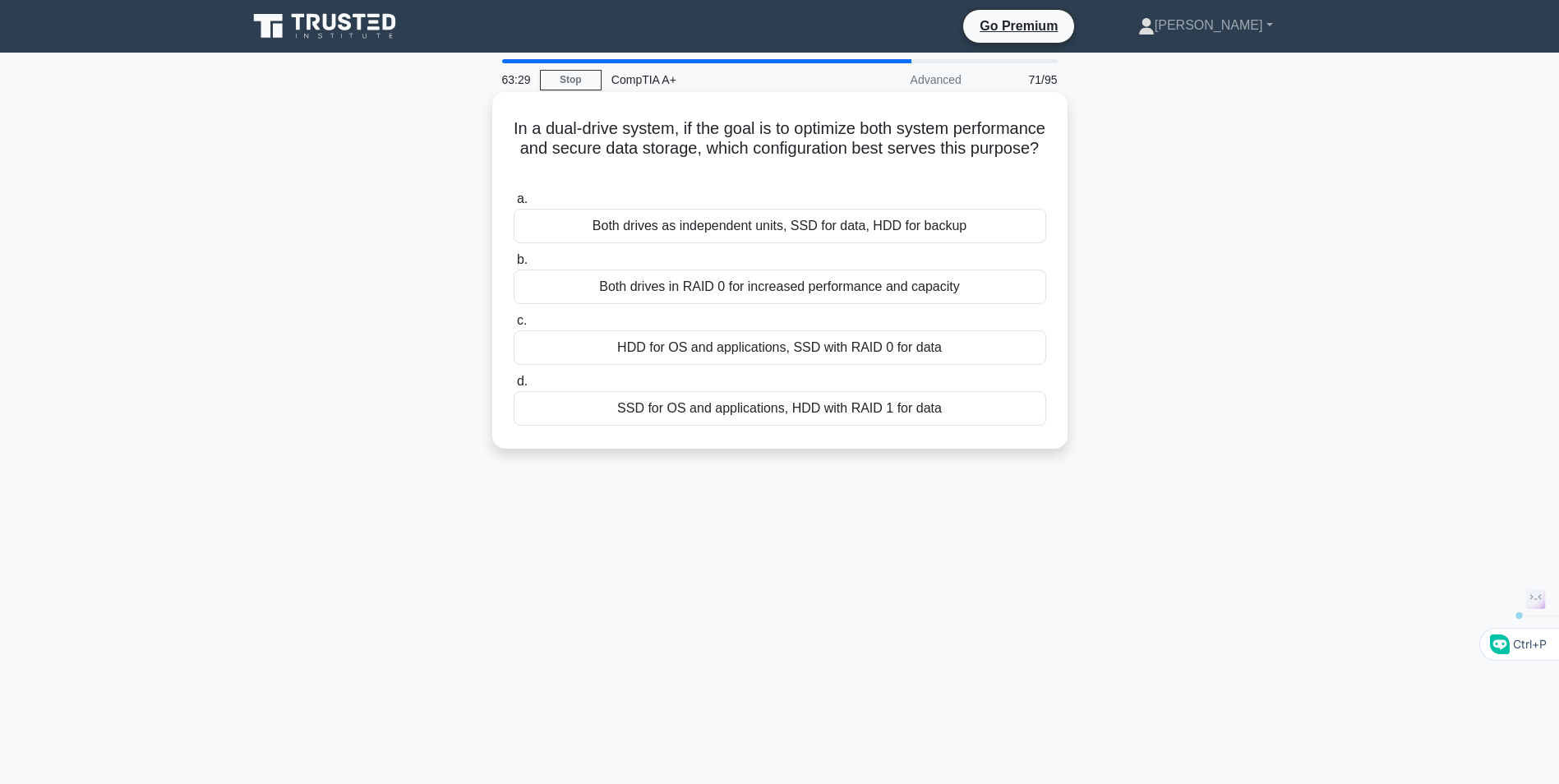
drag, startPoint x: 760, startPoint y: 226, endPoint x: 727, endPoint y: 256, distance: 44.6
click at [727, 256] on div "a. Both drives as independent units, SSD for data, HDD for backup b. Both drive…" at bounding box center [779, 308] width 552 height 243
click at [521, 237] on div "Both drives as independent units, SSD for data, HDD for backup" at bounding box center [780, 226] width 532 height 35
click at [514, 204] on input "a. Both drives as independent units, SSD for data, HDD for backup" at bounding box center [514, 199] width 0 height 11
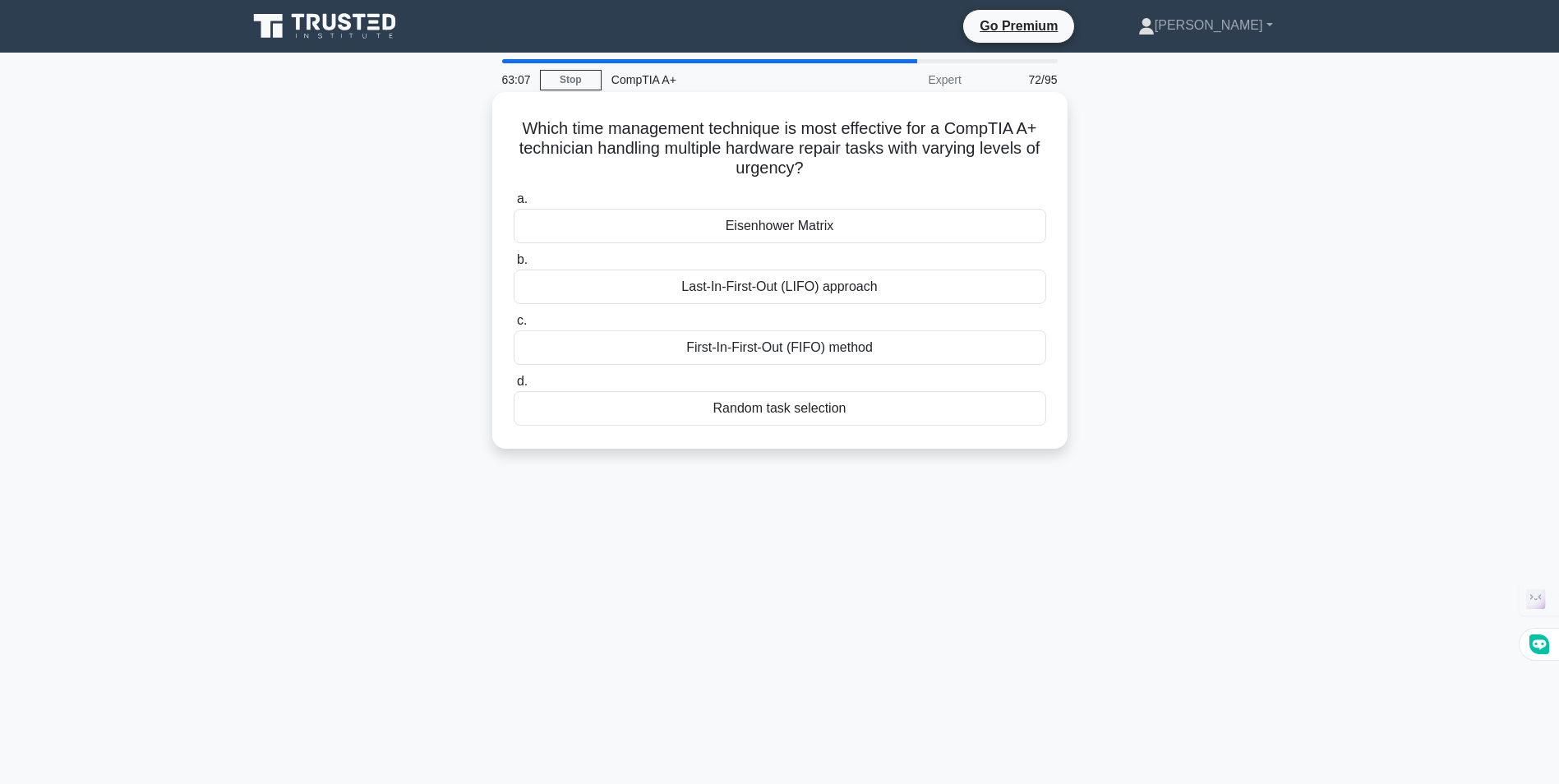
click at [772, 225] on div "Eisenhower Matrix" at bounding box center [780, 226] width 532 height 35
click at [514, 204] on input "[PERSON_NAME] Matrix" at bounding box center [514, 199] width 0 height 11
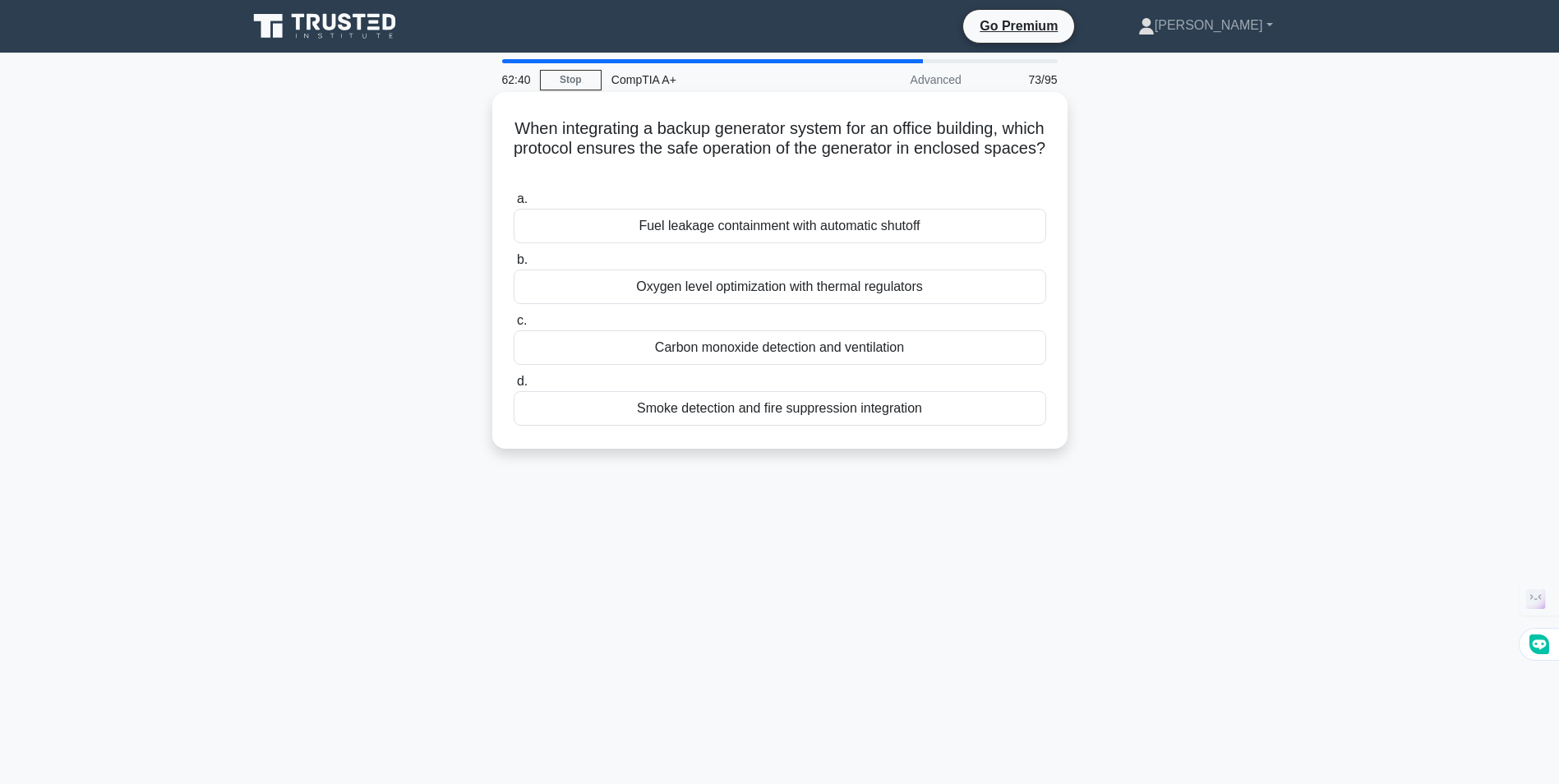
click at [811, 347] on div "Carbon monoxide detection and ventilation" at bounding box center [780, 347] width 532 height 35
click at [514, 326] on input "c. [MEDICAL_DATA] detection and ventilation" at bounding box center [514, 320] width 0 height 11
click at [742, 288] on div "Pay-as-you-go pricing model" at bounding box center [780, 286] width 532 height 35
click at [514, 265] on input "b. Pay-as-you-go pricing model" at bounding box center [514, 259] width 0 height 11
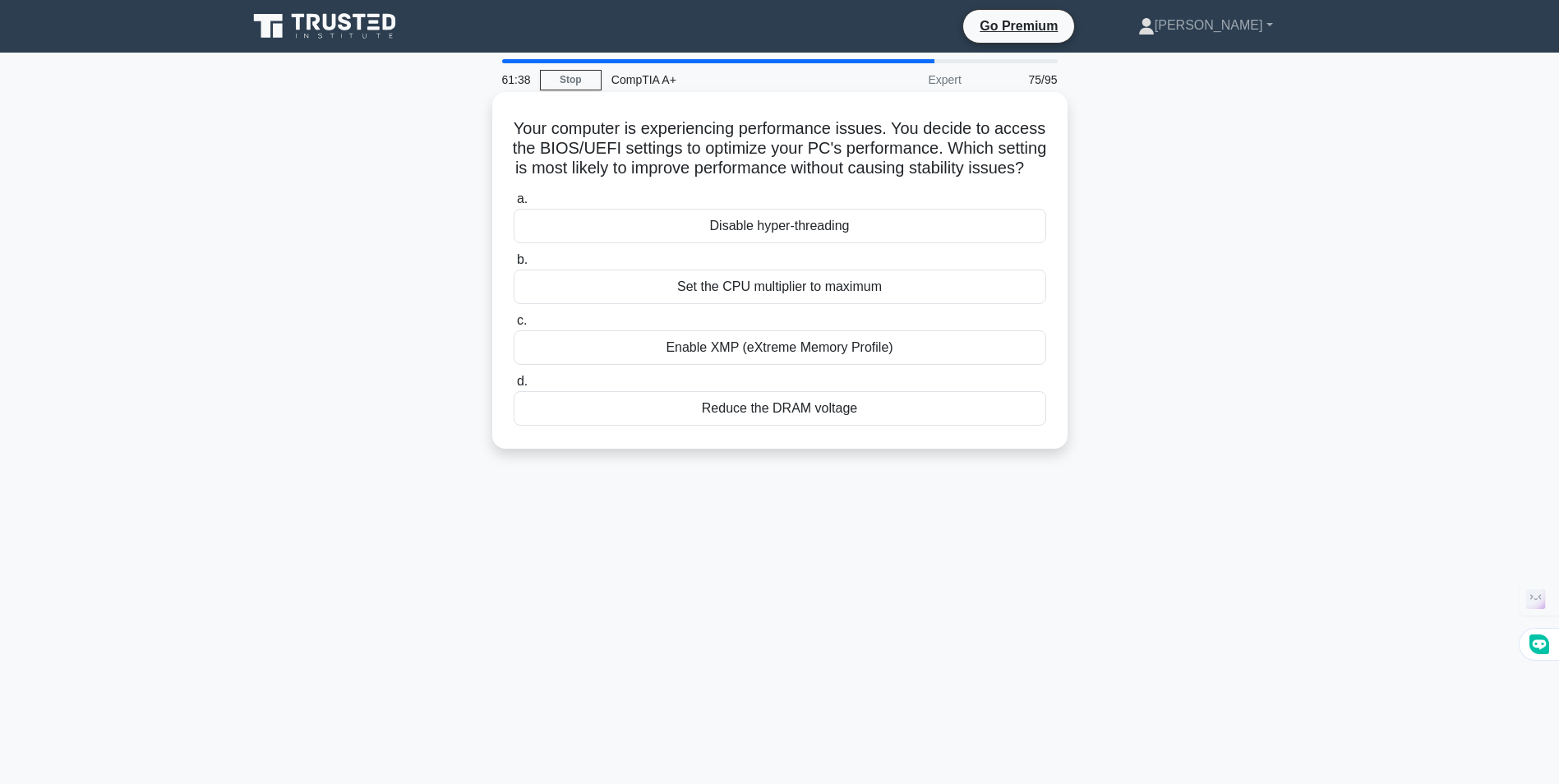
click at [755, 304] on div "Set the CPU multiplier to maximum" at bounding box center [780, 286] width 532 height 35
click at [514, 265] on input "b. Set the CPU multiplier to maximum" at bounding box center [514, 259] width 0 height 11
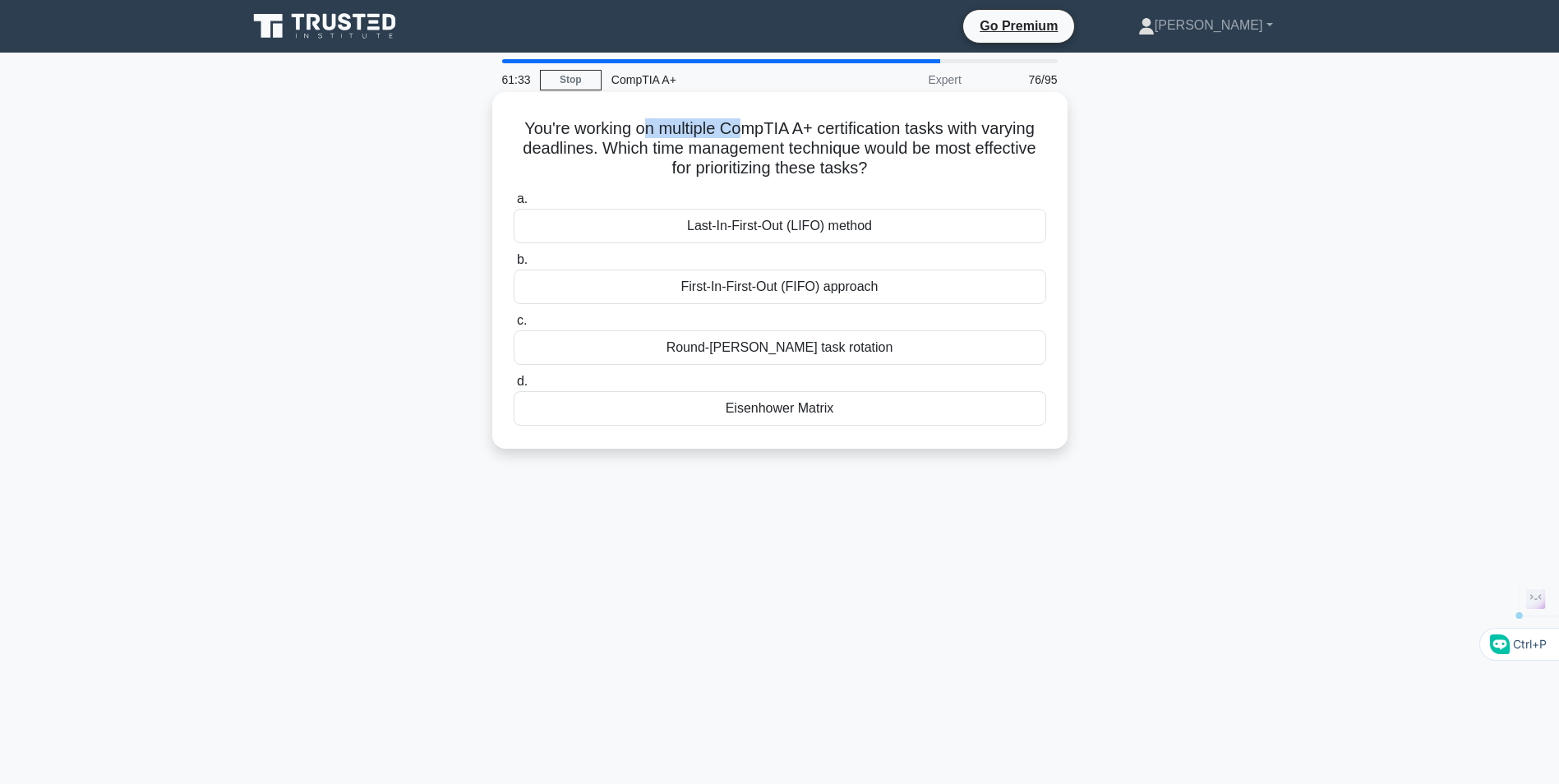
drag, startPoint x: 636, startPoint y: 133, endPoint x: 739, endPoint y: 128, distance: 103.1
click at [739, 128] on h5 "You're working on multiple CompTIA A+ certification tasks with varying deadline…" at bounding box center [780, 149] width 536 height 61
drag, startPoint x: 739, startPoint y: 128, endPoint x: 997, endPoint y: 146, distance: 258.6
click at [997, 146] on h5 "You're working on multiple CompTIA A+ certification tasks with varying deadline…" at bounding box center [780, 149] width 536 height 61
click at [801, 353] on div "Round-[PERSON_NAME] task rotation" at bounding box center [780, 347] width 532 height 35
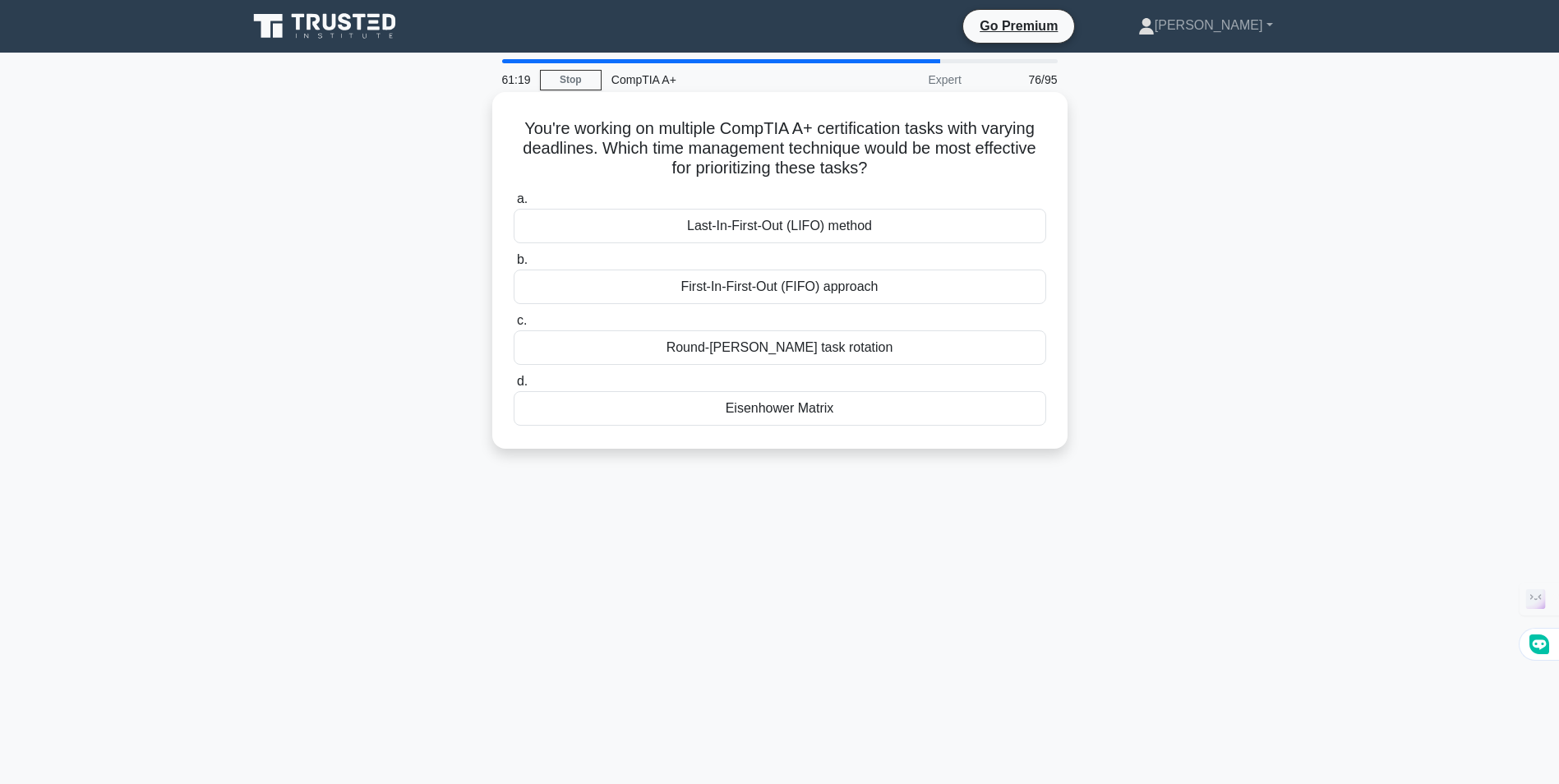
click at [514, 326] on input "c. Round-[PERSON_NAME] task rotation" at bounding box center [514, 320] width 0 height 11
click at [754, 226] on div "Behavioral baseline monitoring" at bounding box center [780, 226] width 532 height 35
click at [514, 204] on input "a. Behavioral baseline monitoring" at bounding box center [514, 199] width 0 height 11
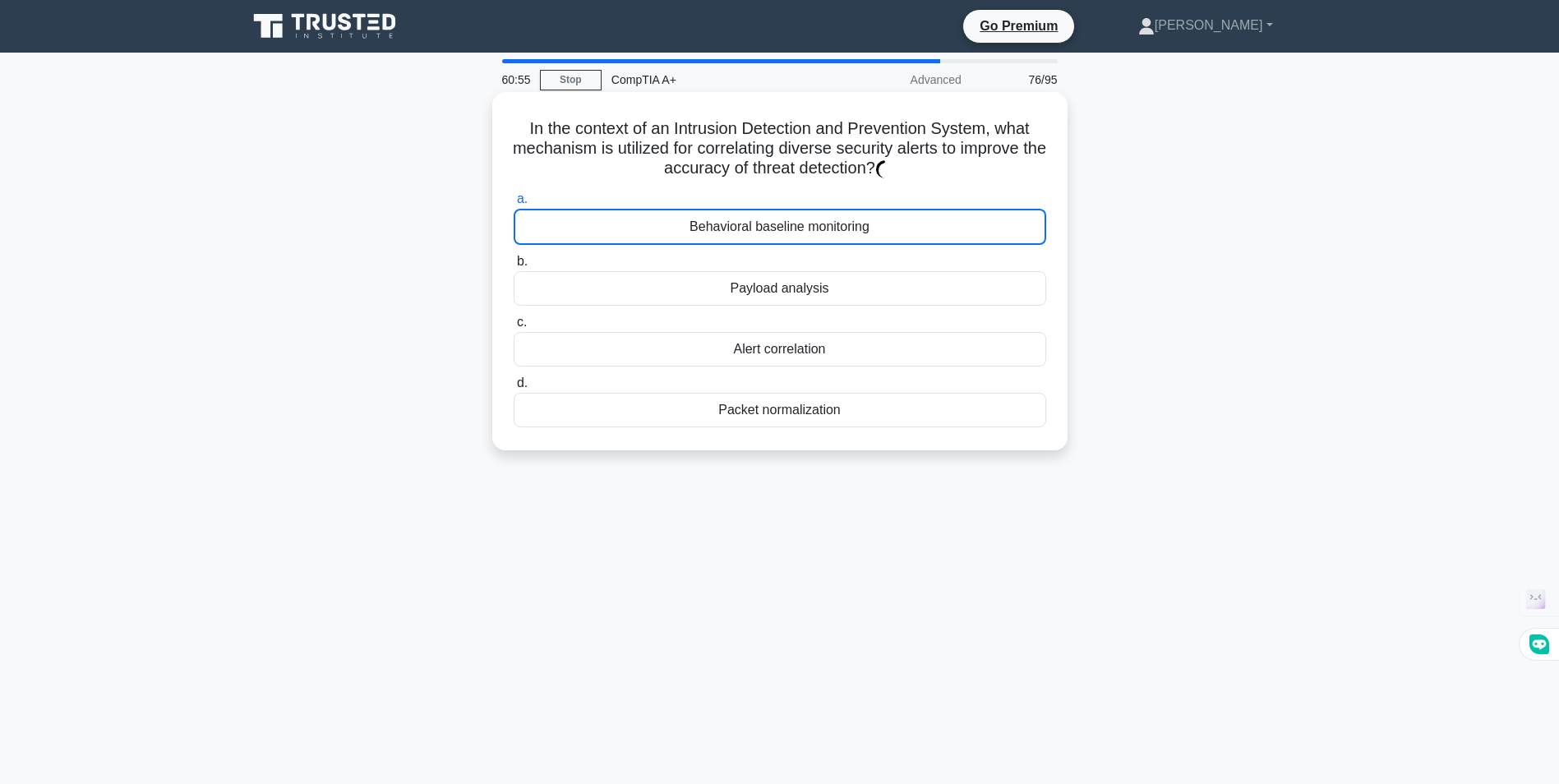
click at [834, 221] on div "Behavioral baseline monitoring" at bounding box center [780, 226] width 532 height 36
click at [1151, 381] on div "In the context of an Intrusion Detection and Prevention System, what mechanism …" at bounding box center [780, 285] width 1085 height 378
click at [770, 276] on div "Payload analysis" at bounding box center [780, 288] width 532 height 35
click at [514, 267] on input "b. Payload analysis" at bounding box center [514, 261] width 0 height 11
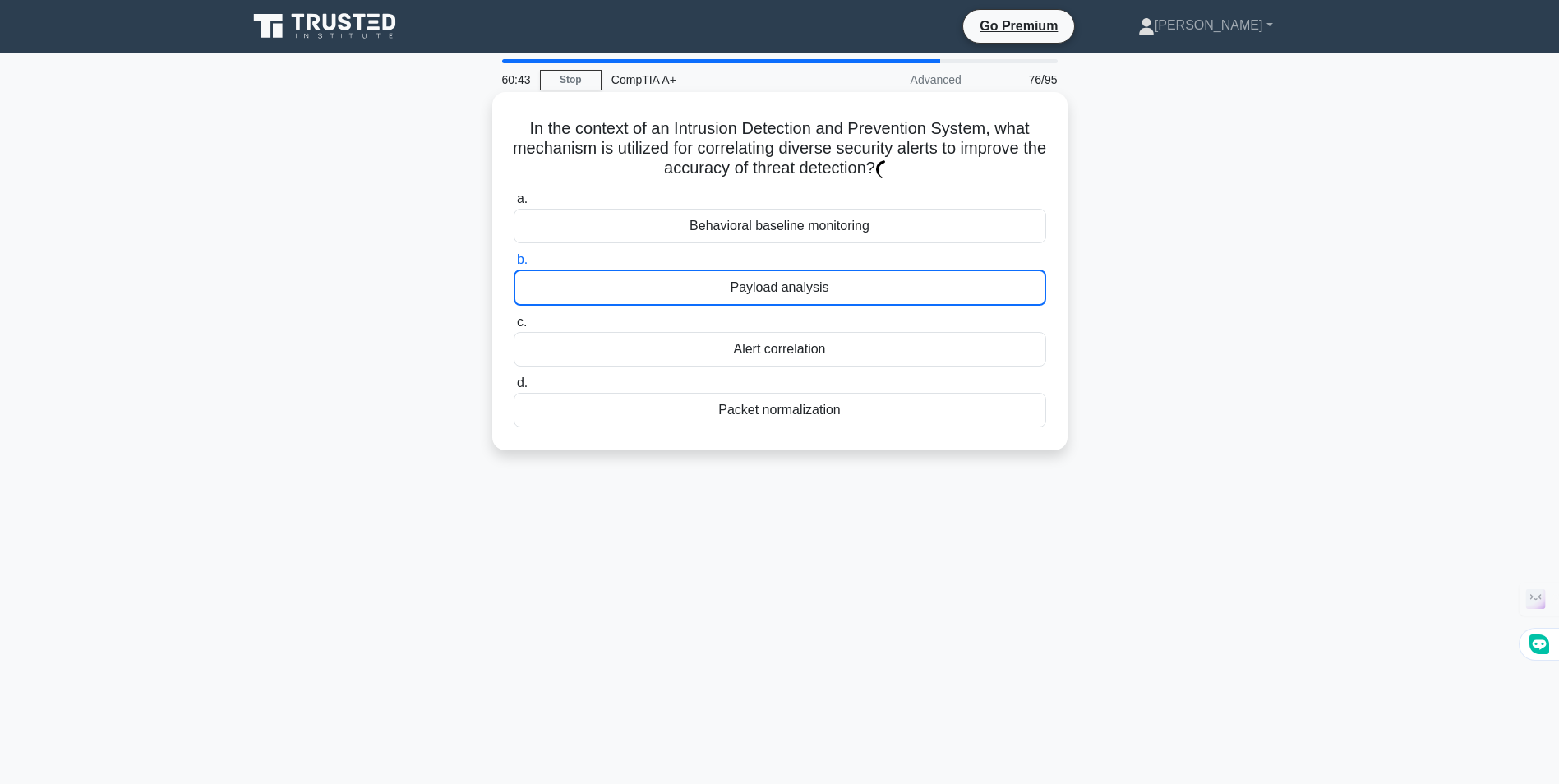
drag, startPoint x: 777, startPoint y: 286, endPoint x: 770, endPoint y: 257, distance: 29.8
click at [776, 282] on div "Payload analysis" at bounding box center [780, 287] width 532 height 36
click at [514, 265] on input "b. Payload analysis" at bounding box center [514, 259] width 0 height 11
click at [769, 236] on div "Behavioral baseline monitoring" at bounding box center [780, 226] width 532 height 35
click at [768, 232] on div "Behavioral baseline monitoring" at bounding box center [780, 226] width 532 height 35
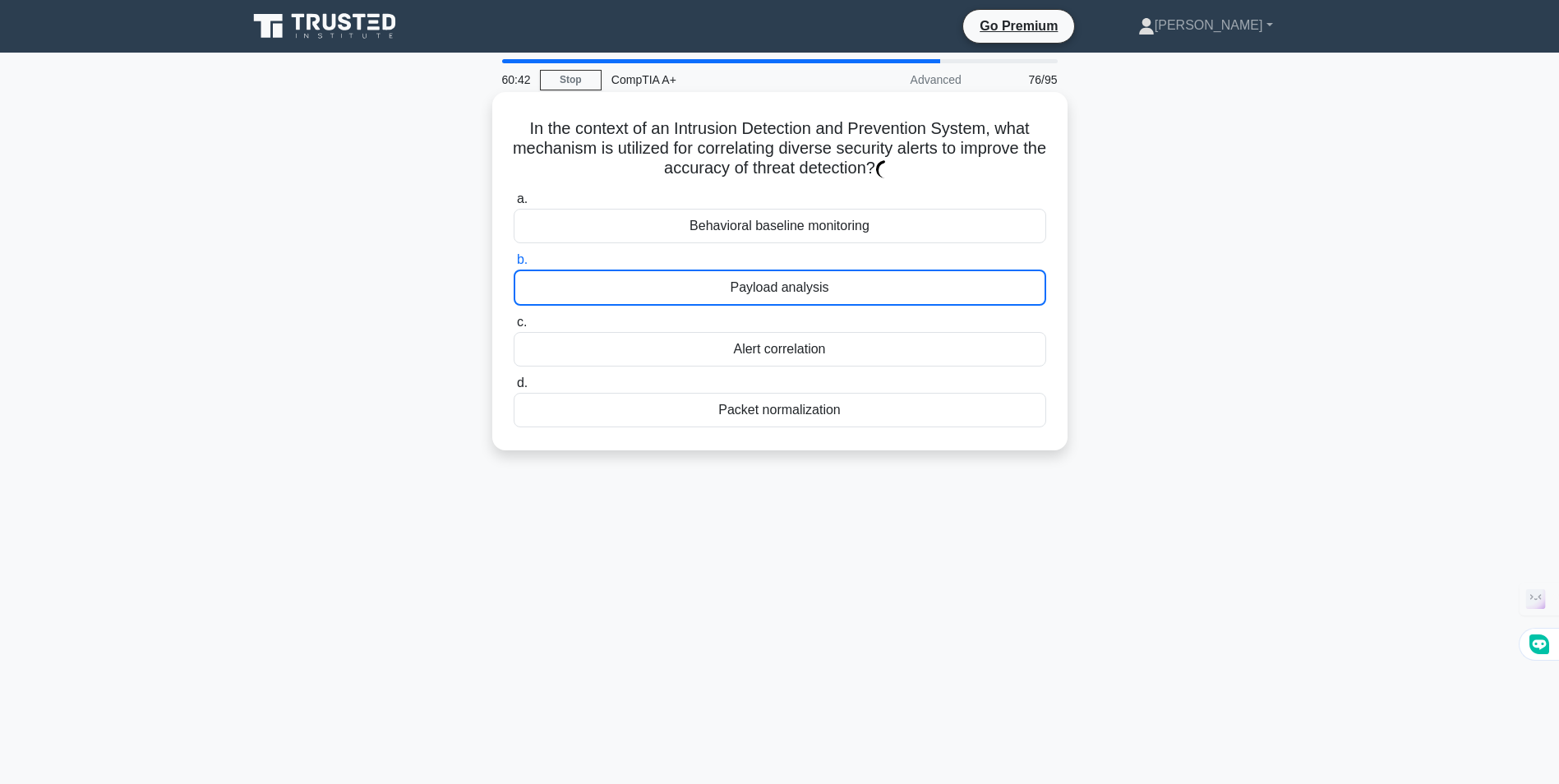
click at [766, 226] on div "Behavioral baseline monitoring" at bounding box center [780, 226] width 532 height 35
click at [566, 226] on div "Behavioral baseline monitoring" at bounding box center [780, 226] width 532 height 35
click at [516, 230] on div "Behavioral baseline monitoring" at bounding box center [780, 226] width 532 height 35
click at [728, 232] on div "Behavioral baseline monitoring" at bounding box center [780, 226] width 532 height 35
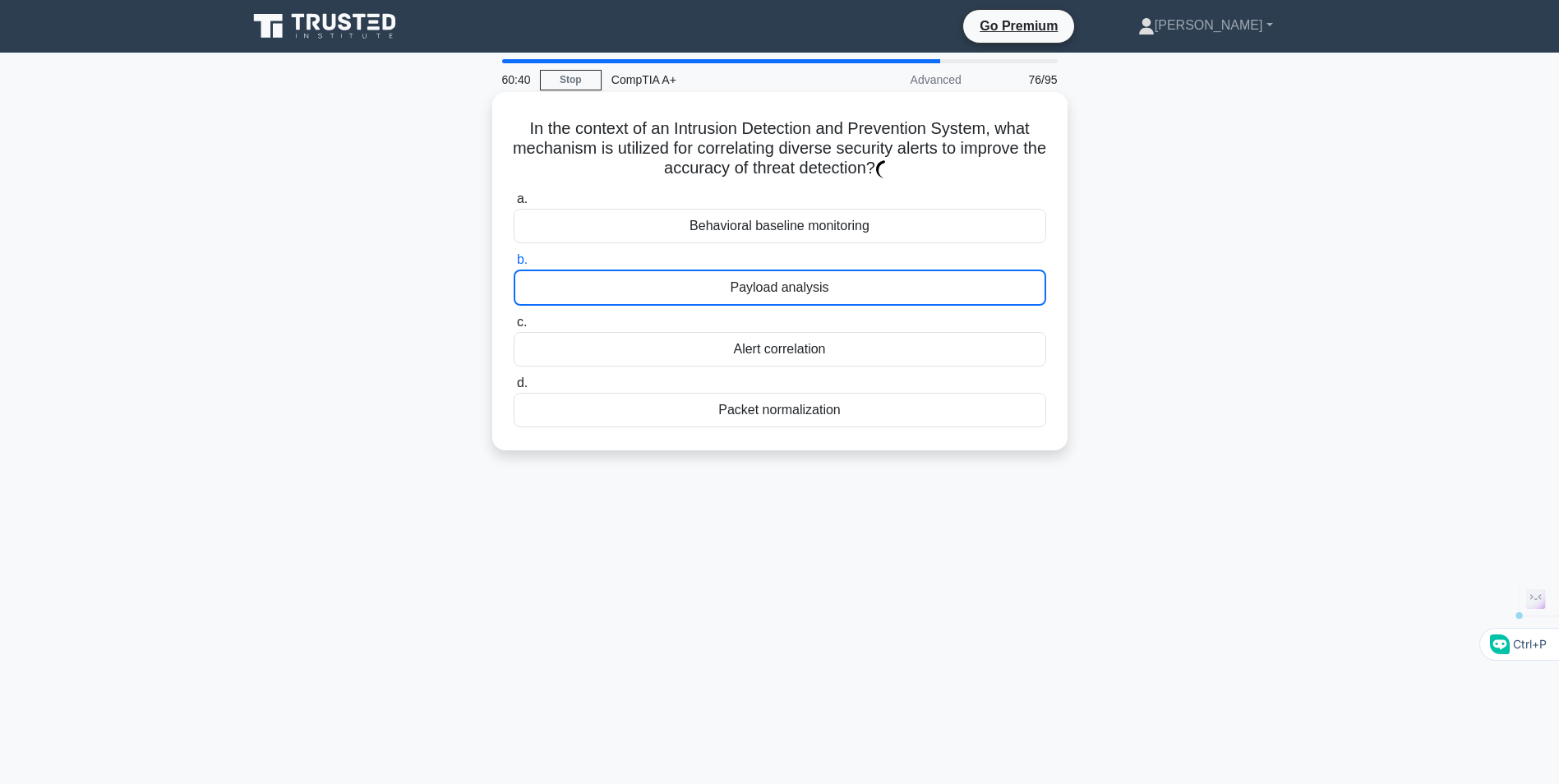
click at [729, 232] on div "Behavioral baseline monitoring" at bounding box center [780, 226] width 532 height 35
drag, startPoint x: 729, startPoint y: 232, endPoint x: 610, endPoint y: 231, distance: 119.0
click at [610, 231] on div "Behavioral baseline monitoring" at bounding box center [780, 226] width 532 height 35
click at [581, 133] on h5 "In the context of an Intrusion Detection and Prevention System, what mechanism …" at bounding box center [780, 149] width 536 height 61
click at [700, 221] on div "Behavioral baseline monitoring" at bounding box center [780, 226] width 532 height 35
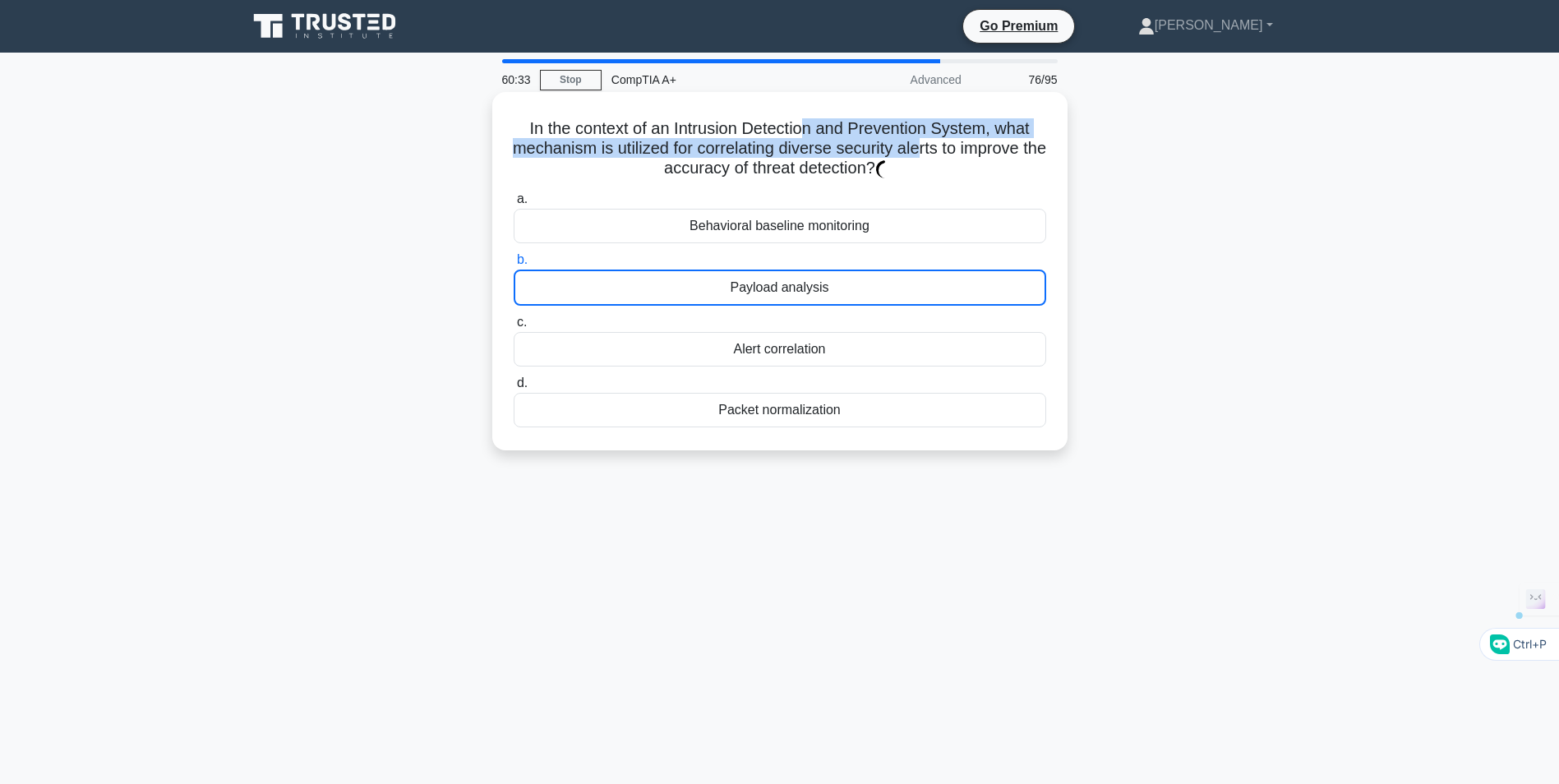
drag, startPoint x: 936, startPoint y: 148, endPoint x: 783, endPoint y: 123, distance: 155.0
click at [786, 124] on h5 "In the context of an Intrusion Detection and Prevention System, what mechanism …" at bounding box center [780, 149] width 536 height 61
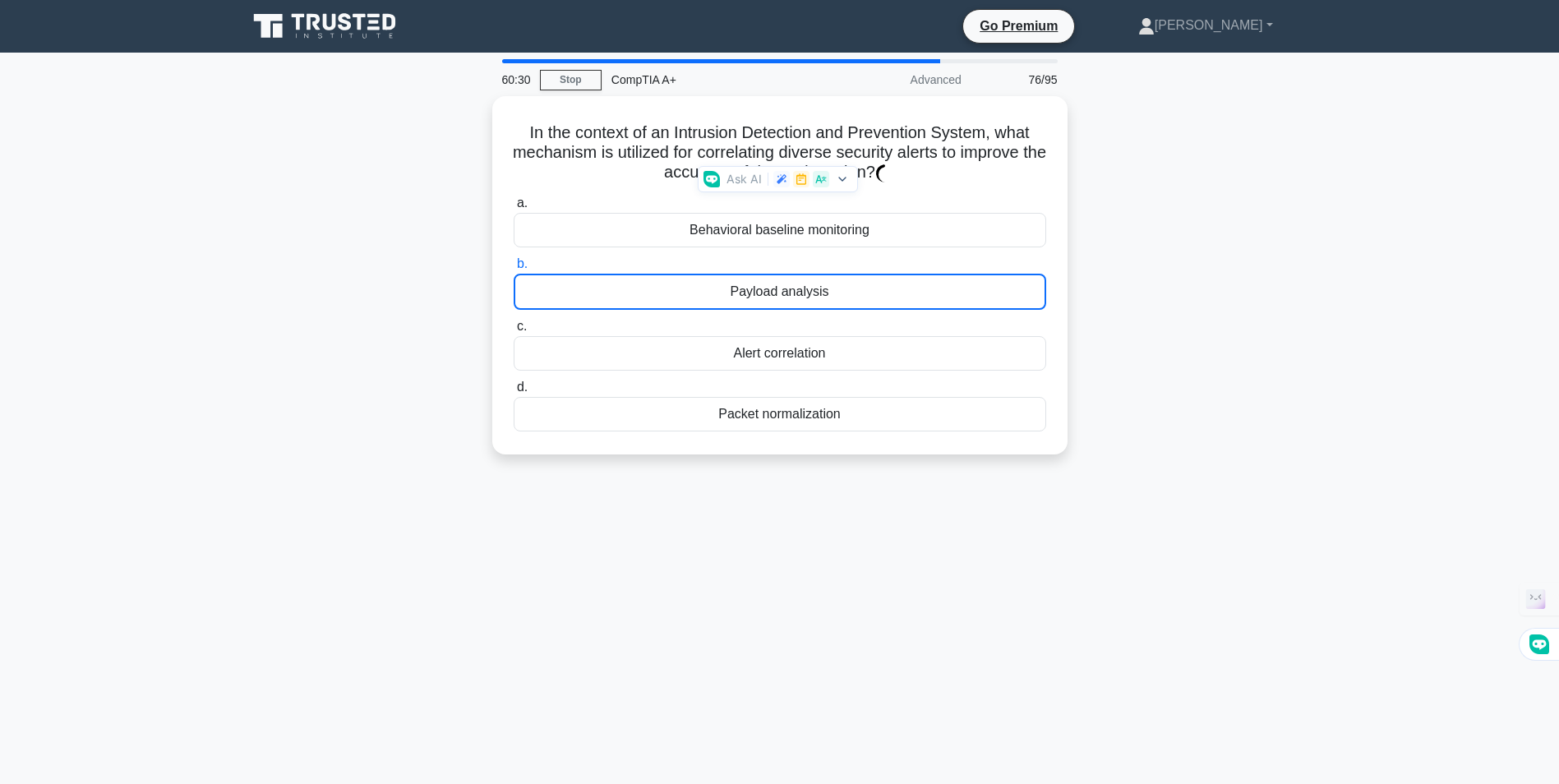
click at [731, 79] on div "CompTIA A+" at bounding box center [714, 79] width 226 height 33
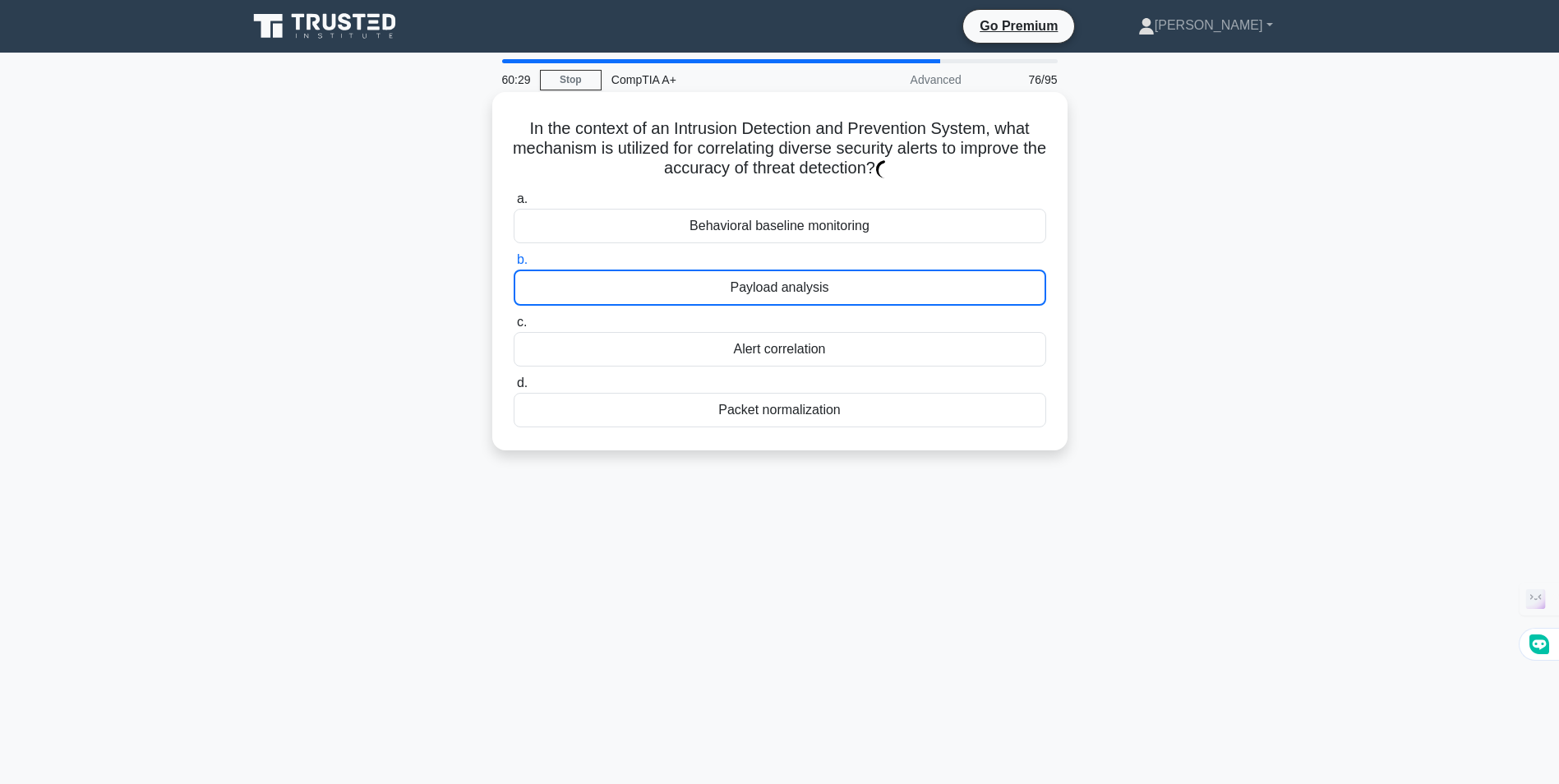
click at [895, 174] on icon ".spinner_0XTQ{transform-origin:center;animation:spinner_y6GP .75s linear infini…" at bounding box center [885, 169] width 19 height 19
click at [936, 177] on h5 "In the context of an Intrusion Detection and Prevention System, what mechanism …" at bounding box center [780, 149] width 536 height 61
click at [920, 249] on div "a. Behavioral baseline monitoring b. Payload analysis c." at bounding box center [779, 308] width 552 height 245
click at [920, 233] on div "Behavioral baseline monitoring" at bounding box center [780, 226] width 532 height 35
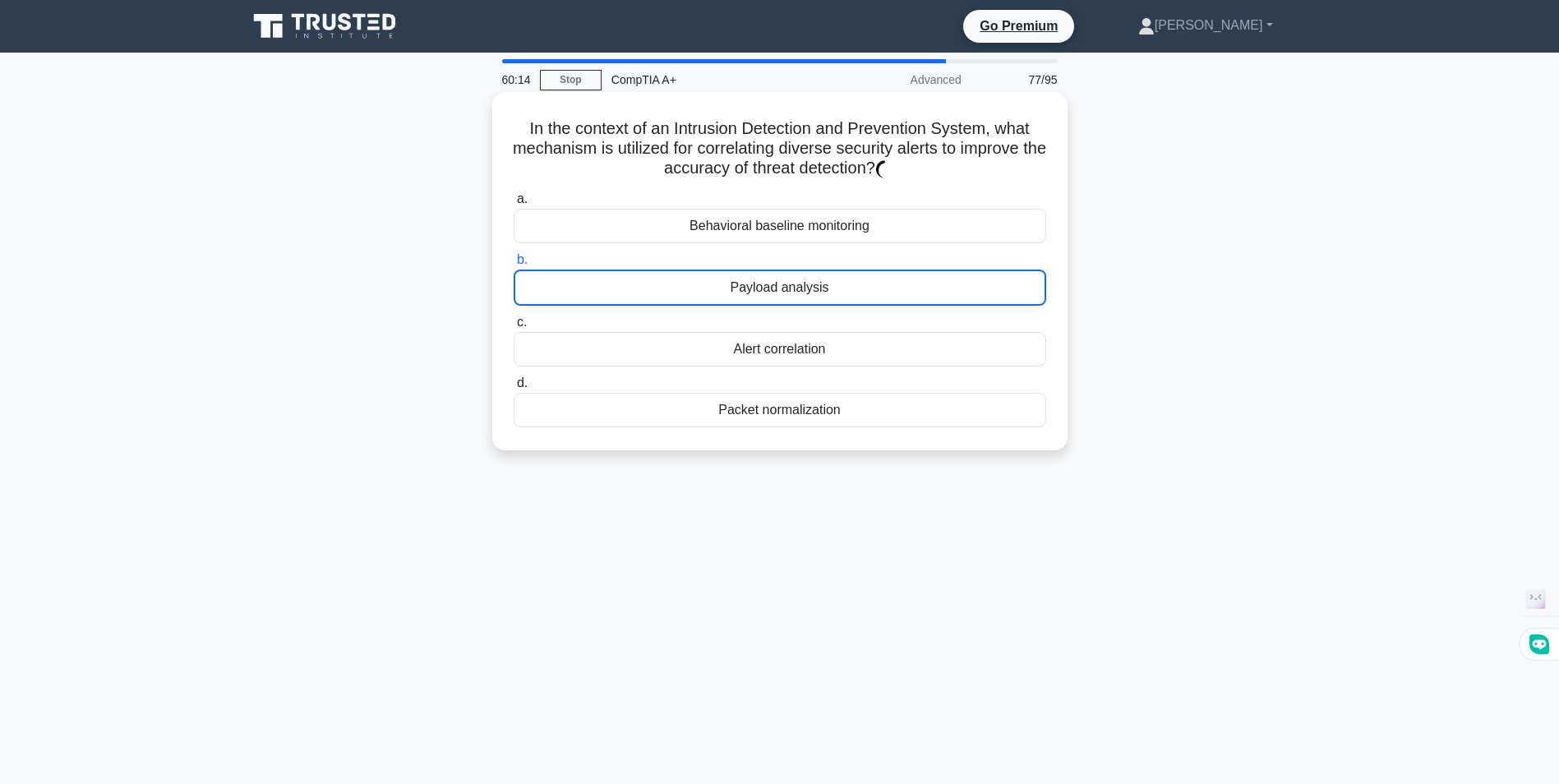
click at [919, 231] on div "Behavioral baseline monitoring" at bounding box center [780, 226] width 532 height 35
drag, startPoint x: 895, startPoint y: 220, endPoint x: 818, endPoint y: 216, distance: 77.1
click at [870, 219] on div "Behavioral baseline monitoring" at bounding box center [780, 226] width 532 height 35
drag, startPoint x: 818, startPoint y: 216, endPoint x: 773, endPoint y: 220, distance: 45.2
click at [774, 220] on div "Behavioral baseline monitoring" at bounding box center [780, 226] width 532 height 35
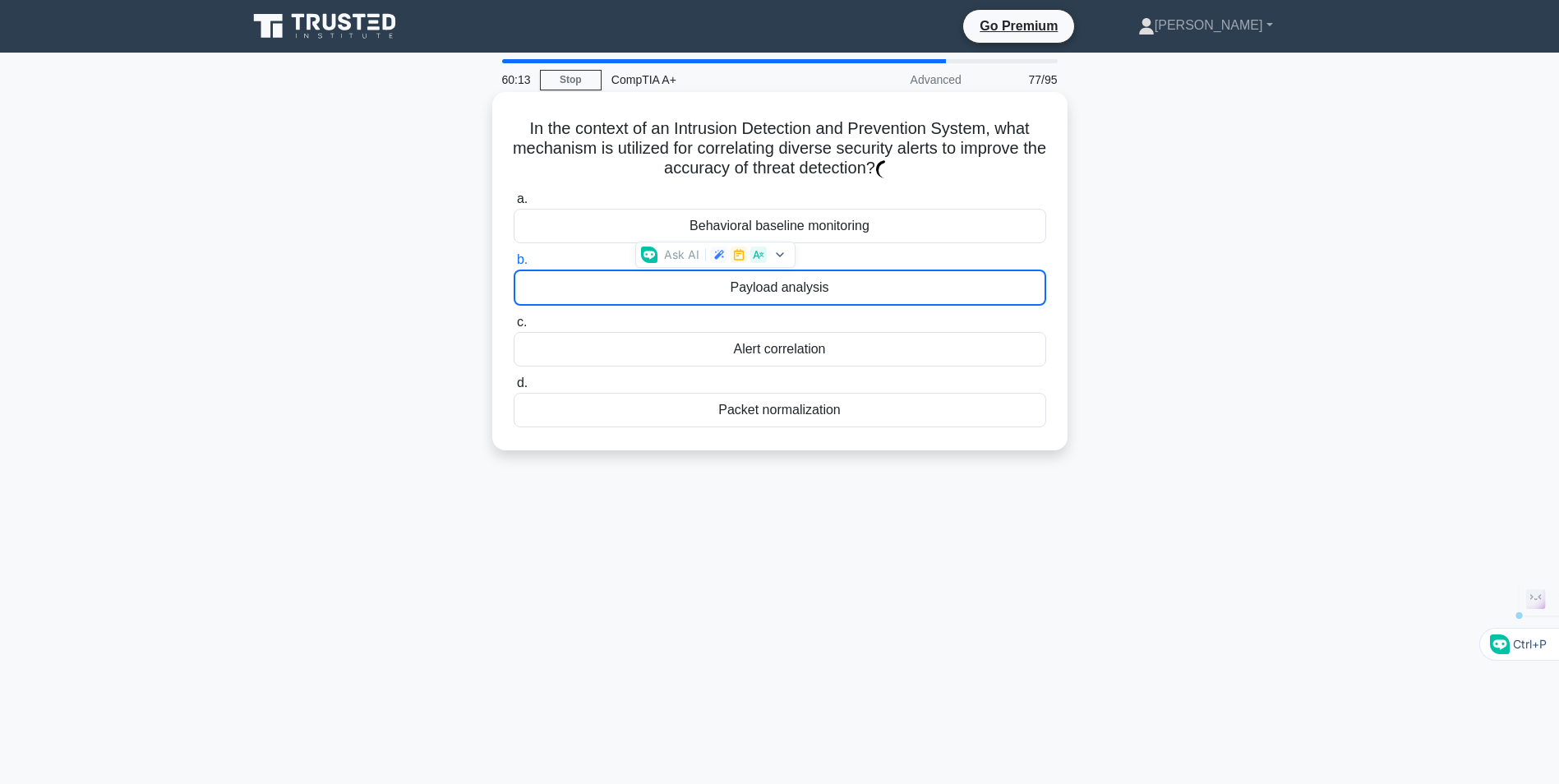
drag, startPoint x: 773, startPoint y: 220, endPoint x: 665, endPoint y: 225, distance: 108.1
click at [668, 226] on div "Behavioral baseline monitoring" at bounding box center [780, 226] width 532 height 35
drag, startPoint x: 614, startPoint y: 216, endPoint x: 599, endPoint y: 213, distance: 15.3
click at [612, 215] on div "Behavioral baseline monitoring" at bounding box center [780, 226] width 532 height 35
click at [508, 223] on div "a. Behavioral baseline monitoring" at bounding box center [779, 216] width 552 height 54
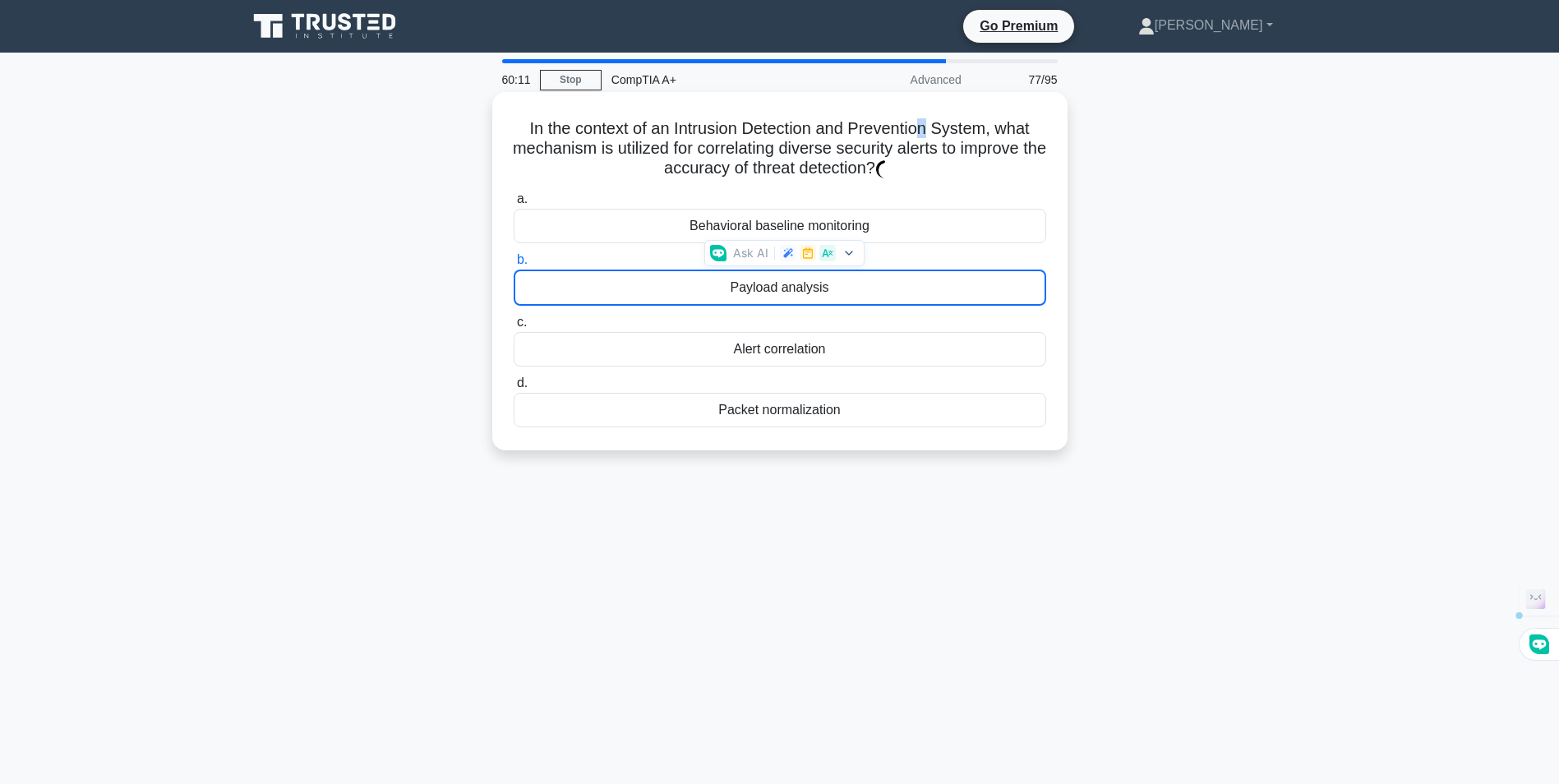
click at [929, 113] on div "In the context of an Intrusion Detection and Prevention System, what mechanism …" at bounding box center [779, 271] width 562 height 345
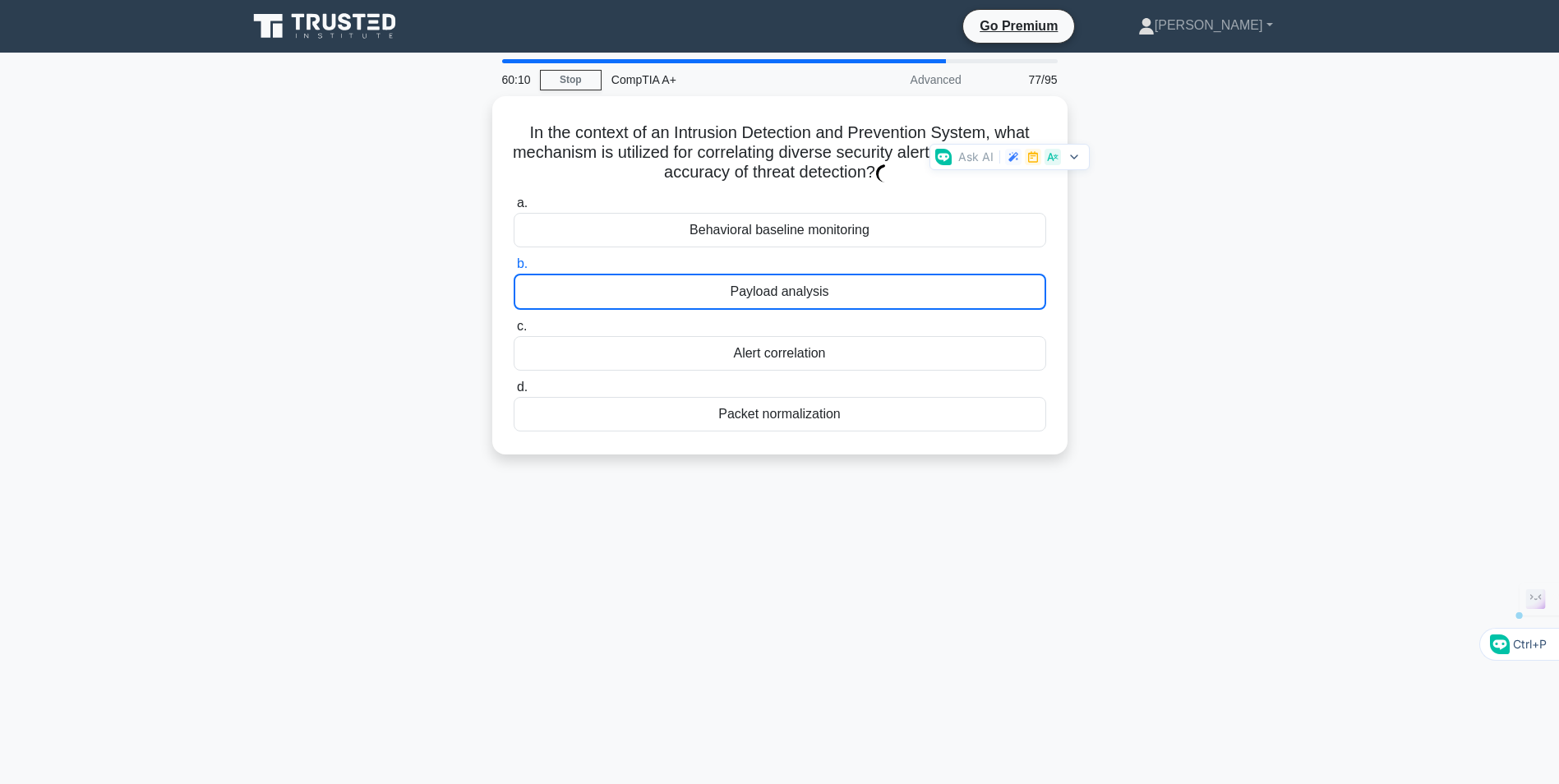
drag, startPoint x: 929, startPoint y: 113, endPoint x: 1269, endPoint y: 270, distance: 374.5
click at [1269, 270] on div "In the context of an Intrusion Detection and Prevention System, what mechanism …" at bounding box center [780, 285] width 1085 height 378
click at [1273, 273] on div "In the context of an Intrusion Detection and Prevention System, what mechanism …" at bounding box center [780, 285] width 1085 height 378
click at [553, 77] on link "Stop" at bounding box center [570, 80] width 62 height 20
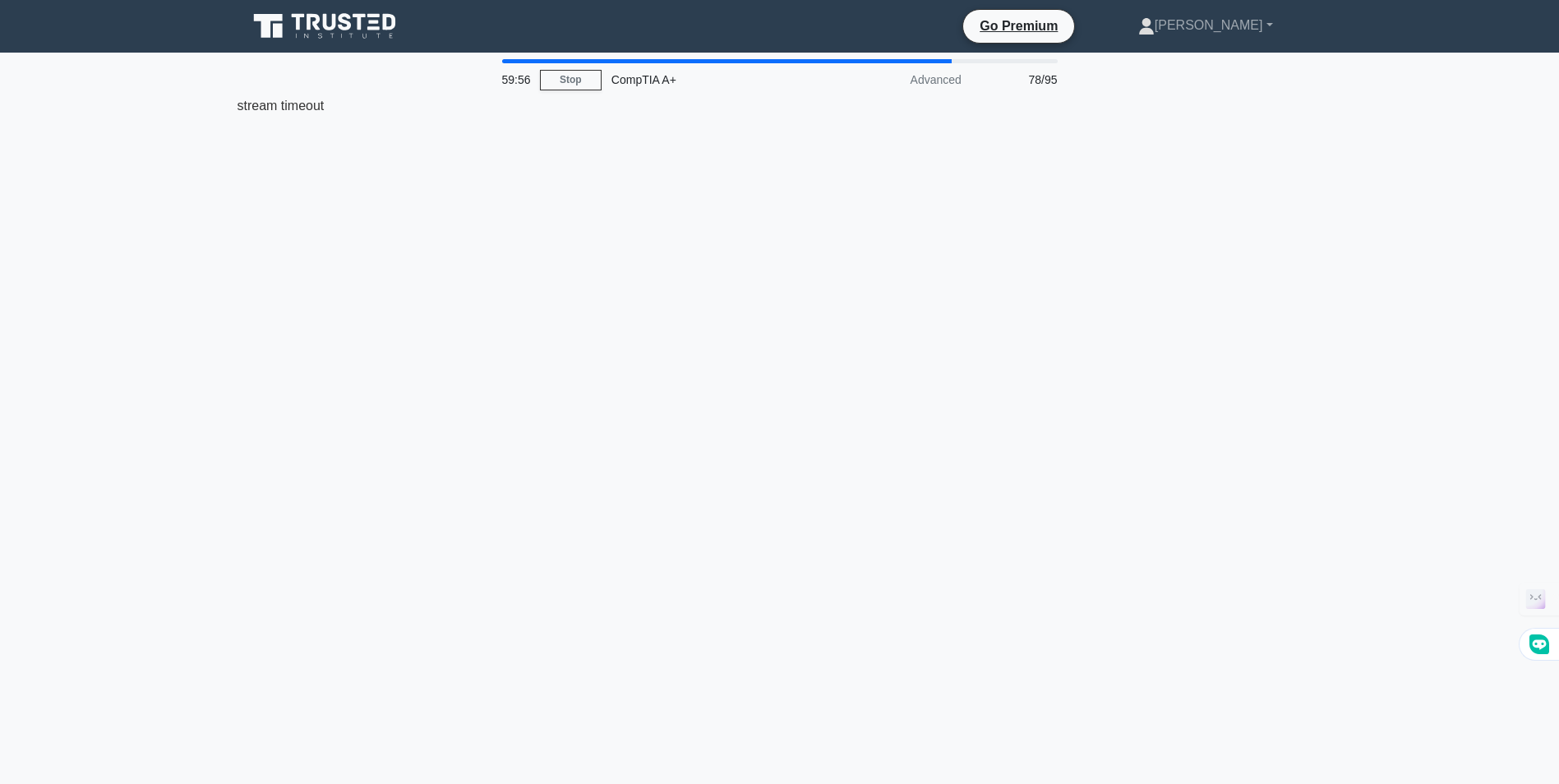
click at [283, 107] on div "stream timeout" at bounding box center [780, 106] width 1085 height 19
click at [1221, 21] on link "[PERSON_NAME]" at bounding box center [1205, 25] width 214 height 33
click at [1224, 24] on link "[PERSON_NAME]" at bounding box center [1205, 25] width 214 height 33
